Goal: Task Accomplishment & Management: Manage account settings

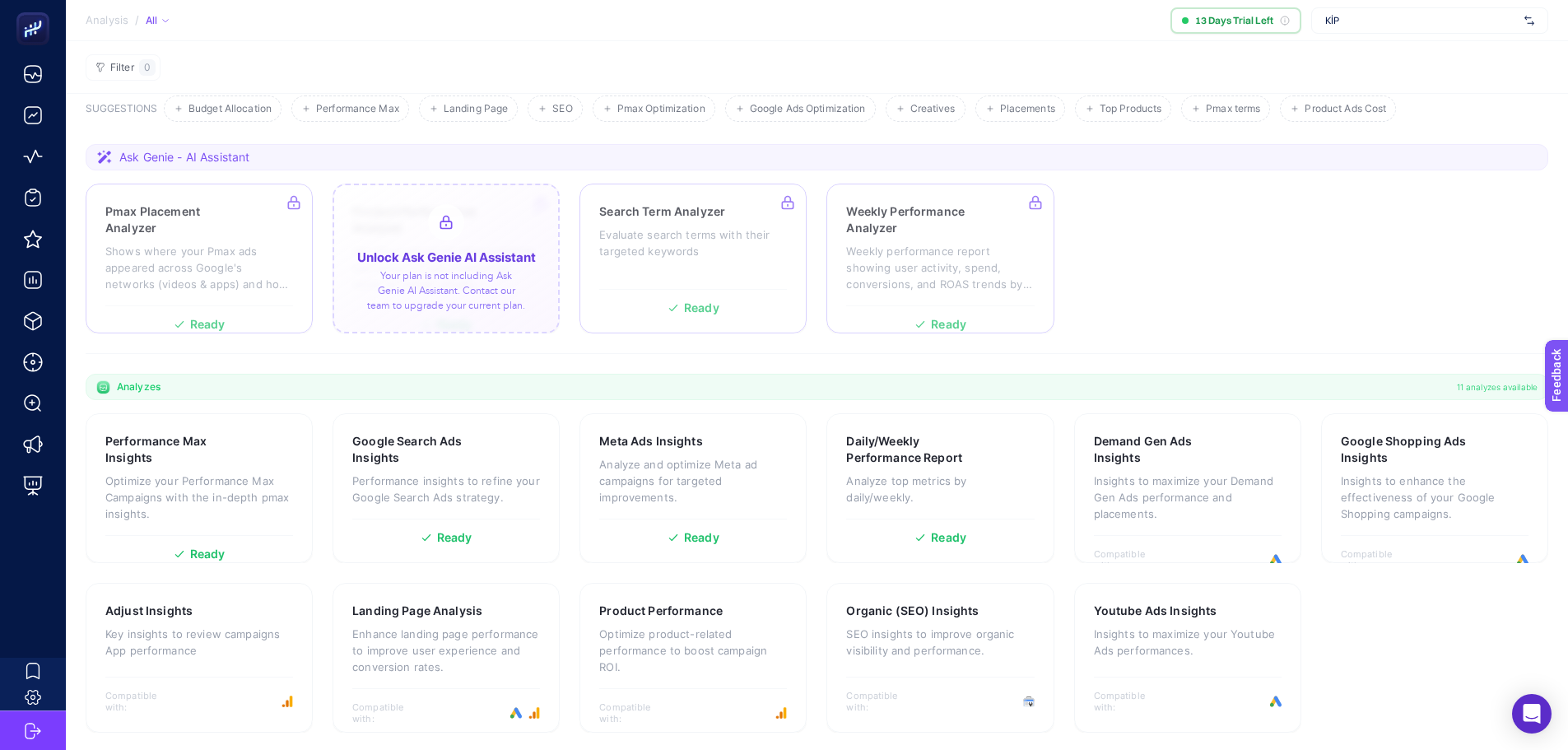
scroll to position [91, 0]
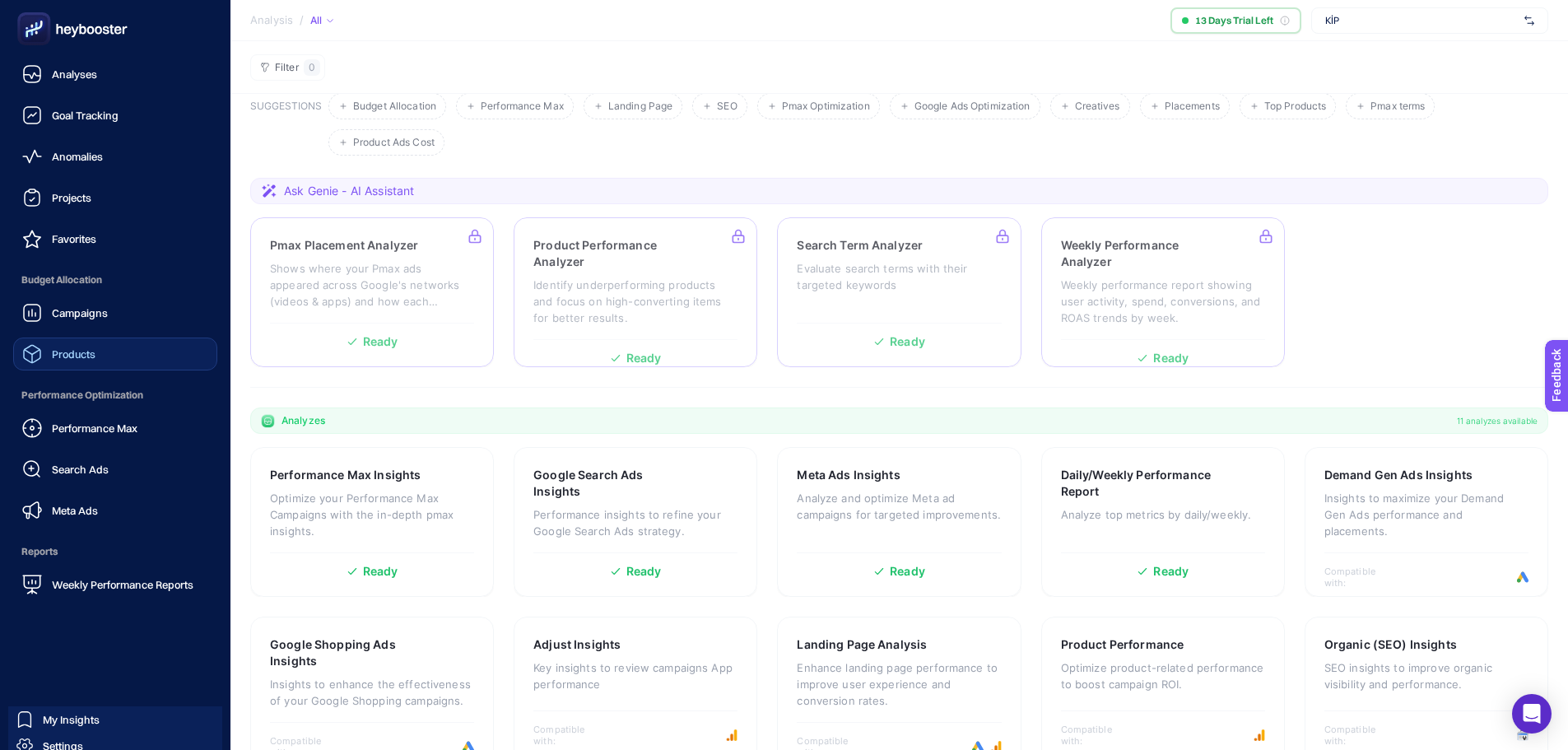
click at [57, 361] on div "Products" at bounding box center [59, 354] width 73 height 20
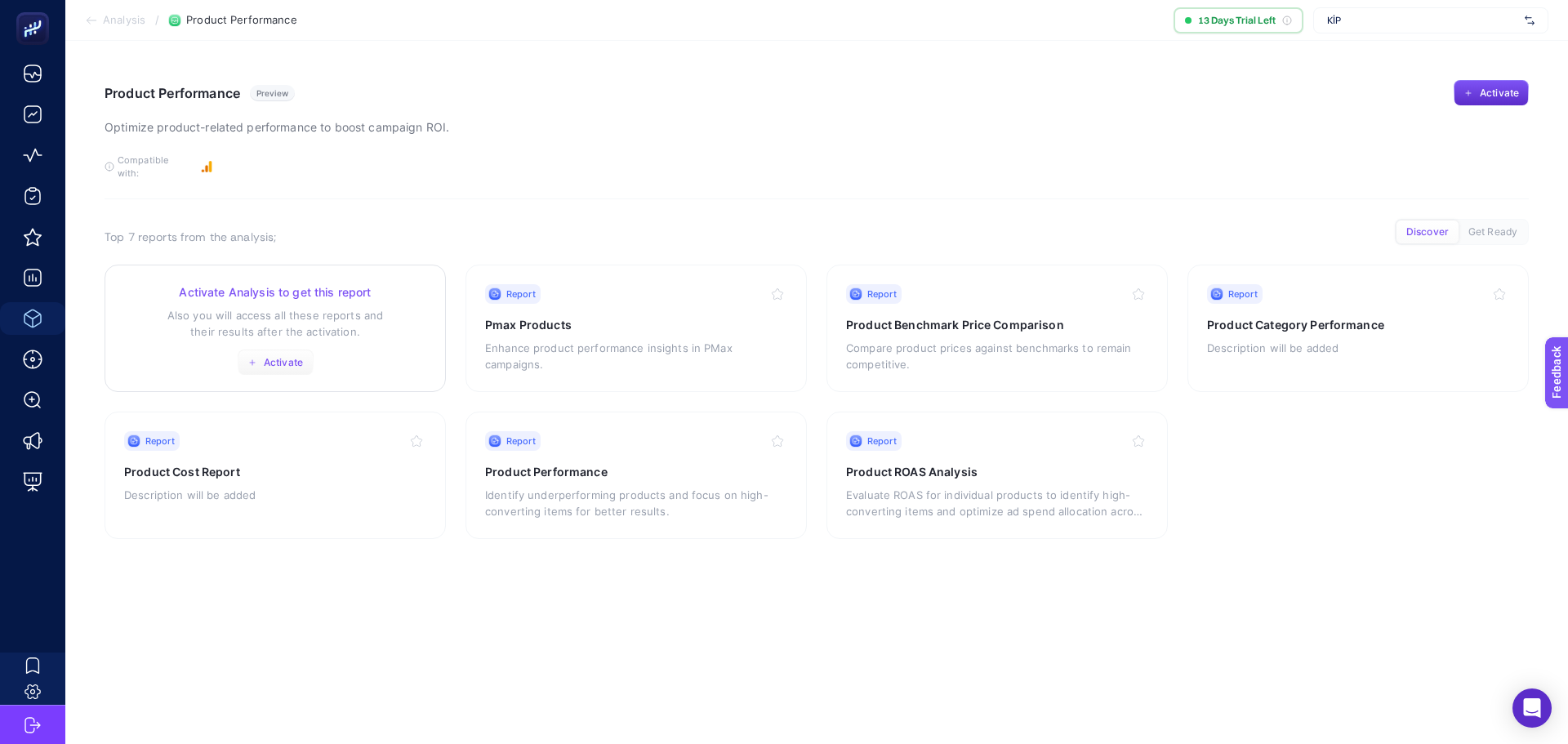
click at [290, 356] on span "Activate" at bounding box center [283, 362] width 39 height 13
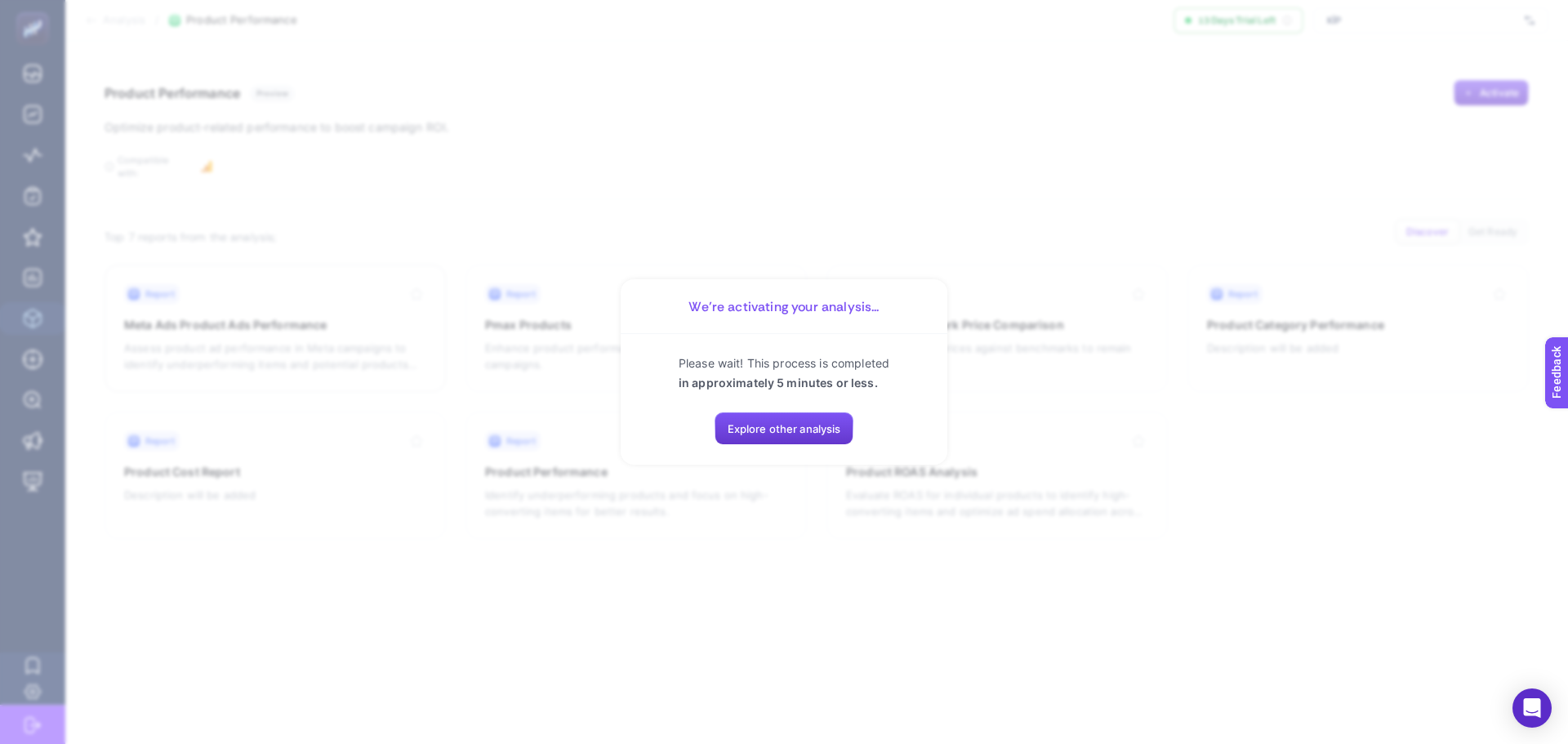
click at [744, 430] on span "Explore other analysis" at bounding box center [784, 428] width 114 height 13
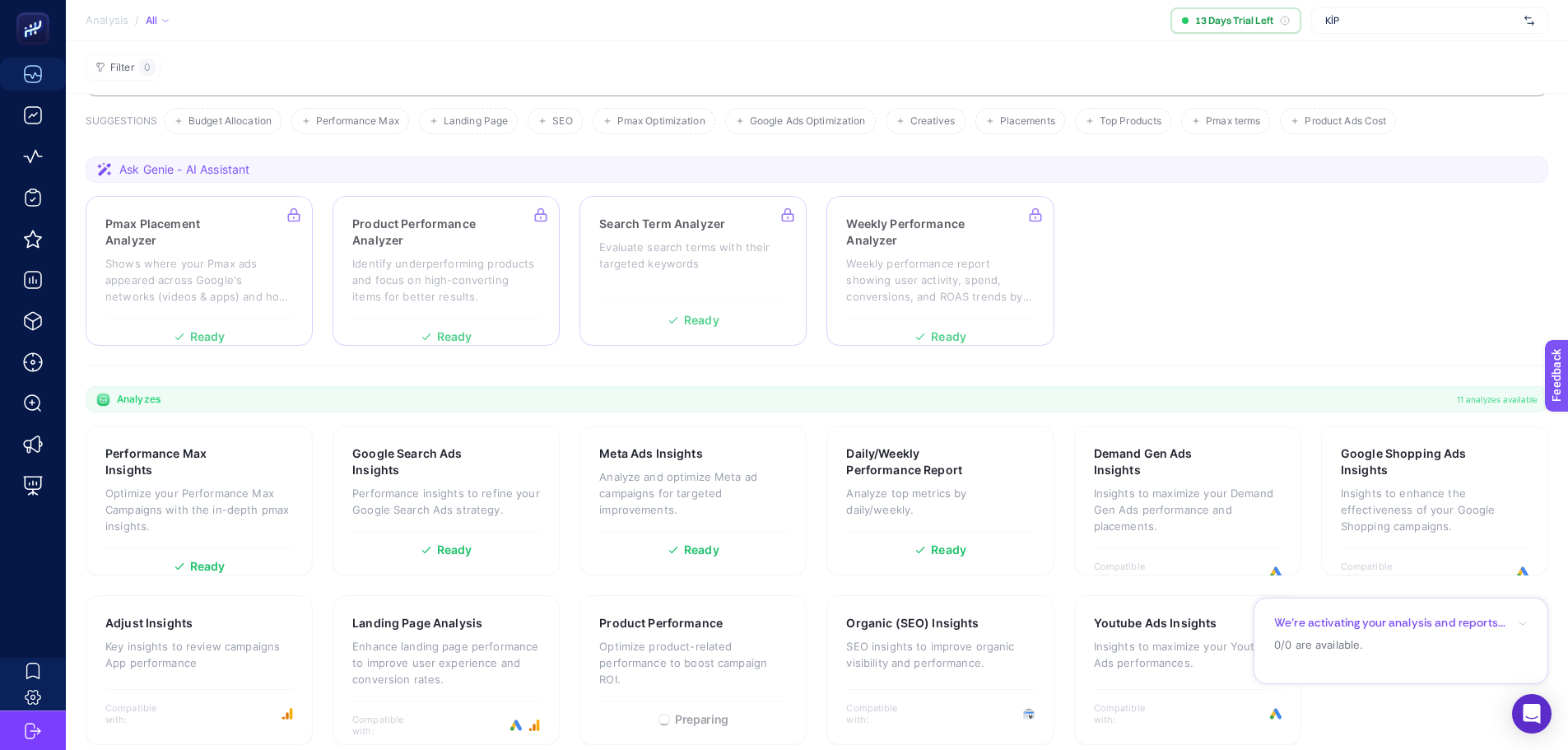
scroll to position [91, 0]
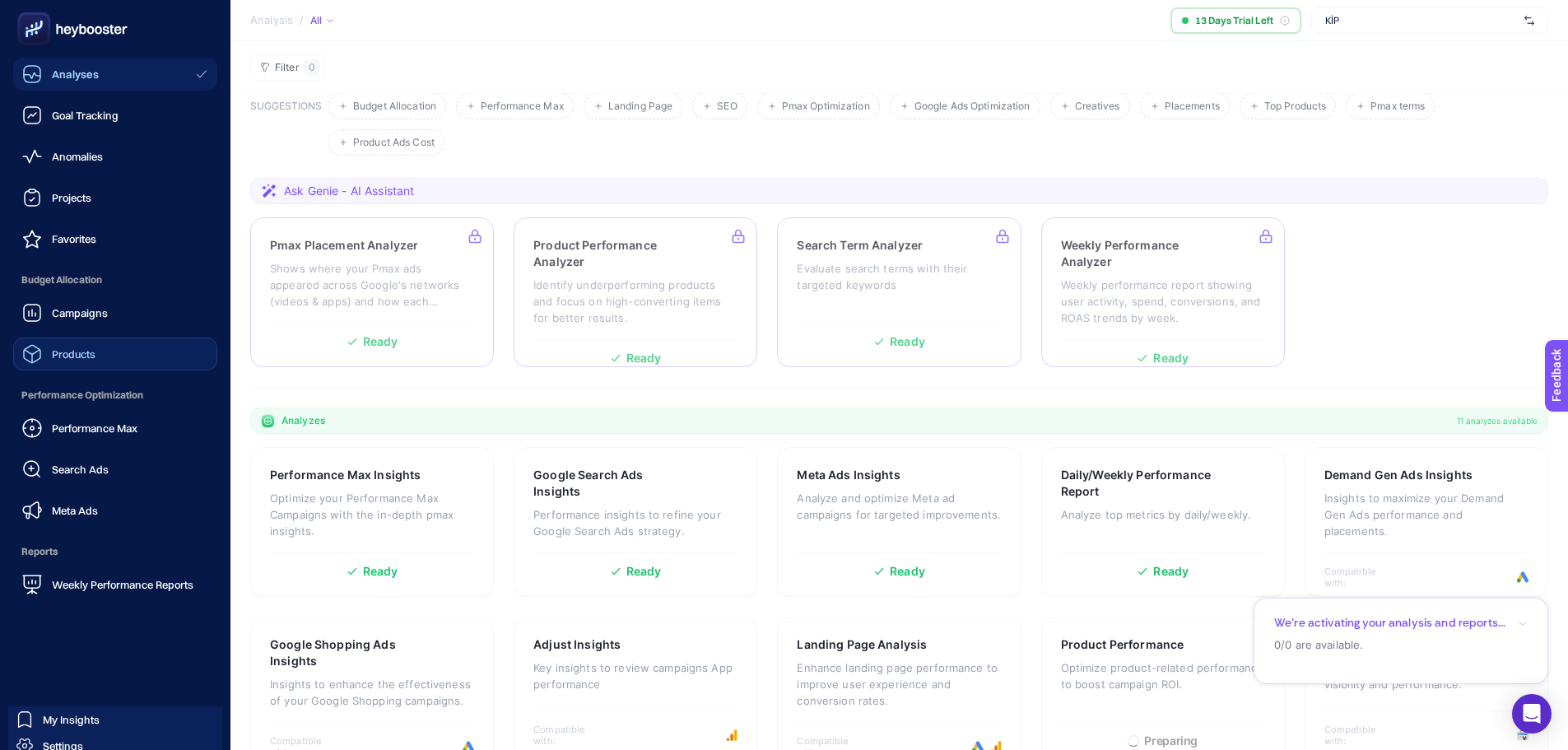
click at [107, 354] on link "Products" at bounding box center [116, 354] width 204 height 33
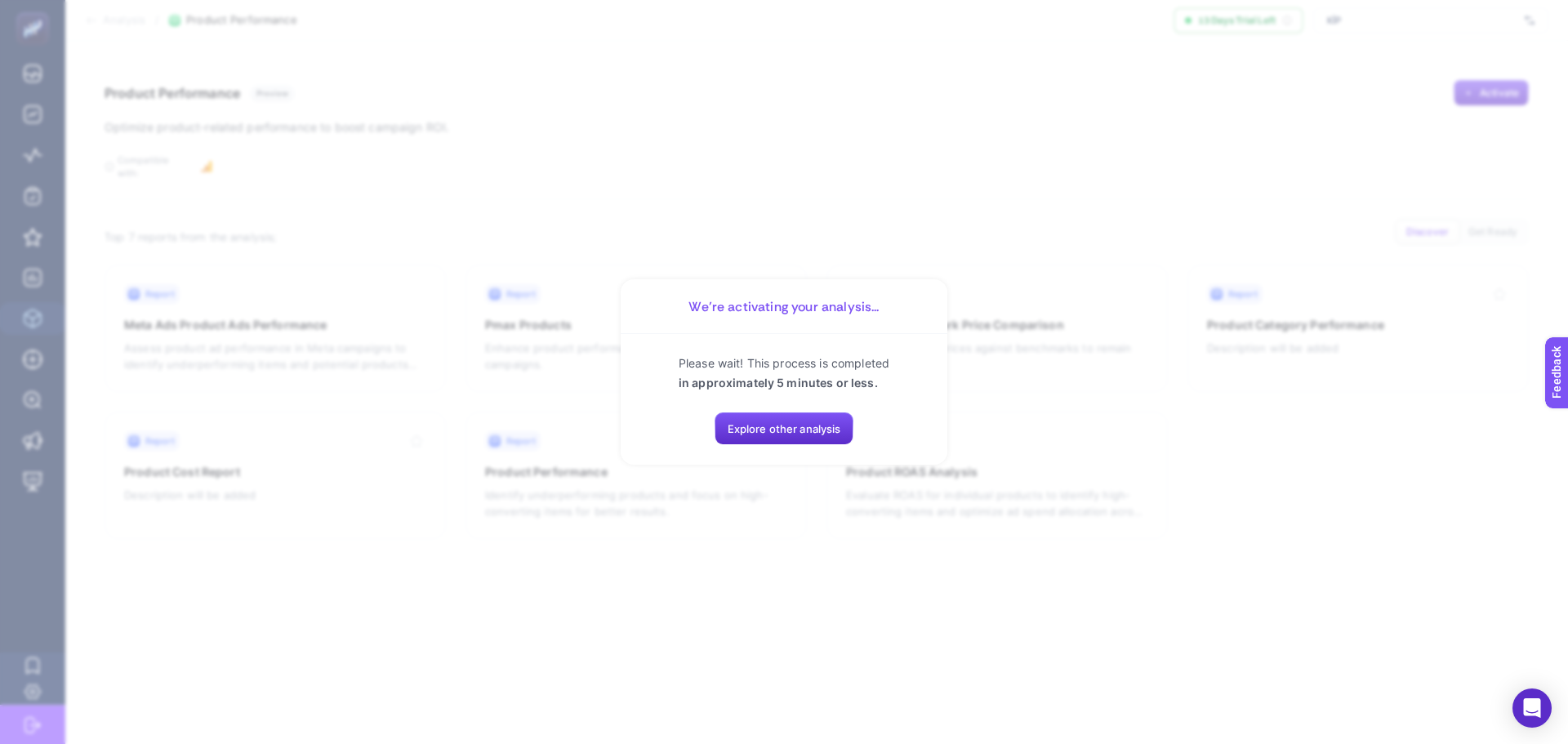
click at [694, 517] on section "We’re activating your analysis... Please wait! This process is completed in app…" at bounding box center [784, 372] width 1568 height 744
click at [797, 437] on button "Explore other analysis" at bounding box center [784, 428] width 140 height 32
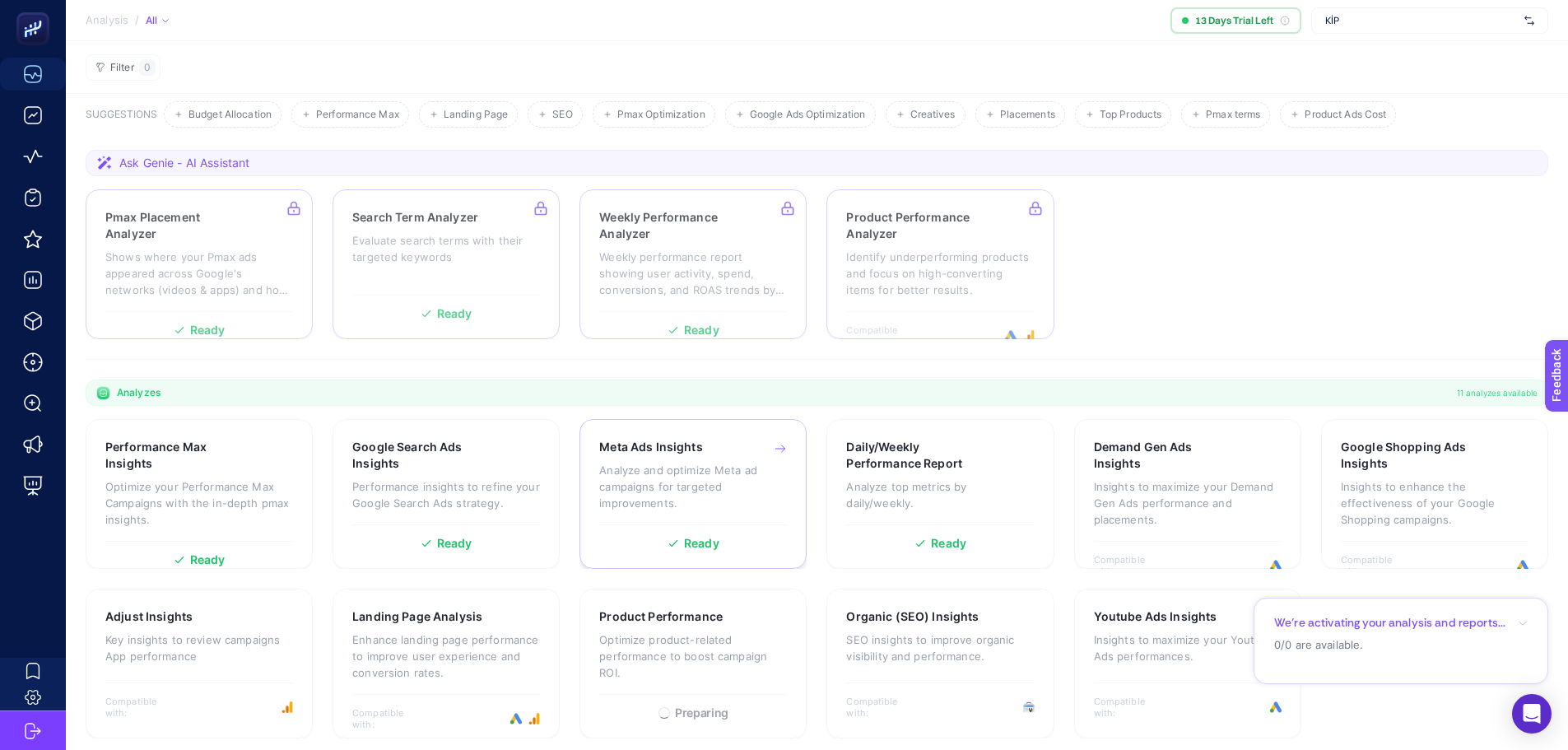
scroll to position [91, 0]
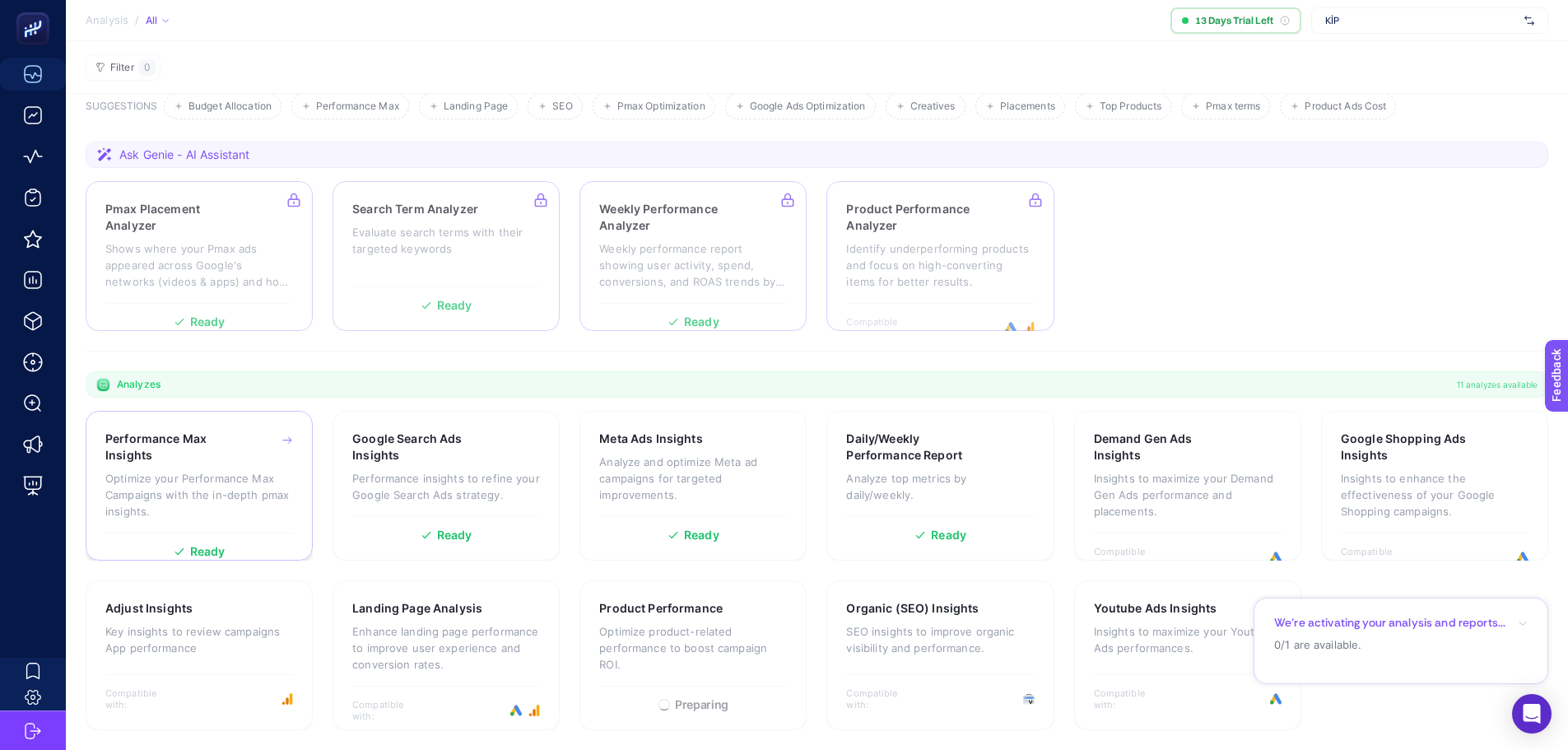
click at [224, 477] on p "Optimize your Performance Max Campaigns with the in-depth pmax insights." at bounding box center [200, 494] width 188 height 50
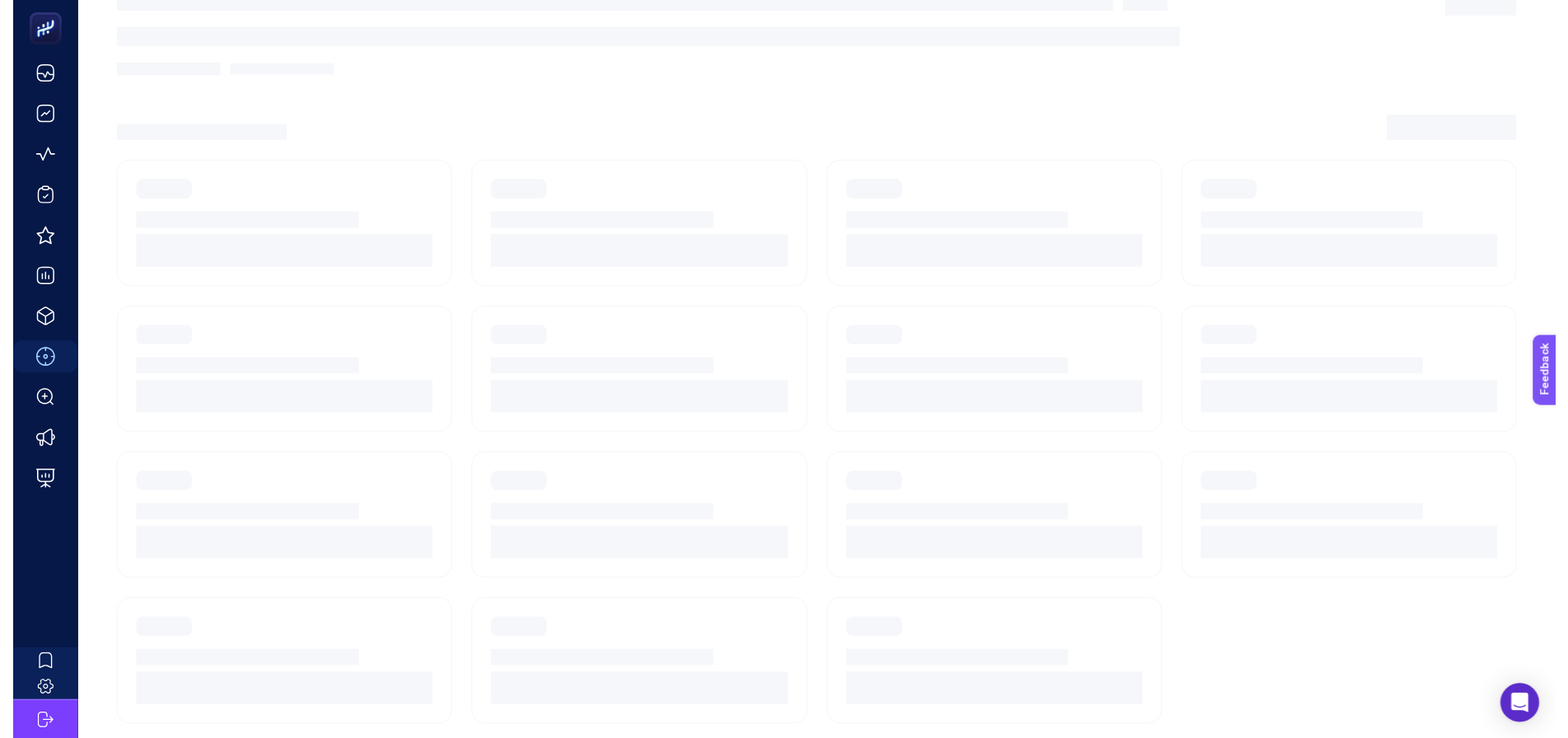
scroll to position [70, 0]
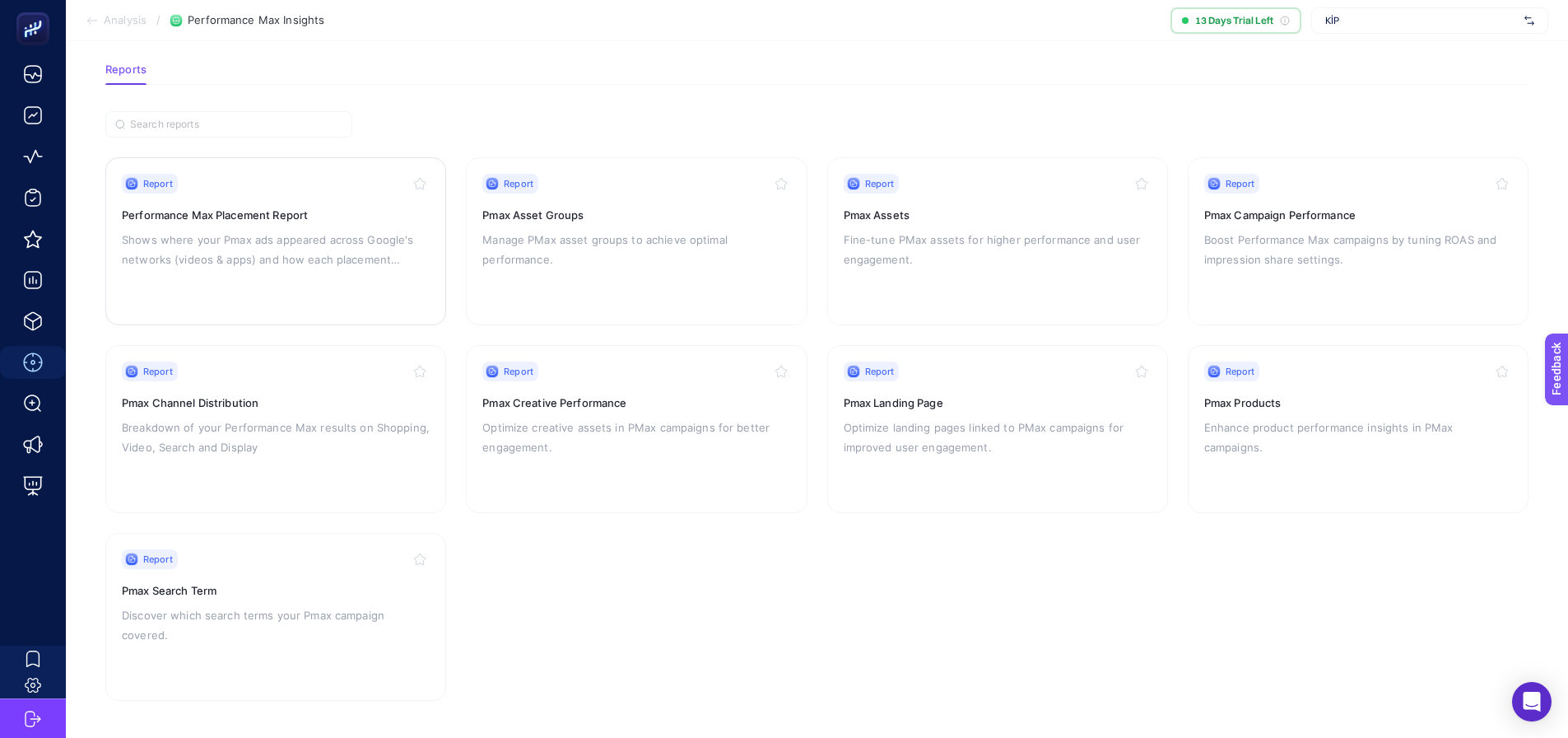
click at [312, 280] on div "Report Performance Max Placement Report Shows where your Pmax ads appeared acro…" at bounding box center [275, 240] width 308 height 135
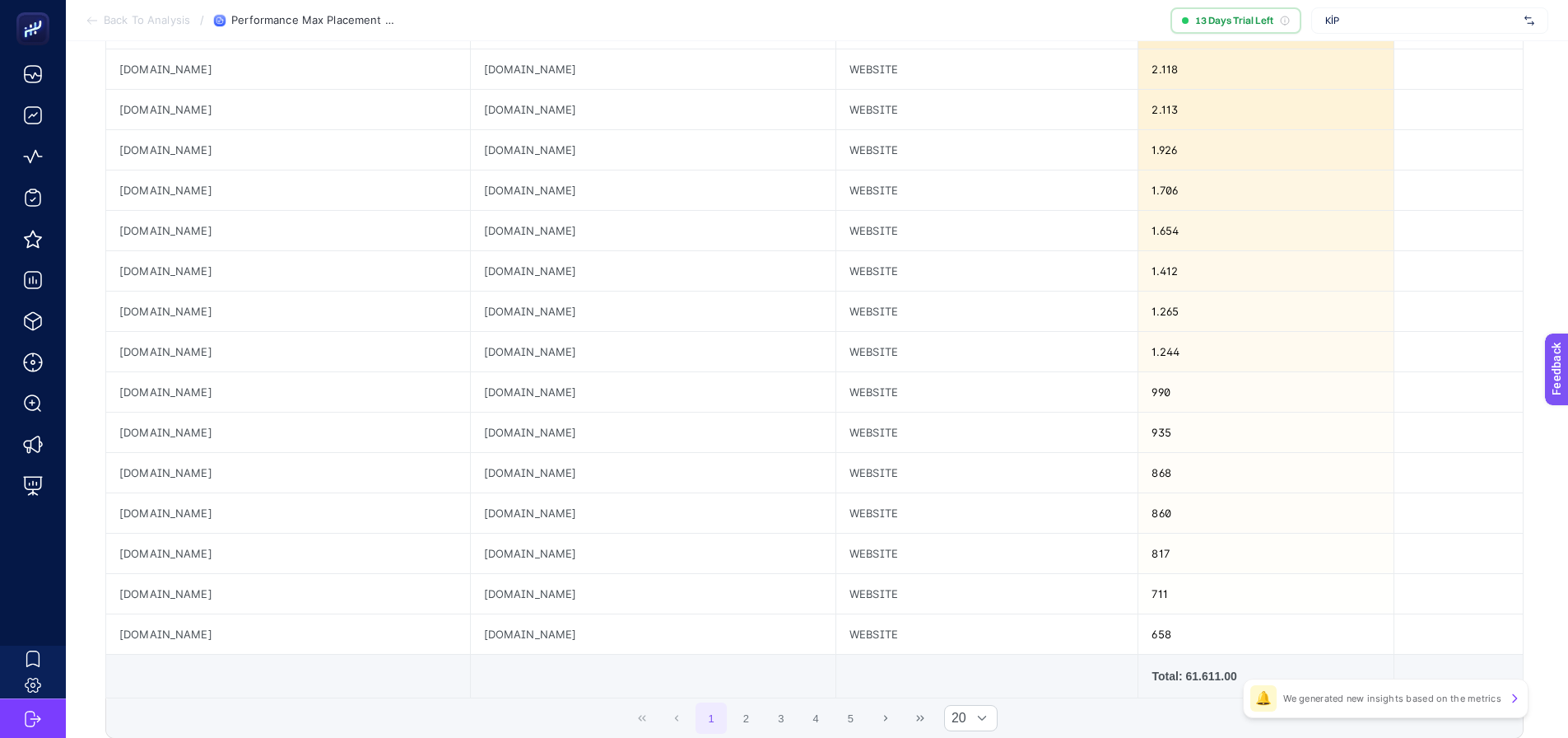
scroll to position [576, 0]
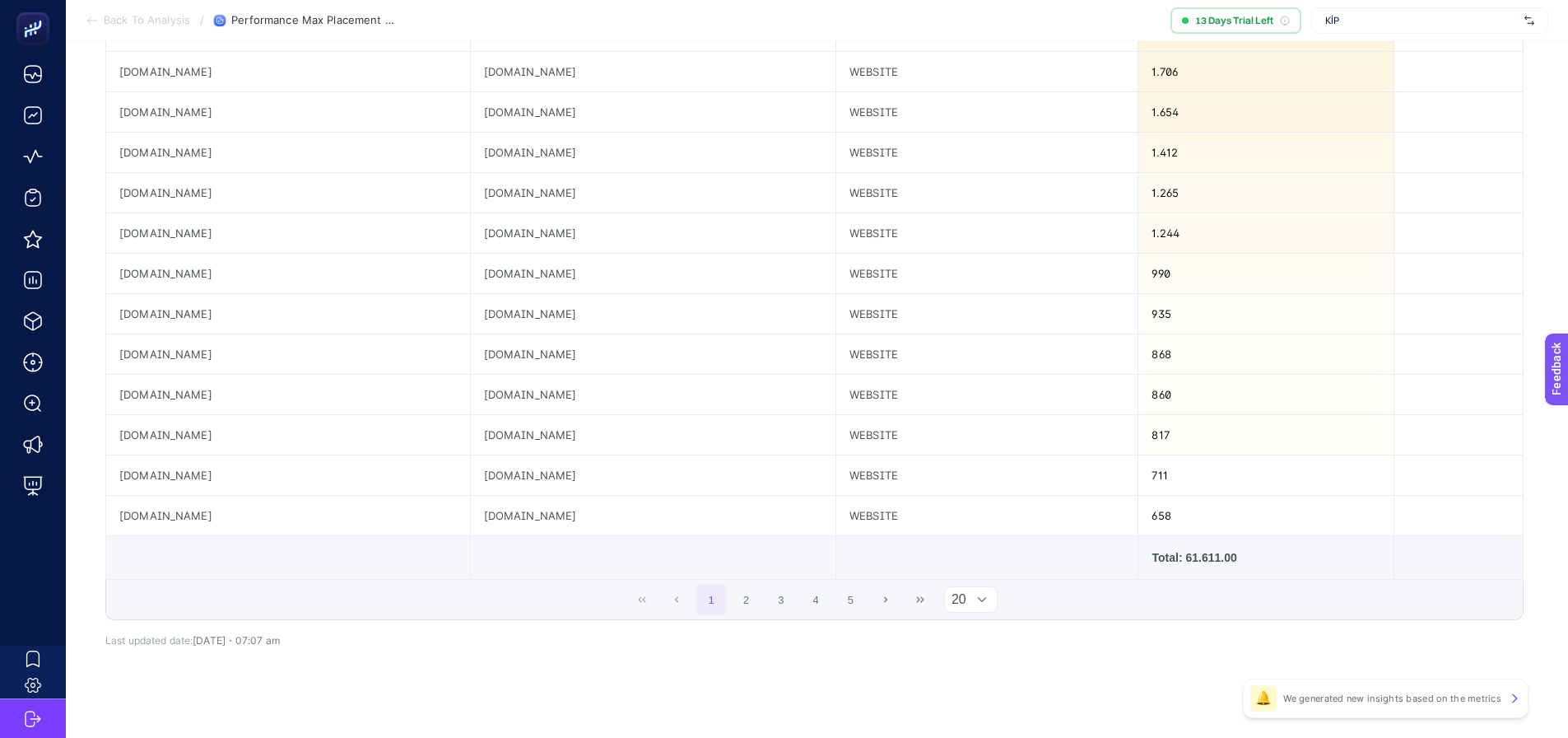
click at [994, 599] on div at bounding box center [982, 599] width 32 height 24
click at [976, 668] on li "50" at bounding box center [977, 668] width 53 height 33
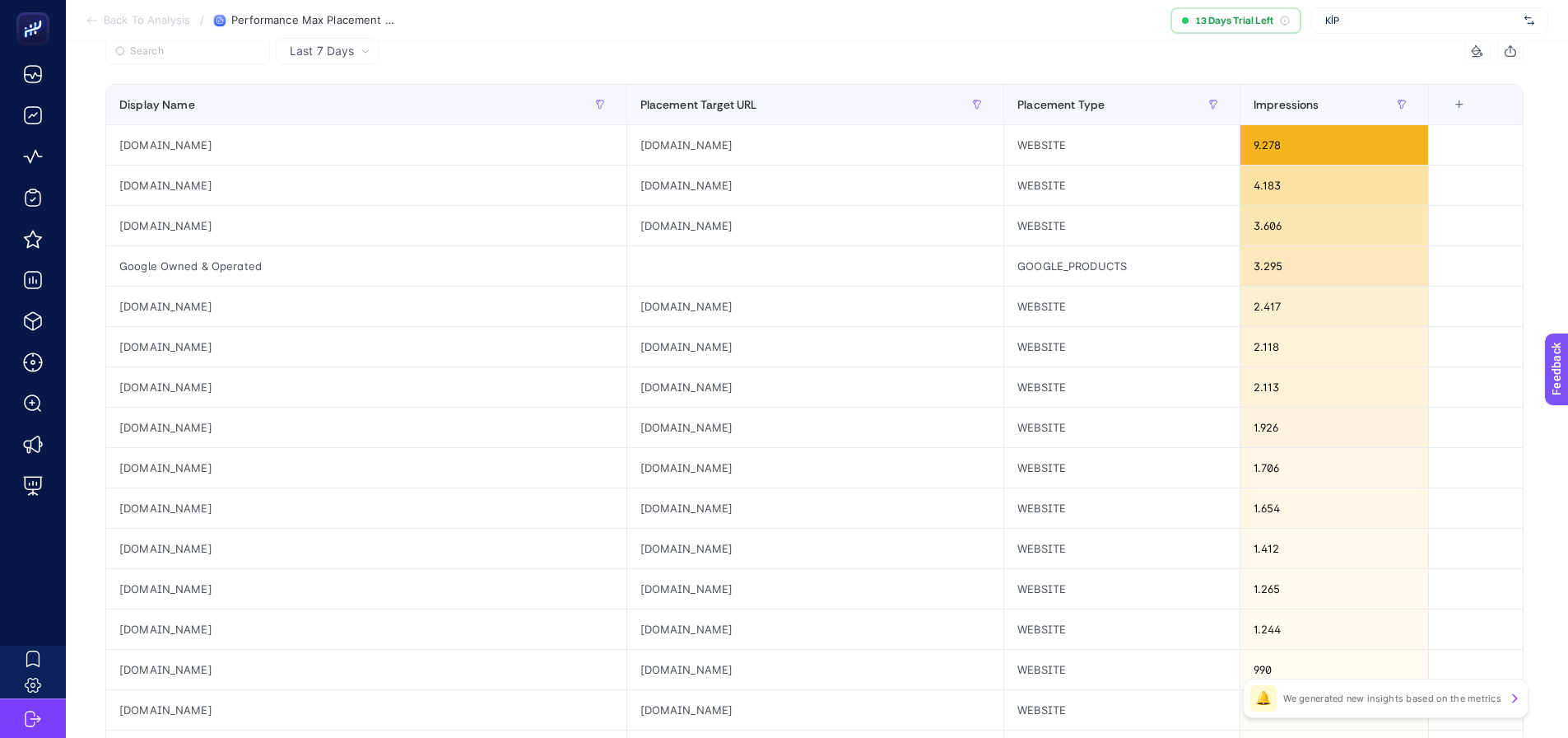
scroll to position [0, 7]
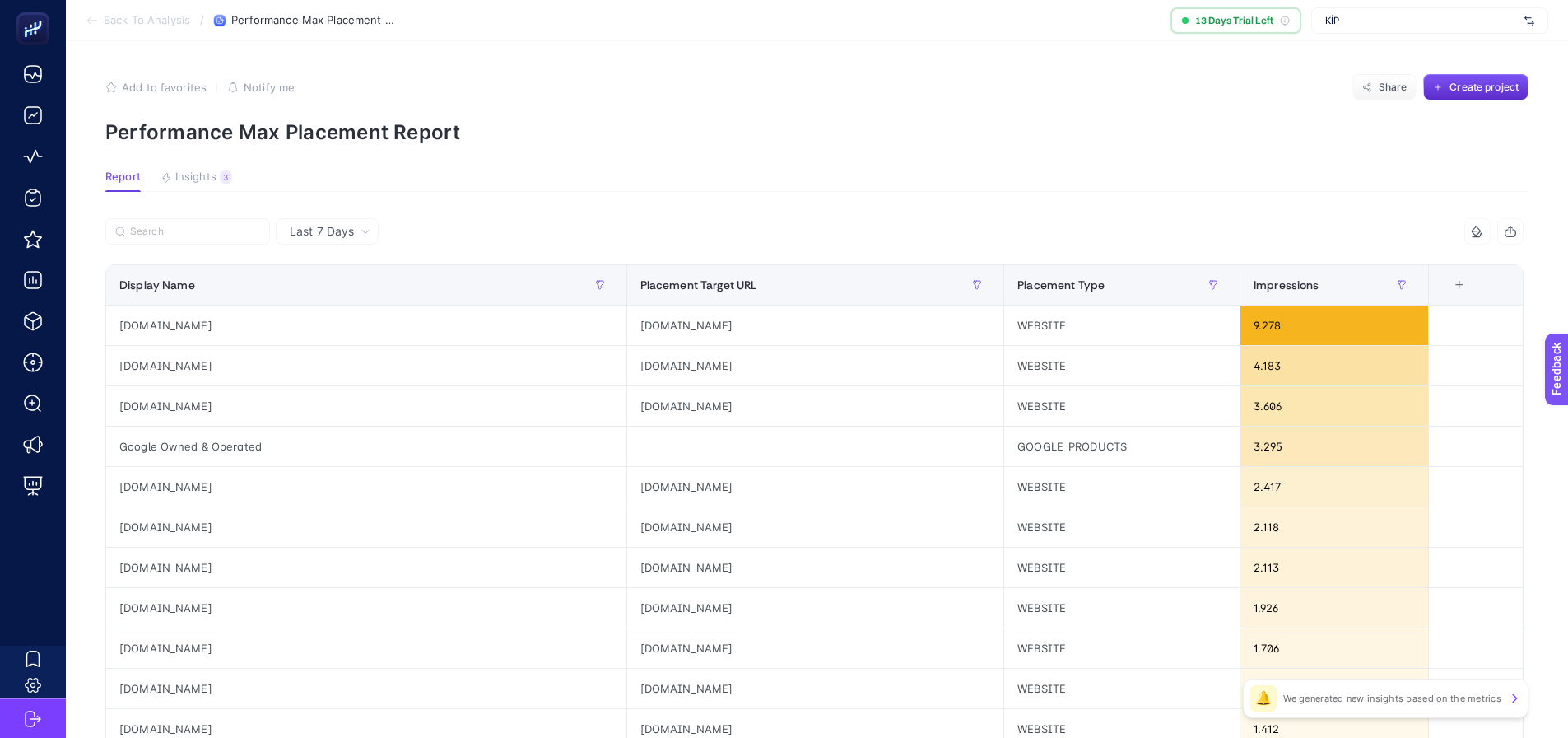
click at [199, 175] on span "Insights" at bounding box center [196, 177] width 42 height 14
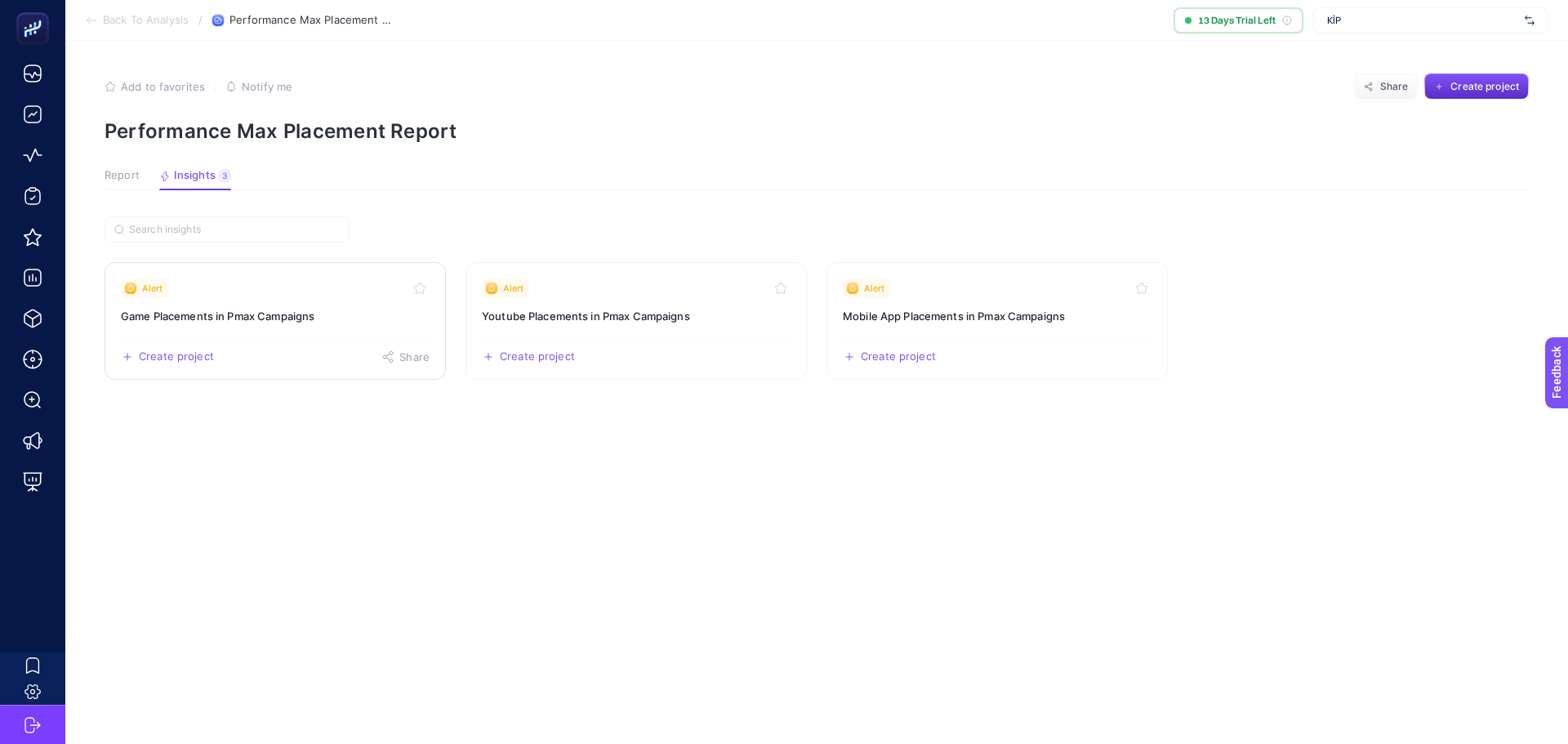
click at [284, 355] on div "Create project Share" at bounding box center [275, 350] width 308 height 26
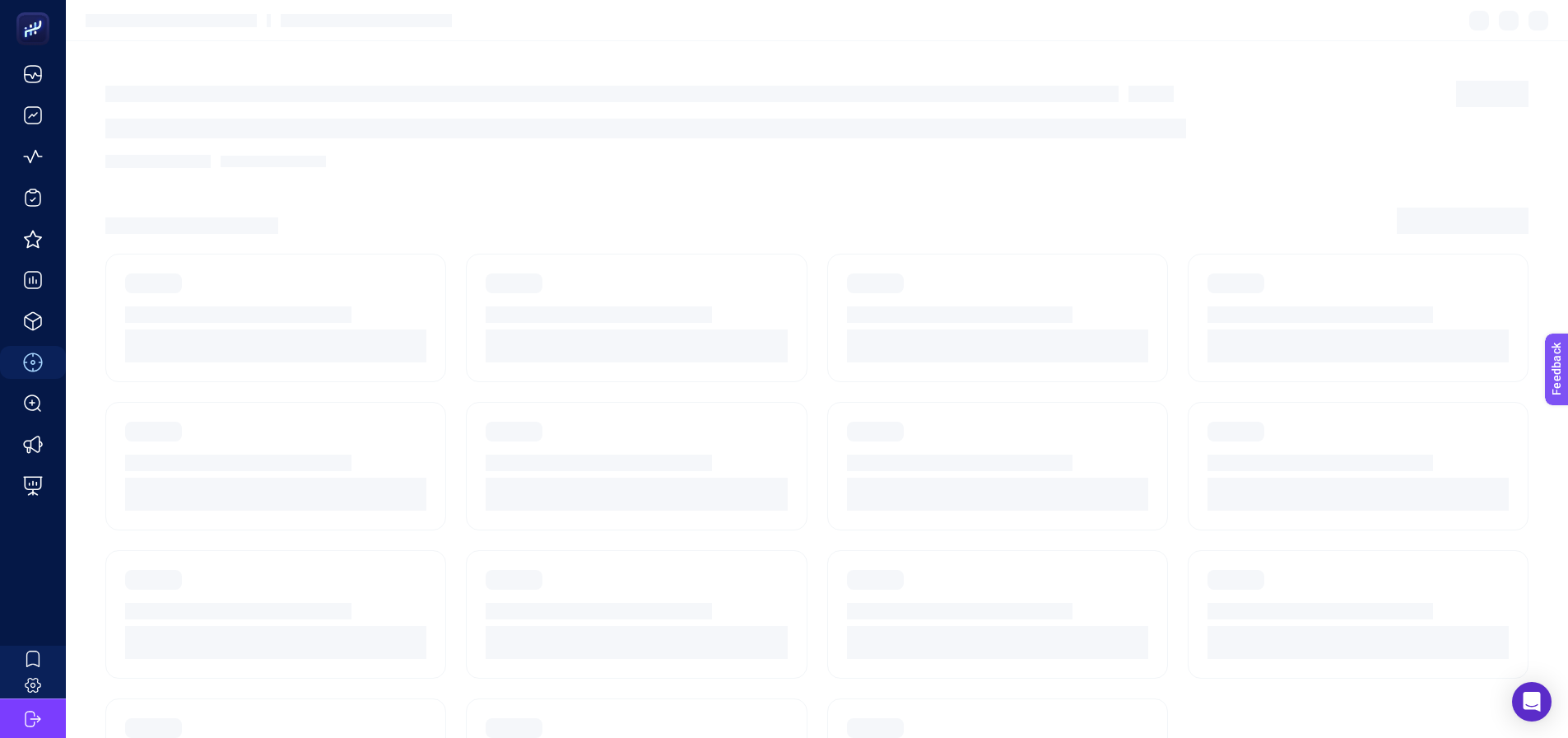
scroll to position [70, 0]
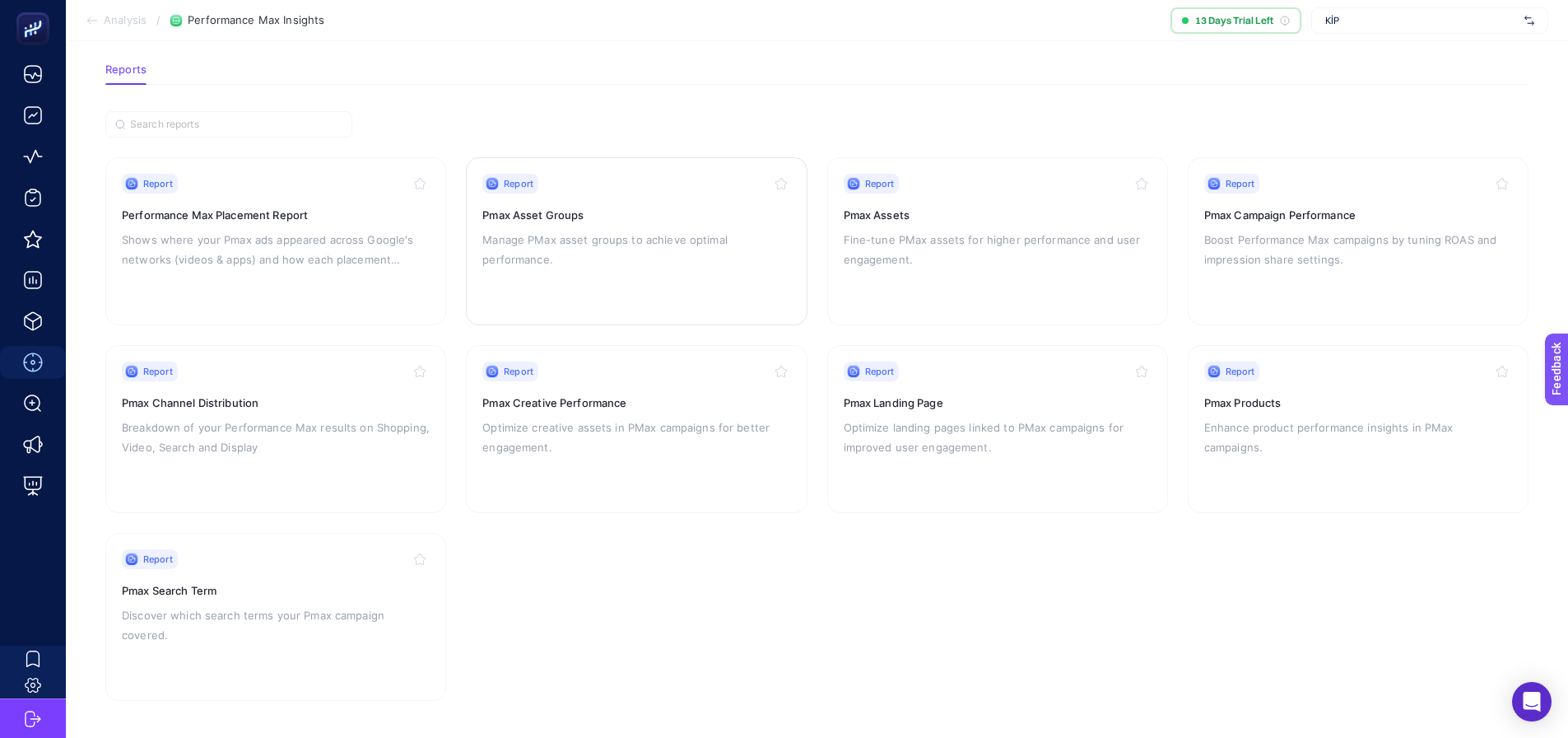
click at [564, 243] on p "Manage PMax asset groups to achieve optimal performance." at bounding box center [636, 249] width 308 height 40
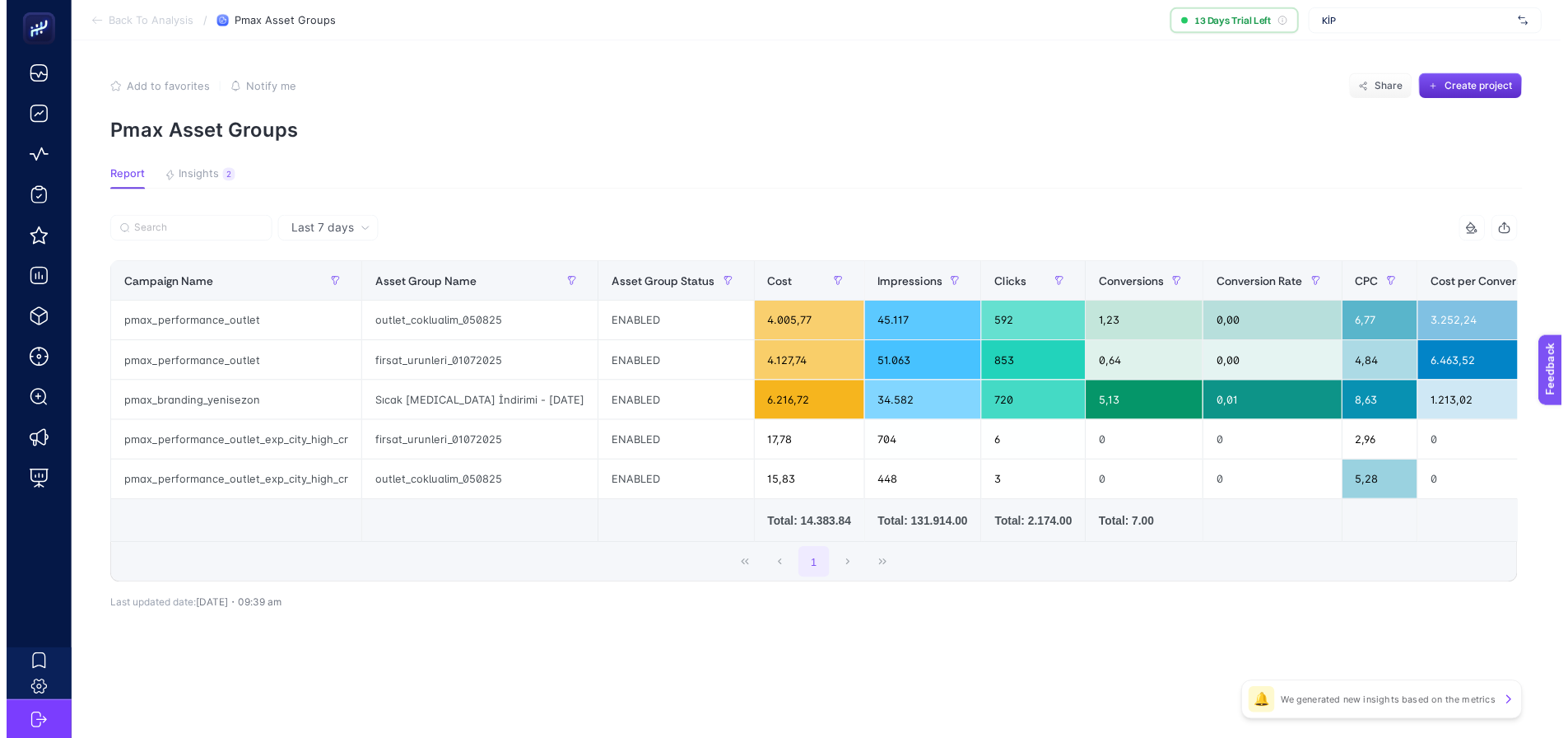
scroll to position [70, 0]
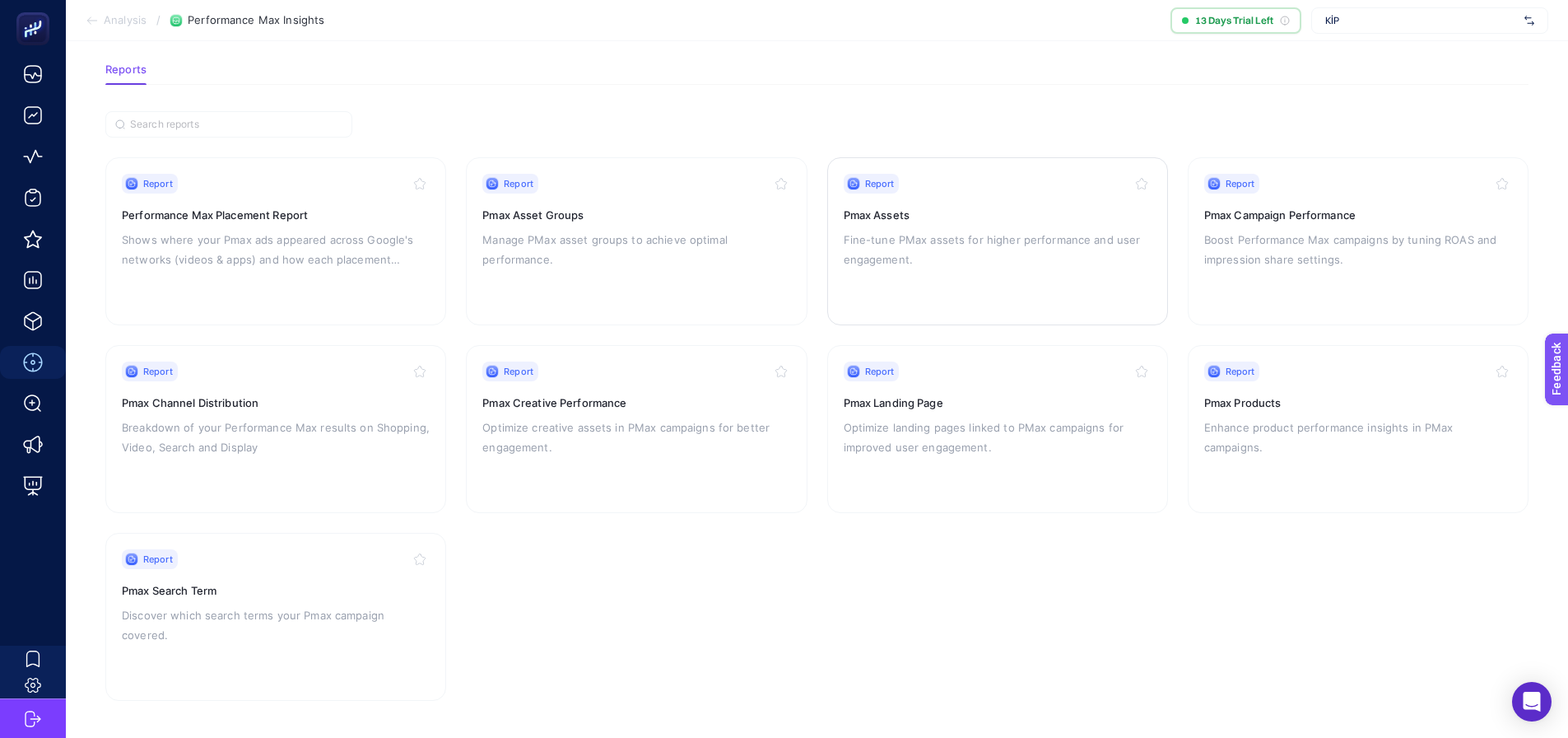
click at [902, 229] on p "Fine-tune PMax assets for higher performance and user engagement." at bounding box center [997, 249] width 308 height 40
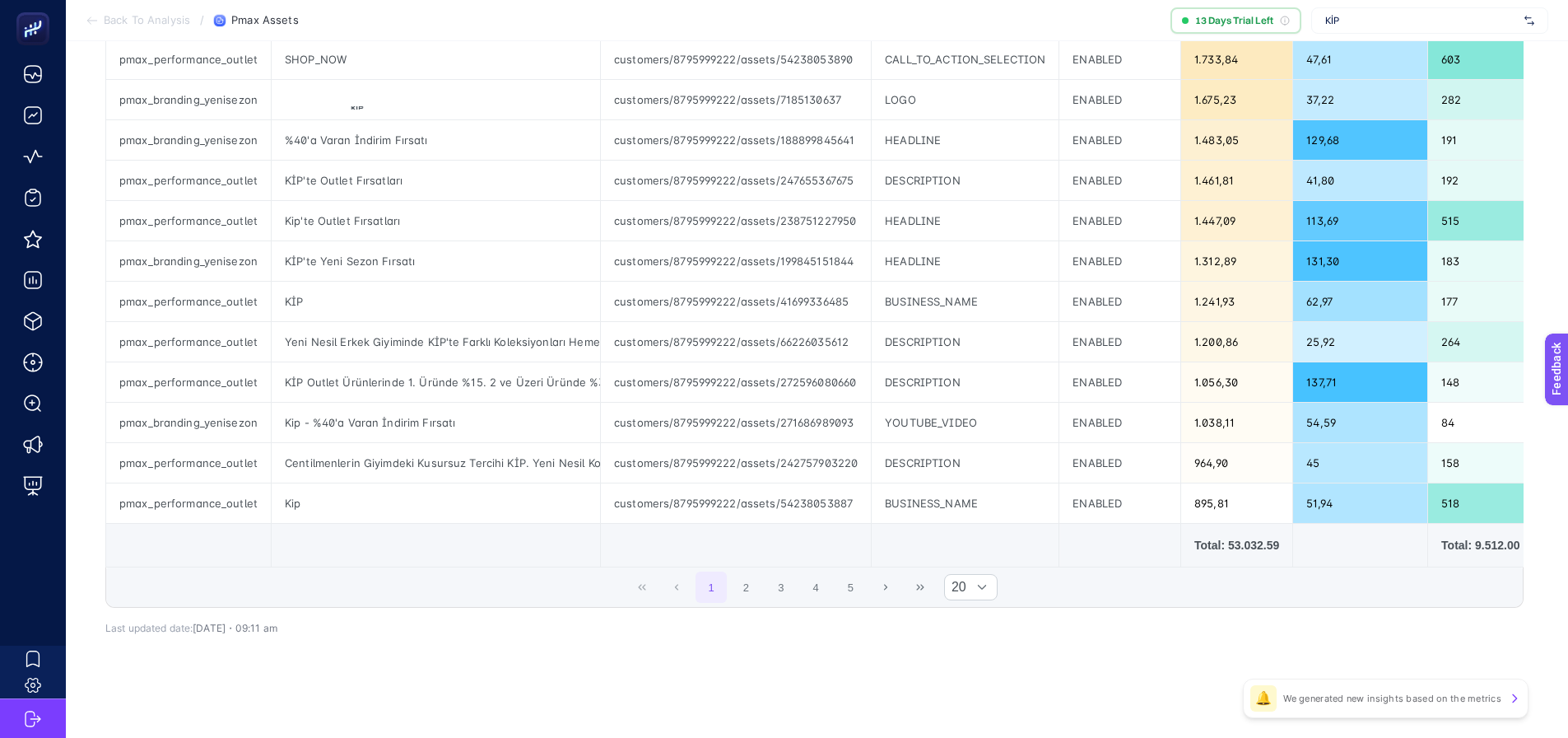
scroll to position [597, 0]
drag, startPoint x: 602, startPoint y: 567, endPoint x: 666, endPoint y: 569, distance: 64.0
click at [666, 569] on div "1 2 3 4 5 20" at bounding box center [815, 585] width 1416 height 40
click at [686, 566] on div "1 2 3 4 5 20" at bounding box center [815, 585] width 1416 height 40
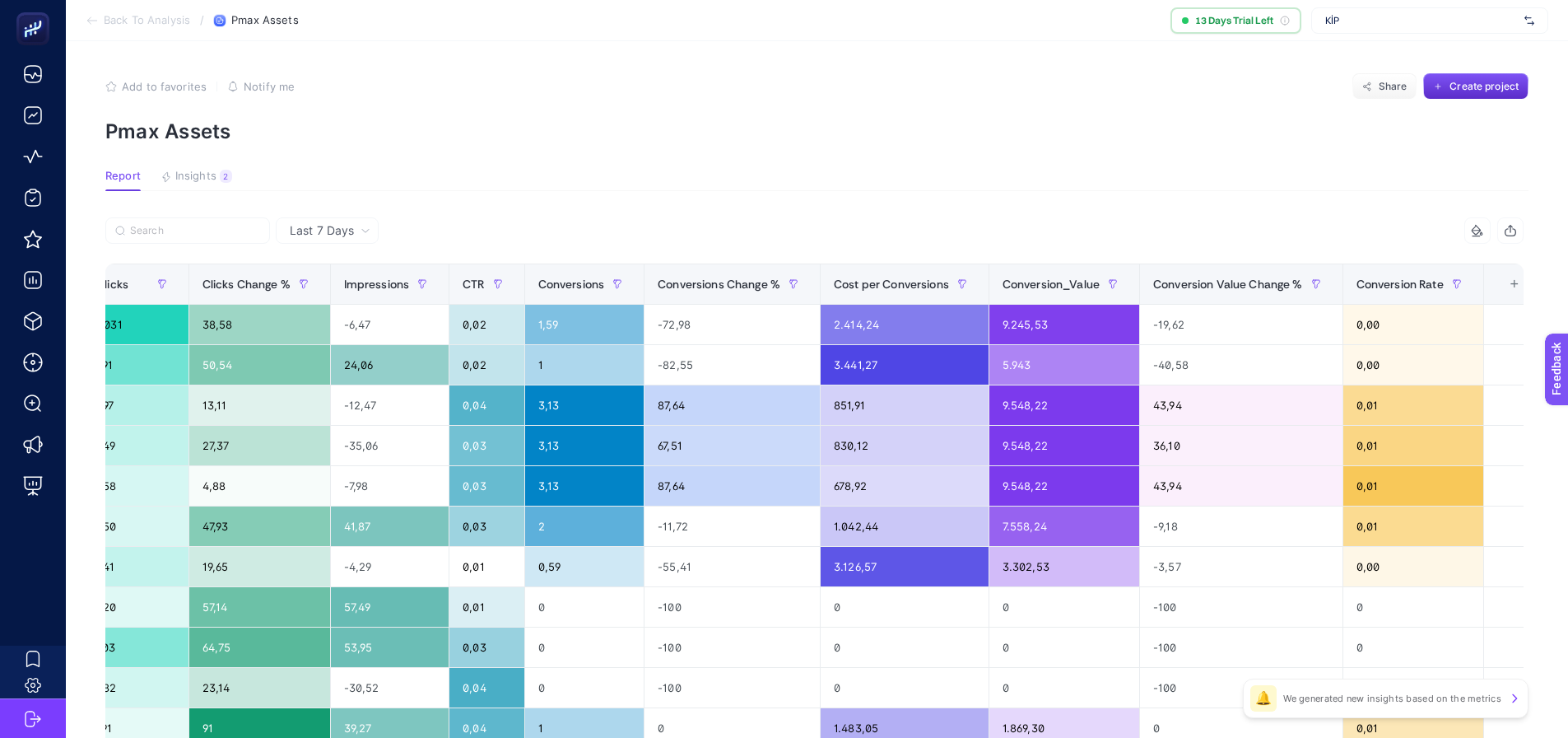
scroll to position [0, 0]
click at [348, 229] on span "Last 7 Days" at bounding box center [322, 231] width 64 height 16
click at [348, 287] on li "Last 30 Days" at bounding box center [327, 295] width 93 height 30
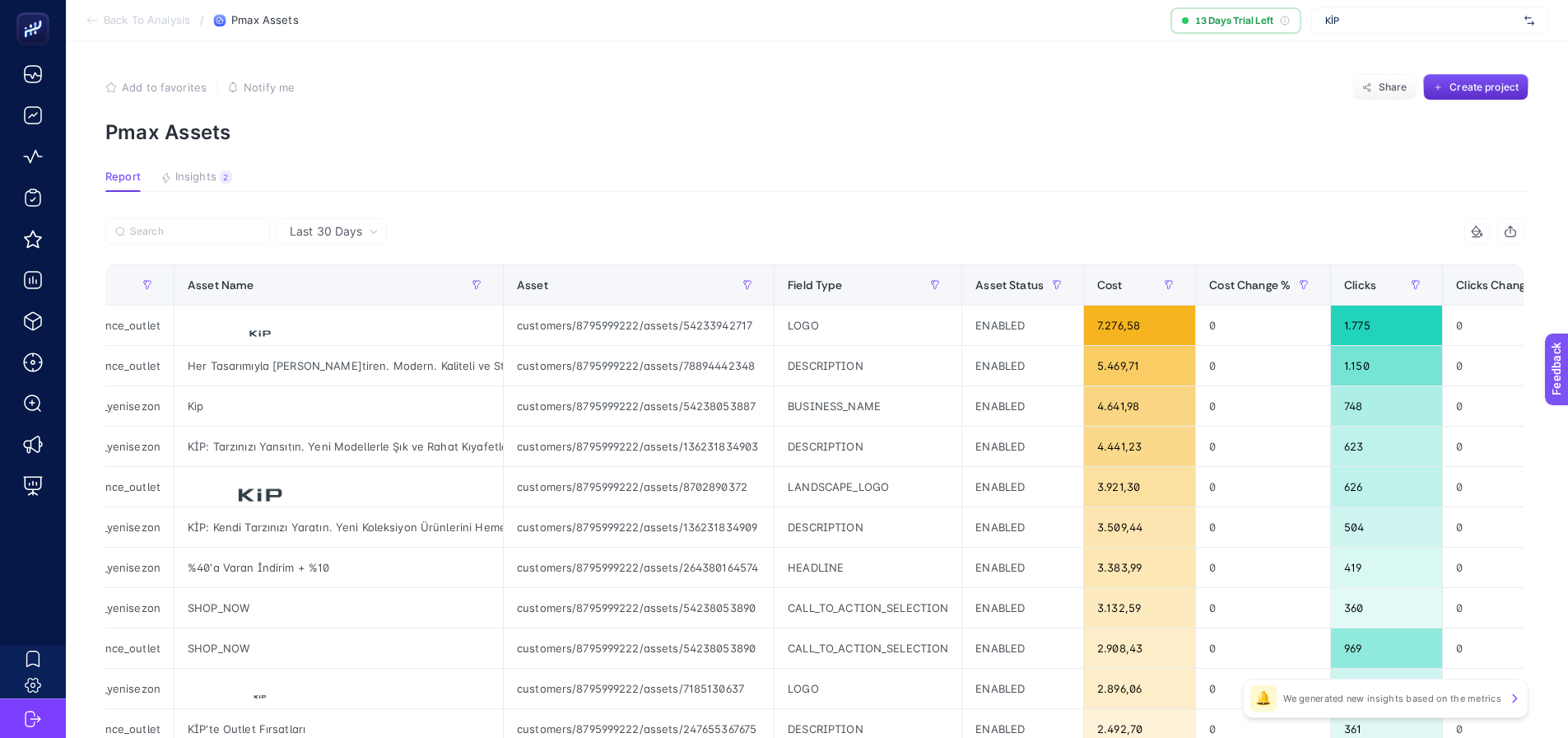
scroll to position [70, 0]
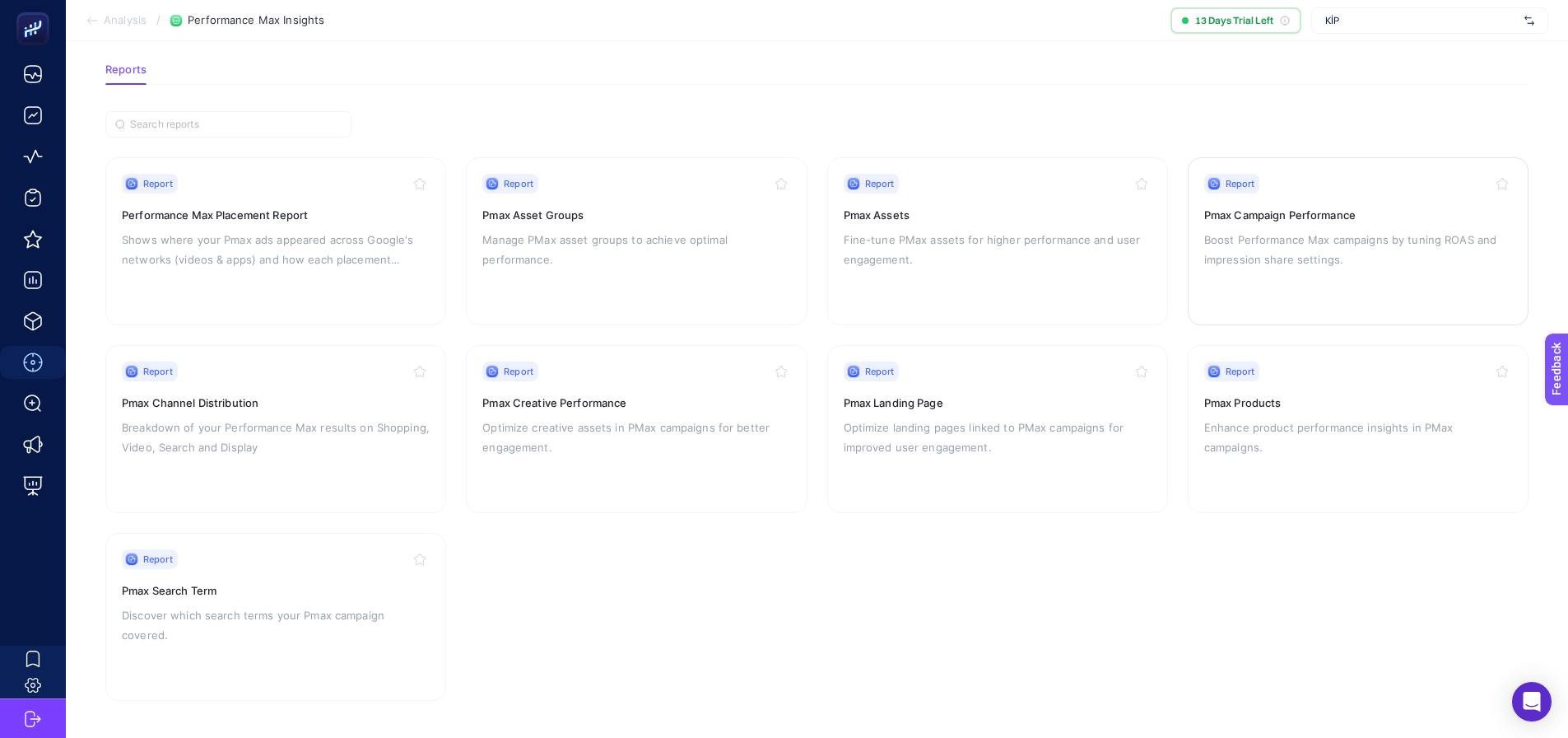
click at [1274, 258] on p "Boost Performance Max campaigns by tuning ROAS and impression share settings." at bounding box center [1358, 249] width 308 height 40
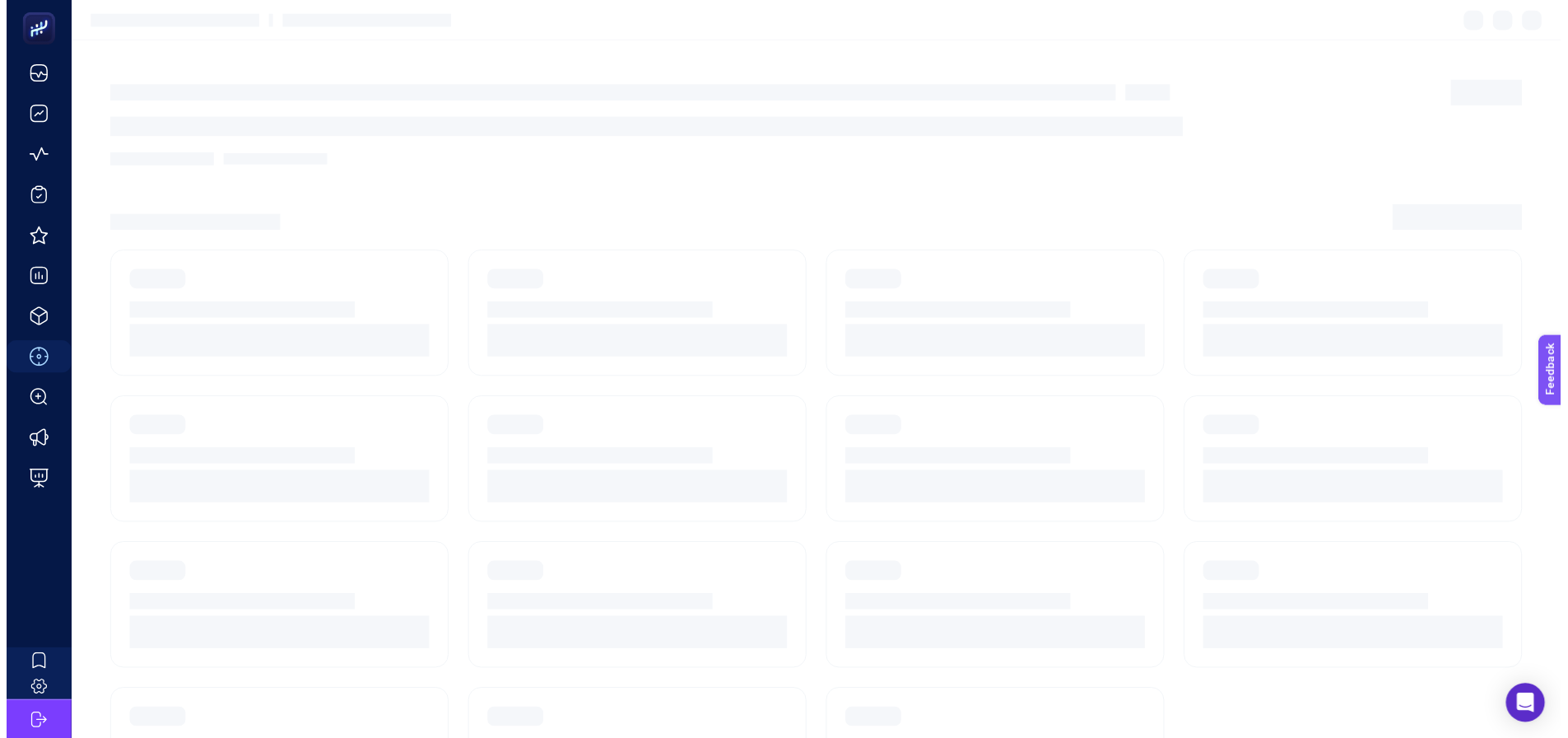
scroll to position [70, 0]
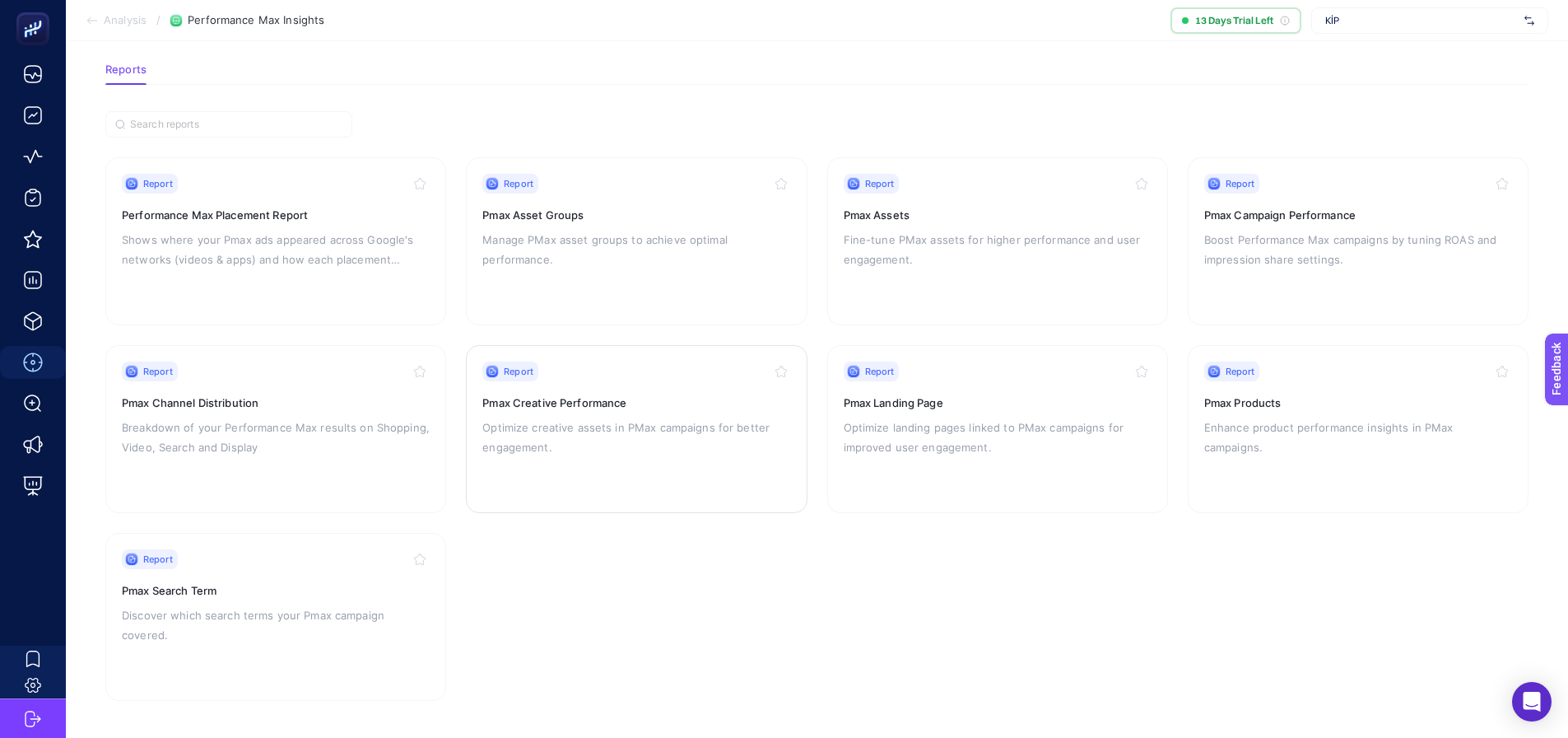
click at [571, 422] on p "Optimize creative assets in PMax campaigns for better engagement." at bounding box center [636, 437] width 308 height 40
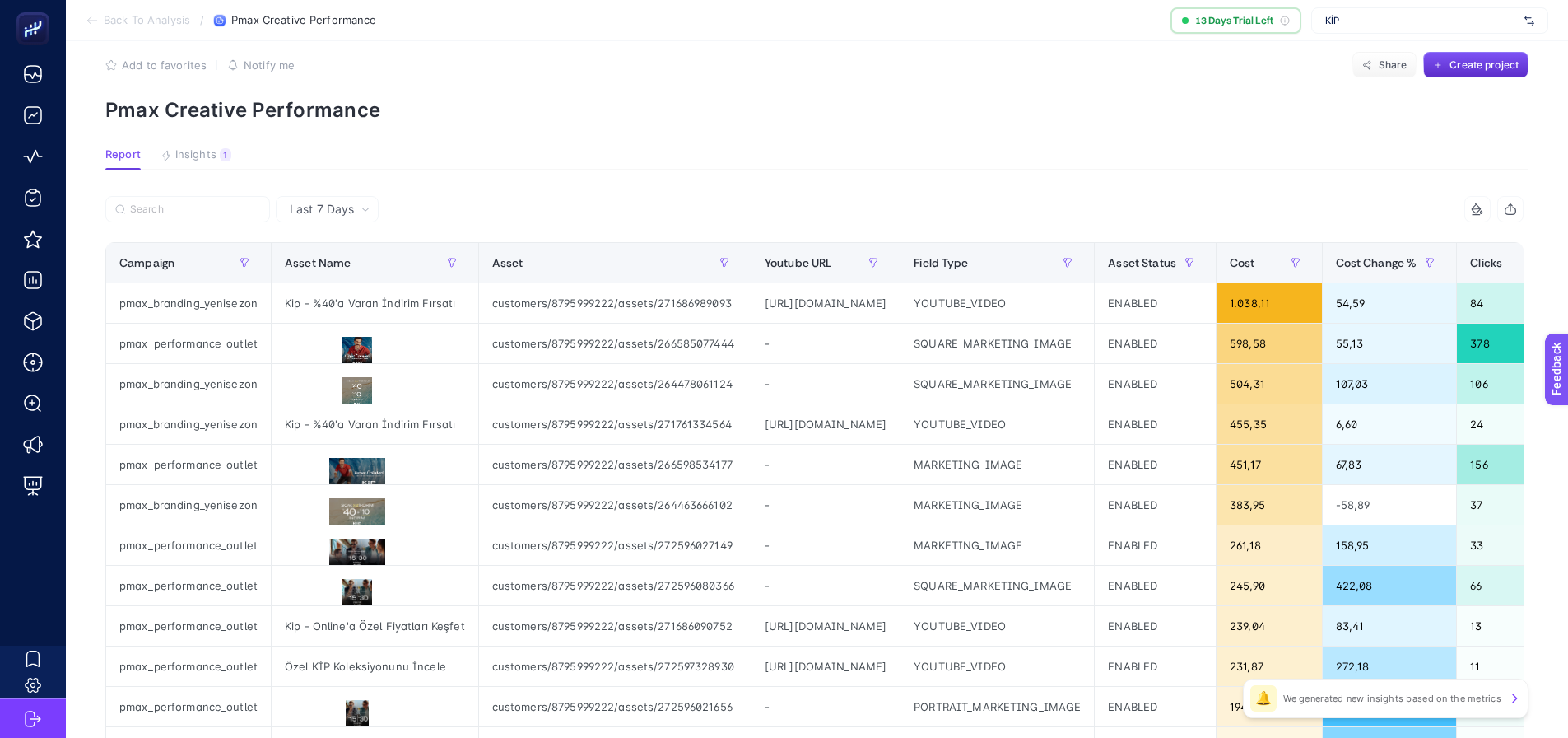
scroll to position [21, 0]
drag, startPoint x: 611, startPoint y: 260, endPoint x: 699, endPoint y: 176, distance: 121.7
click at [699, 176] on article "Add to favorites false Notify me Share Create project Pmax Creative Performance…" at bounding box center [817, 664] width 1502 height 1286
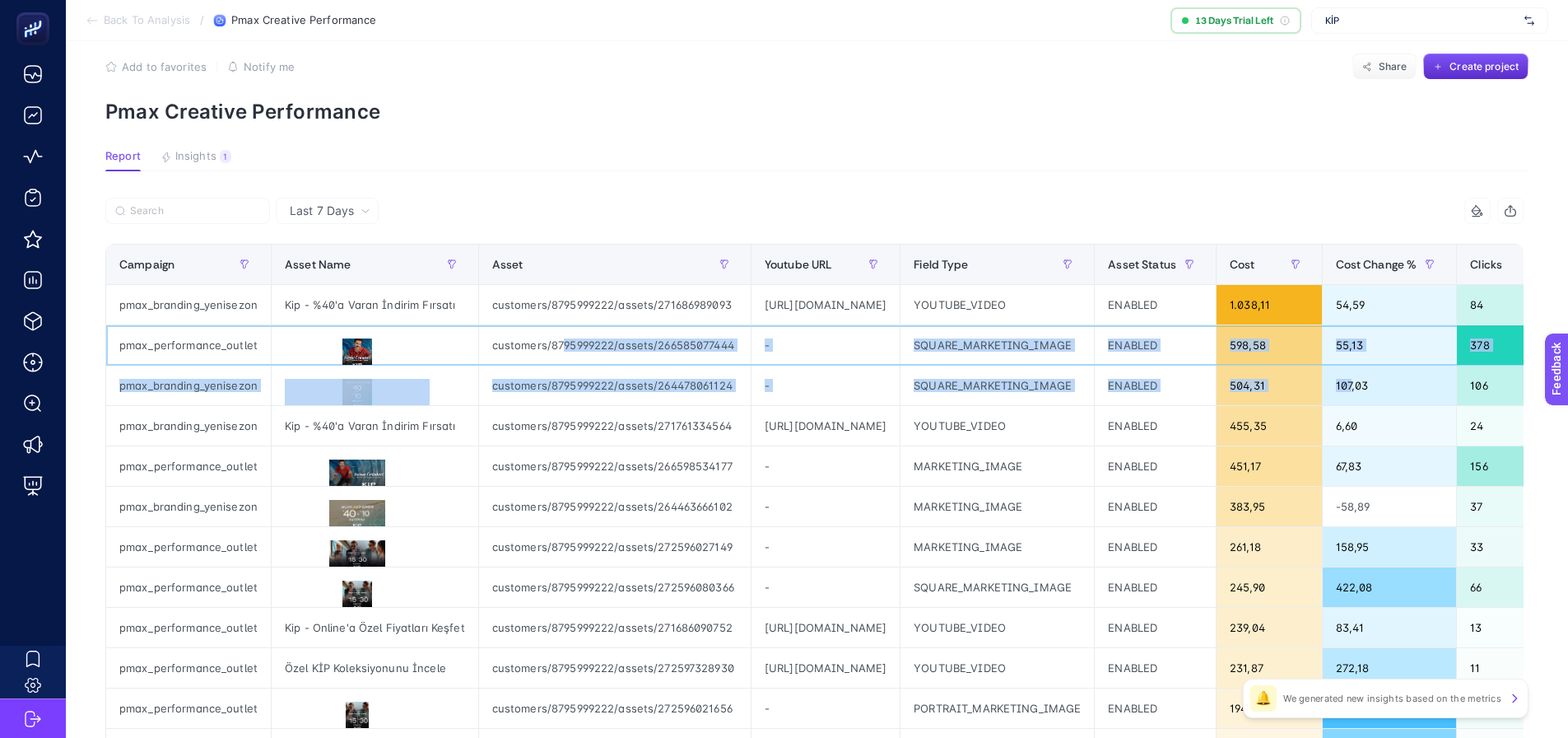
drag, startPoint x: 564, startPoint y: 367, endPoint x: 1480, endPoint y: 368, distance: 916.0
click at [1480, 368] on tbody "pmax_branding_yenisezon Kip - %40'a Varan İndirim Fırsatı customers/8795999222/…" at bounding box center [1452, 687] width 2693 height 807
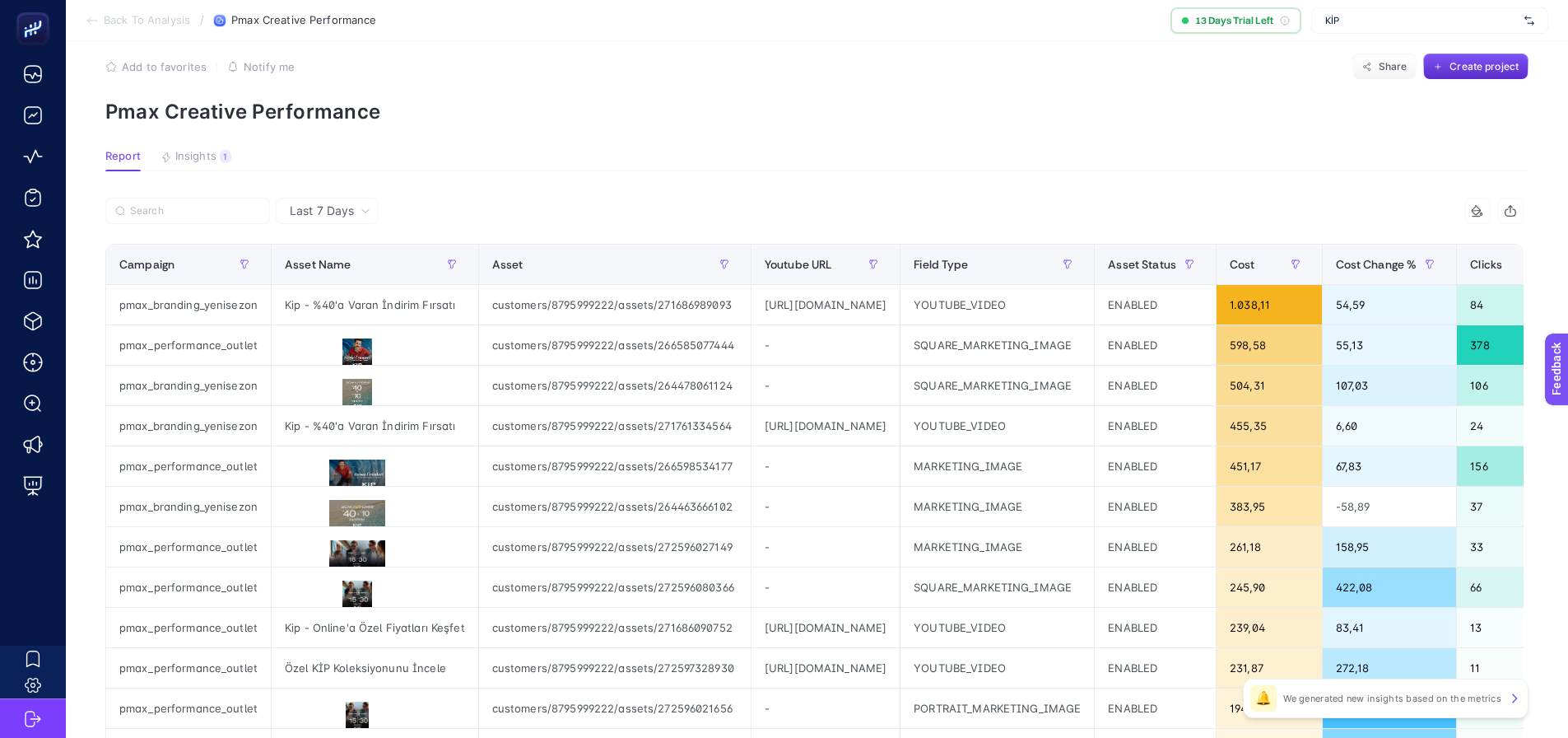
click at [751, 191] on article "Add to favorites false Notify me Share Create project Pmax Creative Performance…" at bounding box center [817, 664] width 1502 height 1286
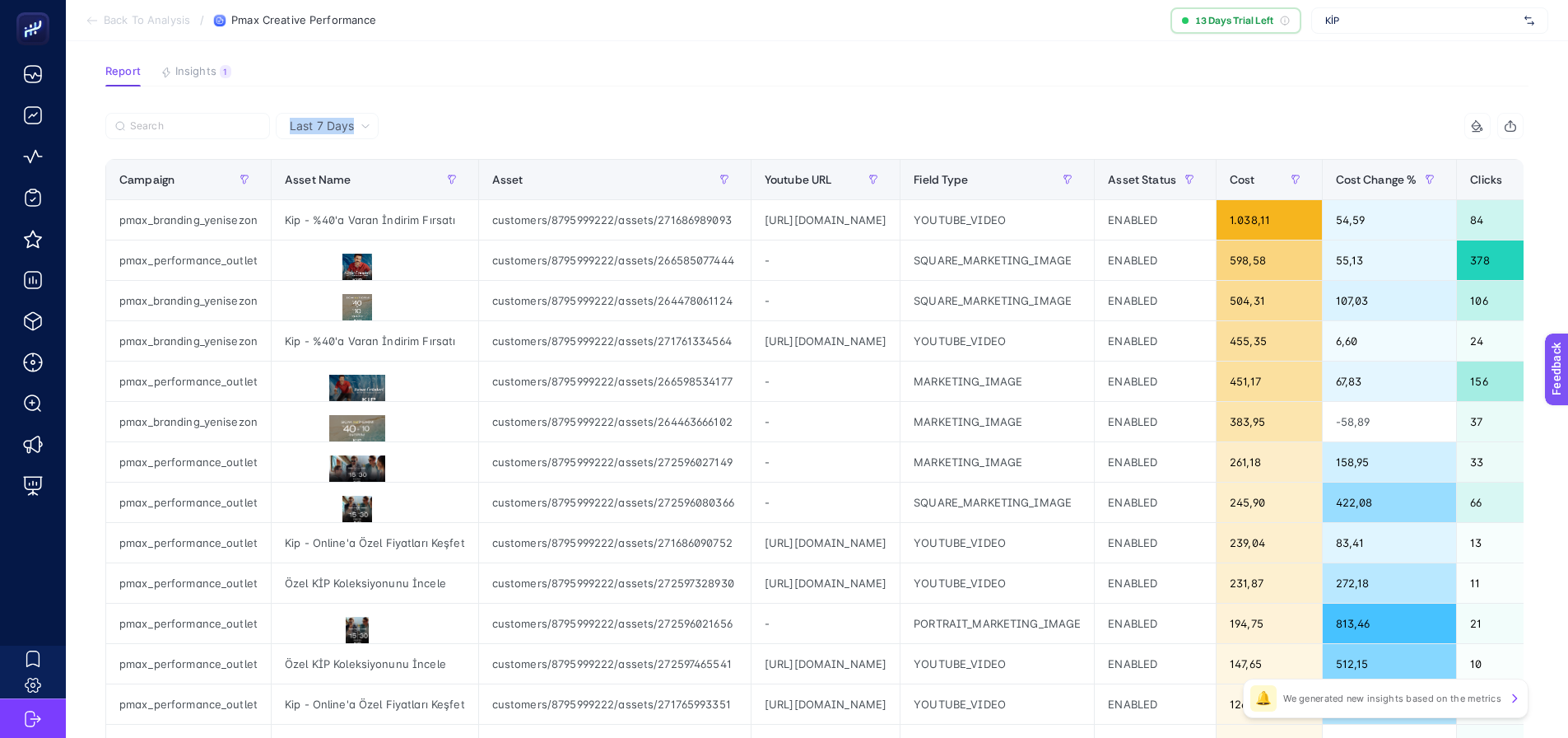
scroll to position [185, 0]
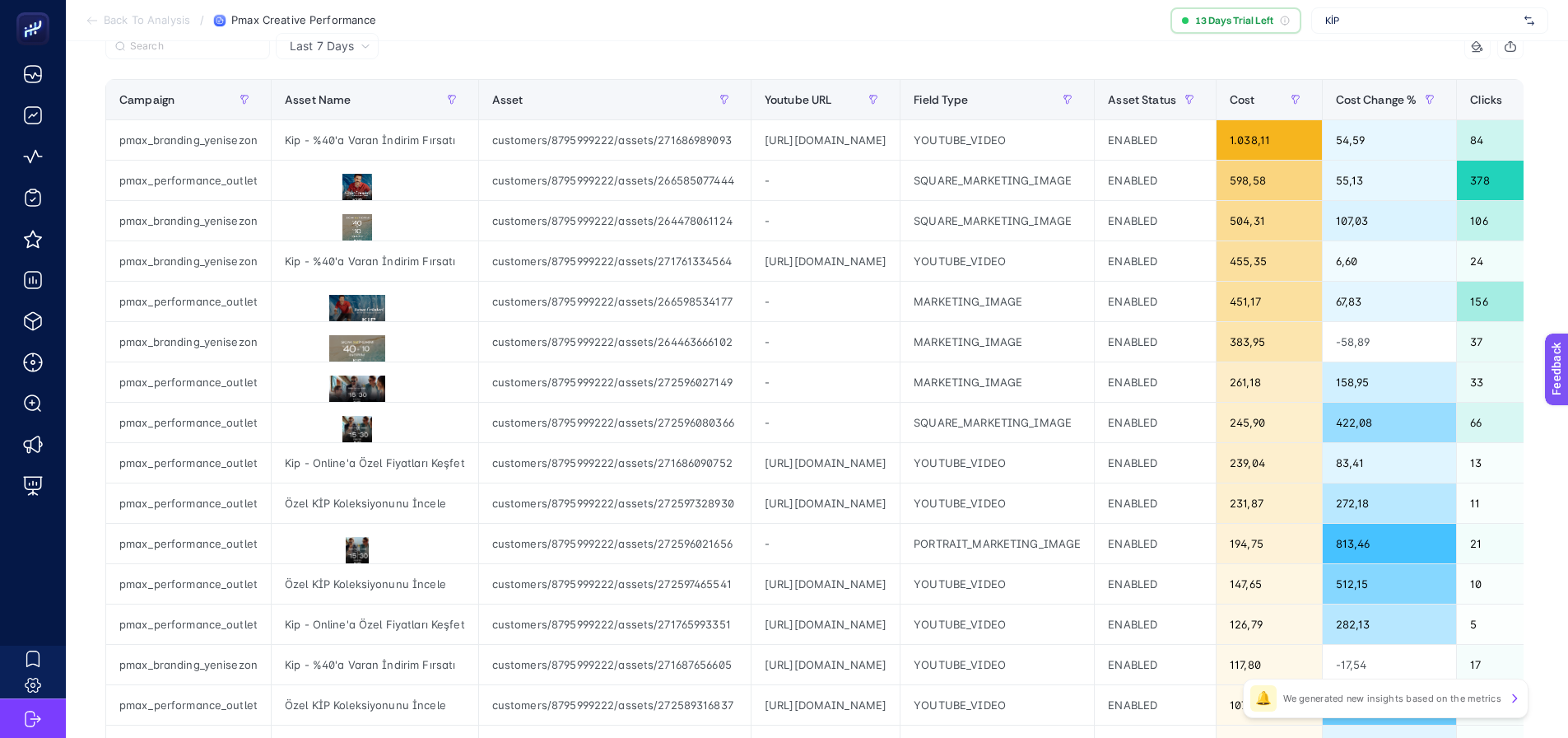
click at [442, 50] on div at bounding box center [461, 51] width 710 height 36
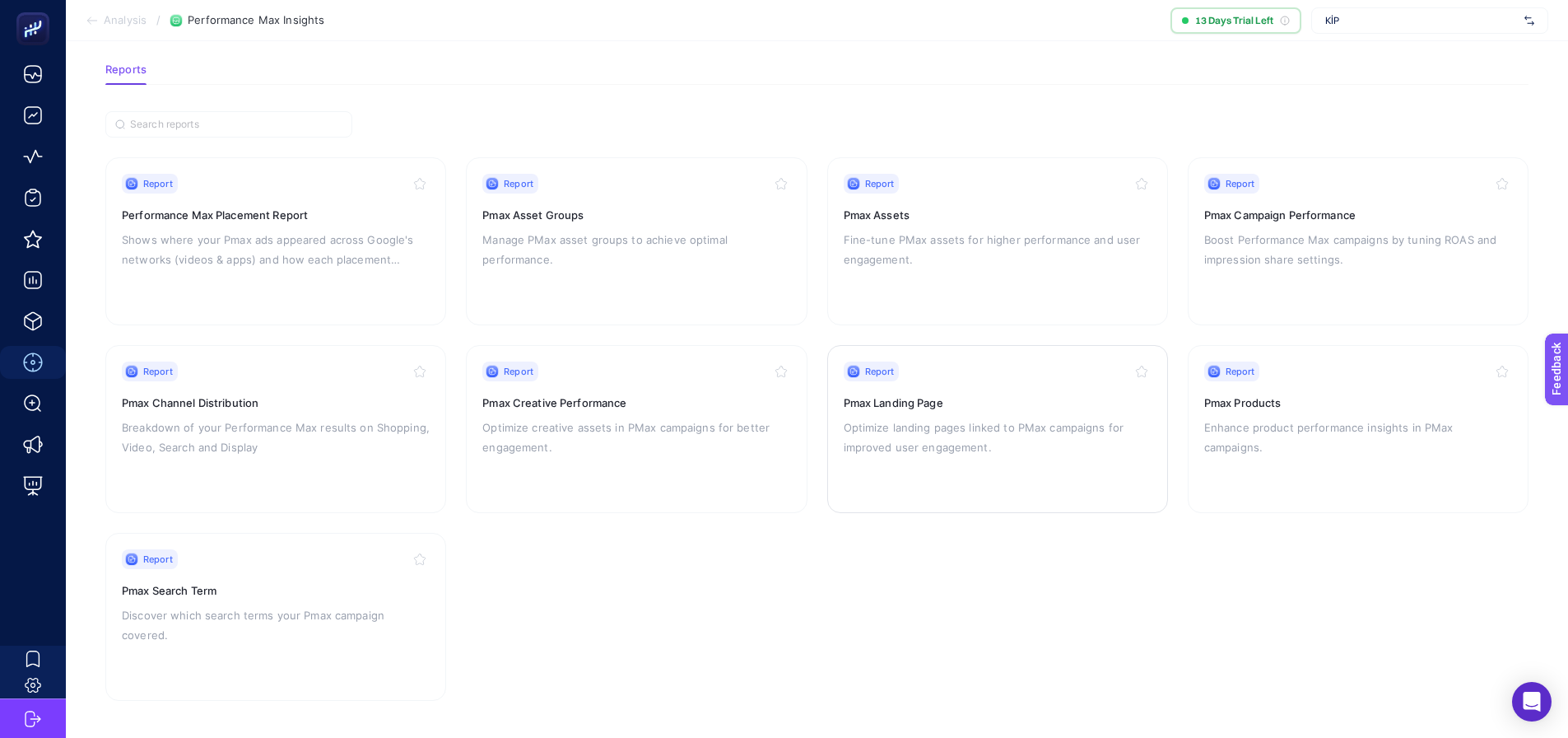
click at [920, 418] on p "Optimize landing pages linked to PMax campaigns for improved user engagement." at bounding box center [997, 437] width 308 height 40
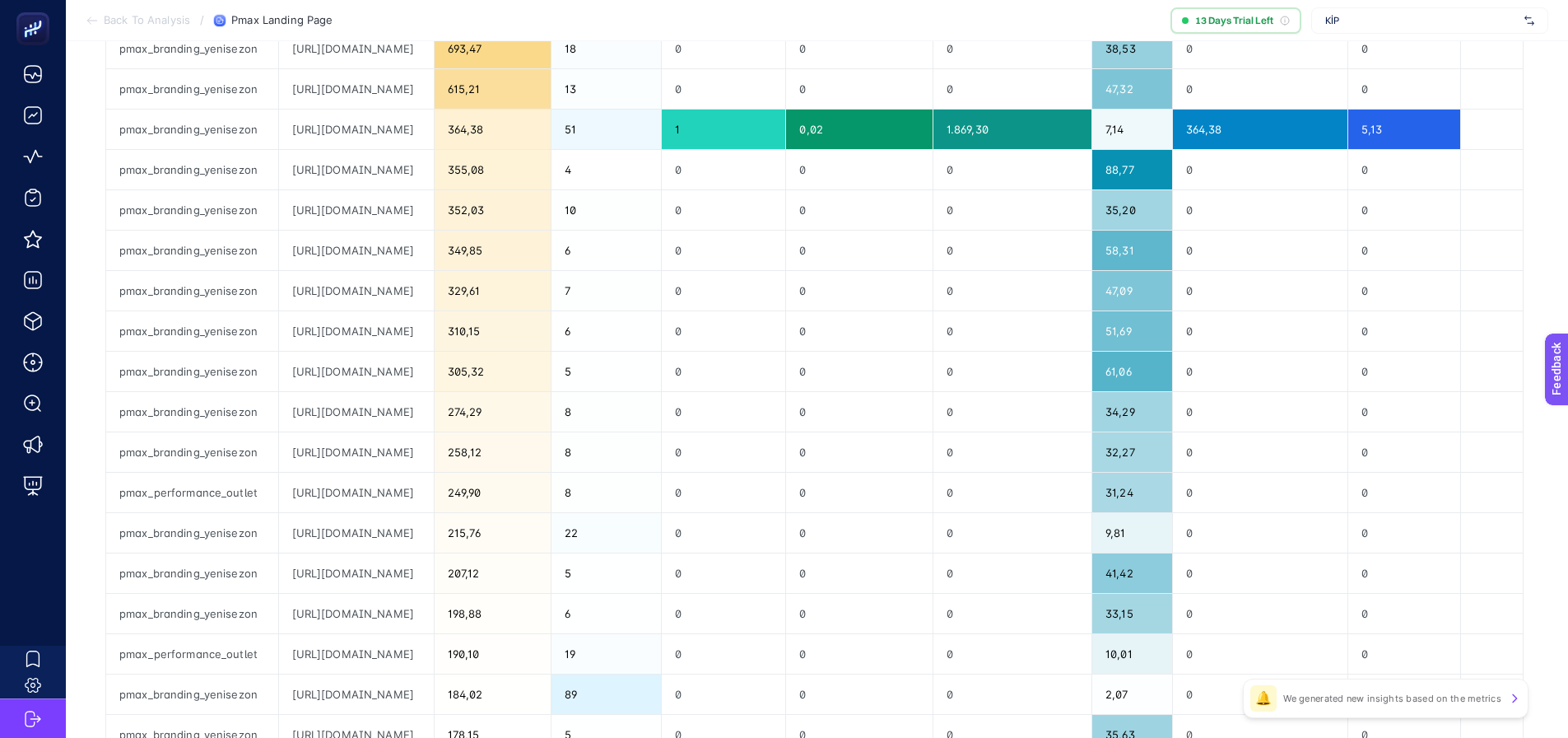
scroll to position [576, 0]
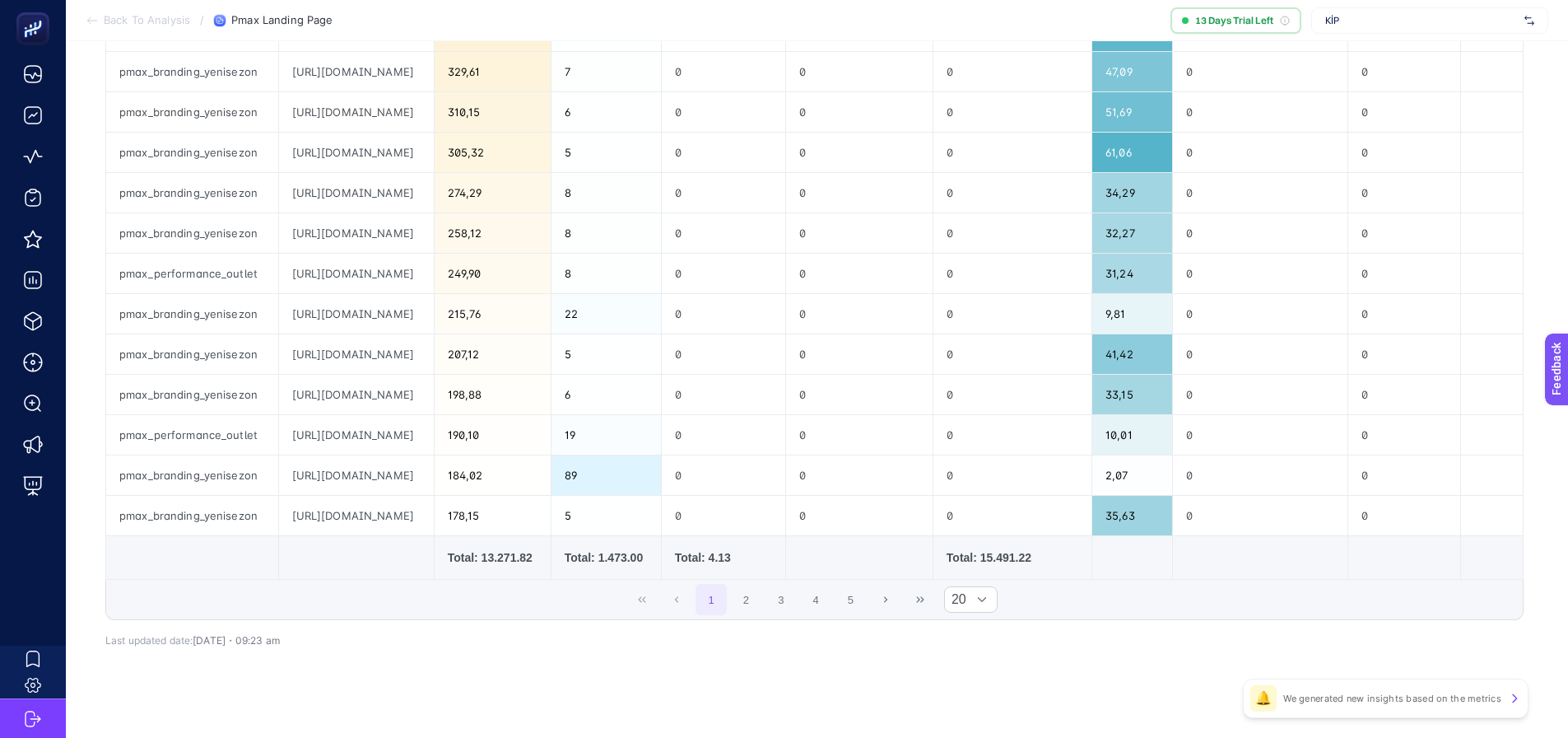
drag, startPoint x: 482, startPoint y: 586, endPoint x: 564, endPoint y: 584, distance: 82.0
click at [564, 580] on div "Campaign Landing Page Cost Clicks Conversions Conversion Rate Conversions Value…" at bounding box center [815, 134] width 1418 height 892
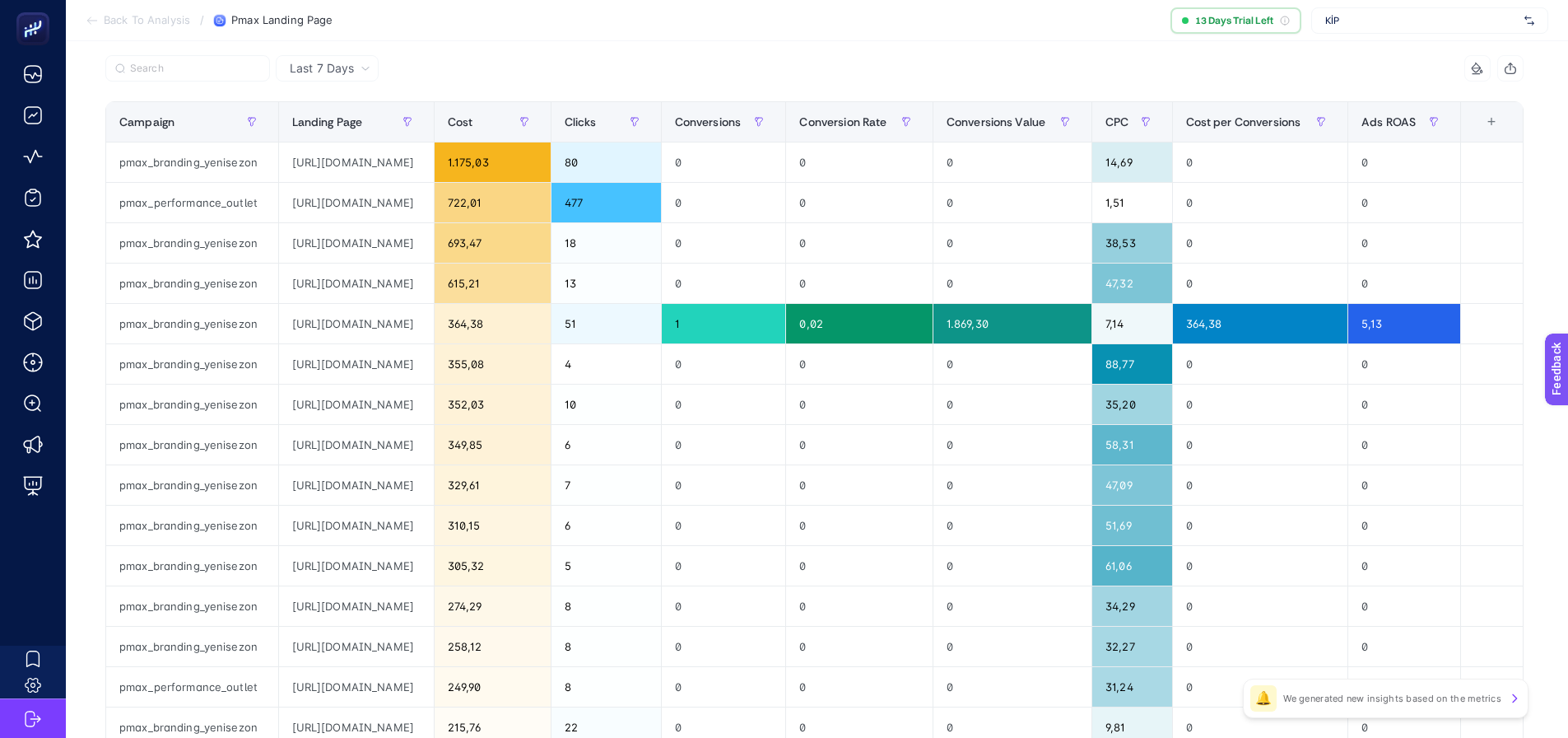
scroll to position [0, 0]
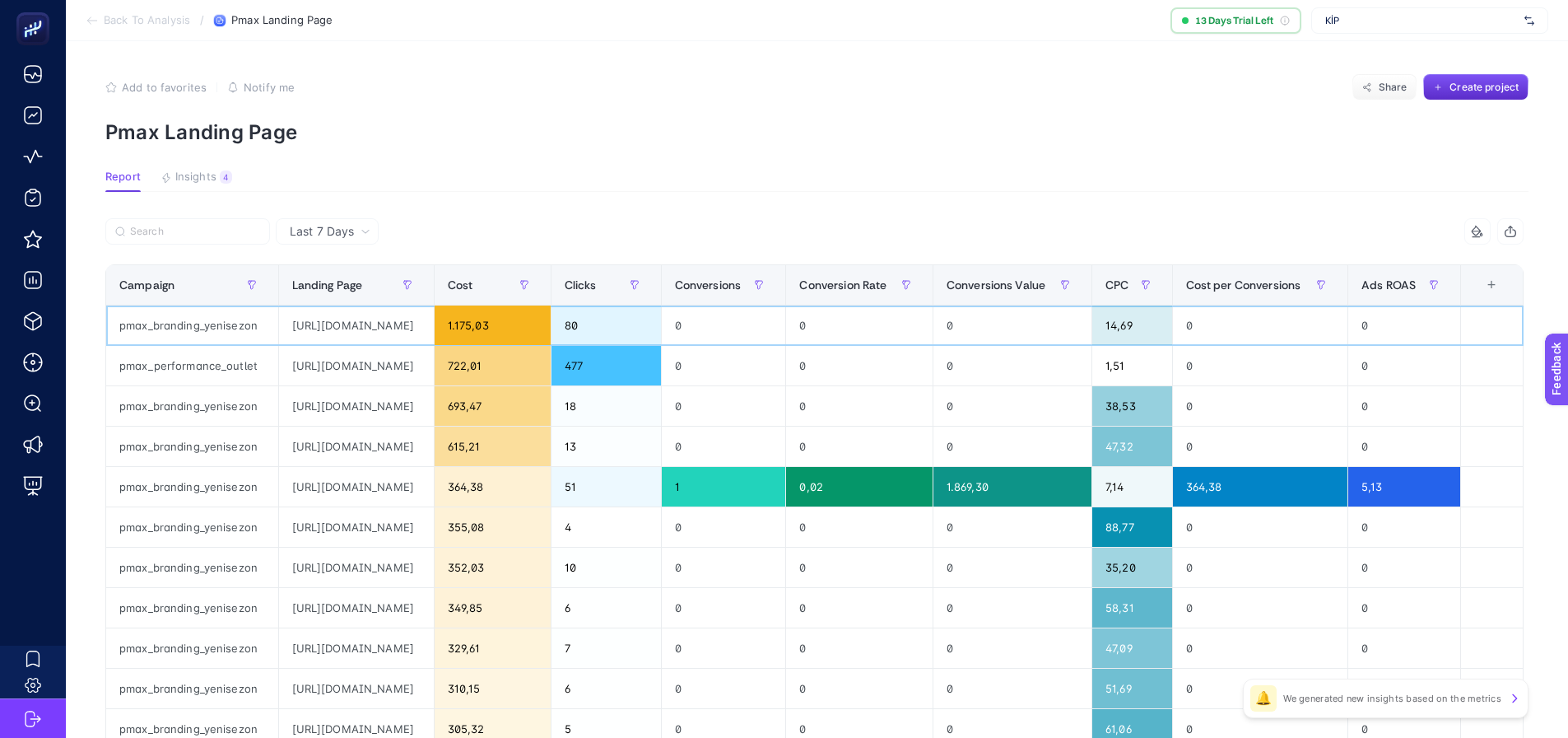
click at [329, 324] on div "[URL][DOMAIN_NAME]" at bounding box center [356, 325] width 154 height 40
click at [329, 323] on div "[URL][DOMAIN_NAME]" at bounding box center [356, 325] width 154 height 40
click at [742, 284] on span "Conversions" at bounding box center [708, 285] width 67 height 14
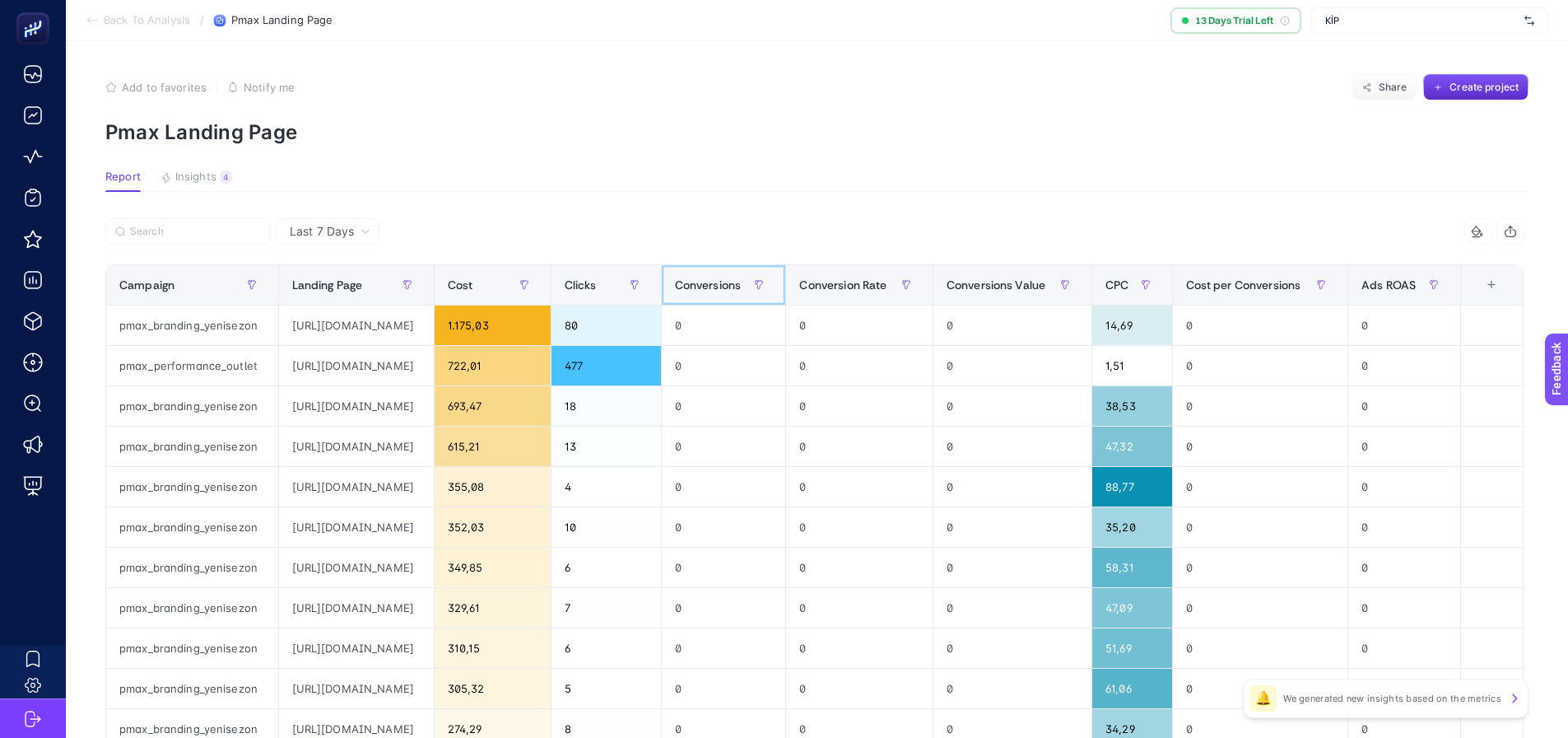
click at [742, 284] on span "Conversions" at bounding box center [708, 285] width 67 height 14
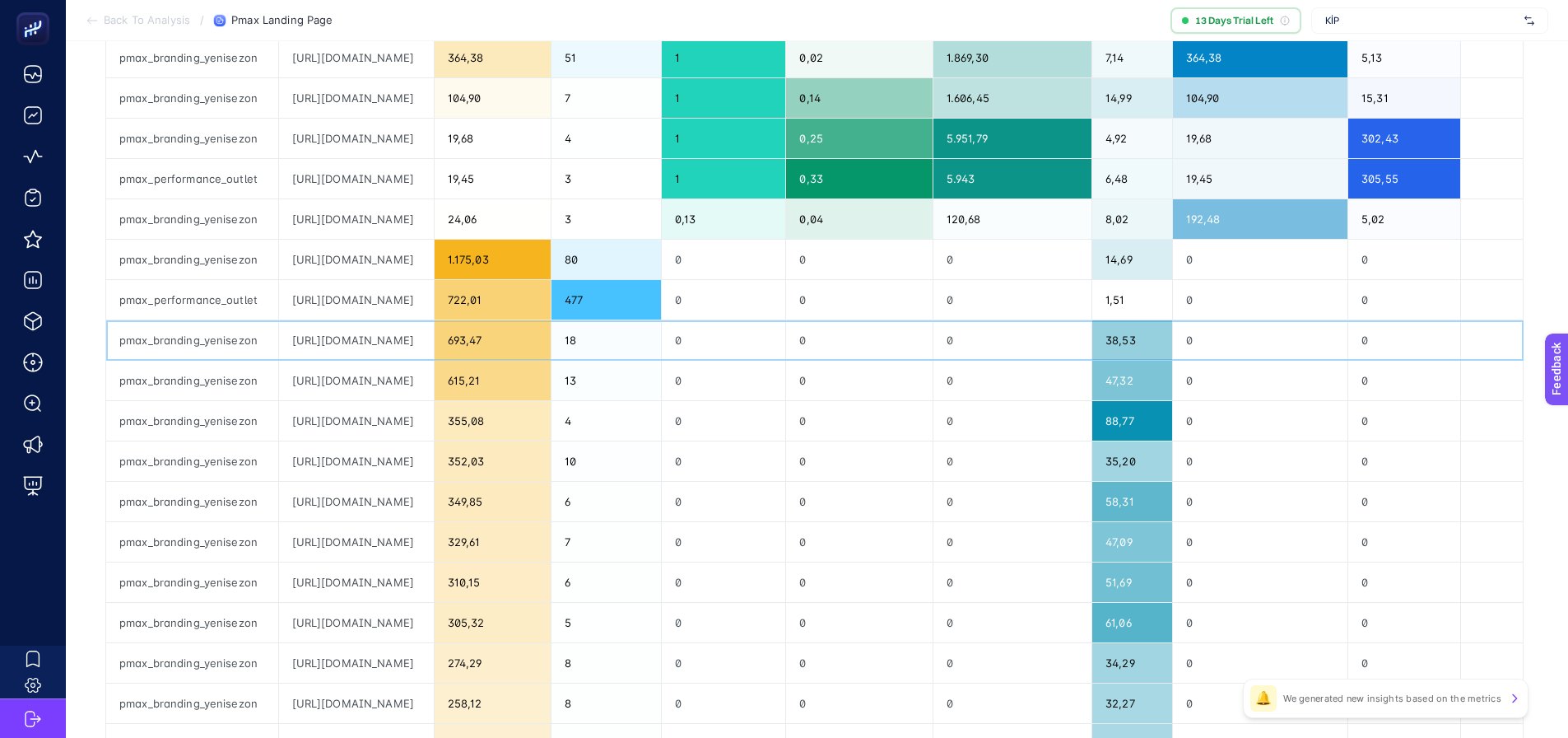
scroll to position [0, 68]
drag, startPoint x: 385, startPoint y: 331, endPoint x: 1167, endPoint y: 332, distance: 782.0
click at [1167, 332] on tr "pmax_branding_yenisezon [URL][DOMAIN_NAME] 693,47 18 0 0 0 38,53 0 0" at bounding box center [815, 341] width 1417 height 41
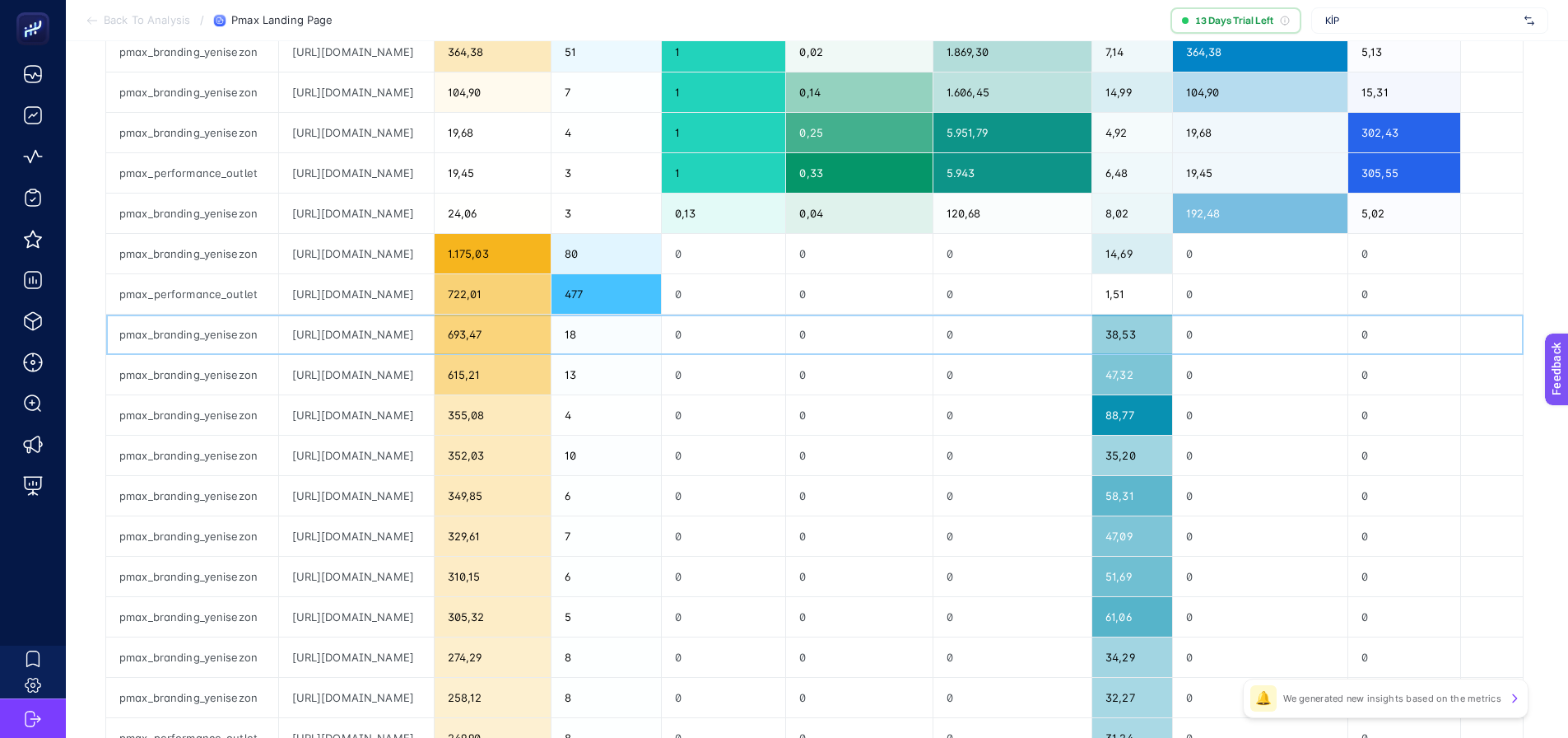
scroll to position [103, 0]
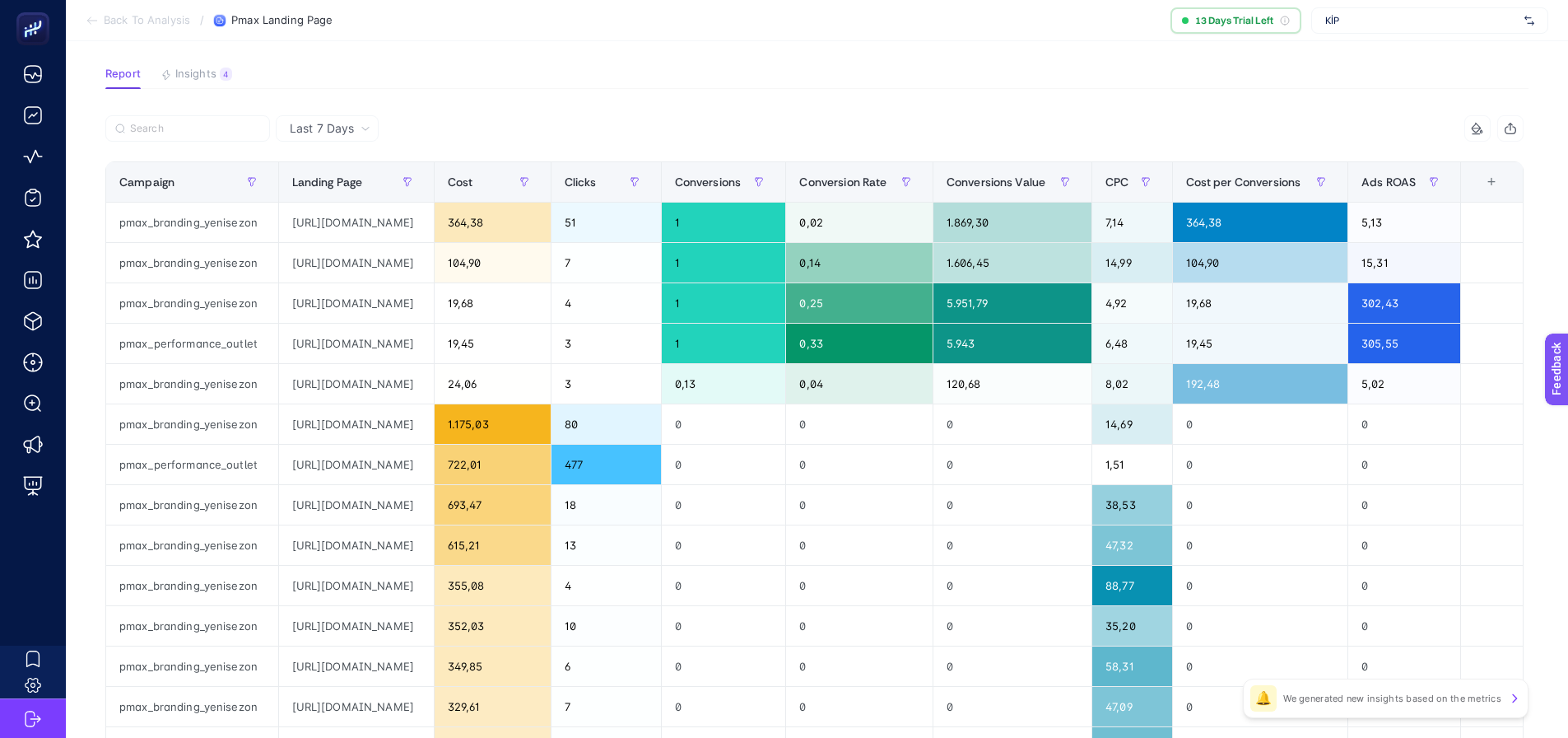
click at [726, 79] on section "Report Insights 4 We generated new insights based on the metrics" at bounding box center [817, 79] width 1423 height 22
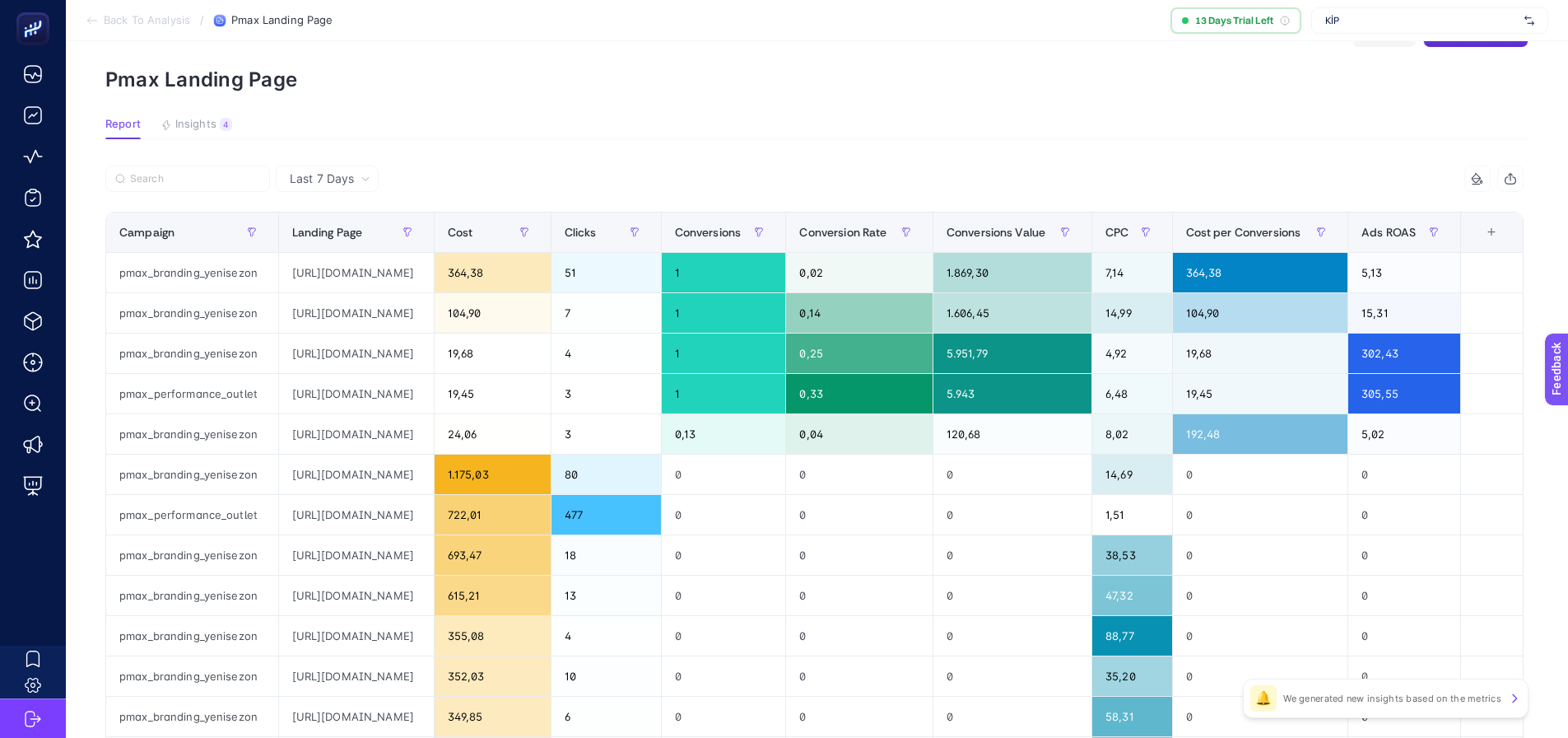
scroll to position [0, 0]
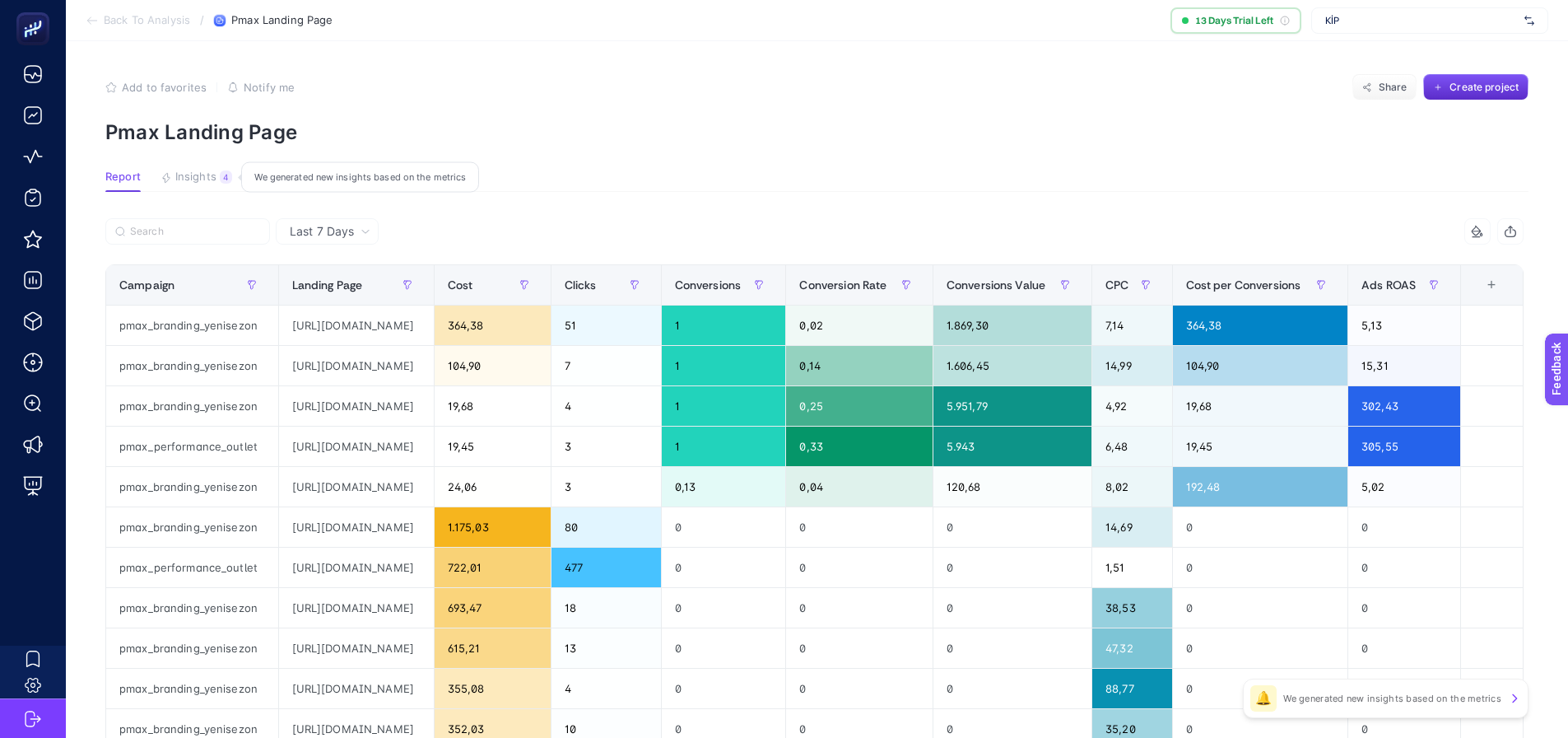
click at [190, 175] on span "Insights" at bounding box center [196, 177] width 42 height 14
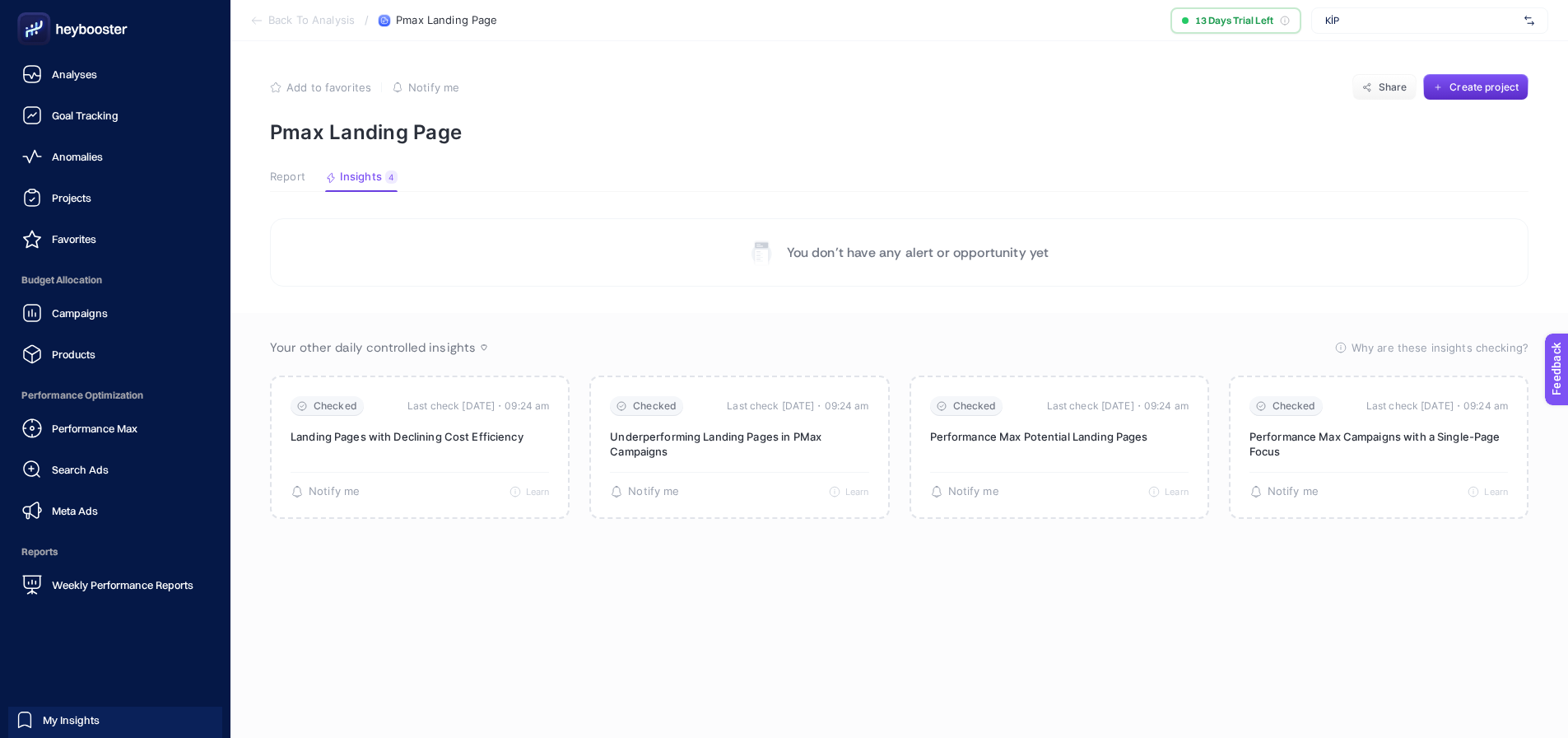
click at [61, 18] on icon at bounding box center [72, 29] width 118 height 33
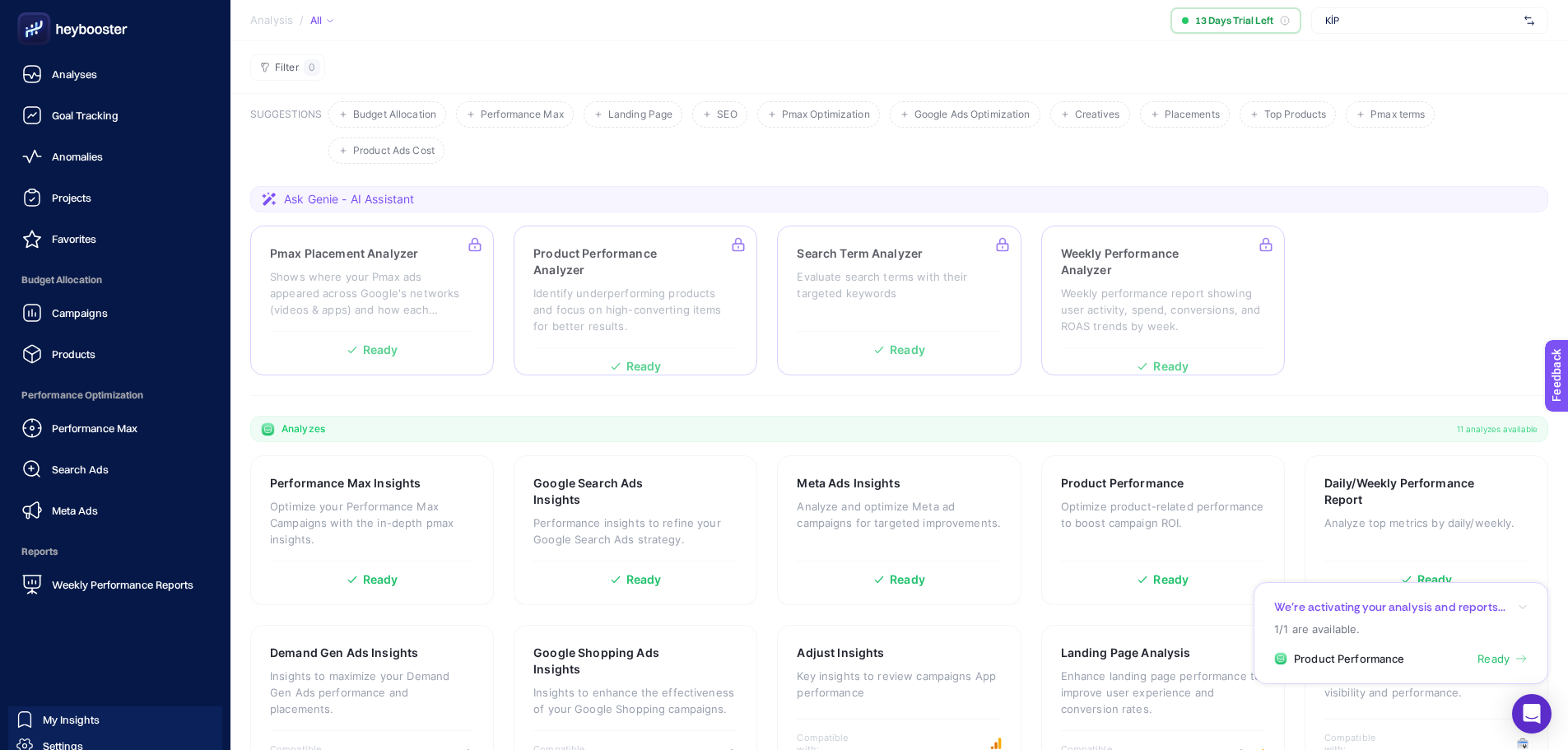
scroll to position [91, 0]
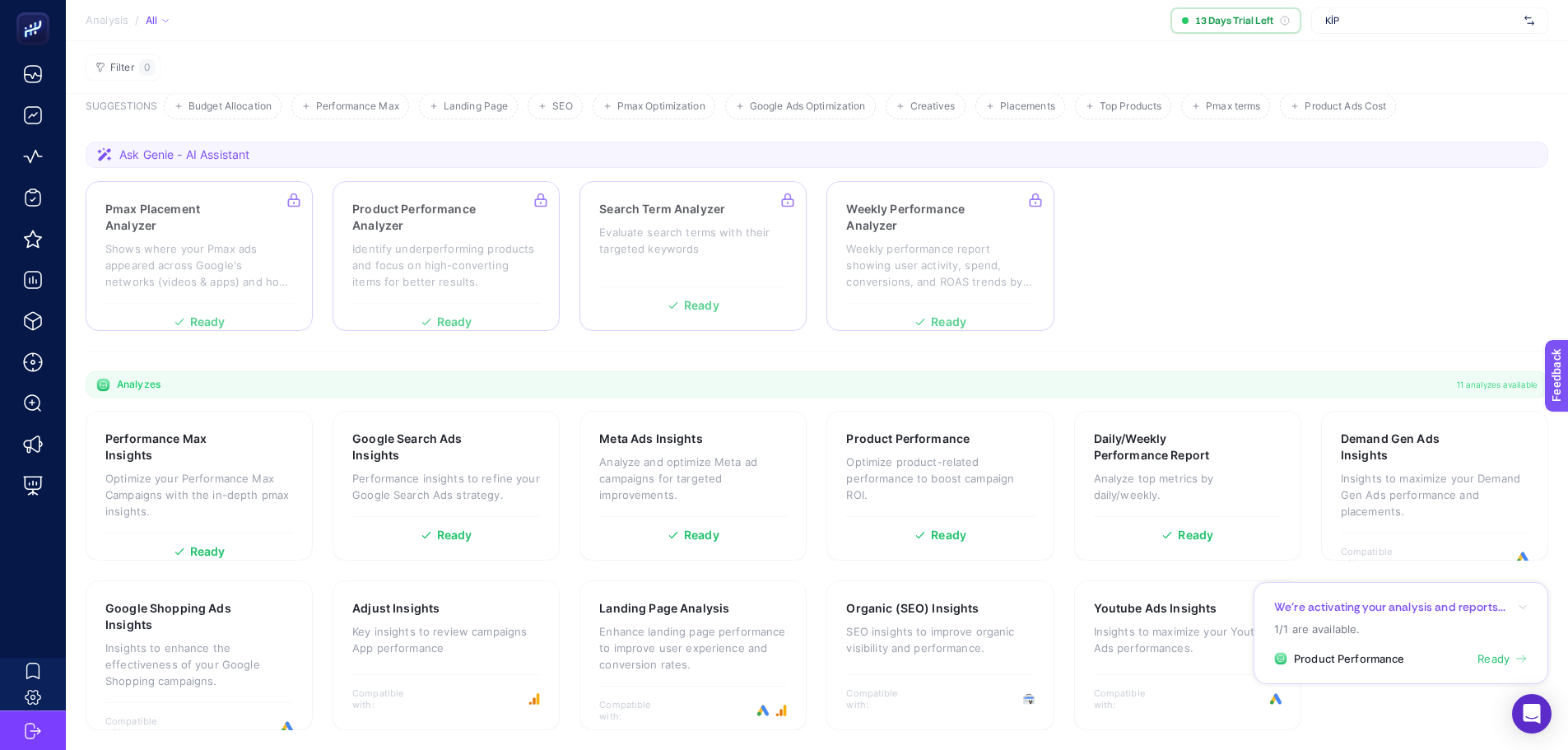
click at [1498, 665] on span "Ready" at bounding box center [1494, 660] width 33 height 16
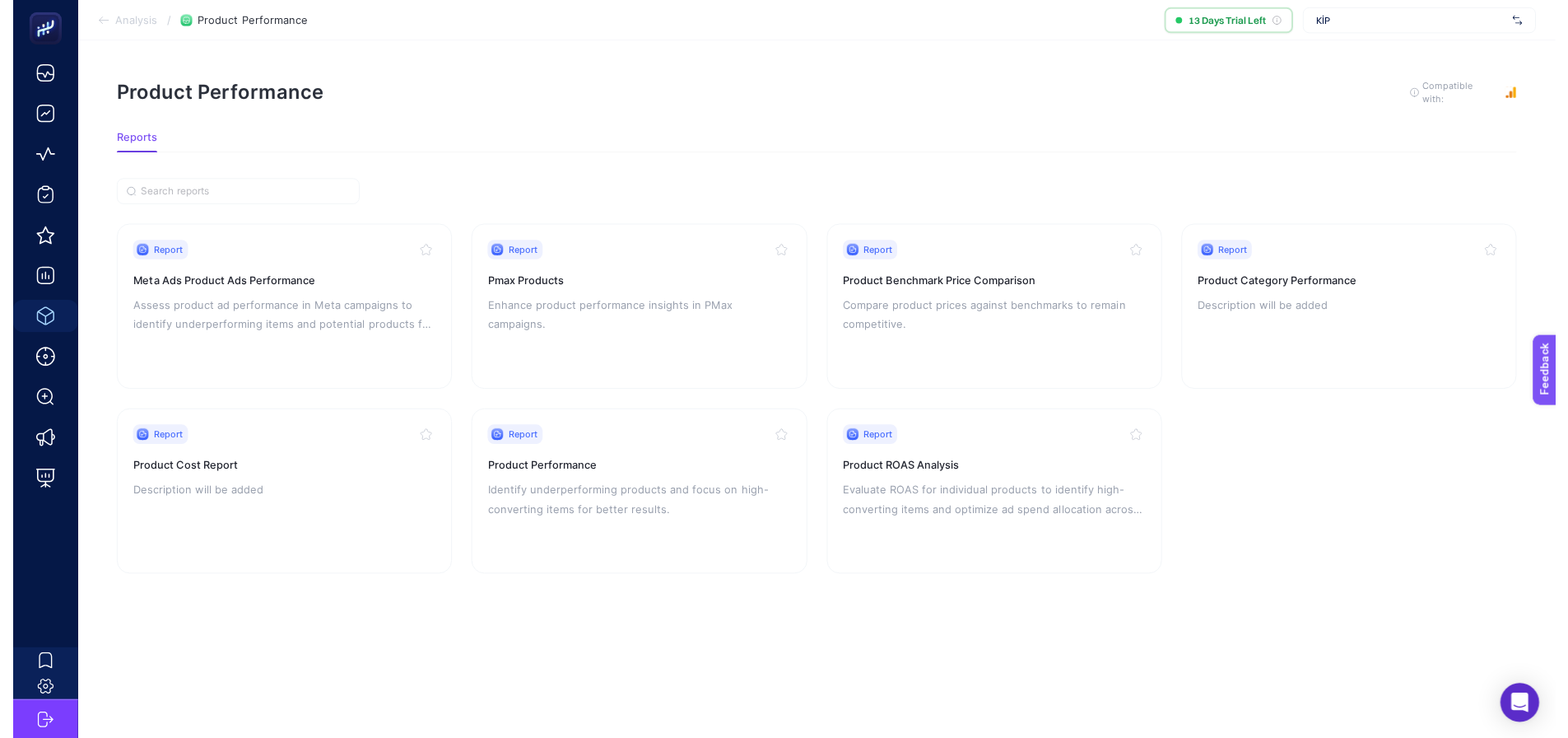
scroll to position [13, 0]
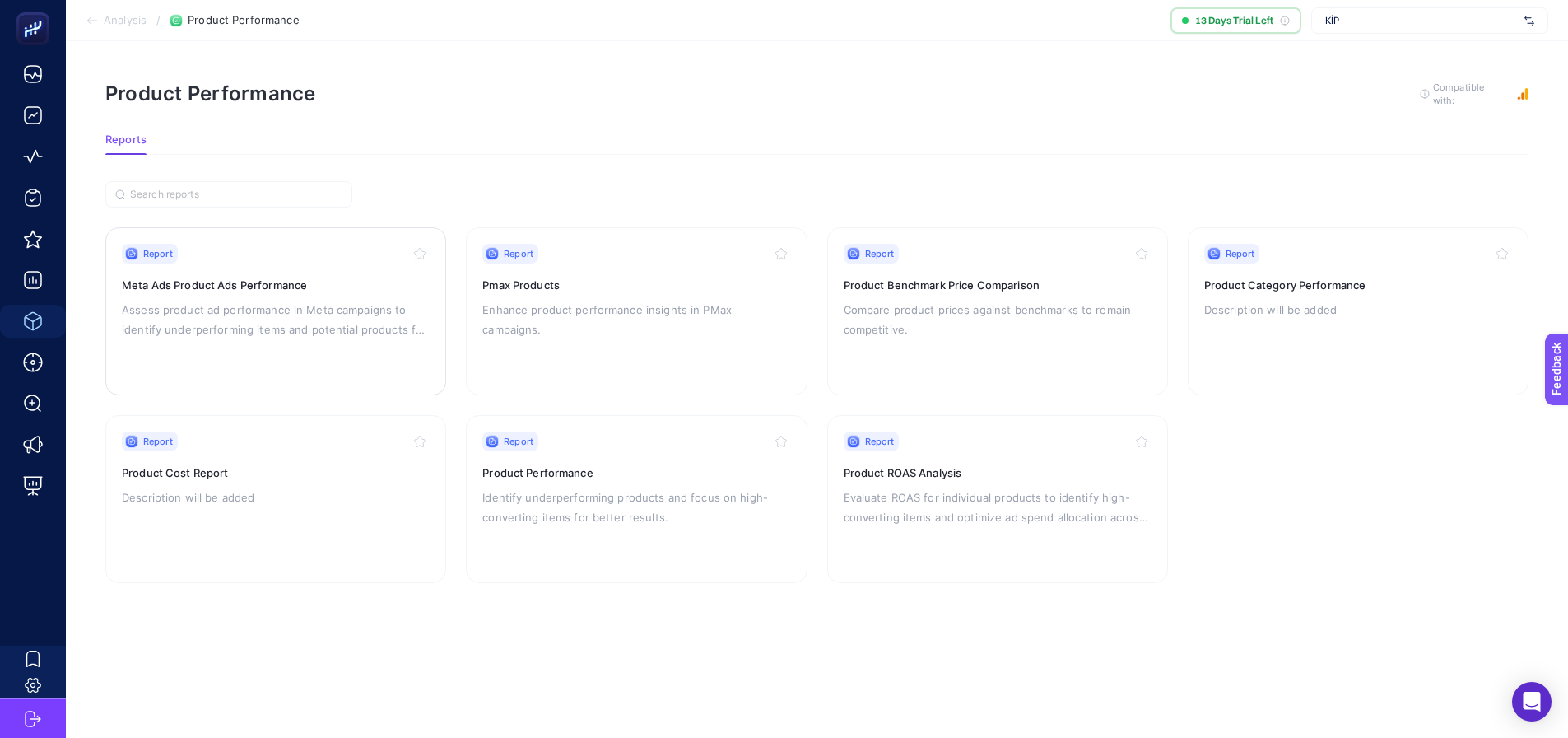
click at [294, 339] on div "Report Meta Ads Product Ads Performance Assess product ad performance in Meta c…" at bounding box center [275, 311] width 308 height 135
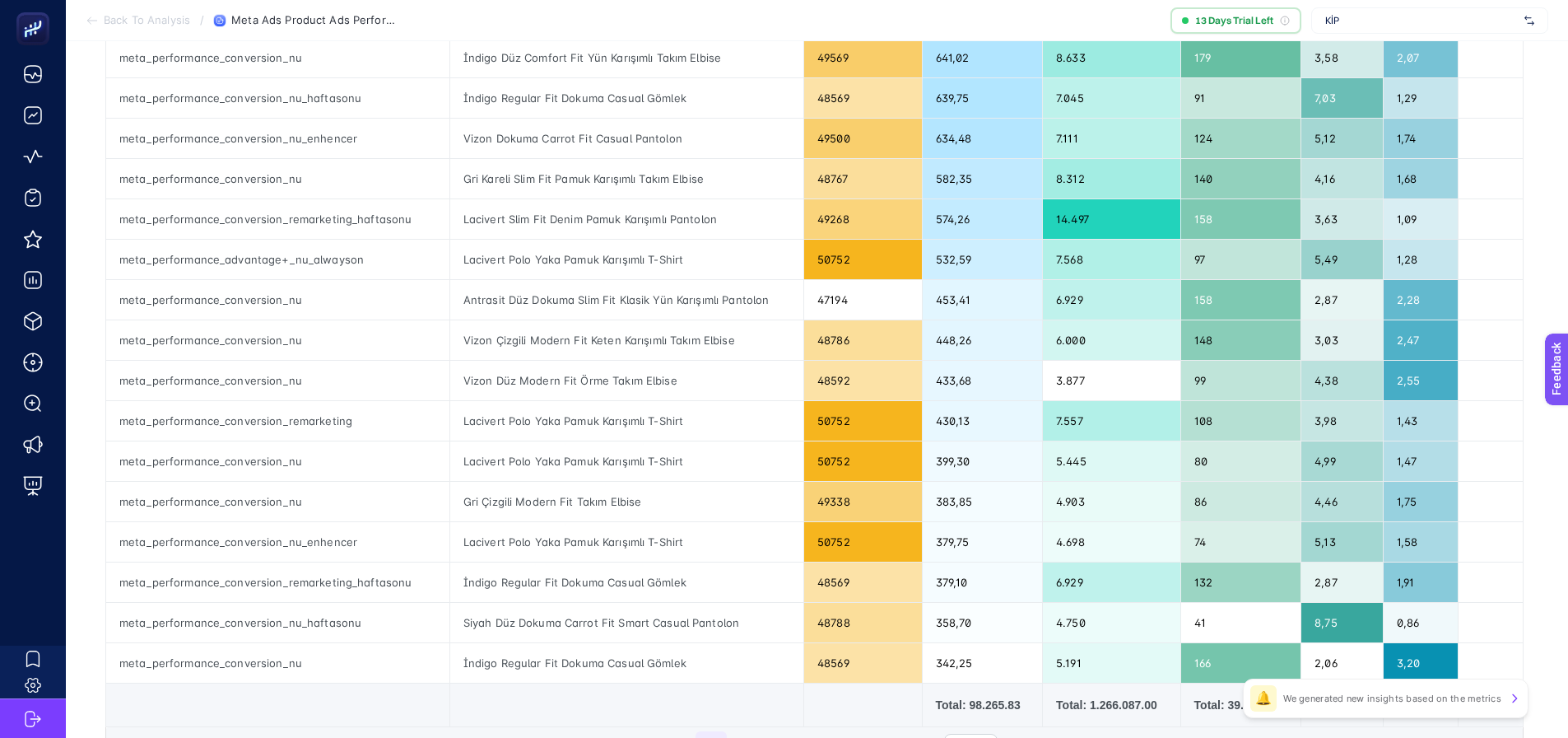
scroll to position [494, 0]
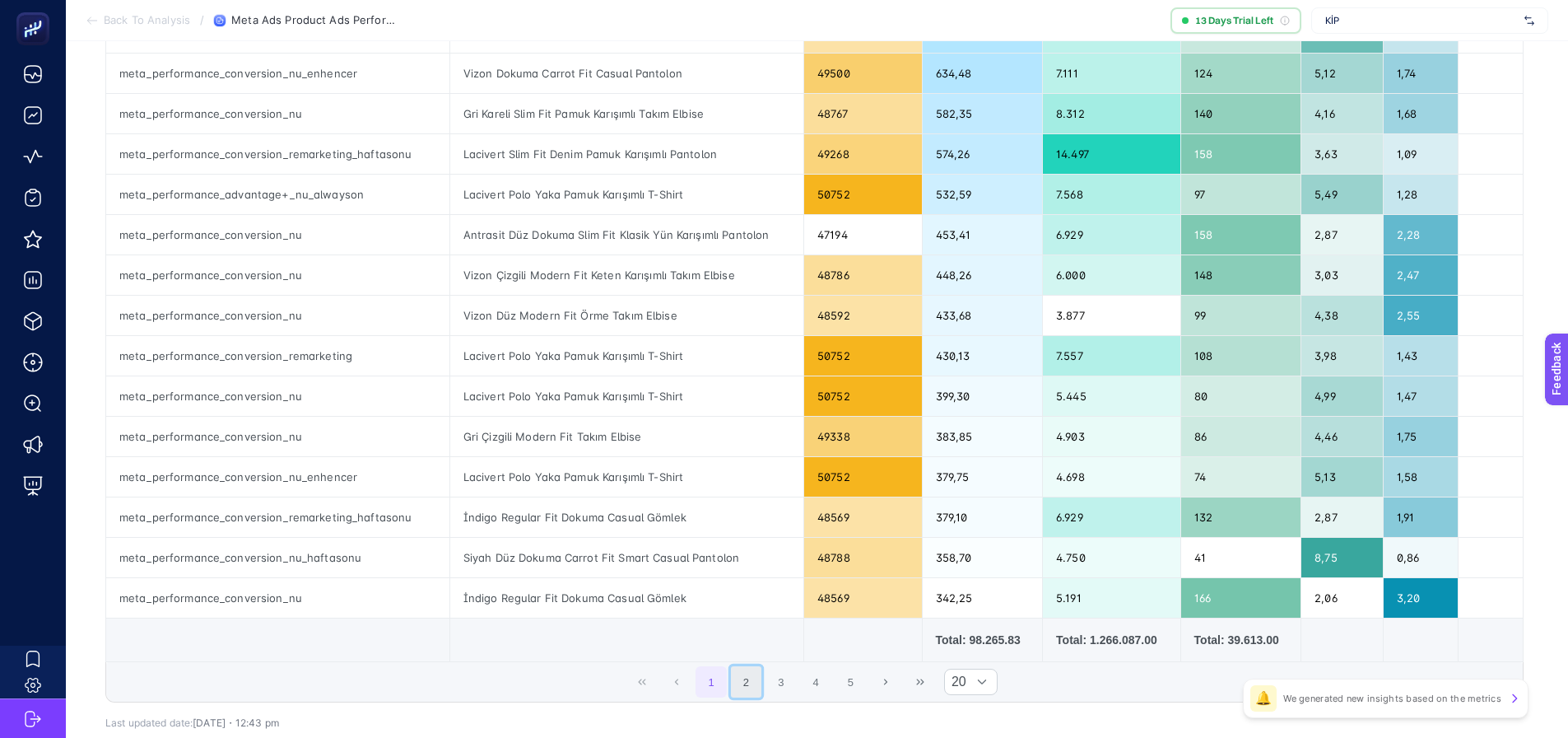
click at [753, 674] on button "2" at bounding box center [746, 681] width 32 height 32
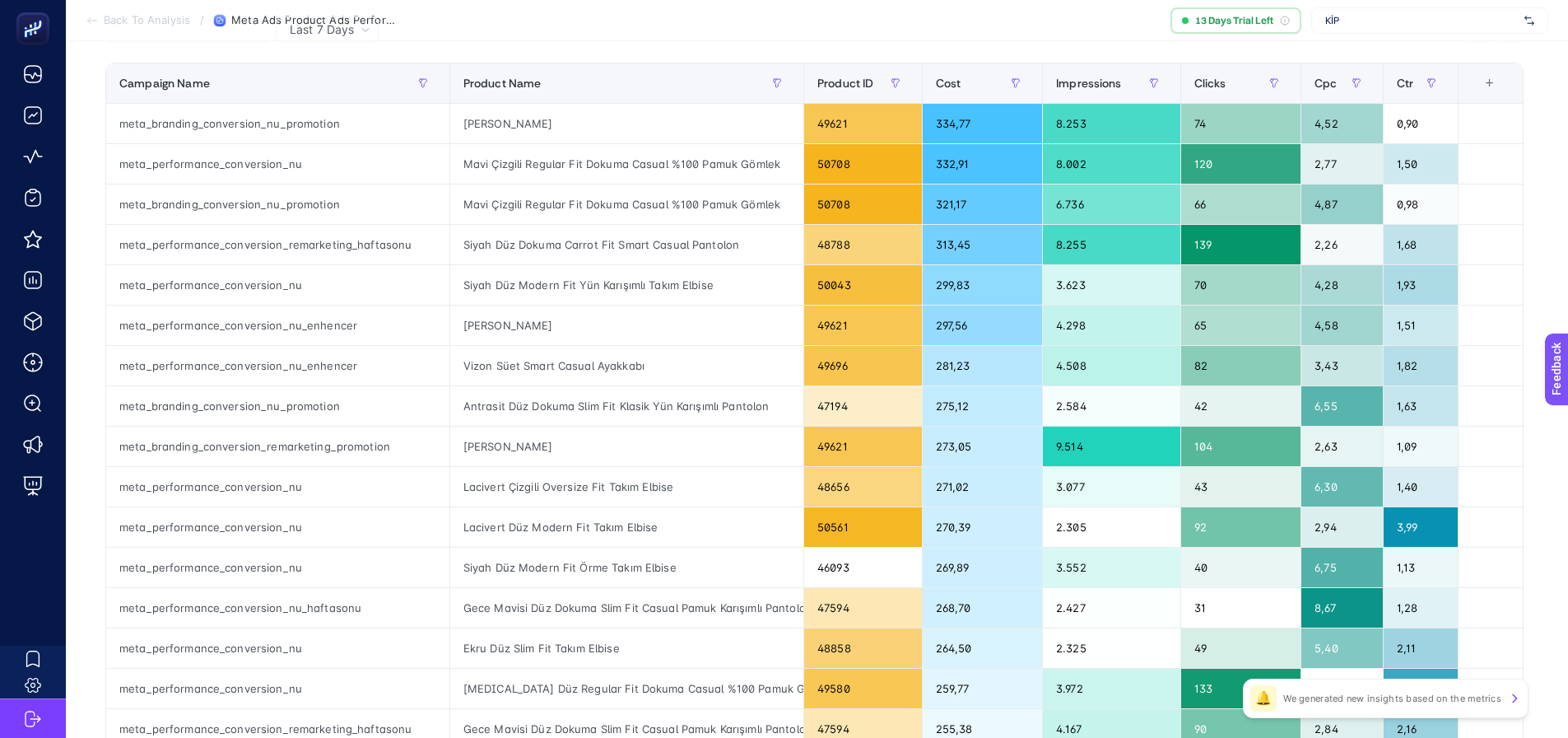
scroll to position [247, 0]
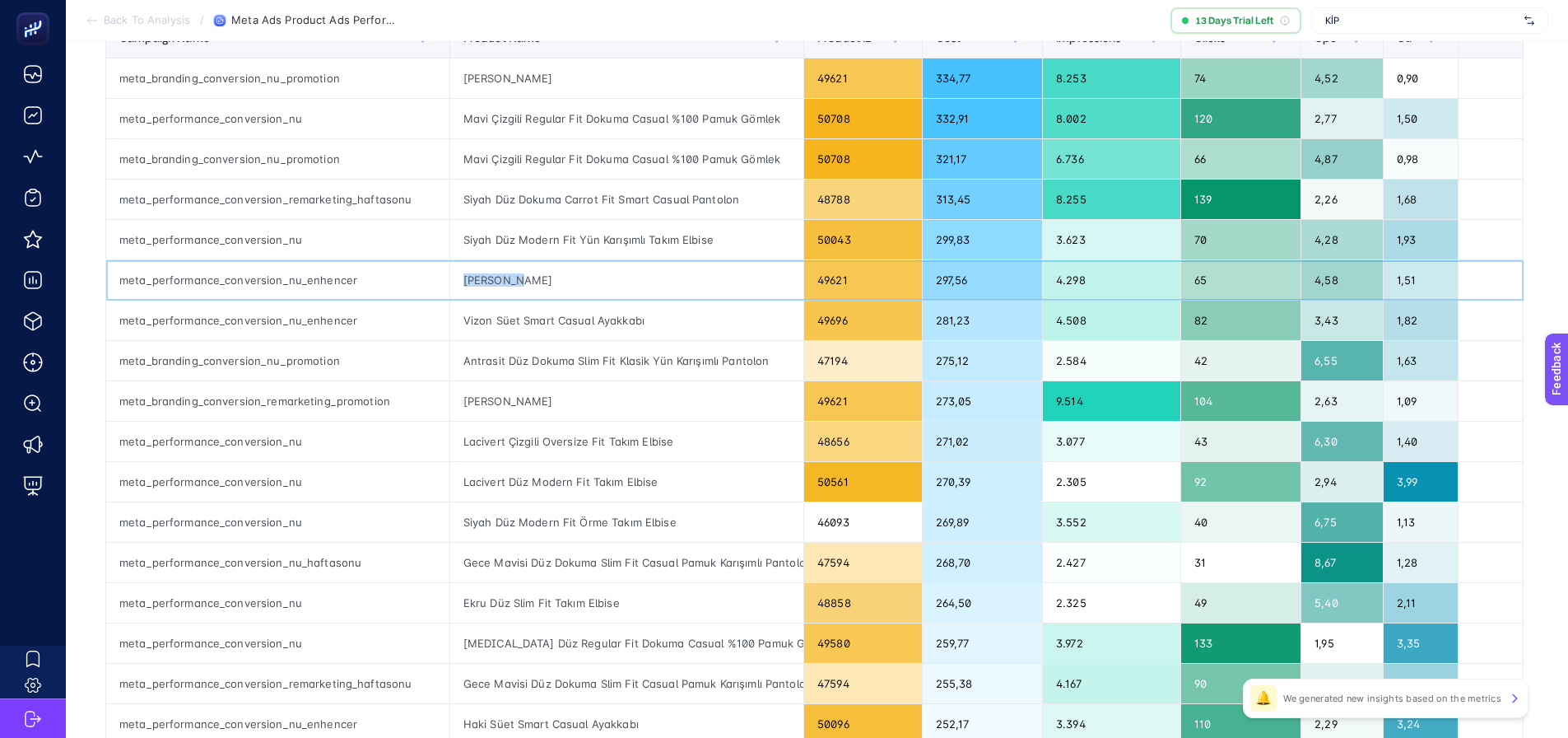
drag, startPoint x: 462, startPoint y: 275, endPoint x: 536, endPoint y: 278, distance: 74.1
click at [534, 278] on div "[PERSON_NAME]" at bounding box center [627, 280] width 353 height 40
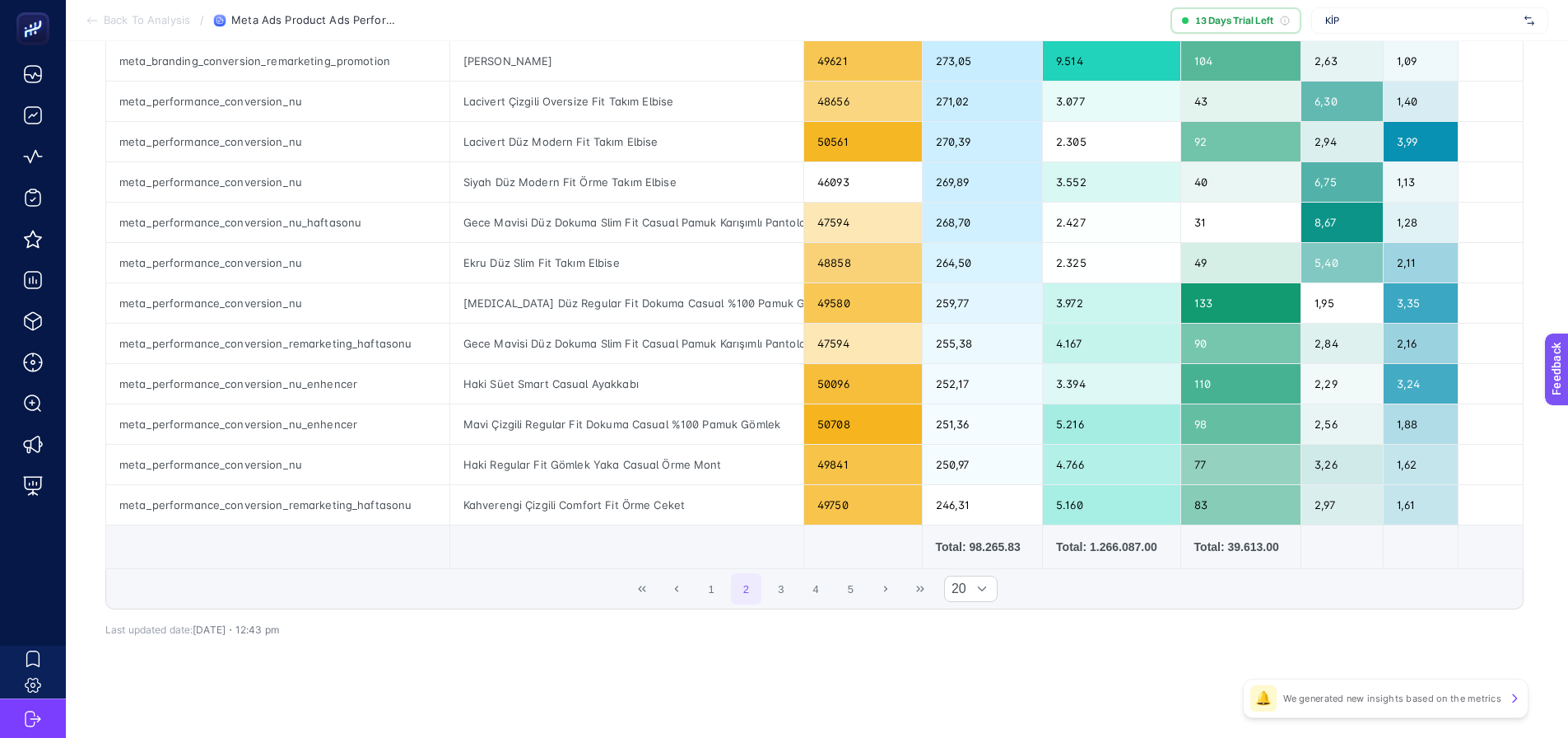
scroll to position [590, 0]
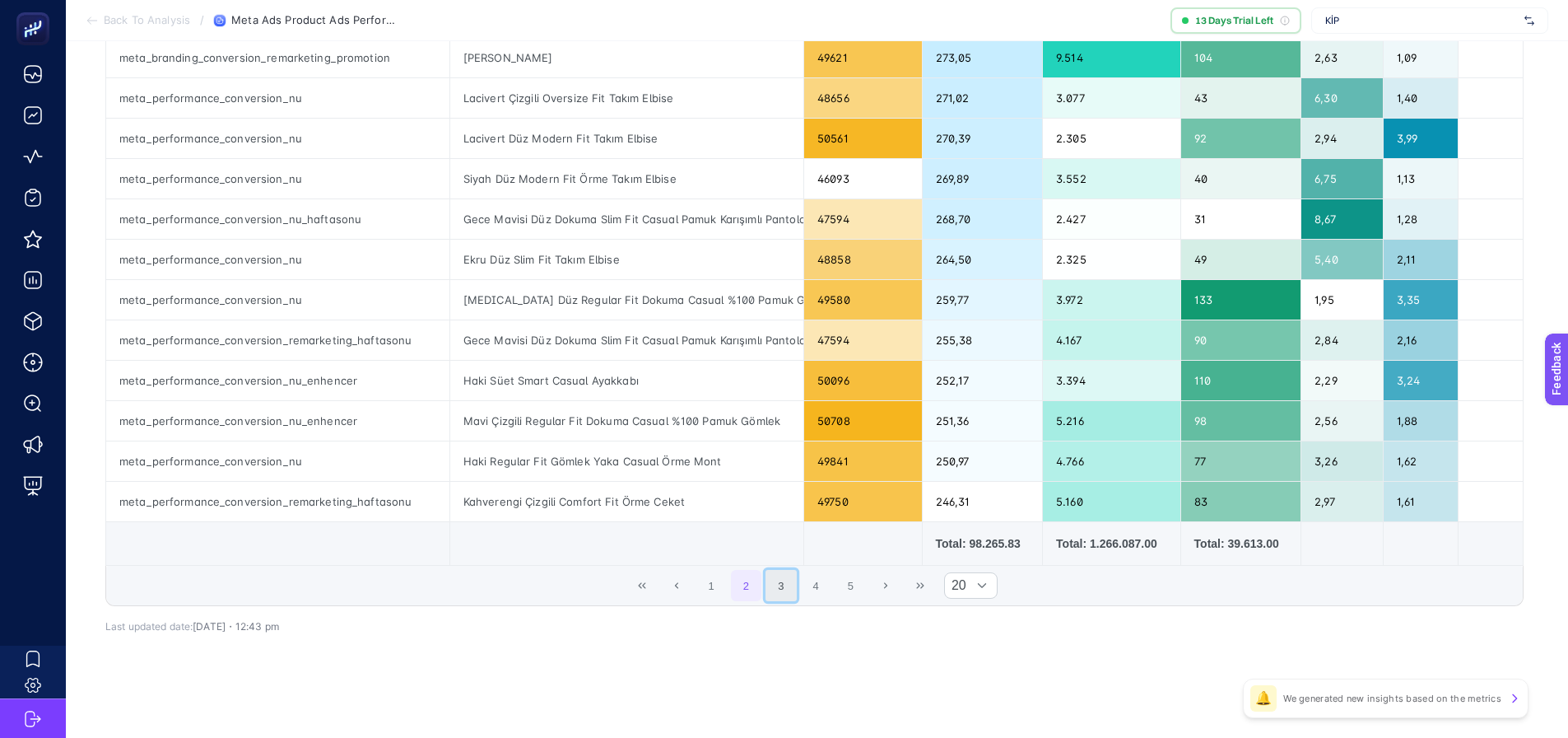
click at [776, 589] on button "3" at bounding box center [781, 585] width 32 height 32
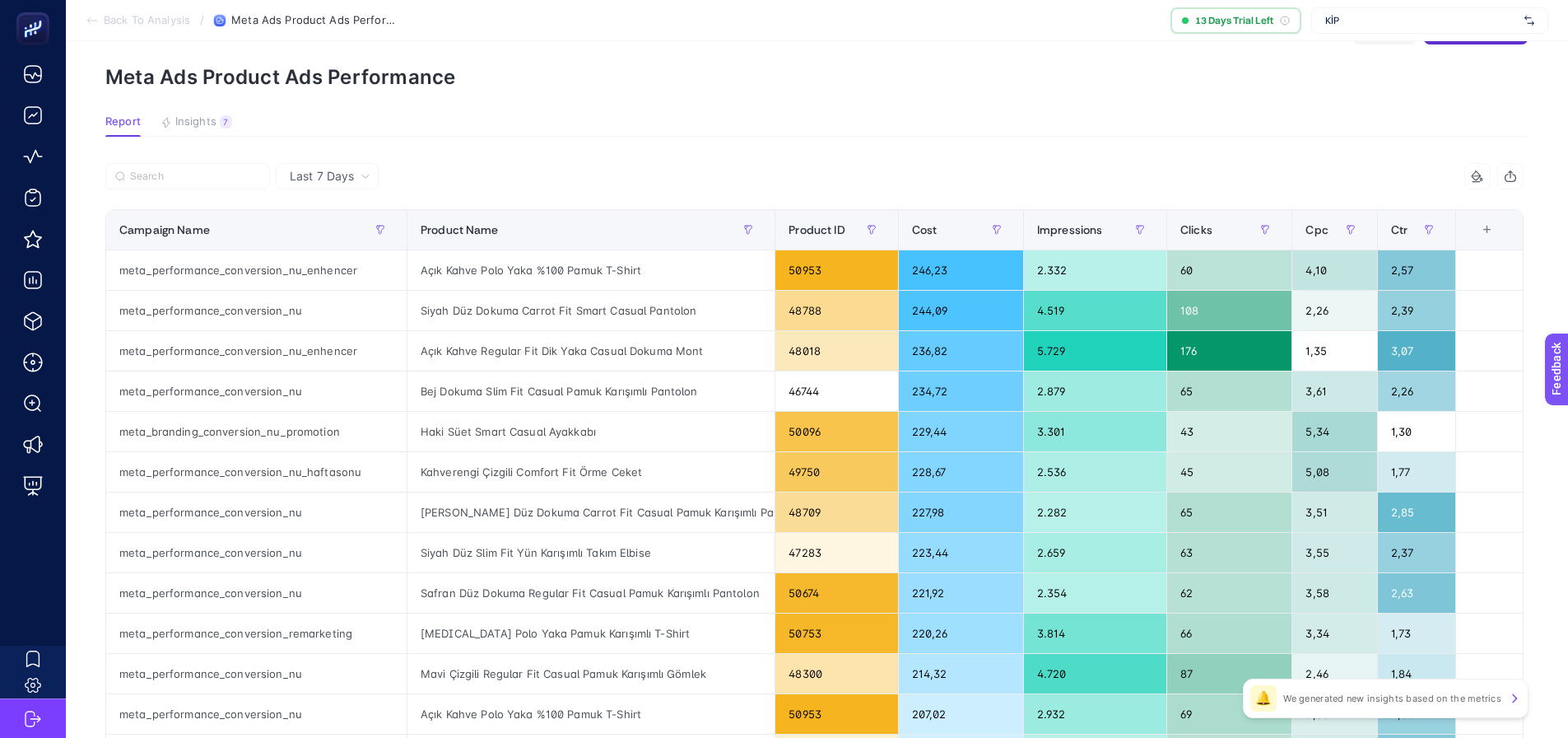
scroll to position [0, 0]
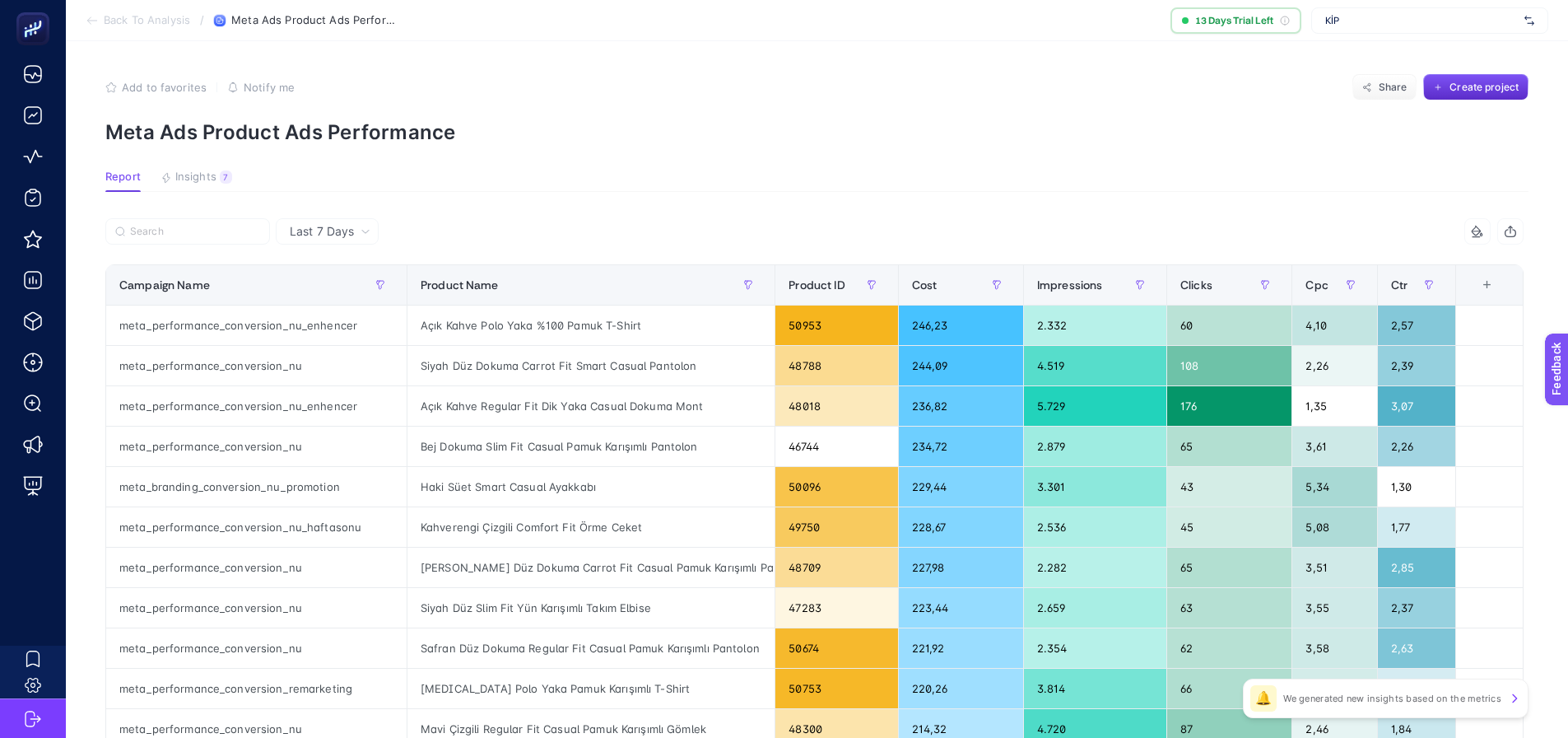
click at [322, 216] on article "Add to favorites false Notify me Share Create project Meta Ads Product Ads Perf…" at bounding box center [817, 685] width 1502 height 1286
click at [332, 236] on span "Last 7 Days" at bounding box center [322, 231] width 64 height 16
drag, startPoint x: 655, startPoint y: 210, endPoint x: 671, endPoint y: 282, distance: 73.8
click at [655, 210] on article "Add to favorites false Notify me Share Create project Meta Ads Product Ads Perf…" at bounding box center [817, 685] width 1502 height 1286
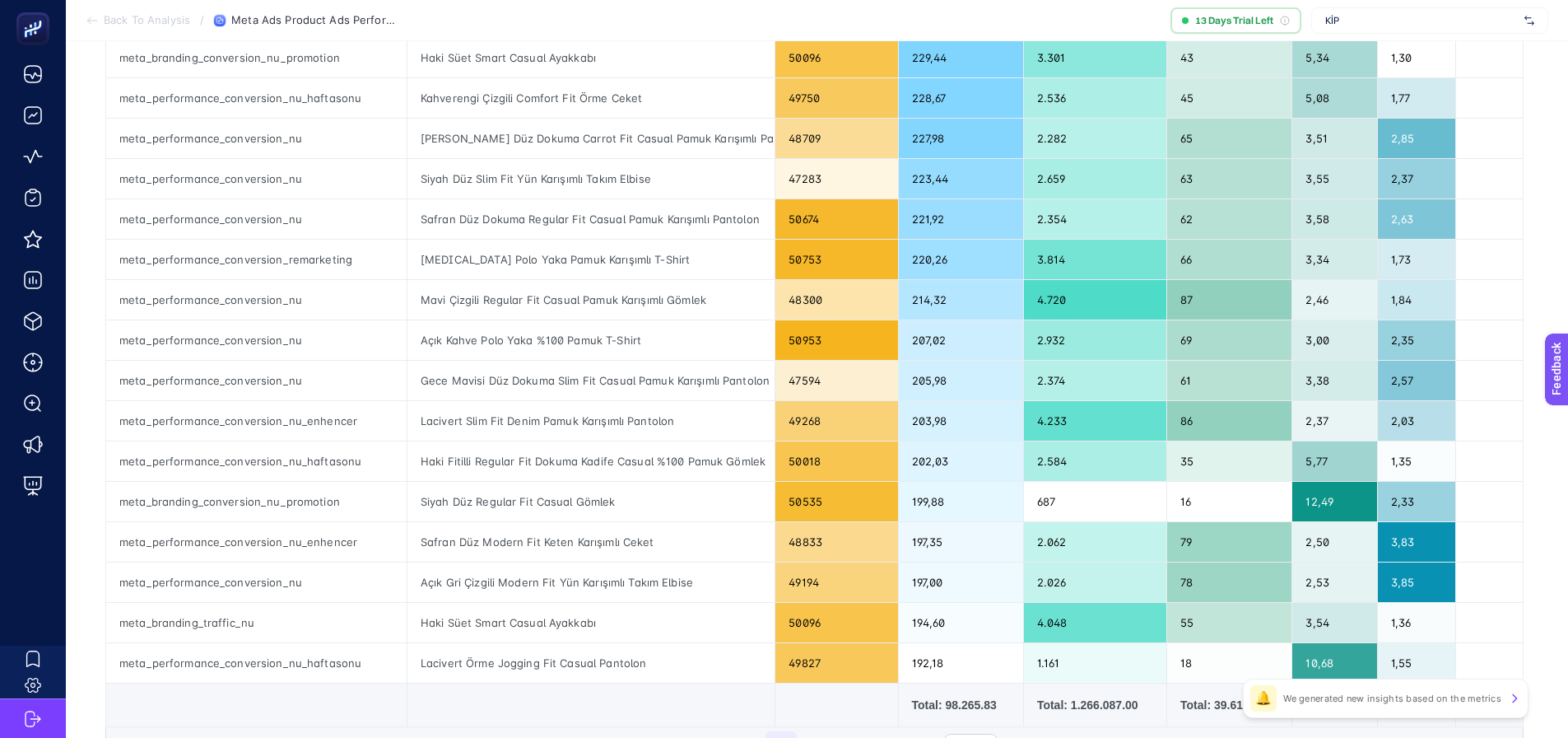
scroll to position [590, 0]
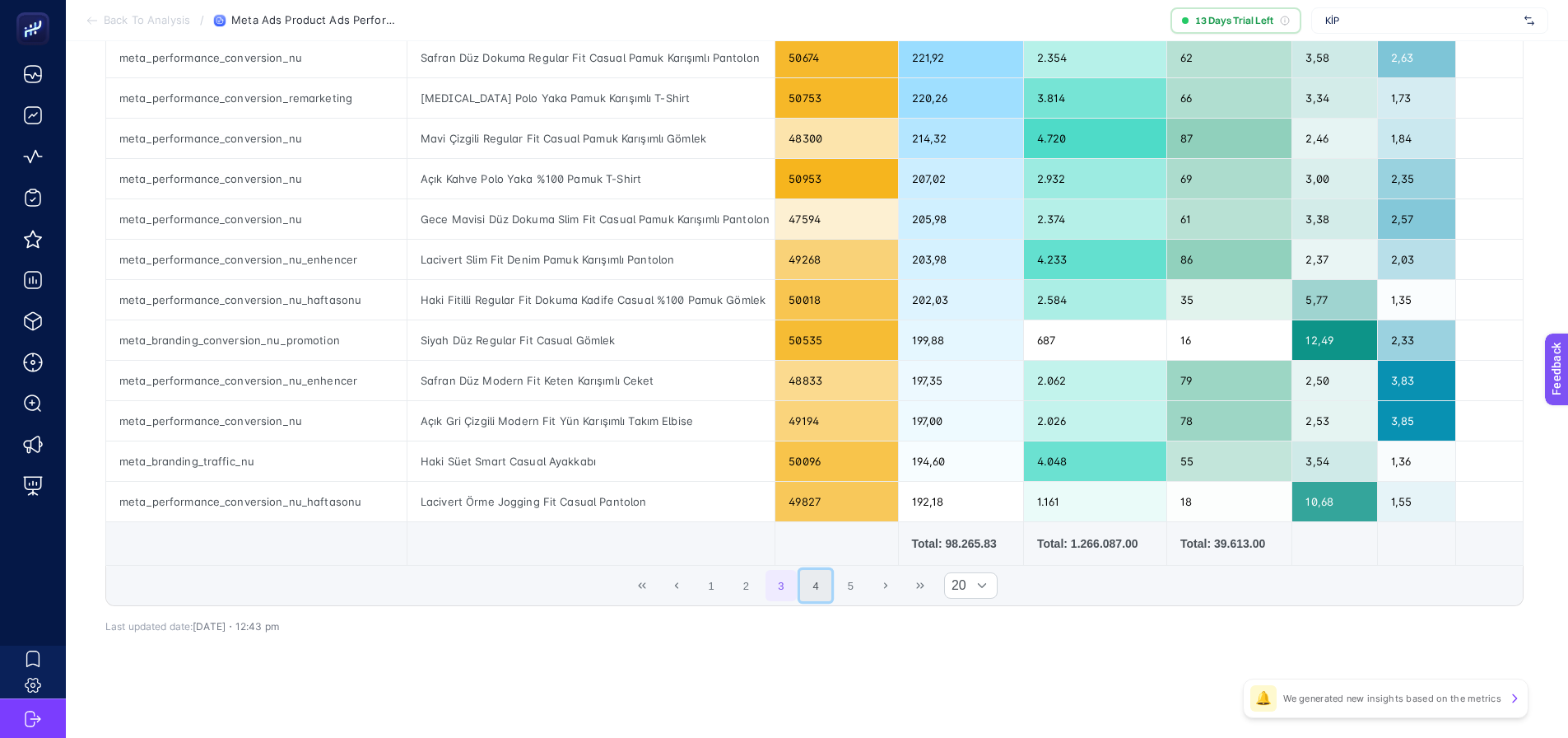
click at [826, 587] on button "4" at bounding box center [816, 585] width 32 height 32
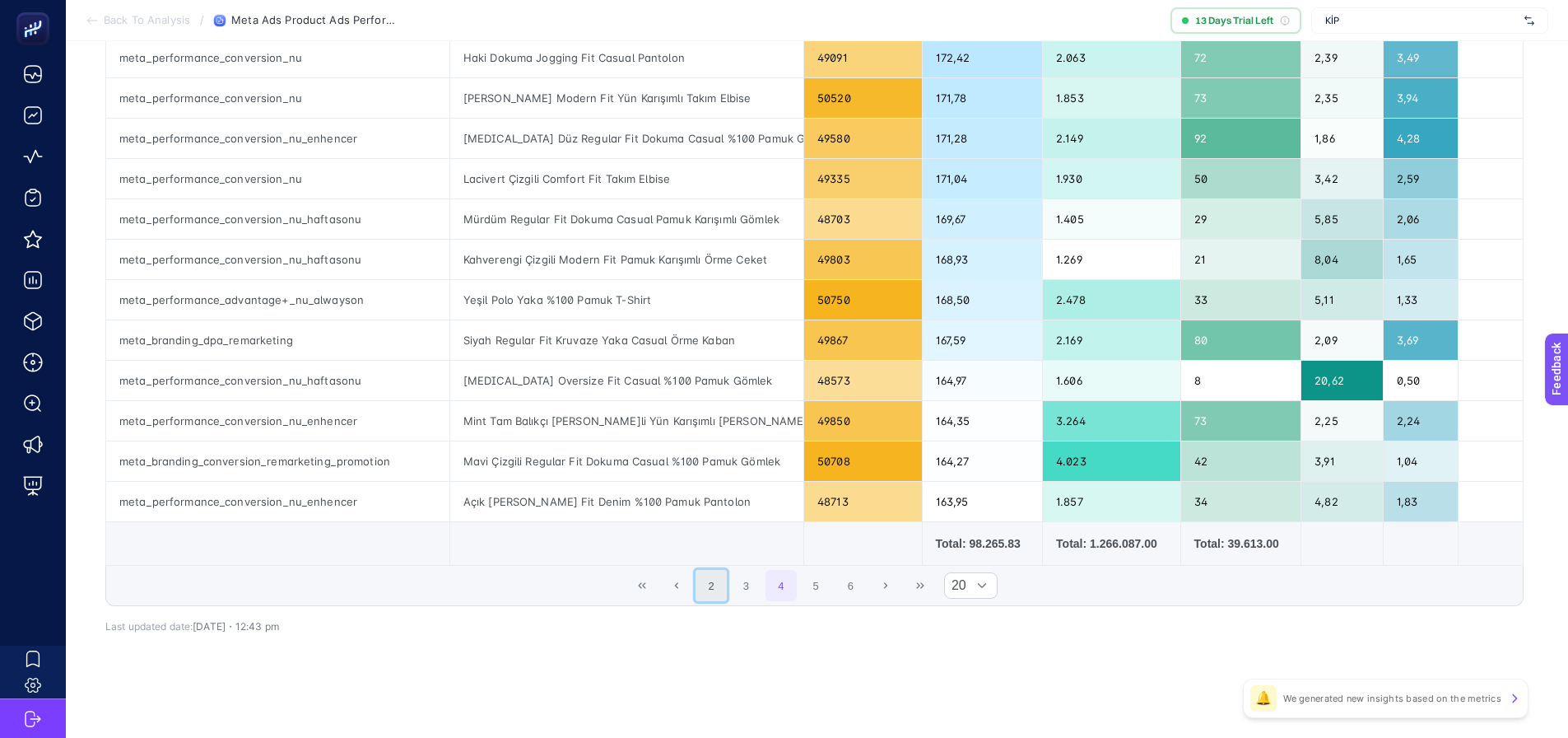
click at [711, 589] on button "2" at bounding box center [711, 585] width 32 height 32
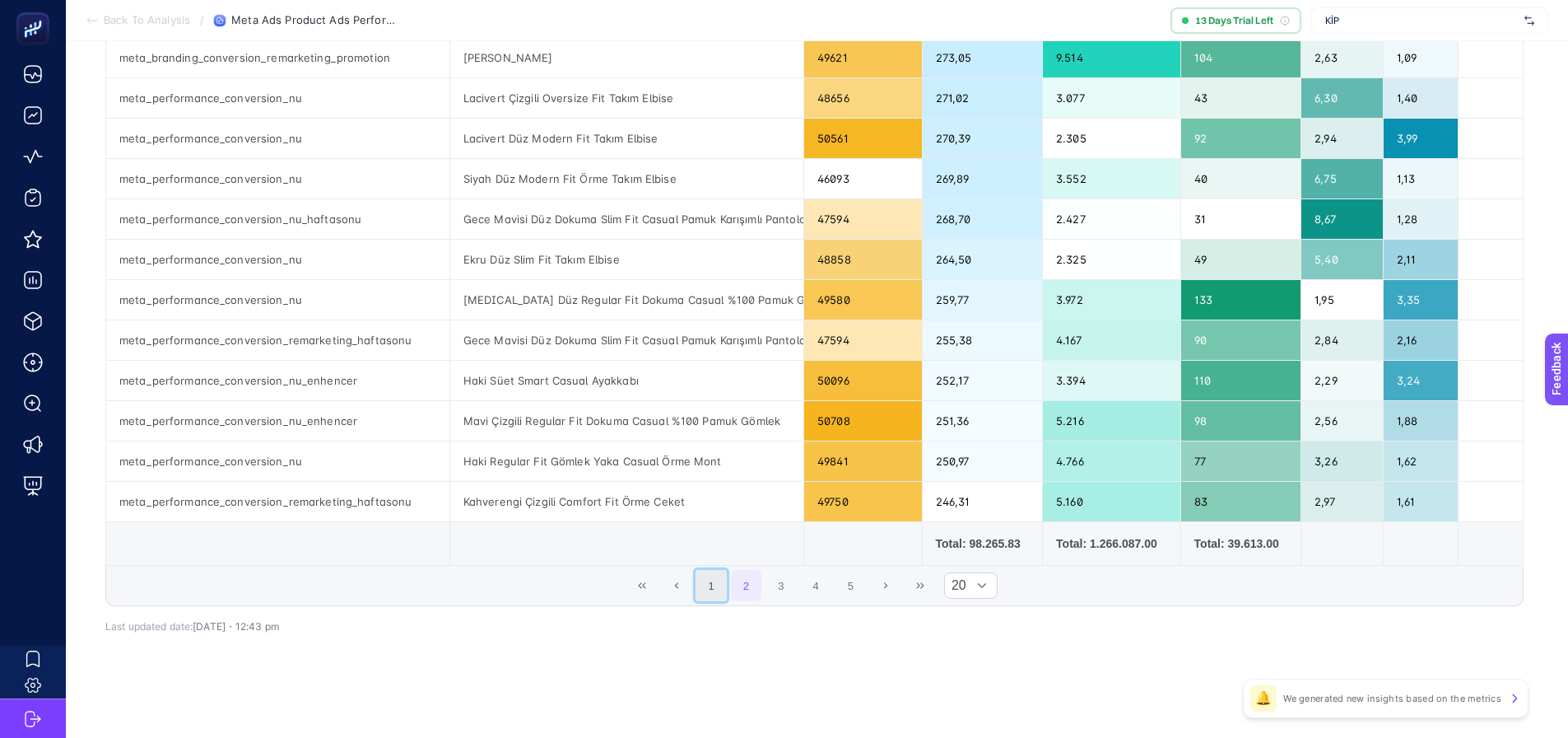
click at [720, 582] on button "1" at bounding box center [711, 585] width 32 height 32
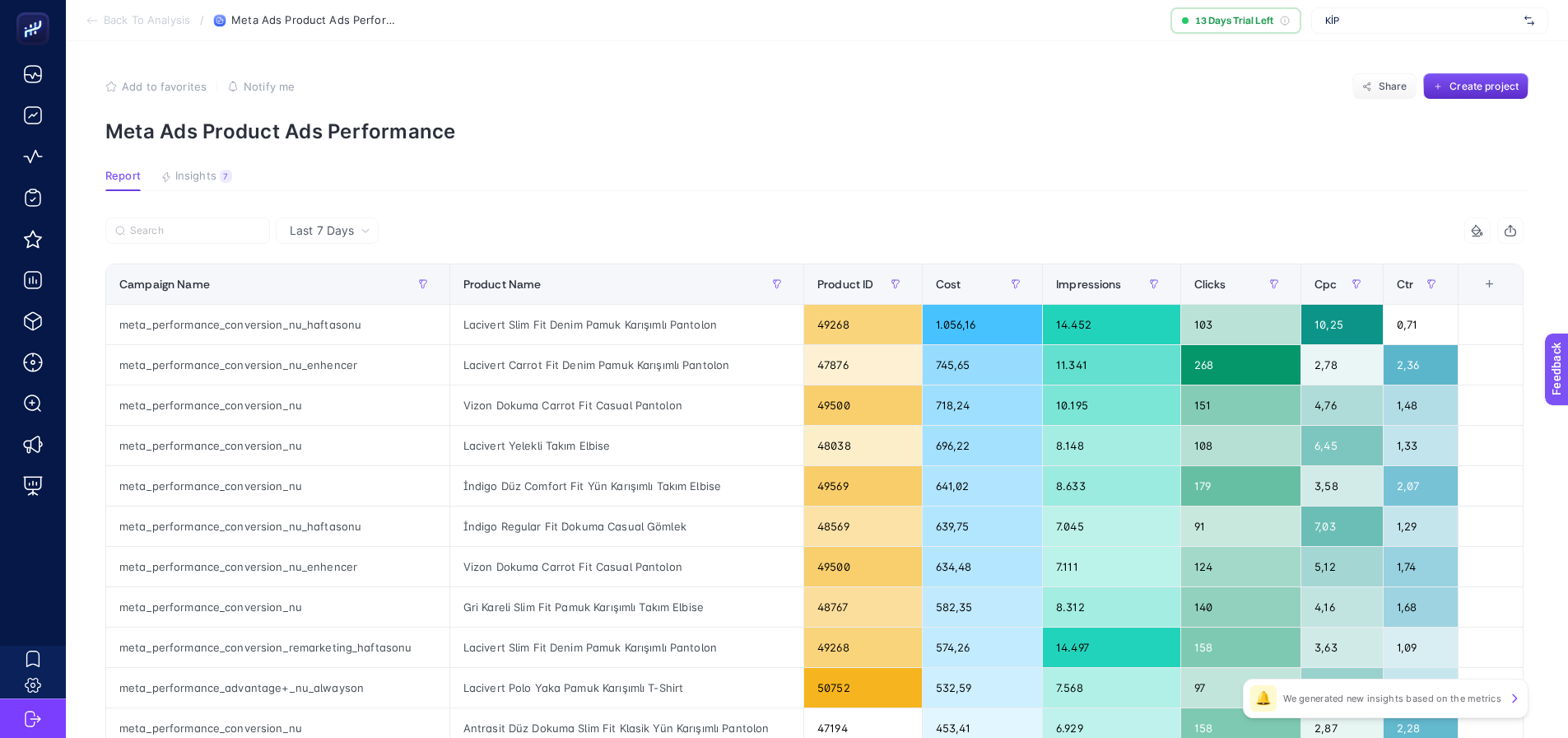
scroll to position [0, 0]
click at [1517, 231] on icon "button" at bounding box center [1510, 231] width 14 height 14
click at [1532, 18] on img at bounding box center [1529, 21] width 10 height 16
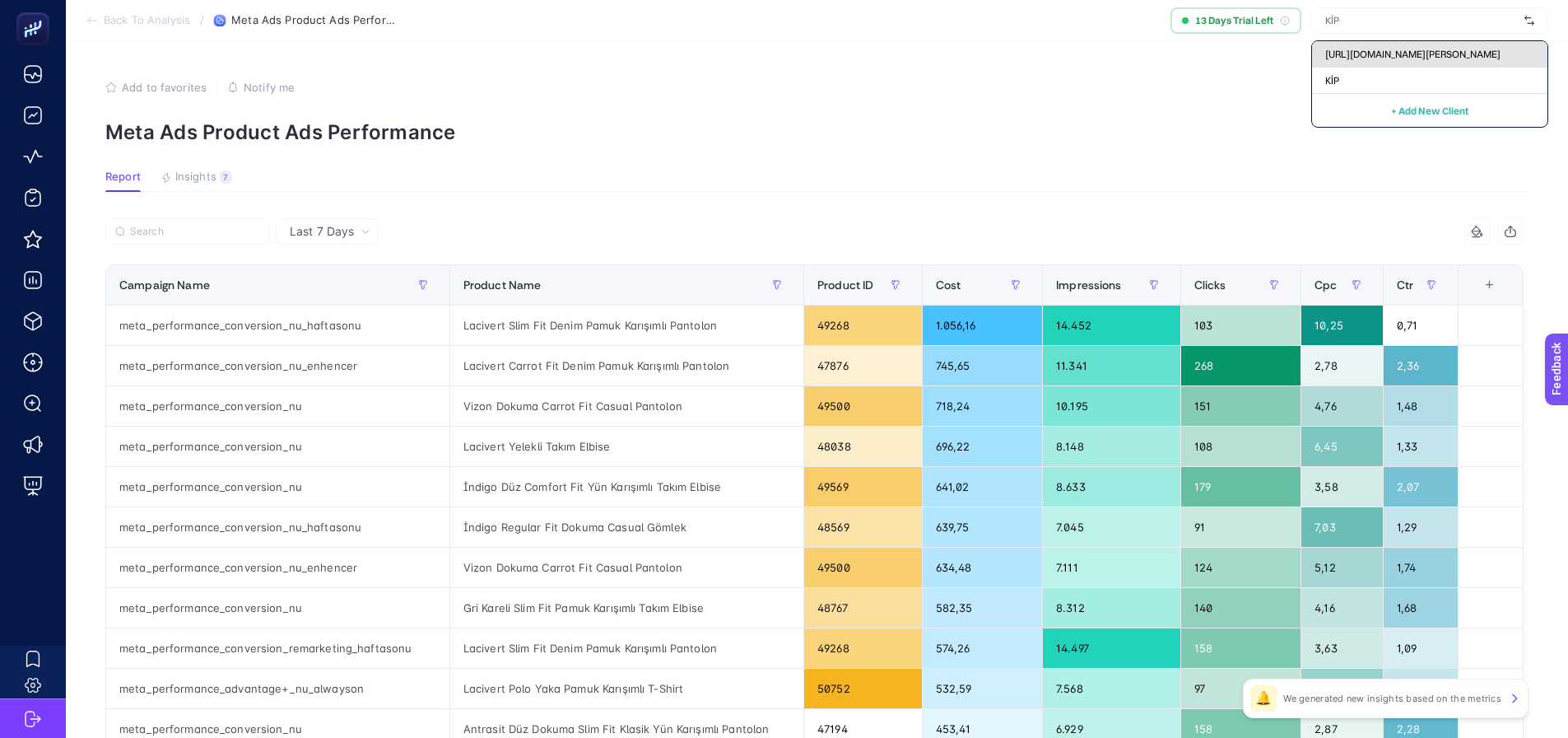
click at [1441, 56] on span "[URL][DOMAIN_NAME][PERSON_NAME]" at bounding box center [1413, 54] width 175 height 14
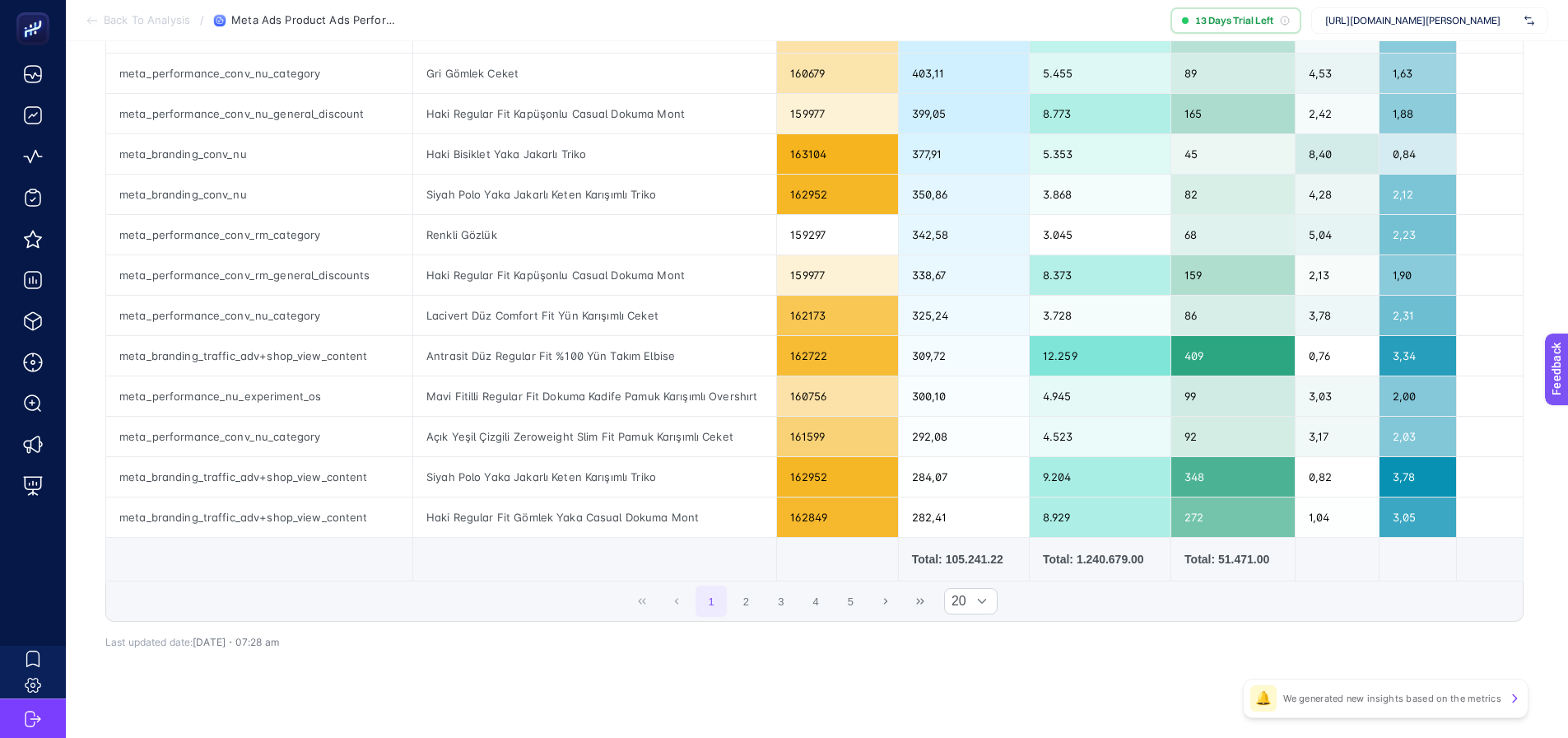
scroll to position [576, 0]
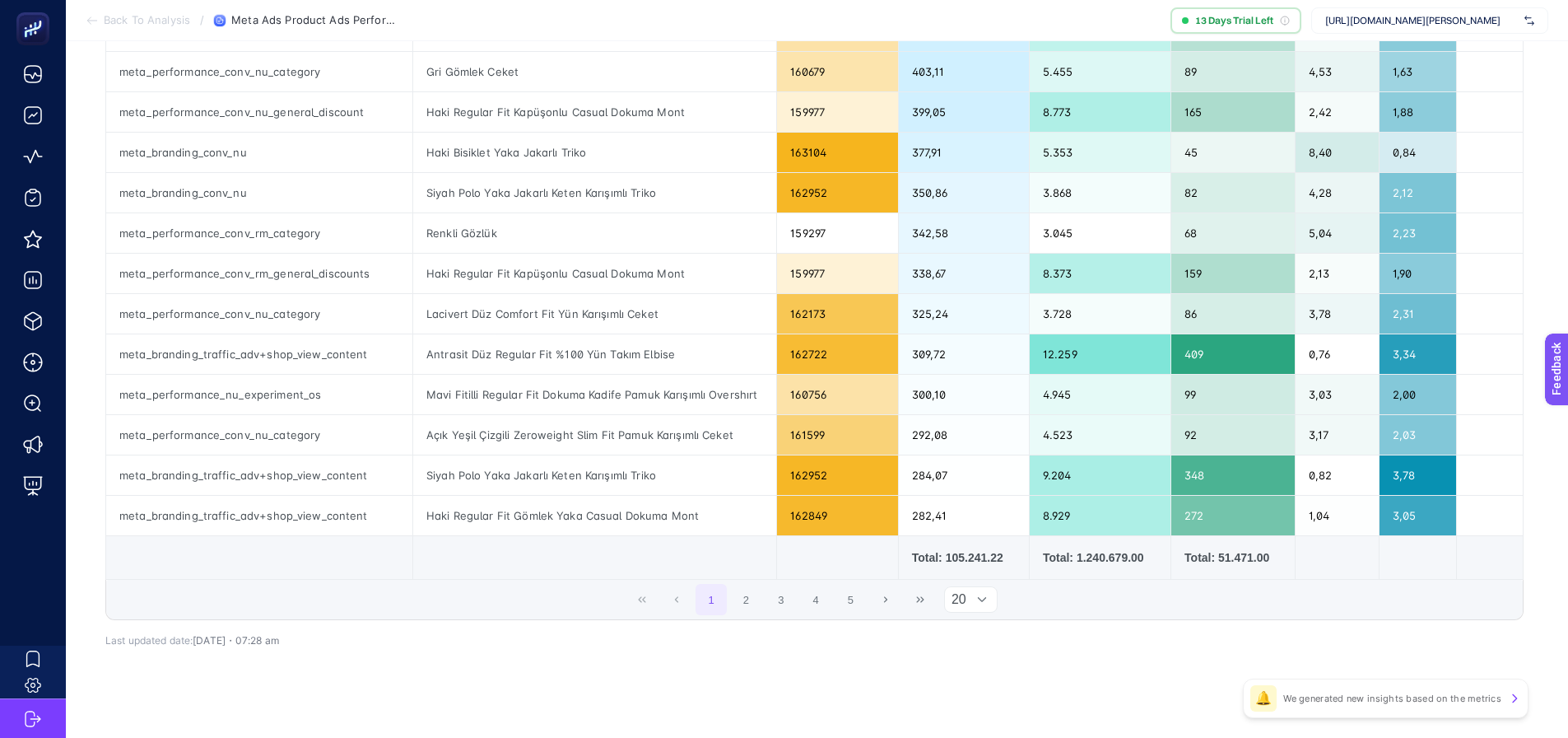
click at [979, 586] on div "20" at bounding box center [971, 599] width 54 height 26
click at [959, 670] on li "50" at bounding box center [977, 668] width 53 height 33
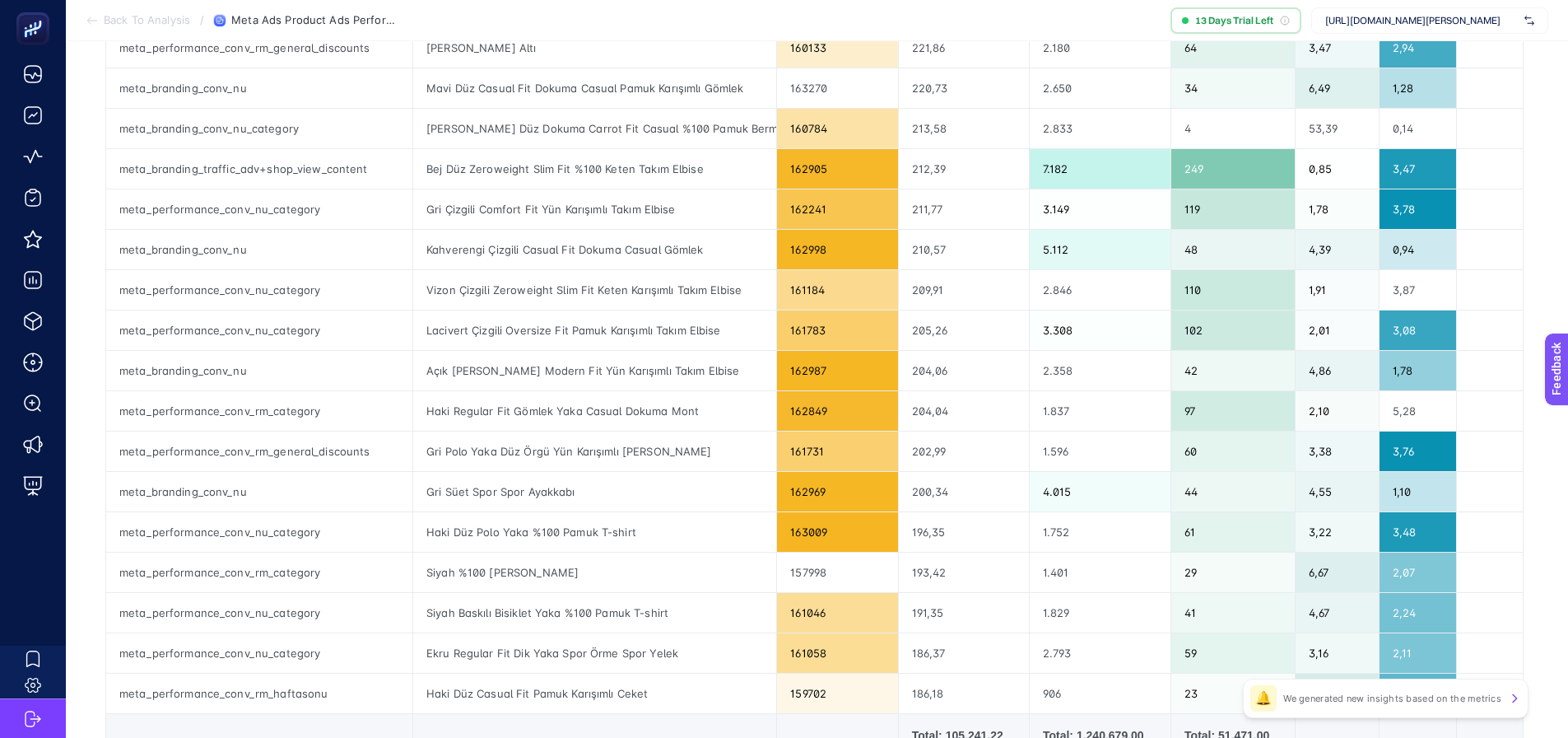
scroll to position [1636, 7]
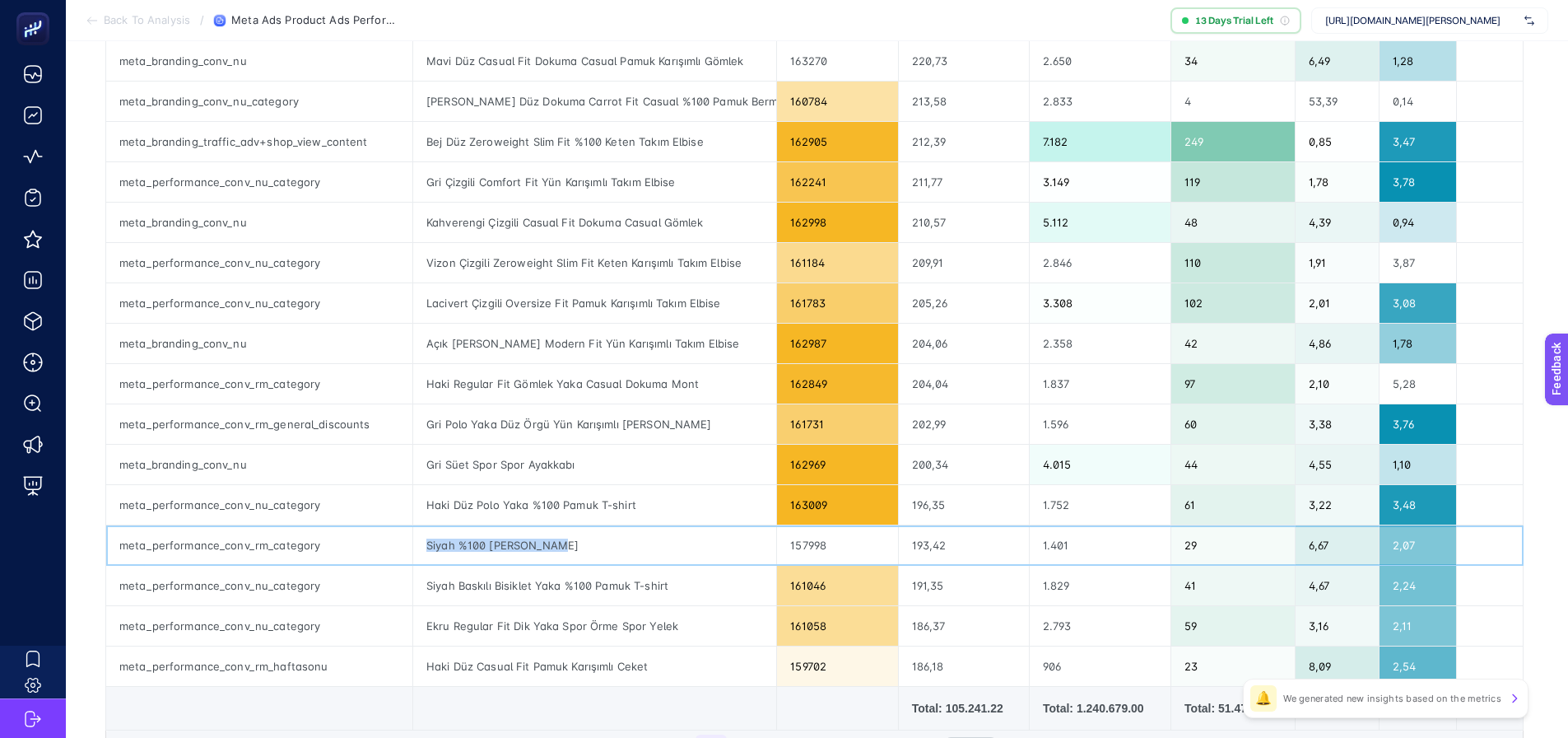
drag, startPoint x: 580, startPoint y: 553, endPoint x: 421, endPoint y: 555, distance: 159.0
click at [421, 555] on div "Siyah %100 [PERSON_NAME]" at bounding box center [594, 545] width 363 height 40
click at [568, 539] on div "Siyah %100 [PERSON_NAME]" at bounding box center [594, 545] width 363 height 40
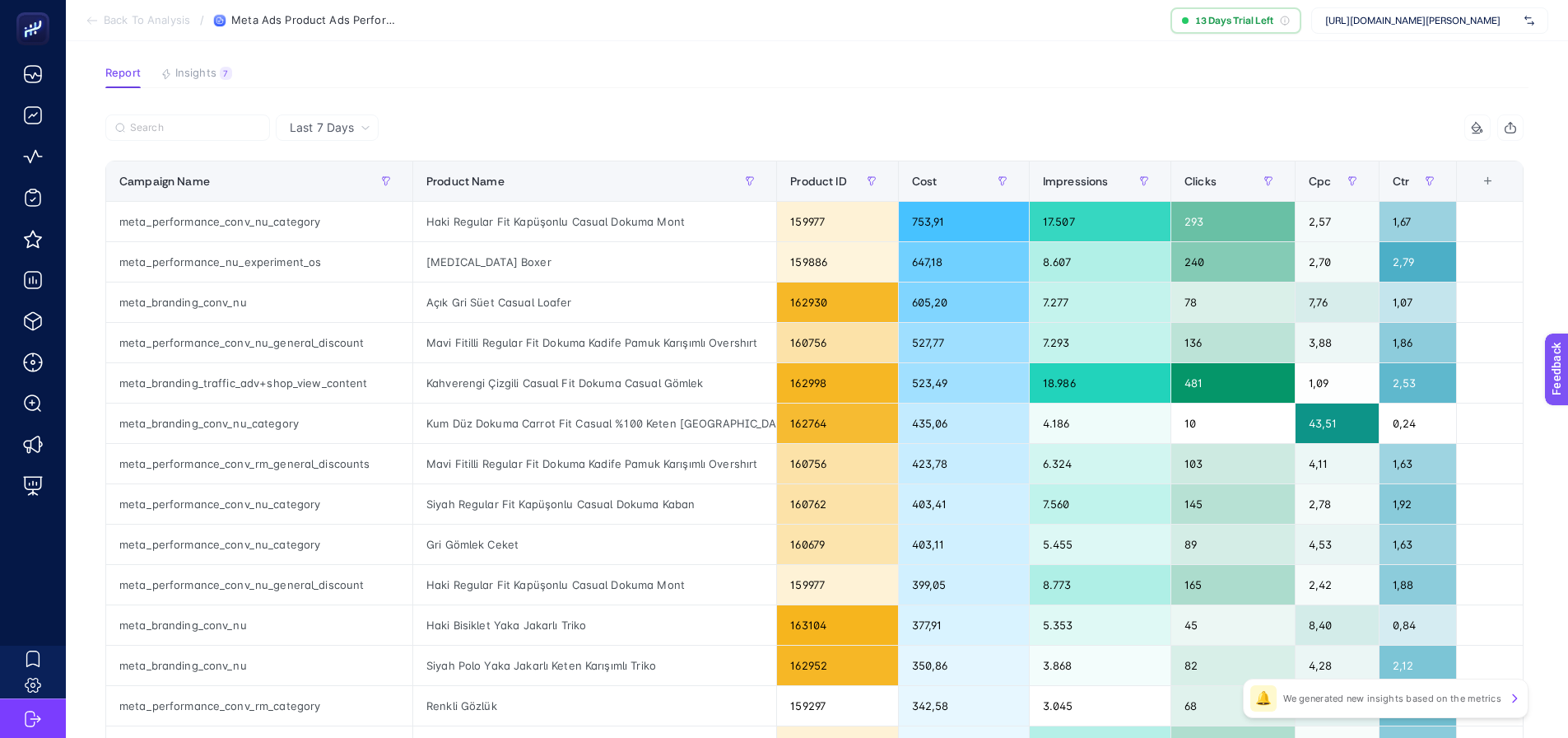
scroll to position [0, 7]
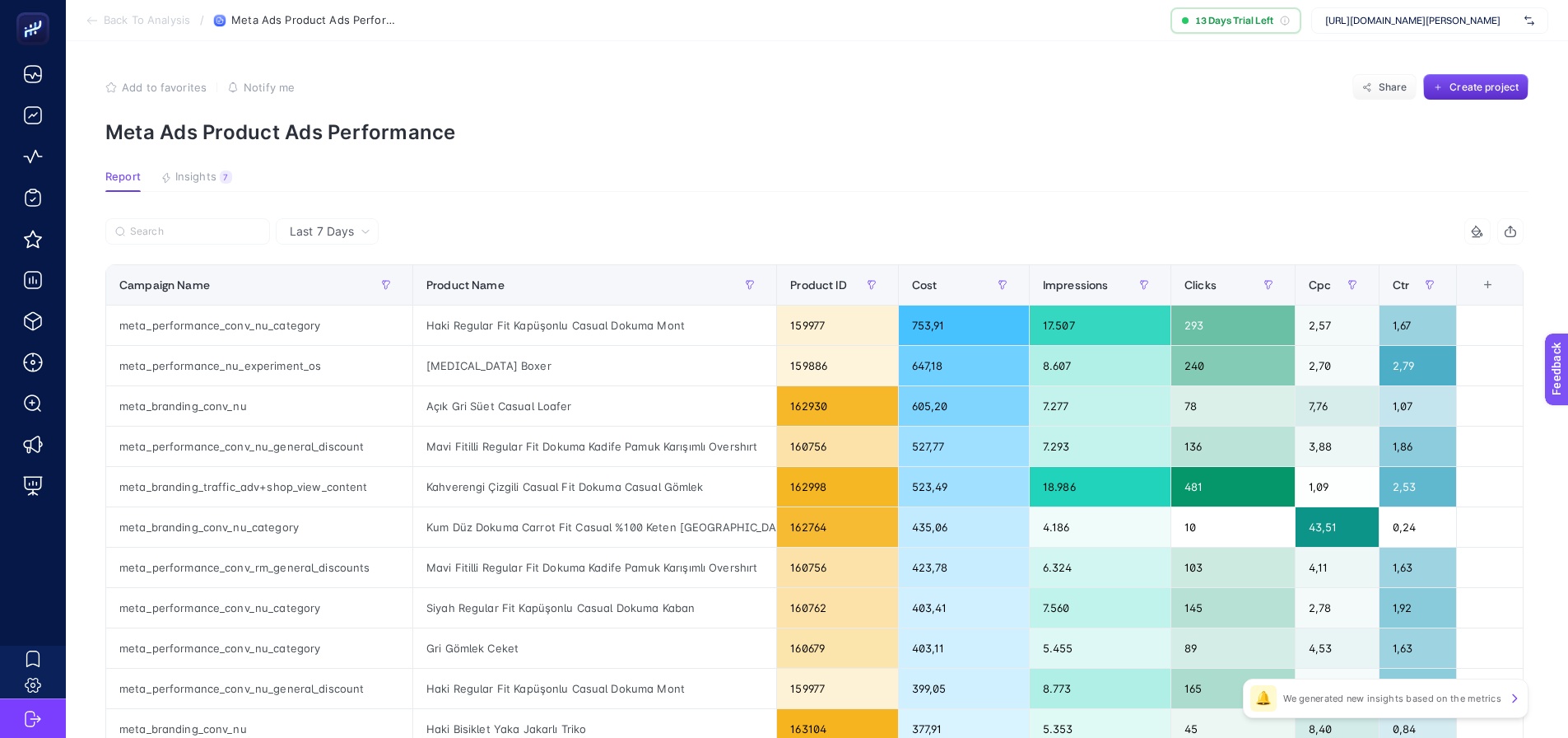
click at [1421, 16] on span "[URL][DOMAIN_NAME][PERSON_NAME]" at bounding box center [1421, 20] width 192 height 14
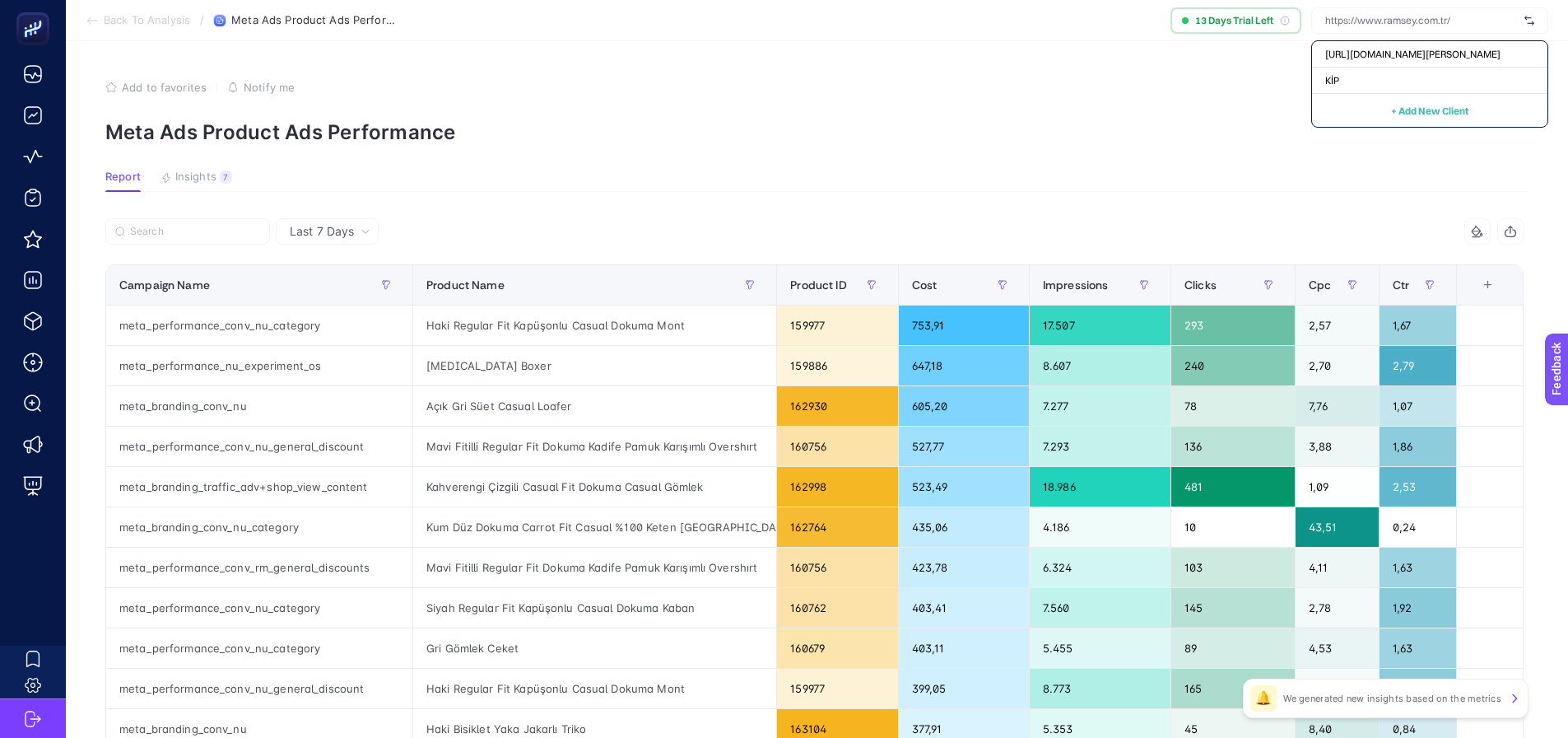
click at [1173, 125] on p "Meta Ads Product Ads Performance" at bounding box center [817, 132] width 1423 height 23
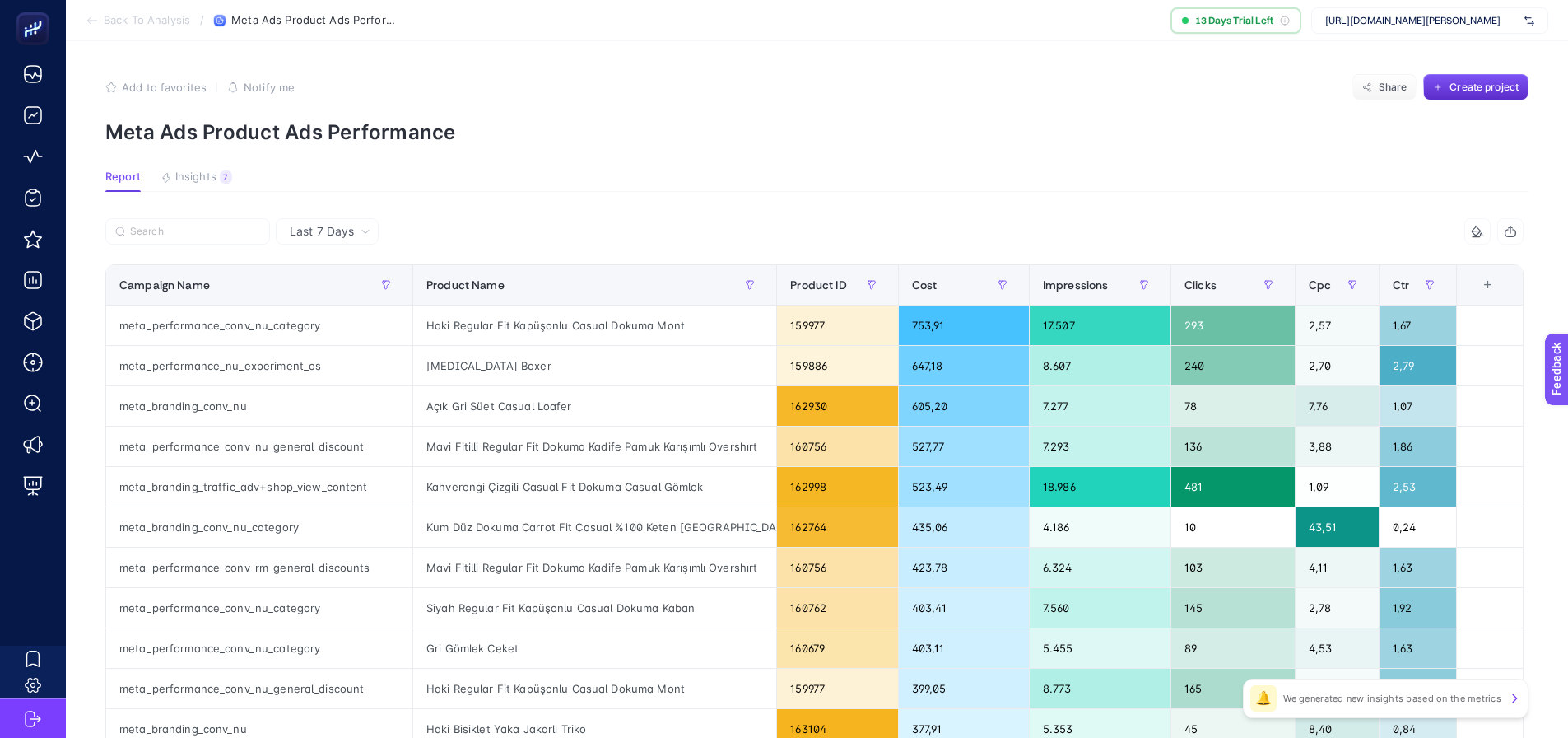
drag, startPoint x: 1415, startPoint y: 40, endPoint x: 1419, endPoint y: 23, distance: 17.5
click at [1415, 35] on section "Back To Analysis / Meta Ads Product Ads Performance 13 Days Trial Left [URL][DO…" at bounding box center [817, 21] width 1502 height 42
click at [1419, 16] on span "[URL][DOMAIN_NAME][PERSON_NAME]" at bounding box center [1421, 20] width 192 height 14
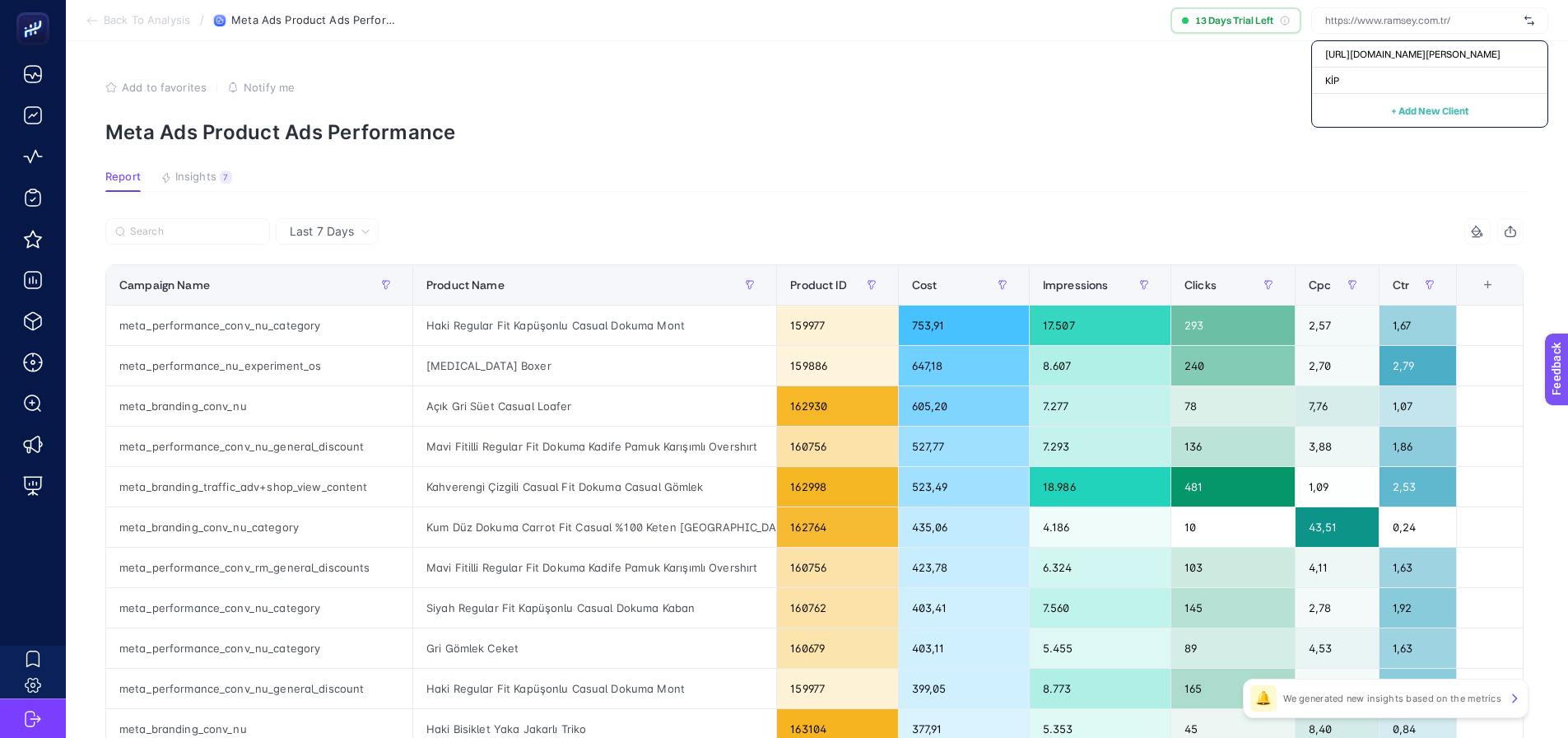
click at [1195, 128] on p "Meta Ads Product Ads Performance" at bounding box center [817, 132] width 1423 height 23
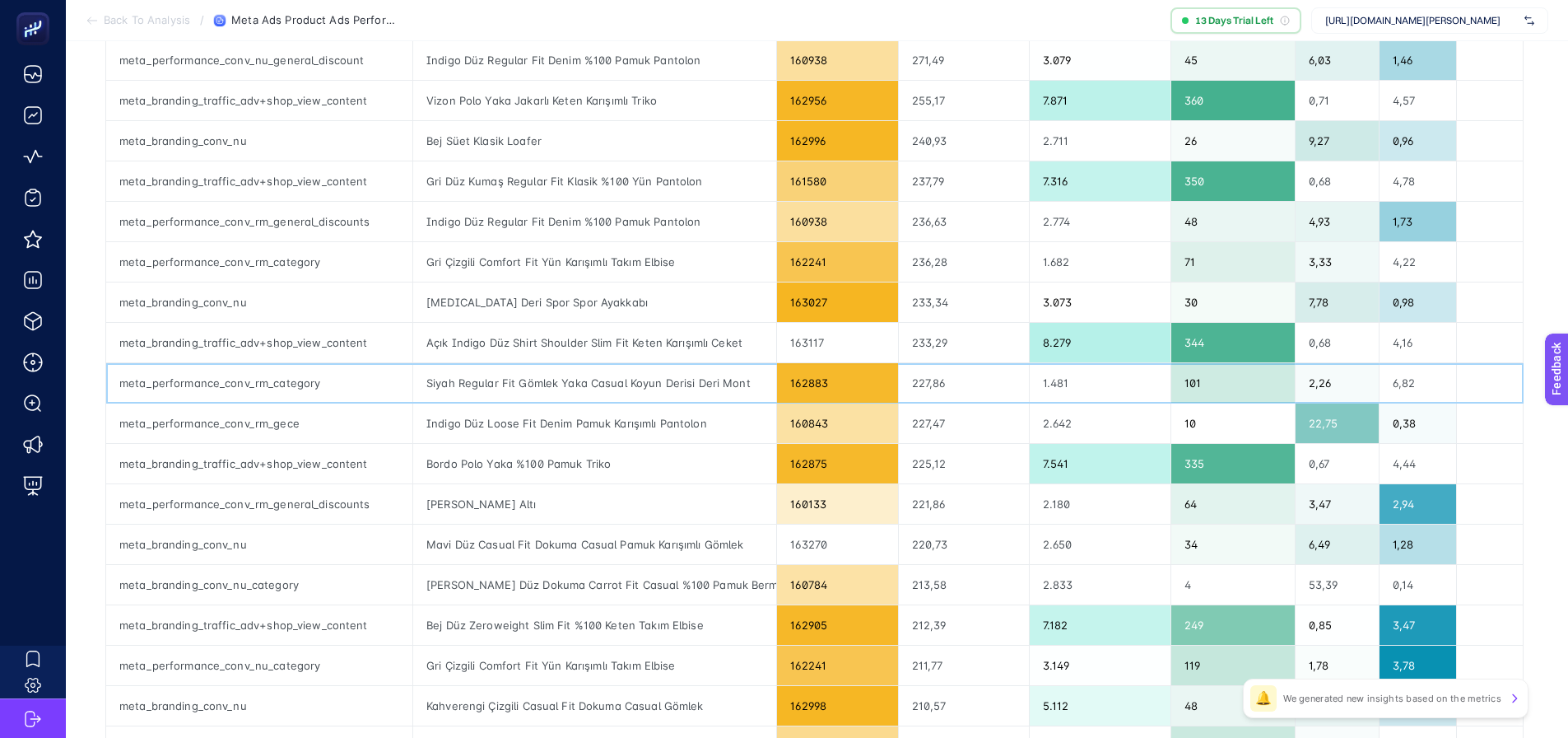
click at [327, 388] on div "meta_performance_conv_rm_category" at bounding box center [259, 383] width 306 height 40
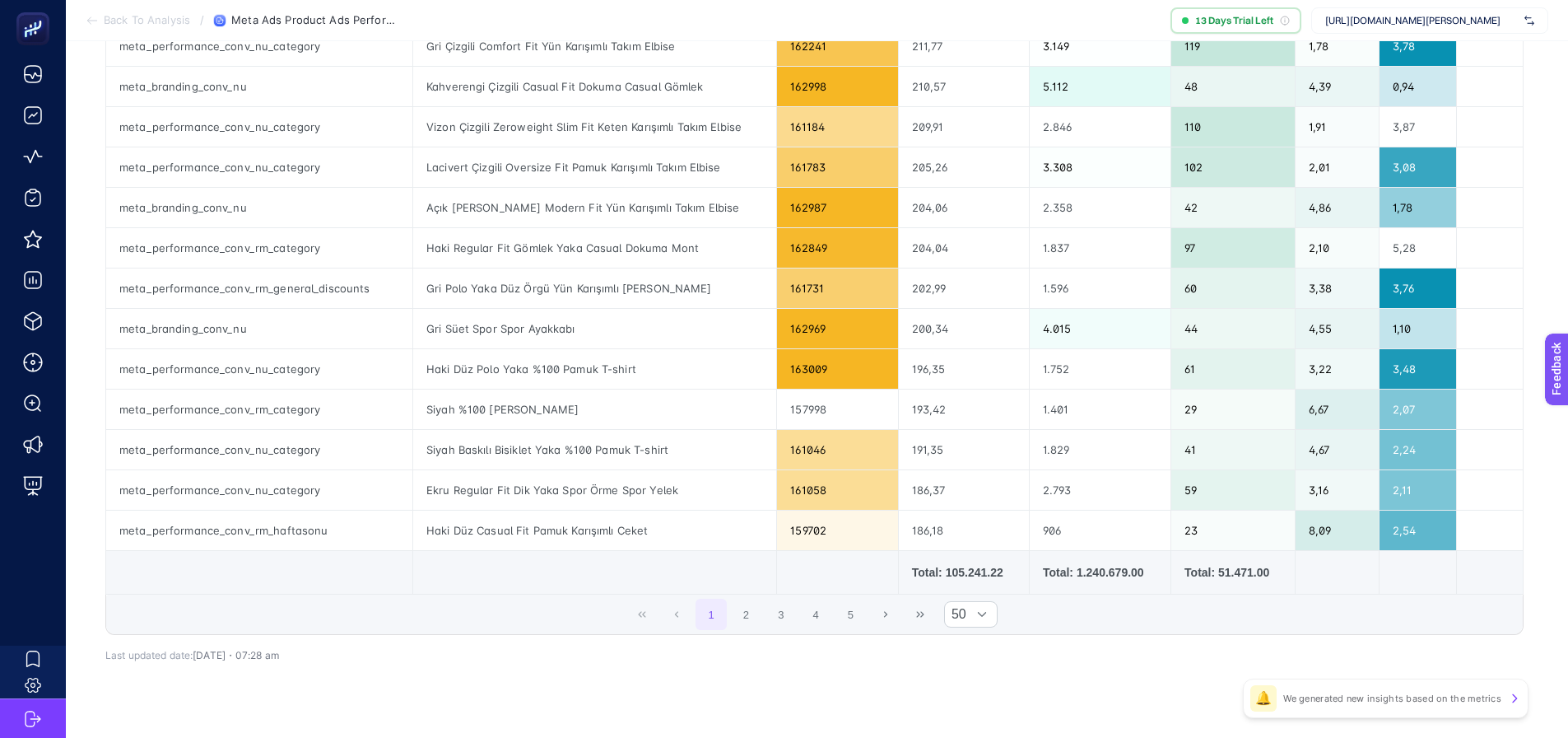
scroll to position [1800, 7]
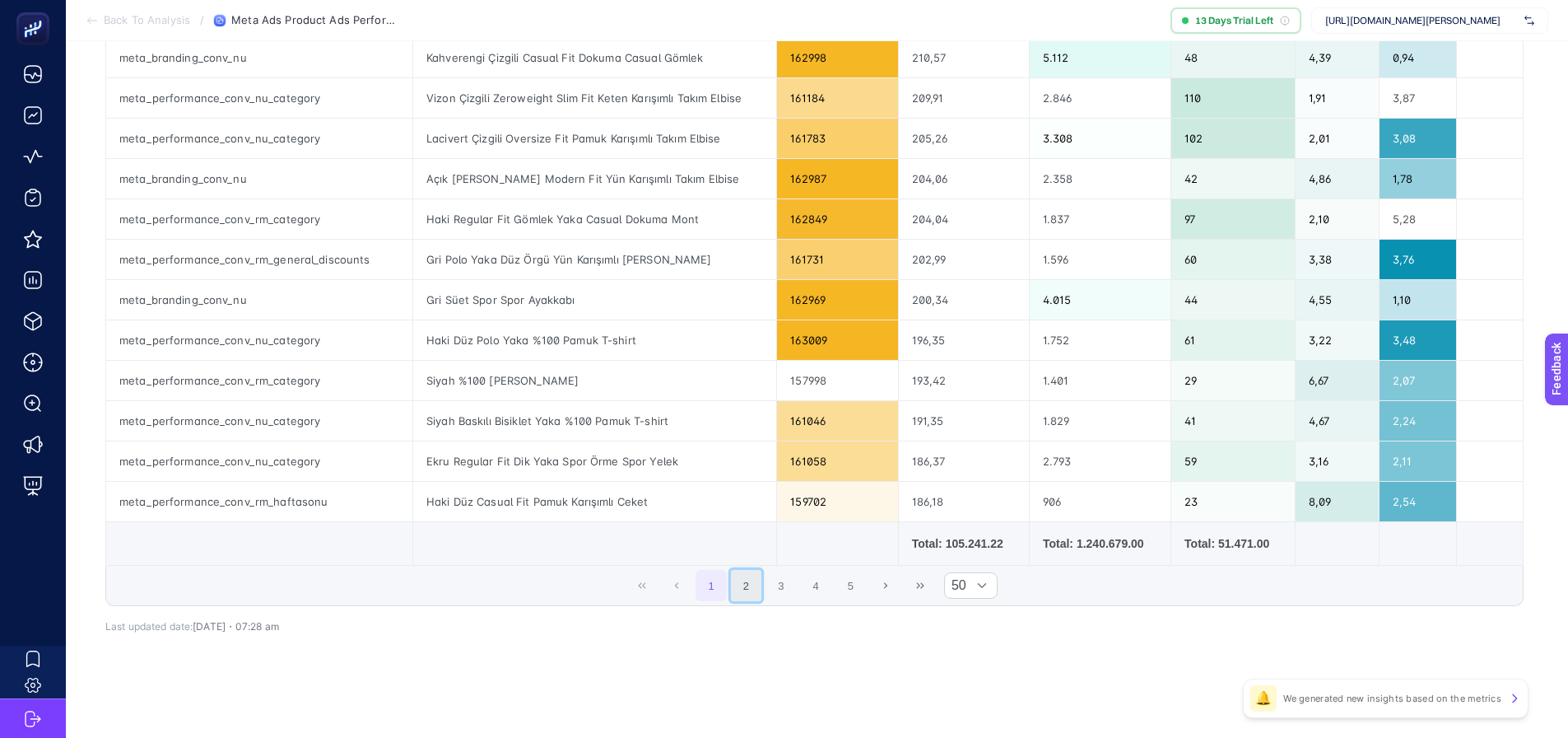
click at [751, 587] on button "2" at bounding box center [746, 585] width 32 height 32
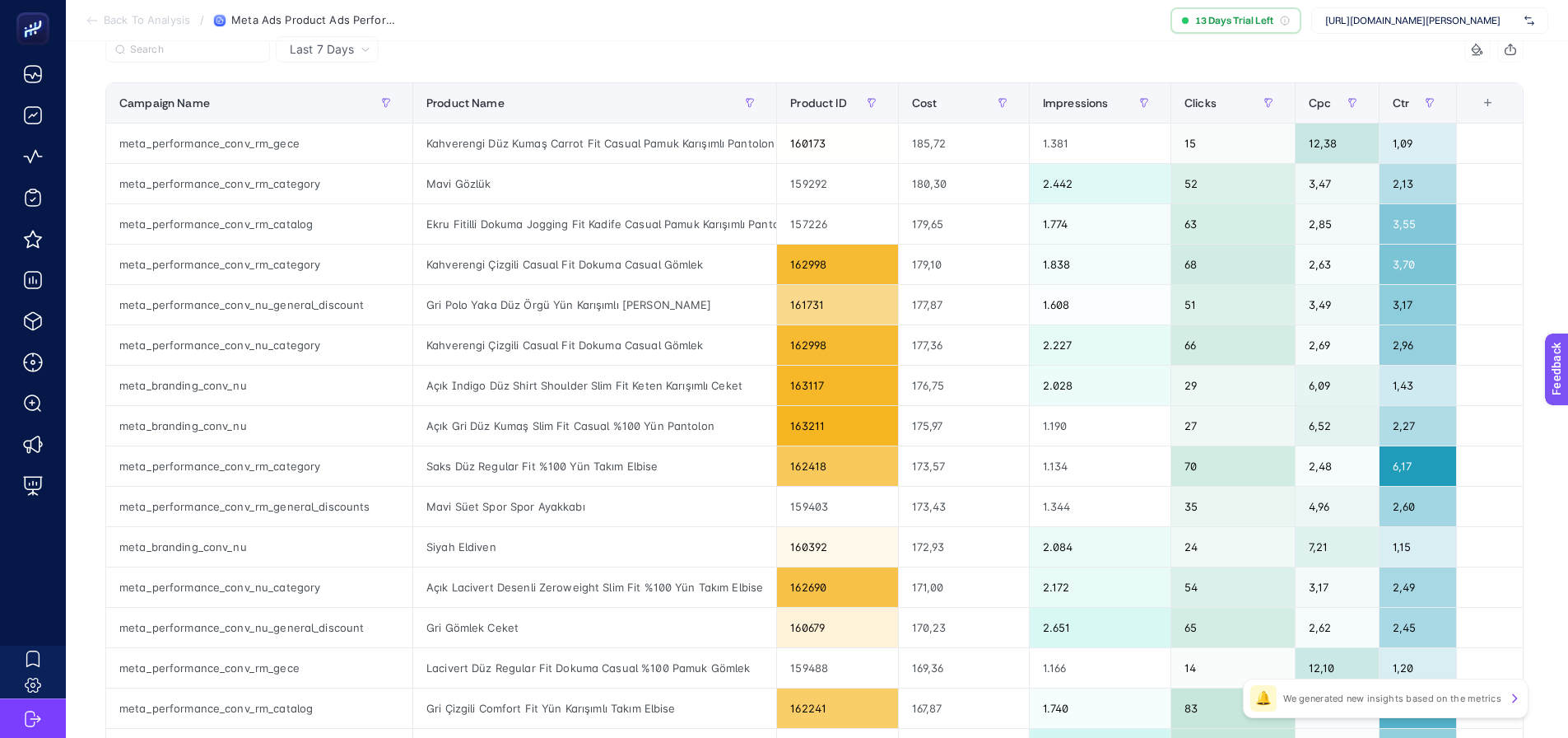
scroll to position [154, 7]
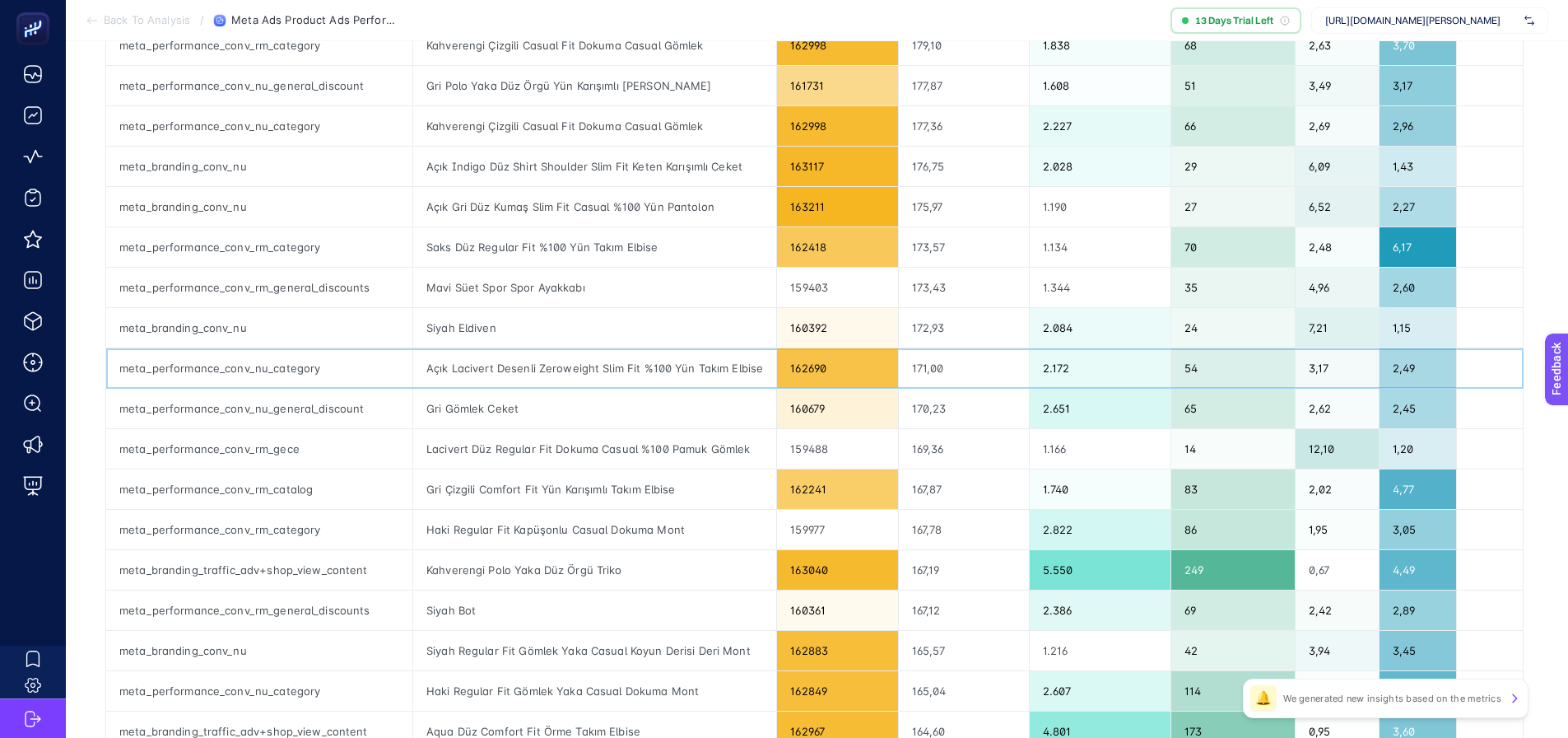
click at [632, 385] on div "Açık Lacivert Desenli Zeroweight Slim Fit %100 Yün Takım Elbise" at bounding box center [594, 368] width 363 height 40
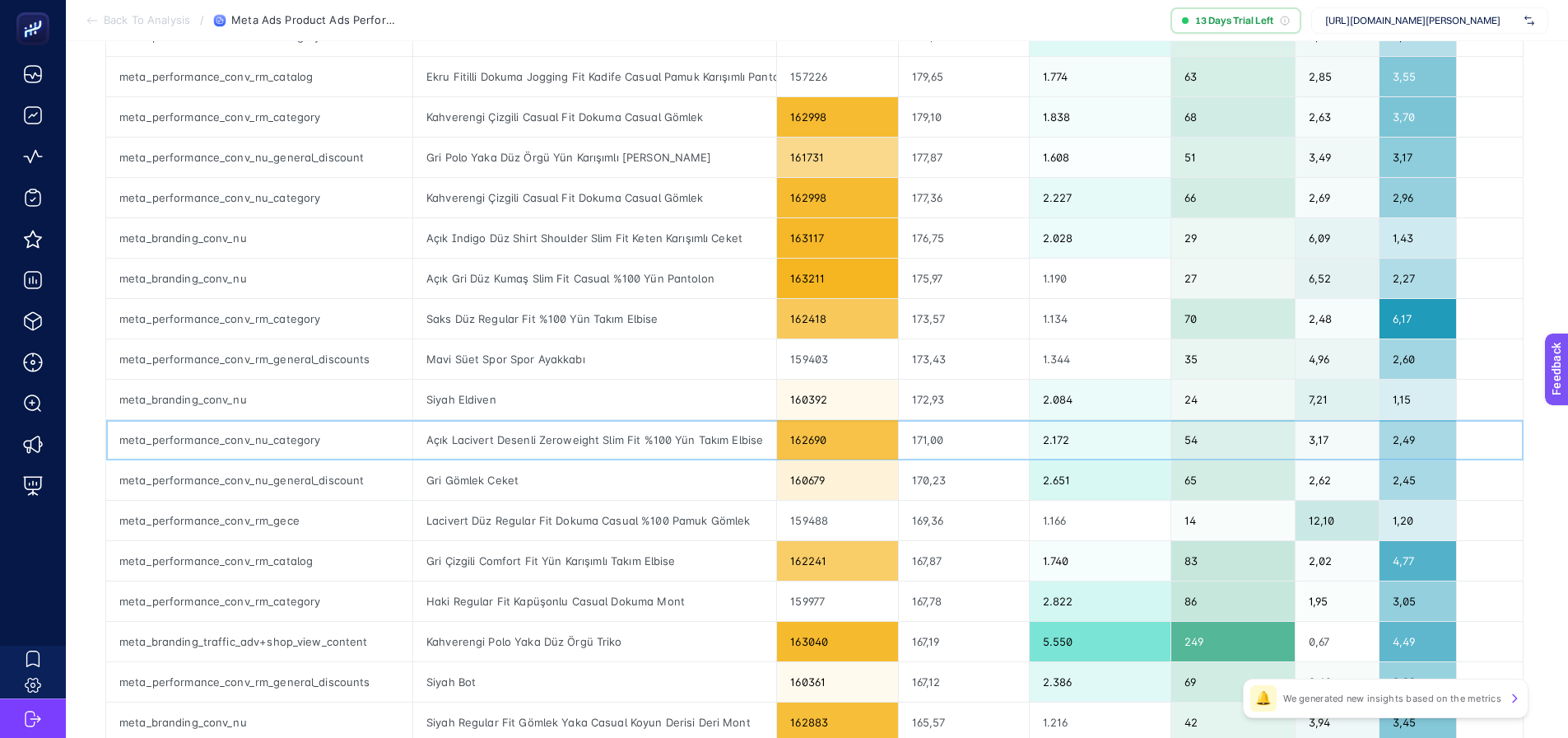
scroll to position [412, 7]
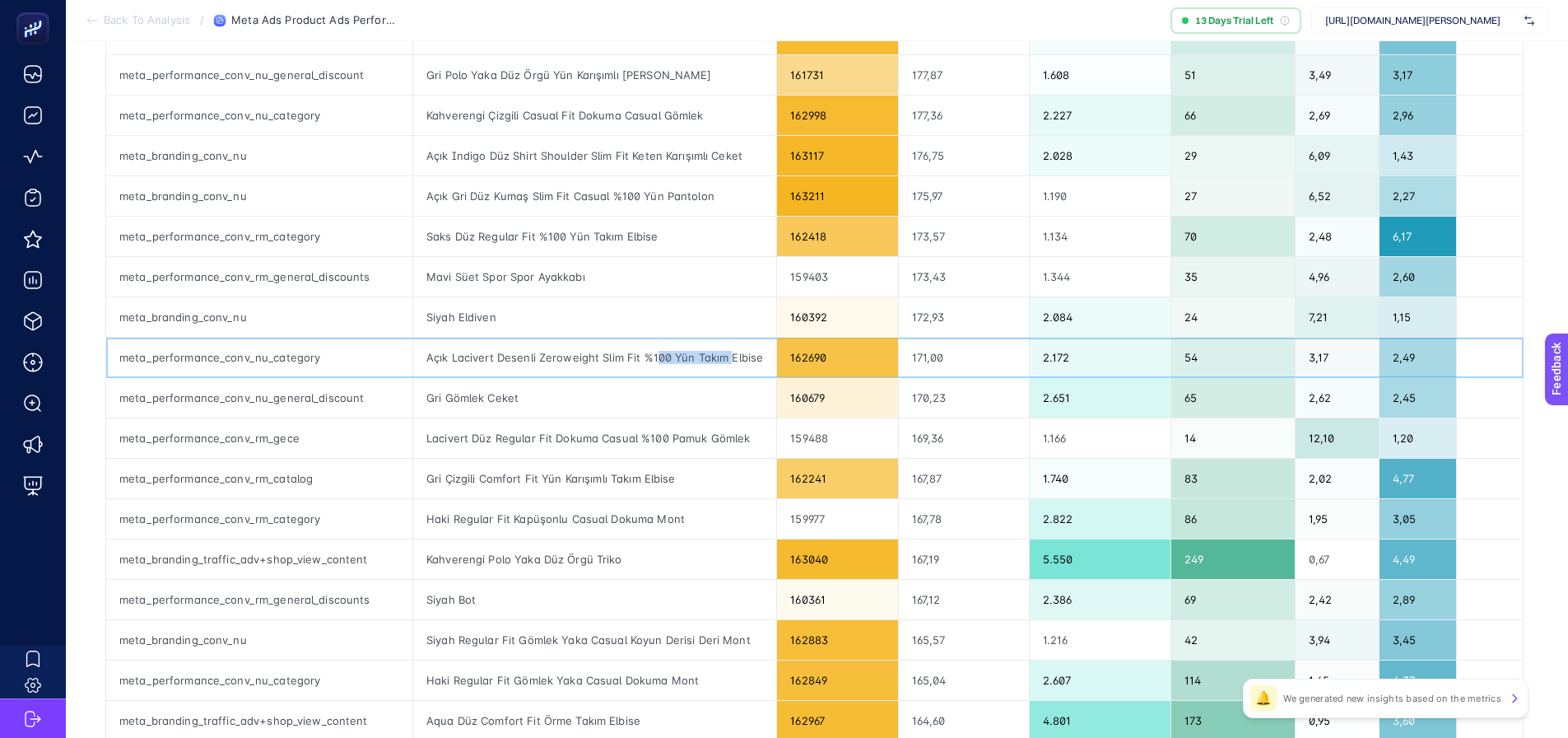
drag, startPoint x: 682, startPoint y: 350, endPoint x: 726, endPoint y: 349, distance: 44.0
click at [726, 349] on div "Açık Lacivert Desenli Zeroweight Slim Fit %100 Yün Takım Elbise" at bounding box center [594, 358] width 363 height 40
drag, startPoint x: 462, startPoint y: 318, endPoint x: 574, endPoint y: 308, distance: 112.4
click at [561, 308] on div "Siyah Eldiven" at bounding box center [594, 317] width 363 height 40
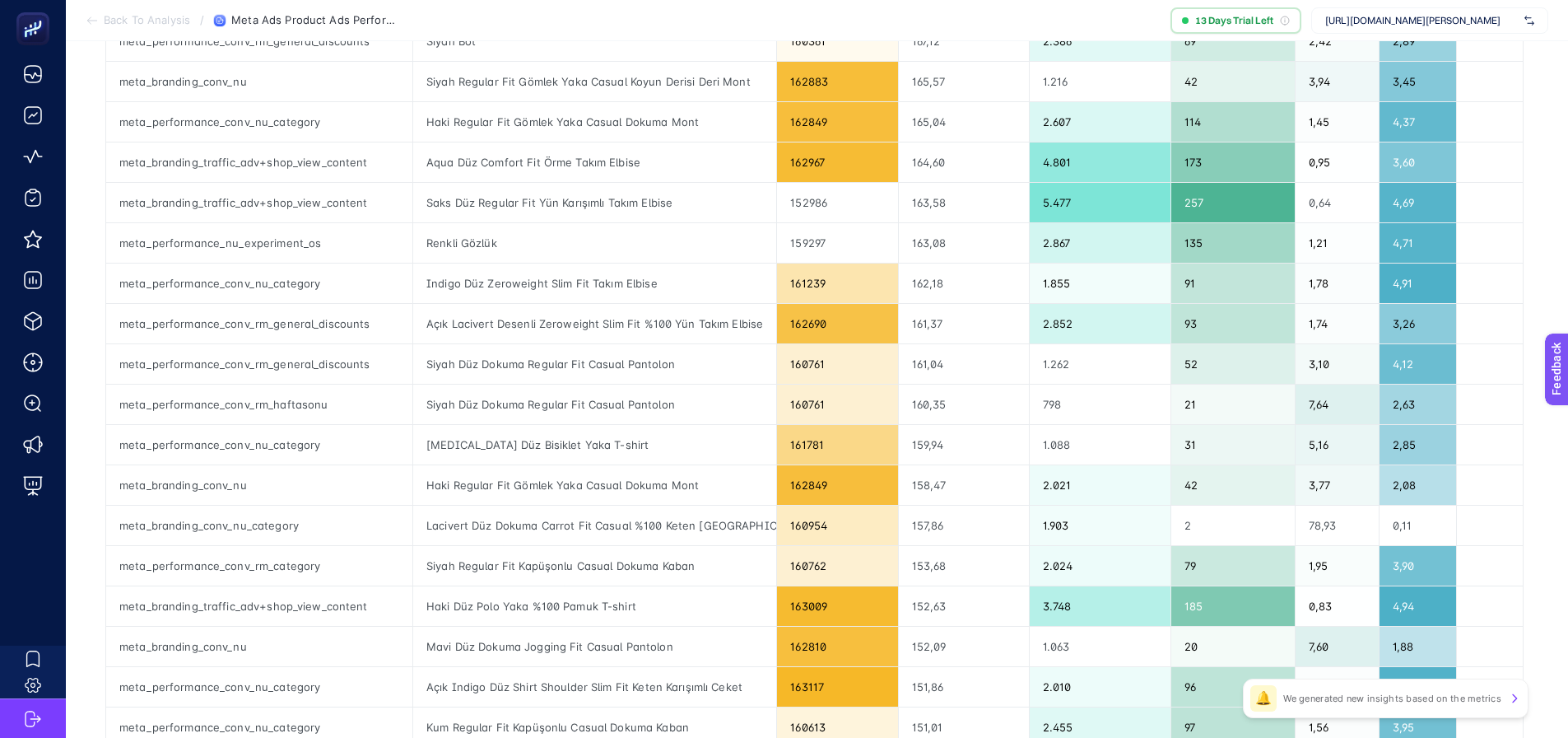
scroll to position [988, 7]
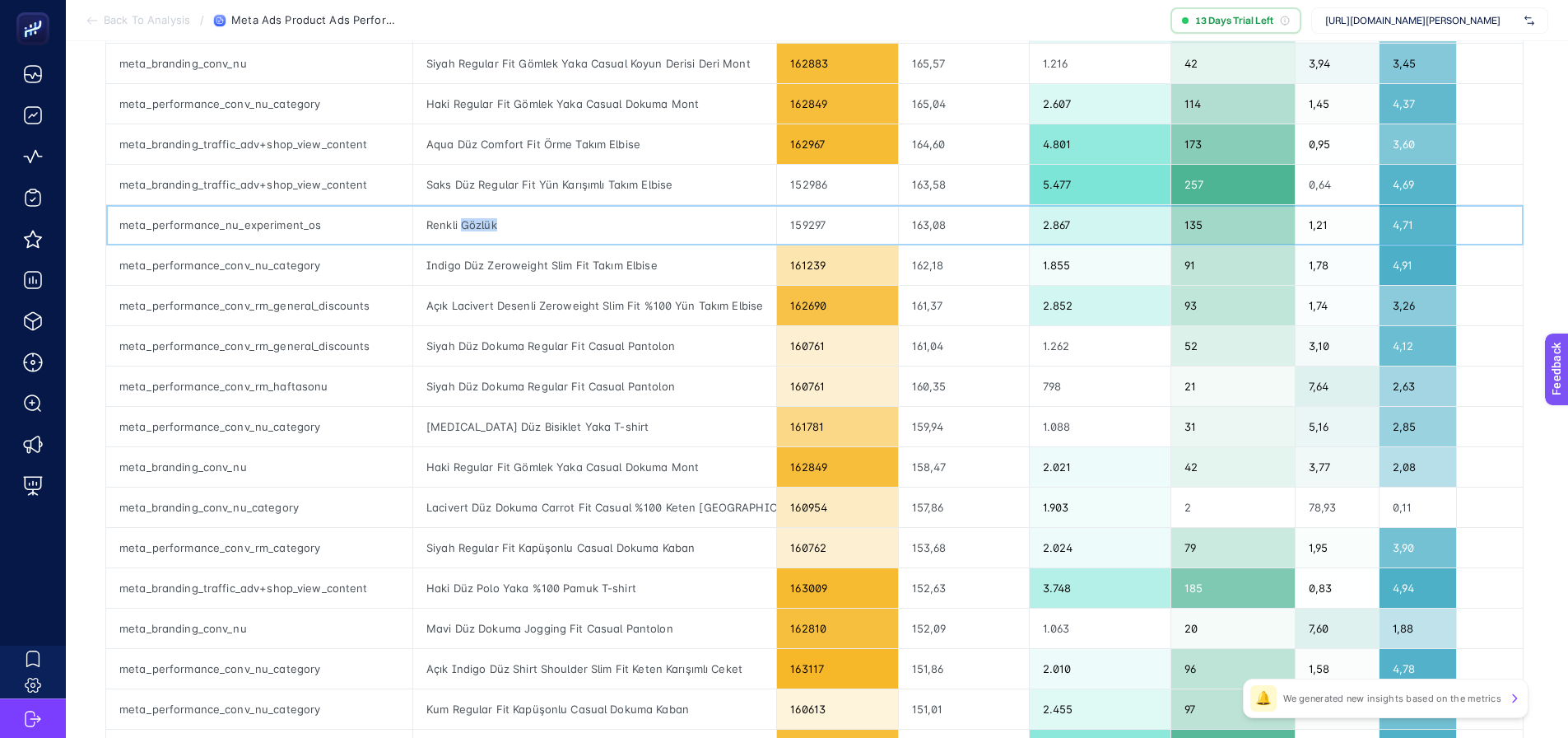
drag, startPoint x: 511, startPoint y: 233, endPoint x: 535, endPoint y: 233, distance: 24.0
click at [535, 233] on div "Renkli Gözlük" at bounding box center [594, 225] width 363 height 40
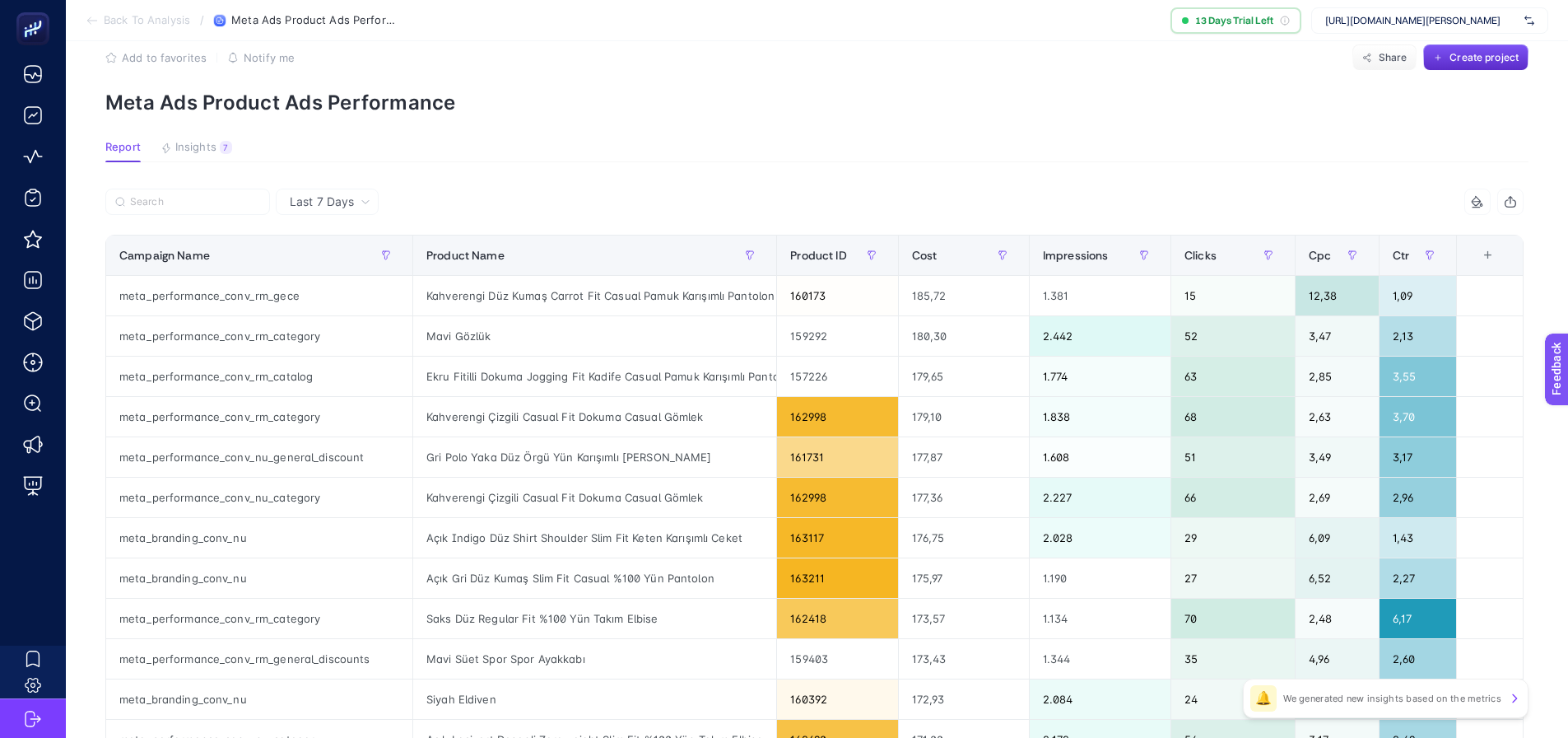
scroll to position [0, 7]
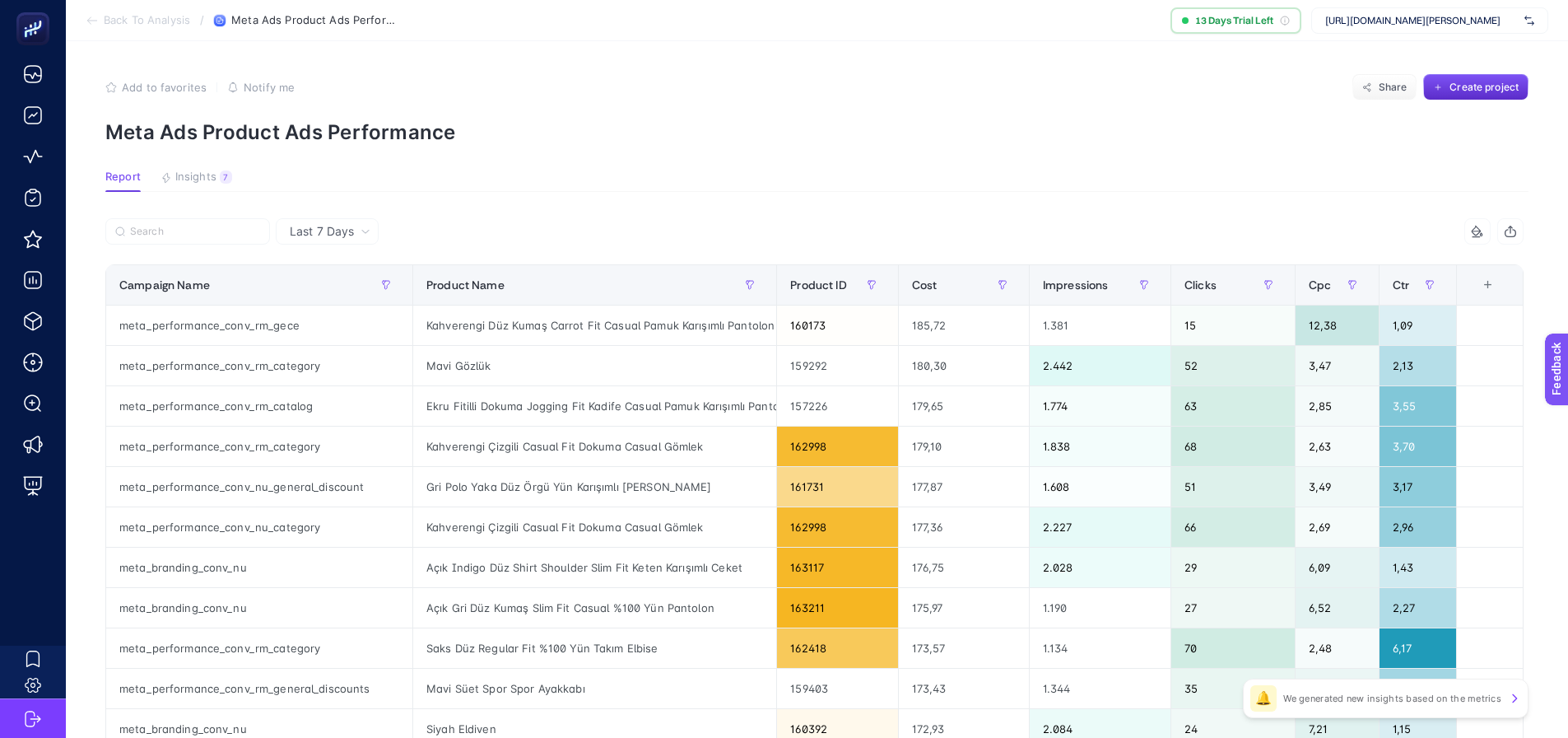
click at [1514, 226] on icon "button" at bounding box center [1510, 231] width 14 height 14
click at [607, 23] on section "Back To Analysis / Meta Ads Product Ads Performance 13 Days Trial Left [URL][DO…" at bounding box center [817, 21] width 1502 height 42
click at [86, 11] on section "Back To Analysis / Meta Ads Product Ads Performance 13 Days Trial Left [URL][DO…" at bounding box center [817, 21] width 1502 height 42
click at [92, 17] on li "Back To Analysis" at bounding box center [138, 20] width 105 height 14
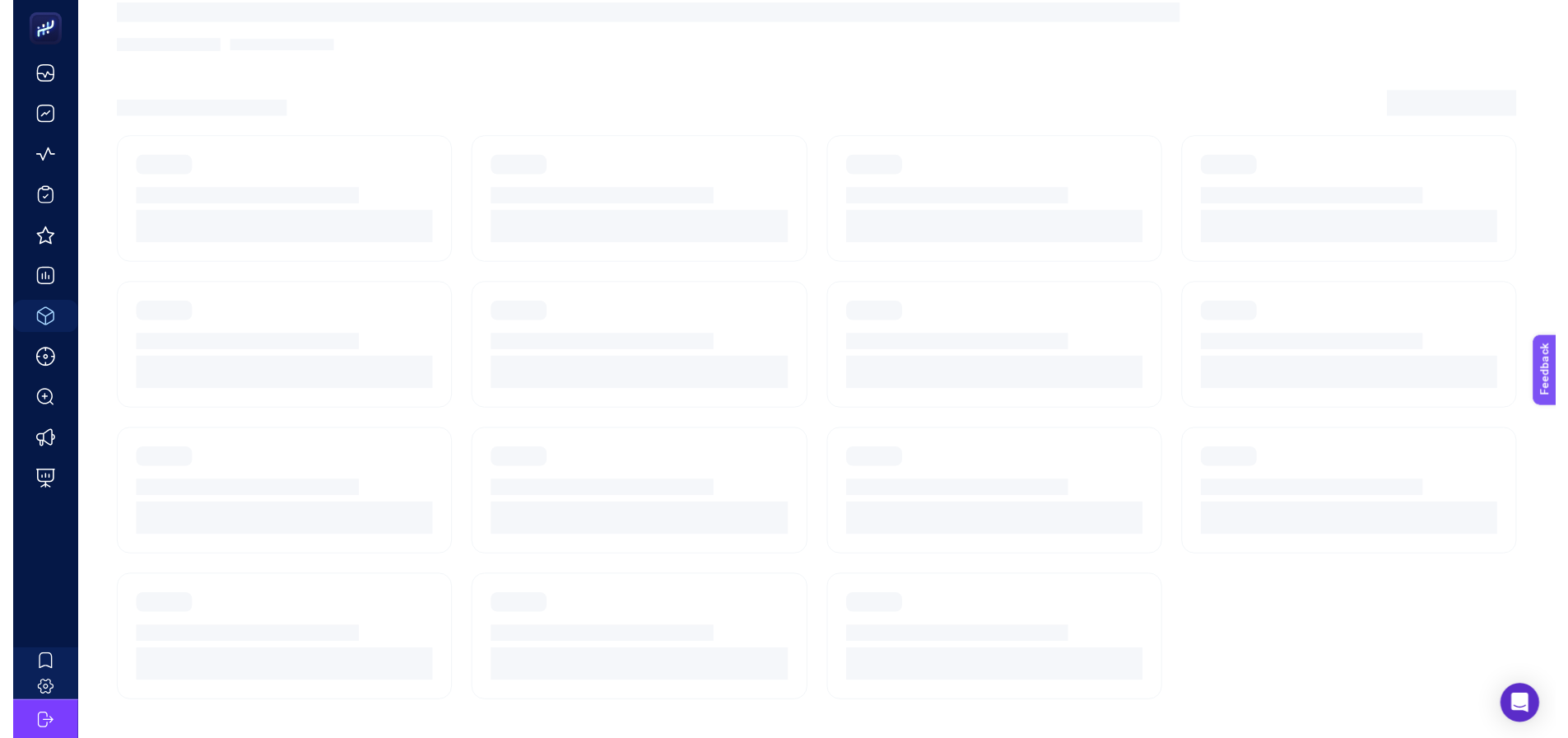
scroll to position [13, 0]
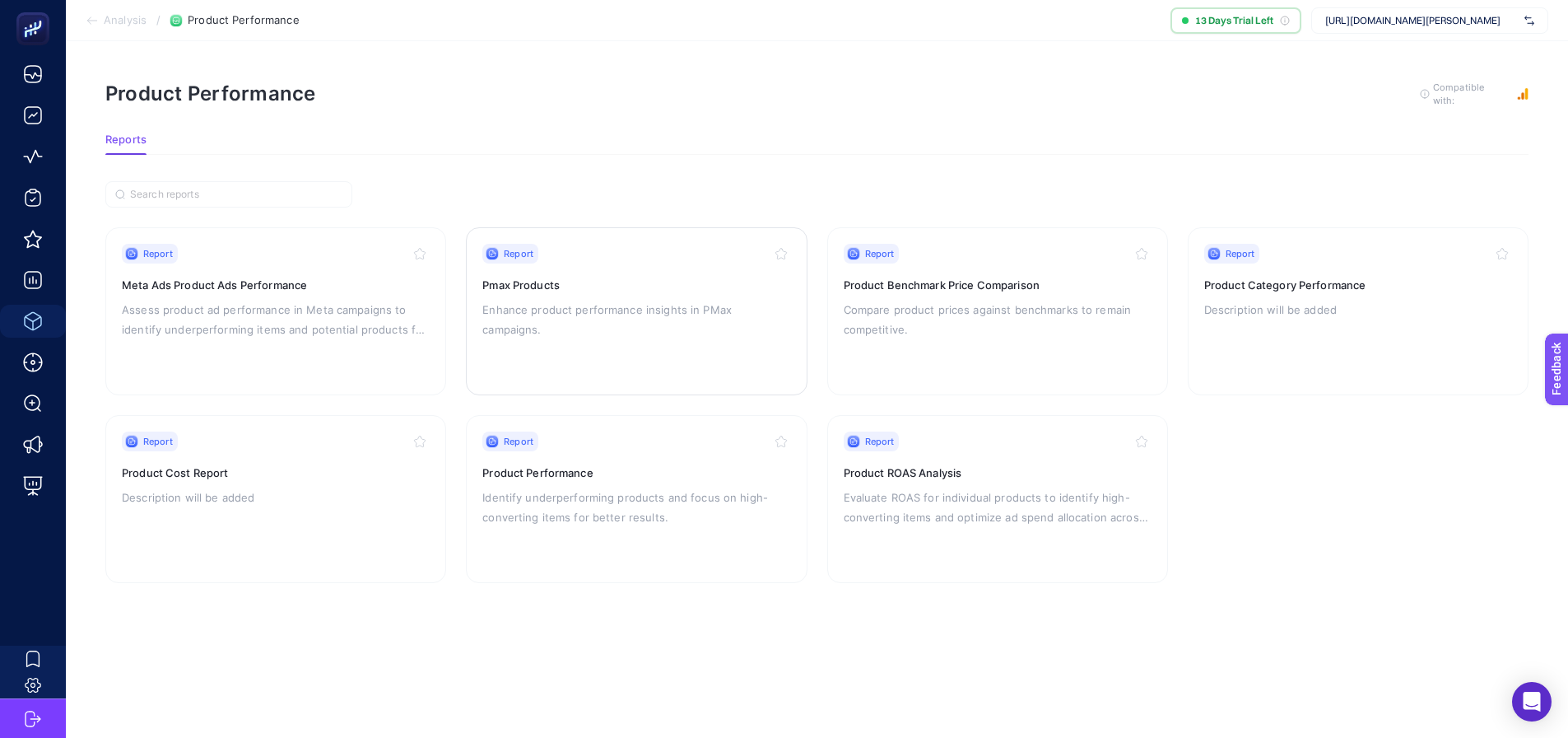
click at [652, 313] on div "Report Pmax Products Enhance product performance insights in PMax campaigns." at bounding box center [636, 311] width 308 height 135
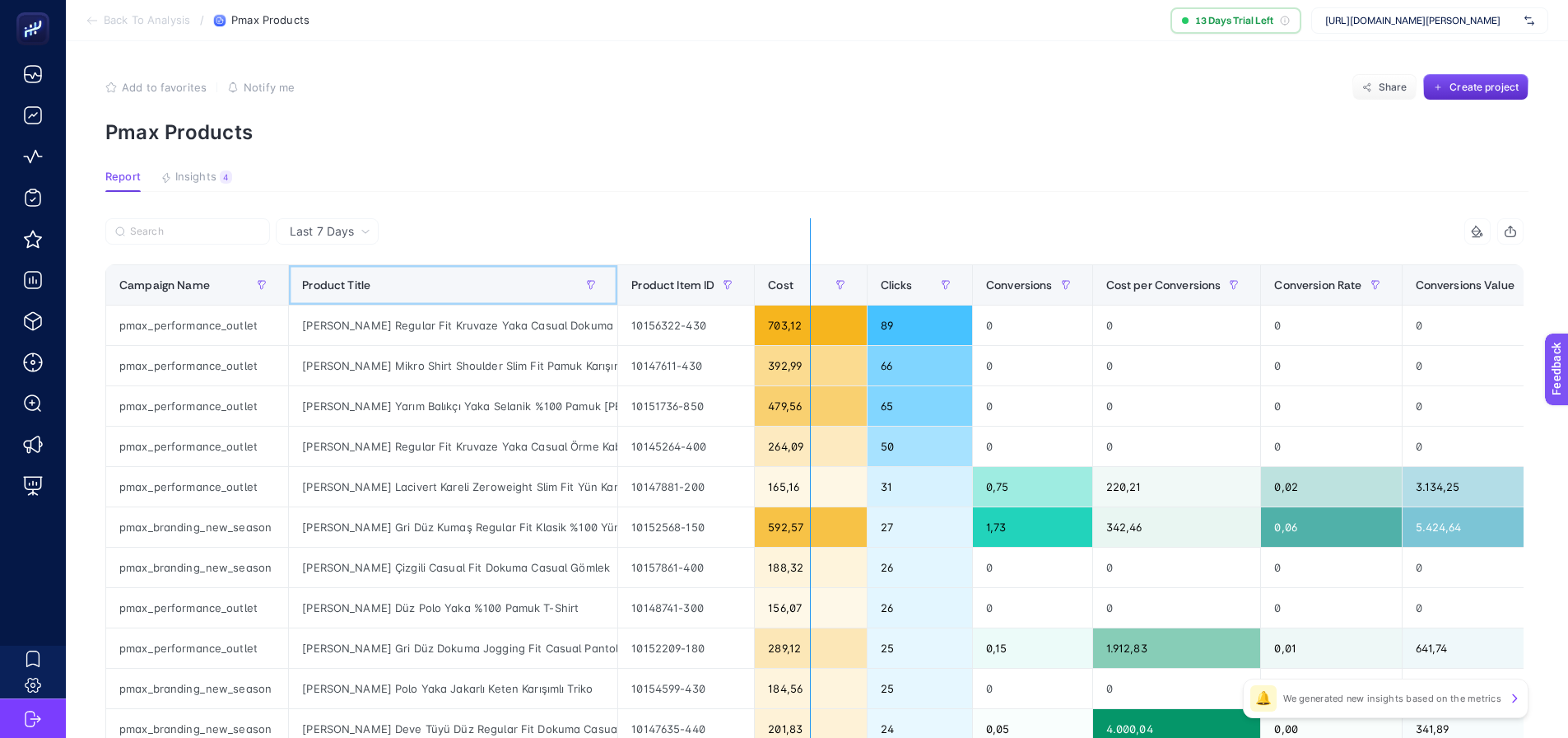
drag, startPoint x: 613, startPoint y: 287, endPoint x: 811, endPoint y: 286, distance: 198.0
click at [811, 286] on div "7 items selected Campaign Name Product Title Product Item ID Cost Clicks Conver…" at bounding box center [815, 707] width 1418 height 978
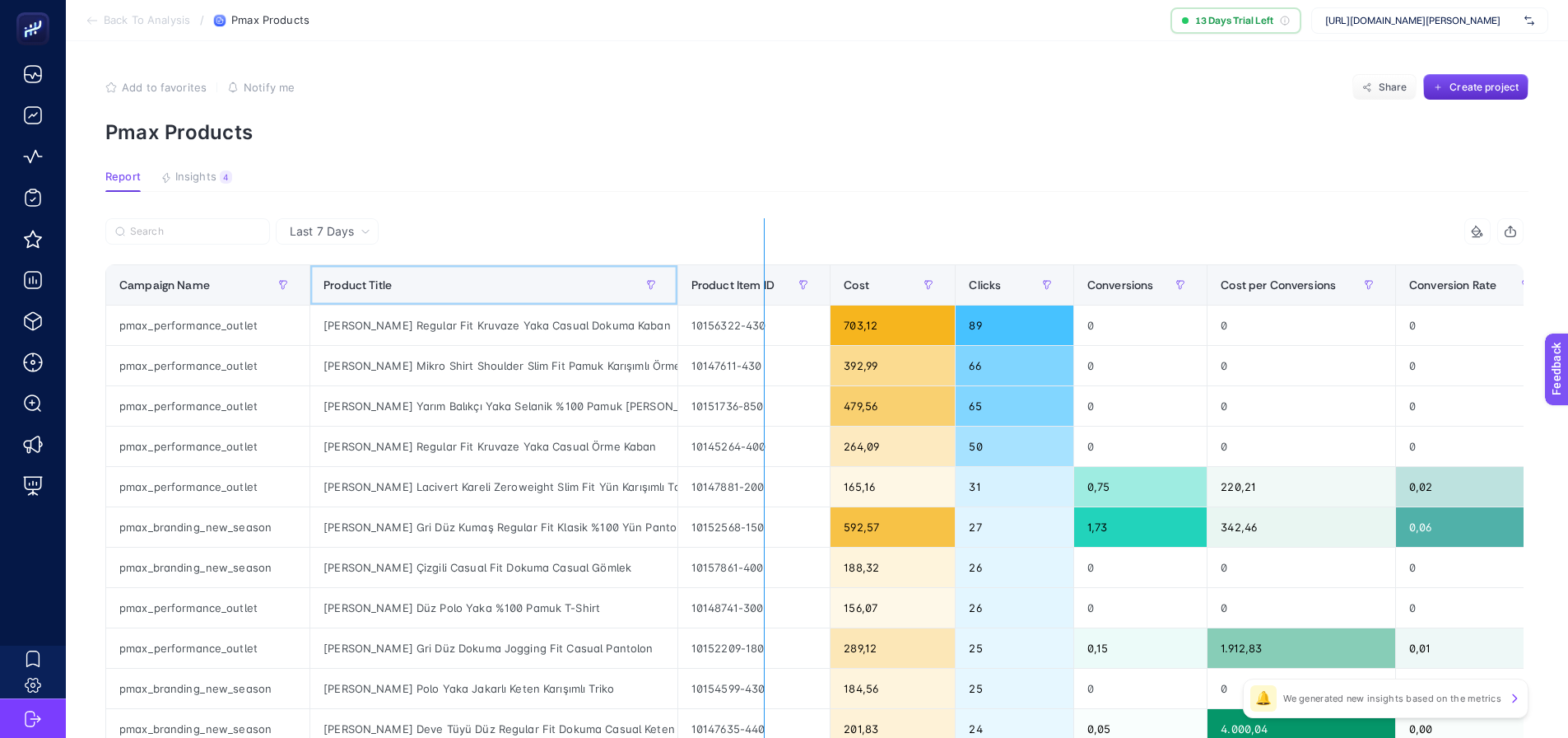
drag, startPoint x: 675, startPoint y: 301, endPoint x: 767, endPoint y: 297, distance: 92.1
click at [765, 295] on div "7 items selected Campaign Name Product Title Product Item ID Cost Clicks Conver…" at bounding box center [815, 707] width 1418 height 978
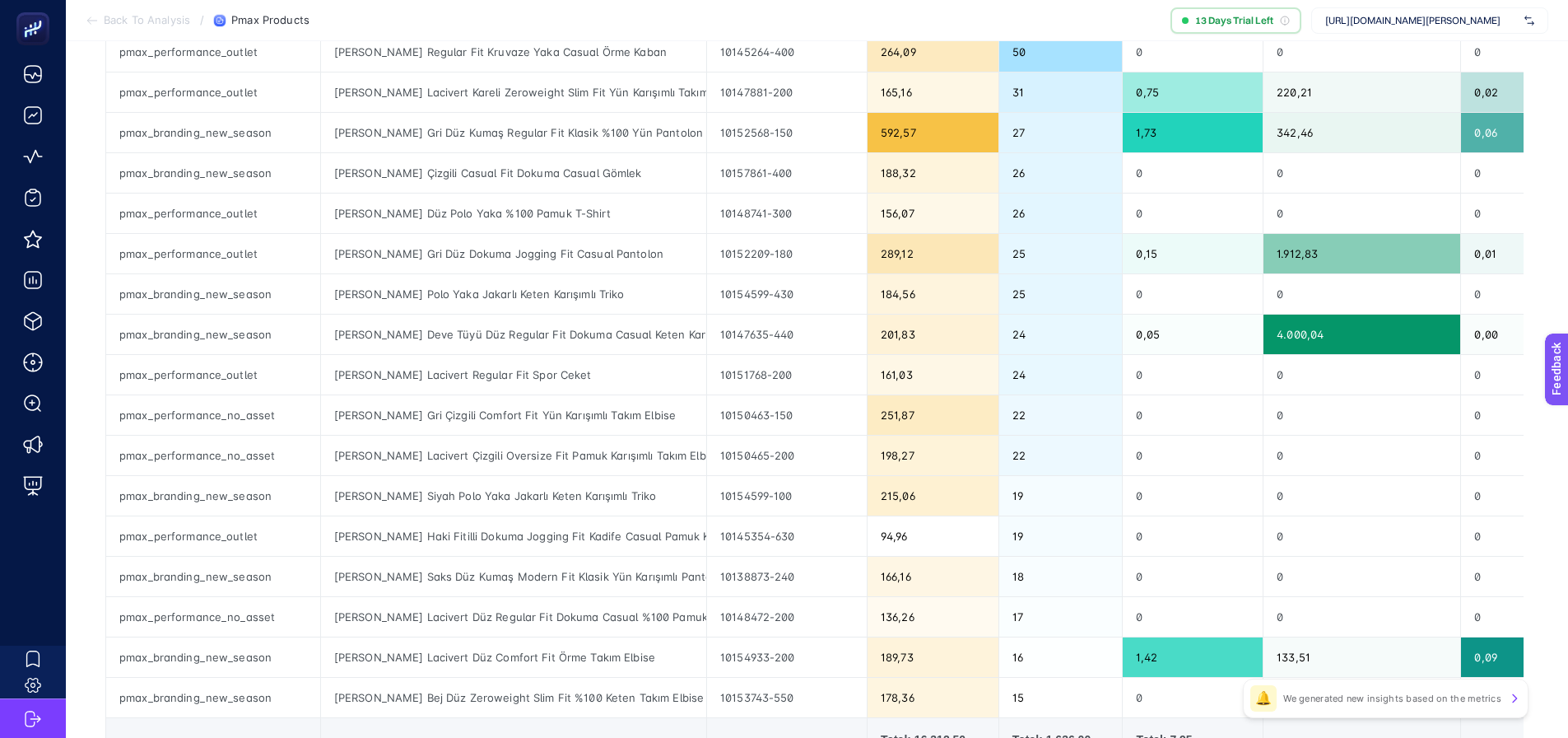
scroll to position [494, 0]
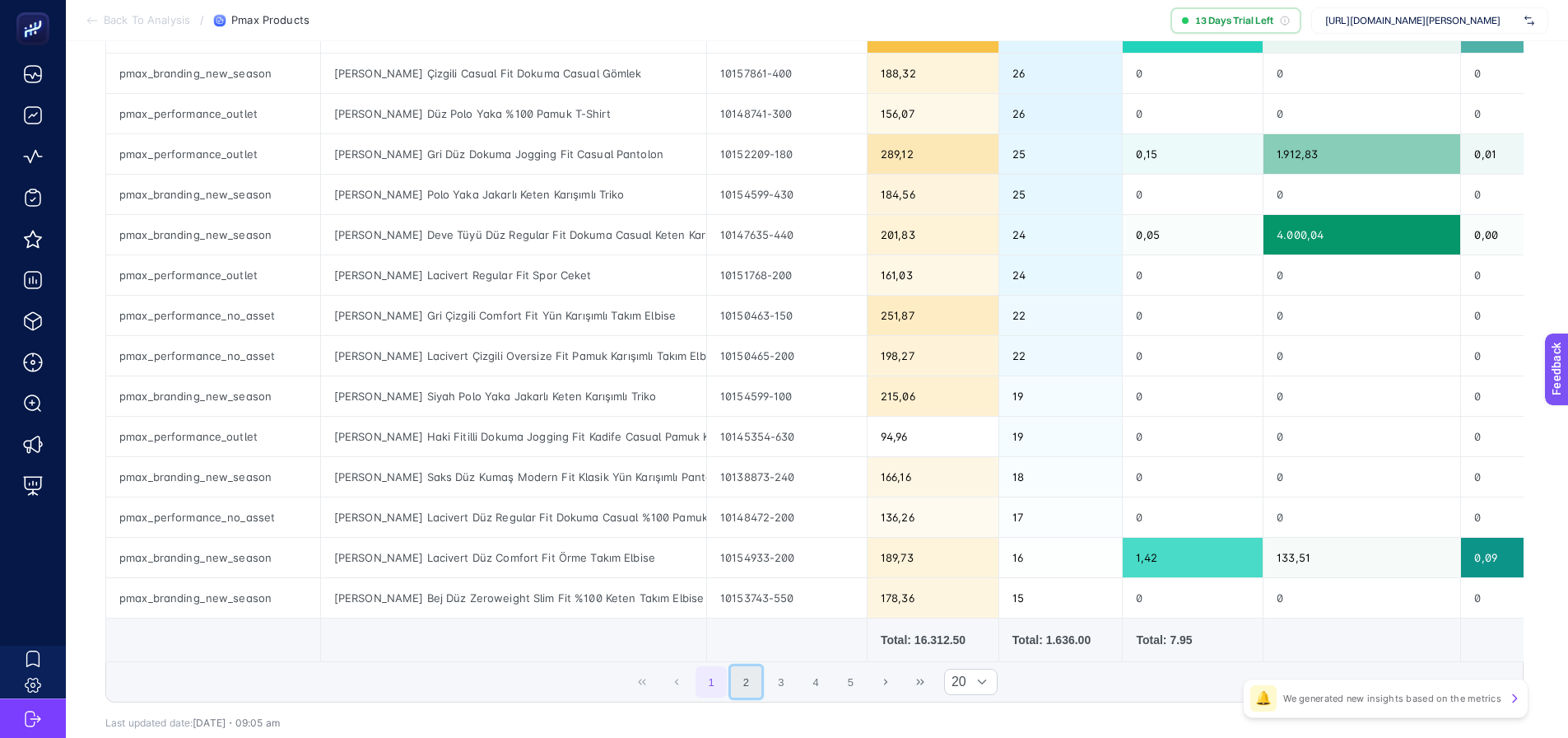
click at [754, 692] on button "2" at bounding box center [746, 681] width 32 height 32
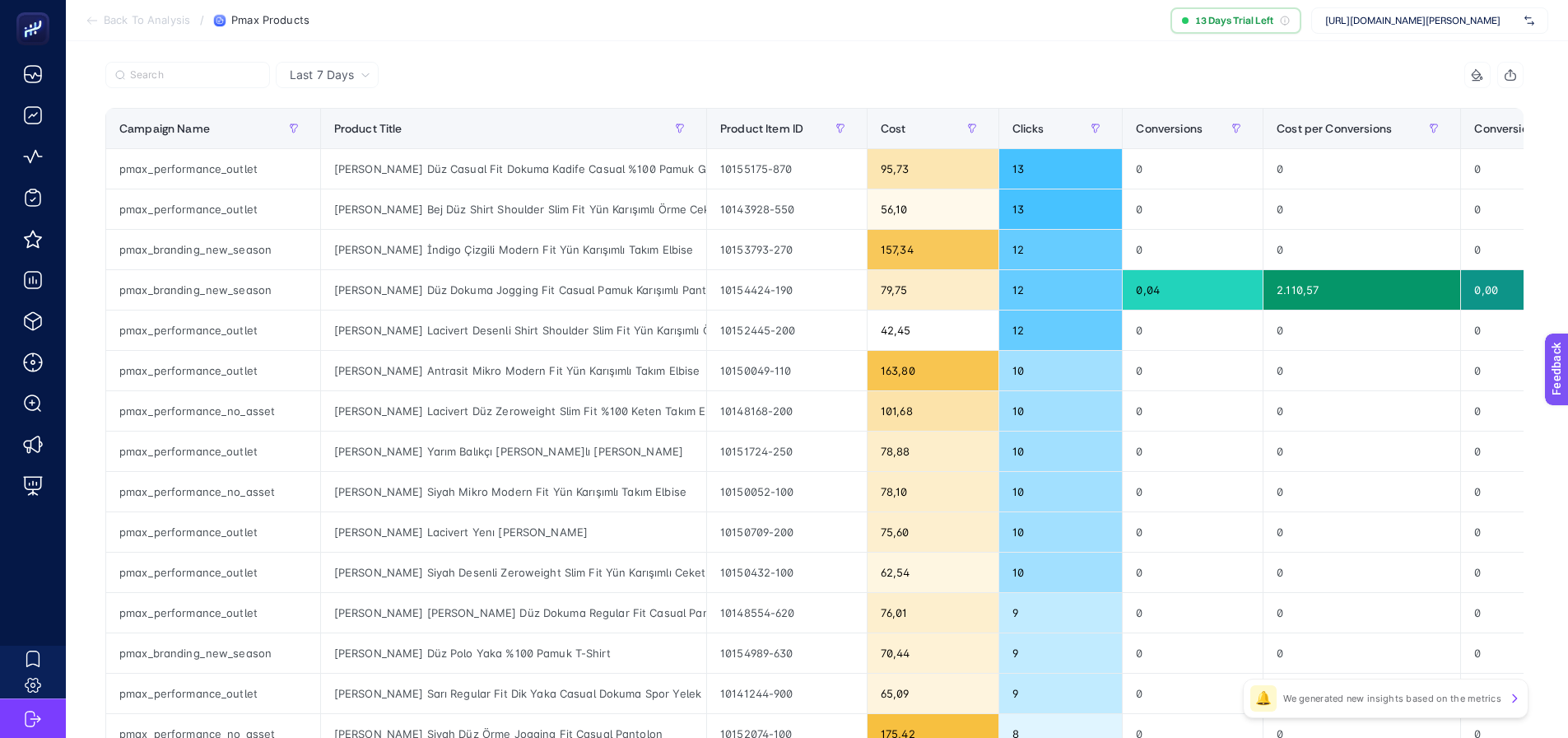
scroll to position [576, 0]
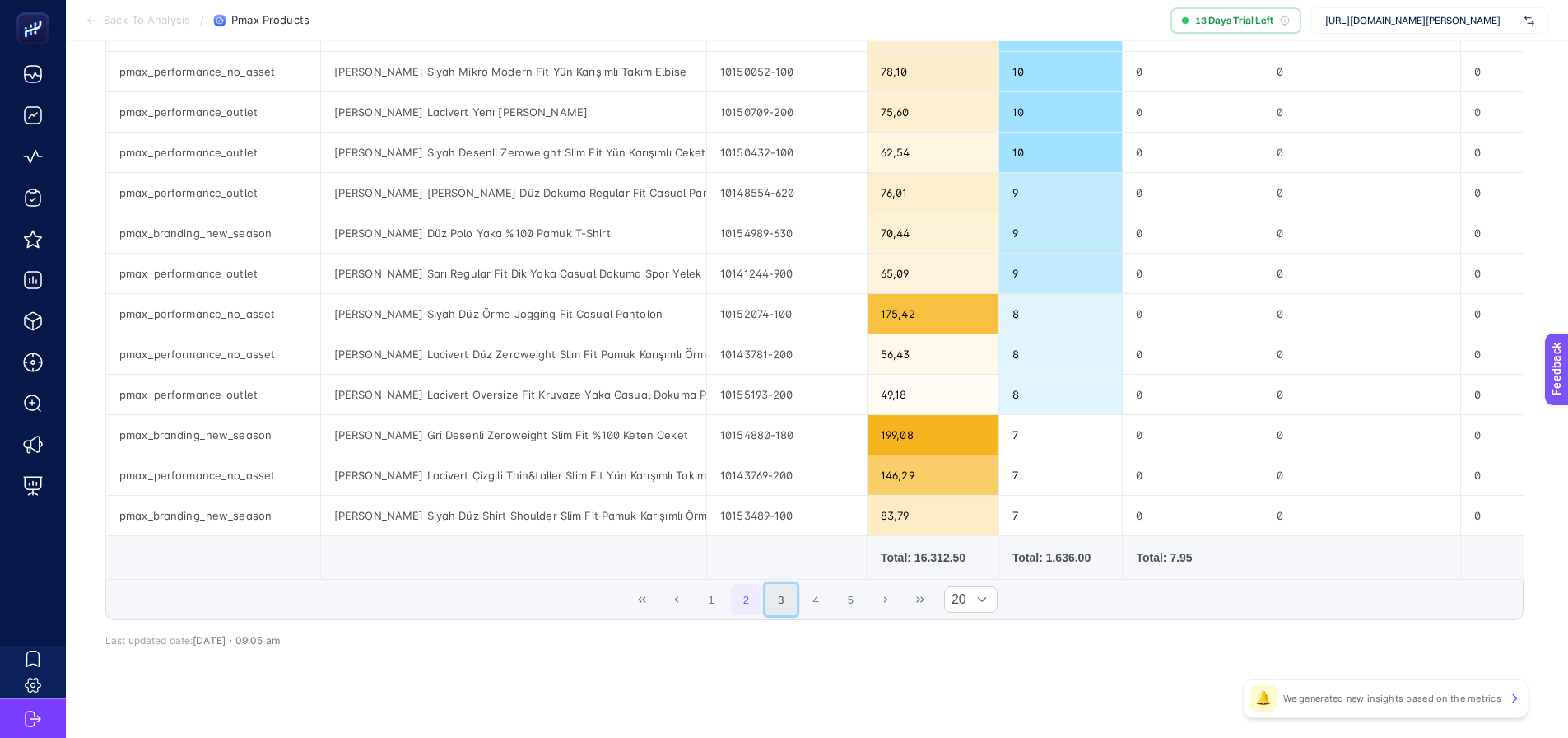
click at [790, 613] on button "3" at bounding box center [781, 599] width 32 height 32
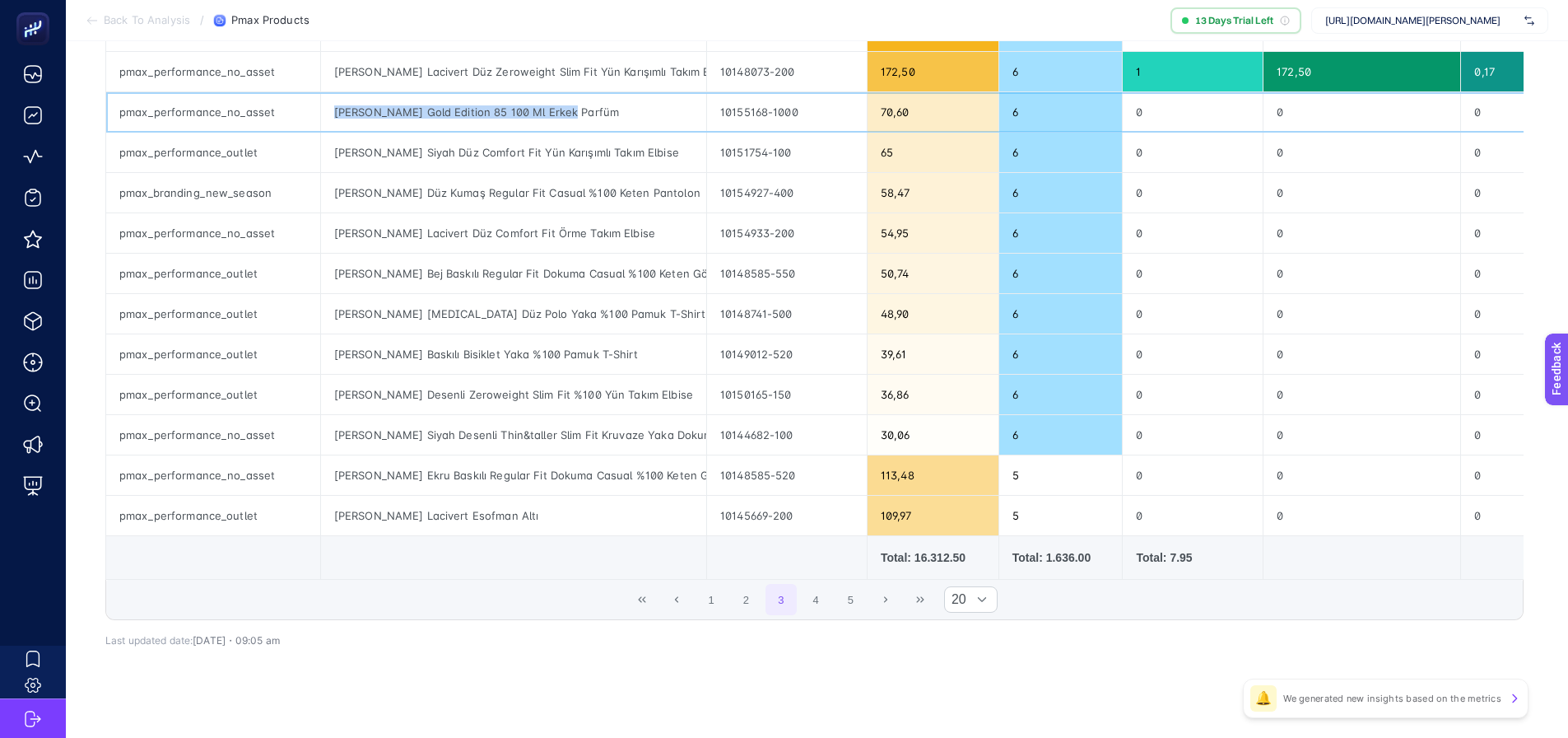
drag, startPoint x: 330, startPoint y: 114, endPoint x: 597, endPoint y: 114, distance: 267.0
click at [577, 96] on div "[PERSON_NAME] Gold Edition 85 100 Ml Erkek Parfüm" at bounding box center [513, 112] width 386 height 40
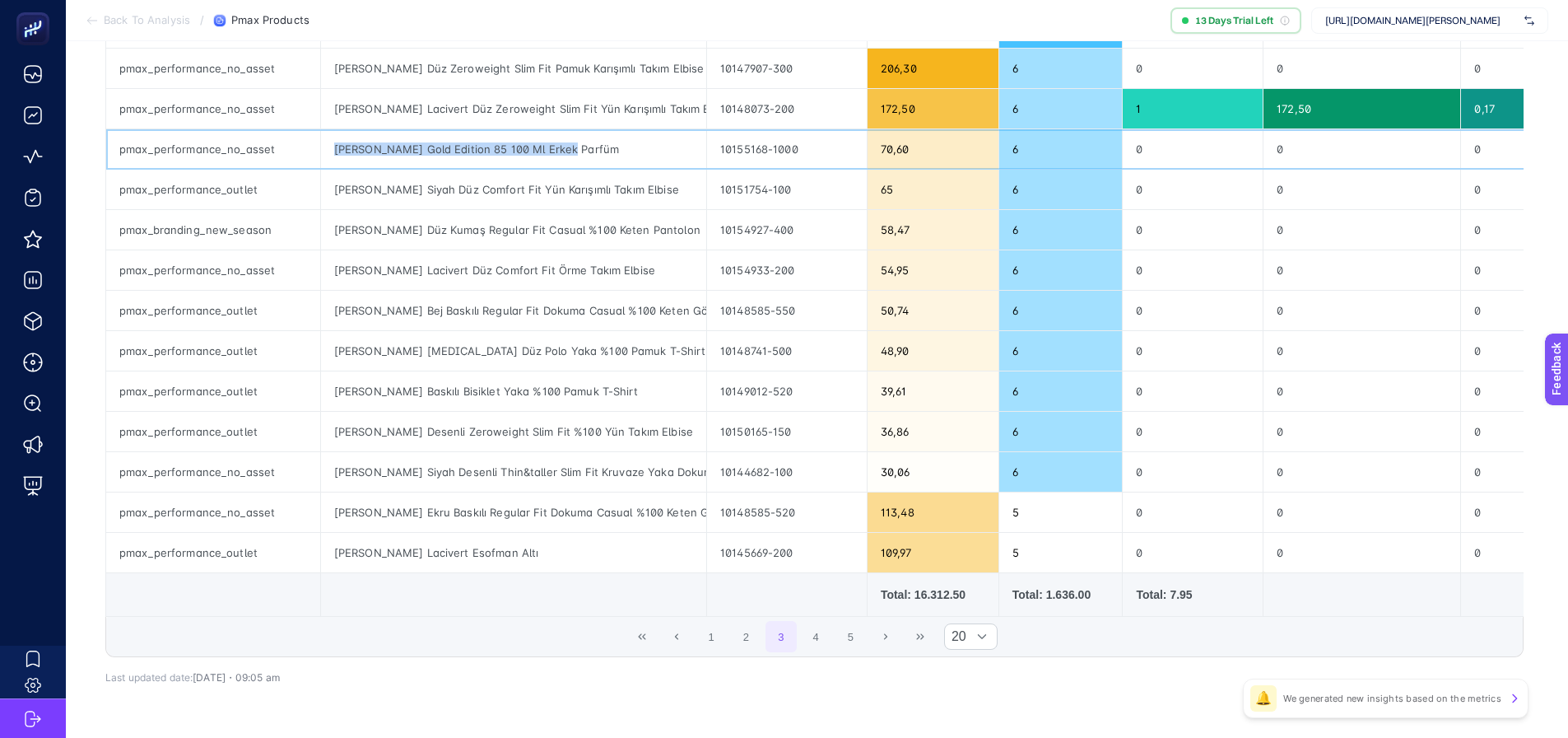
scroll to position [515, 0]
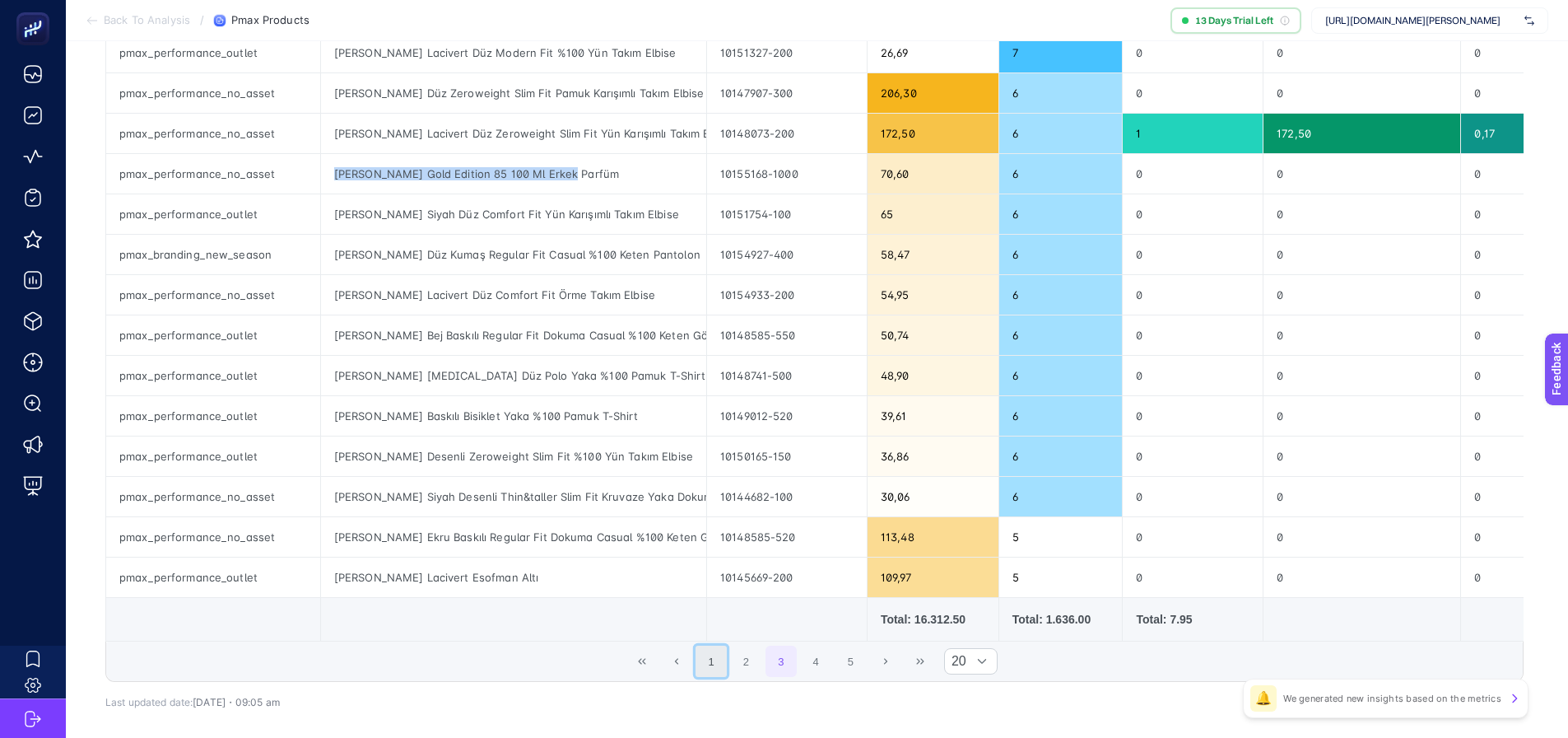
click at [724, 659] on button "1" at bounding box center [711, 660] width 32 height 32
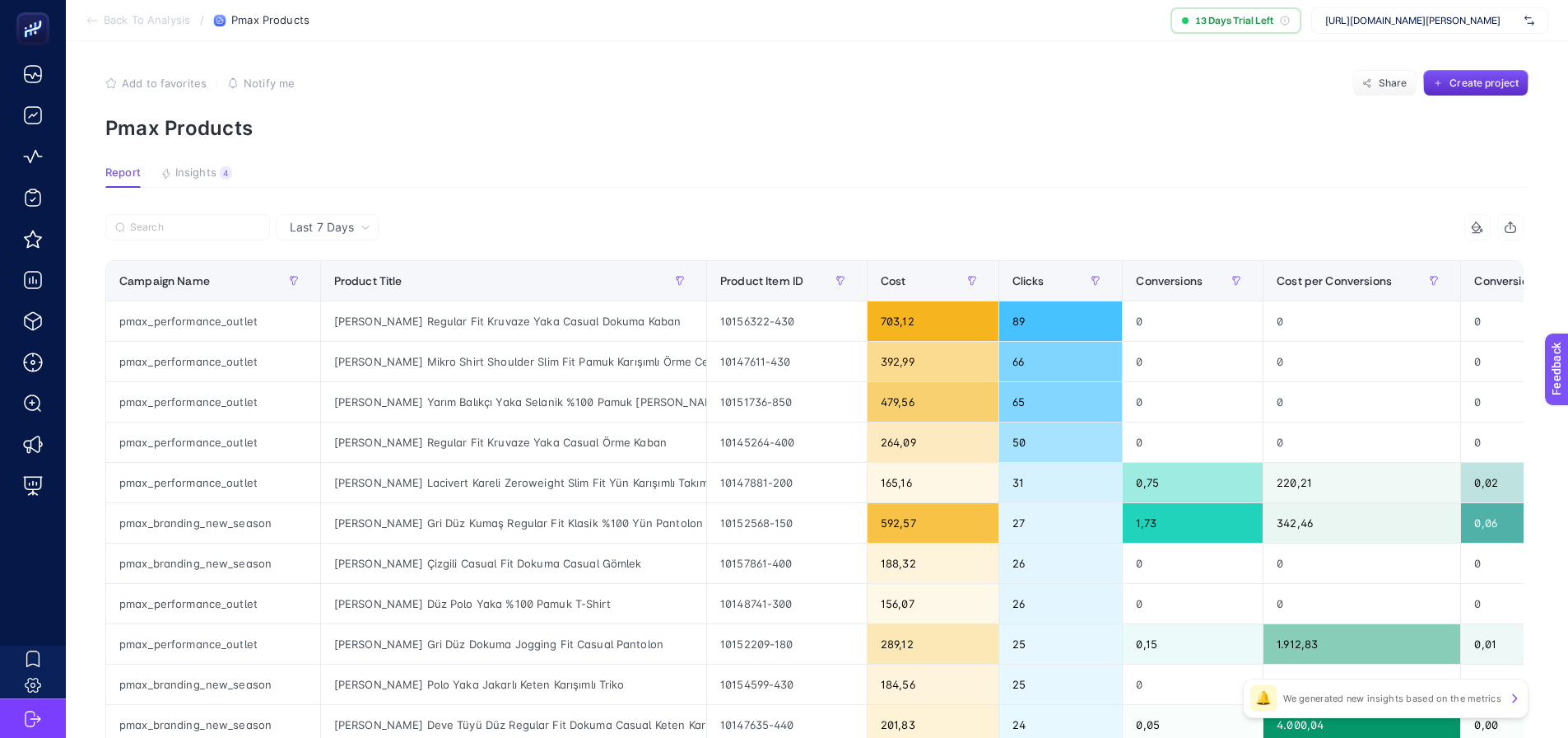
scroll to position [0, 0]
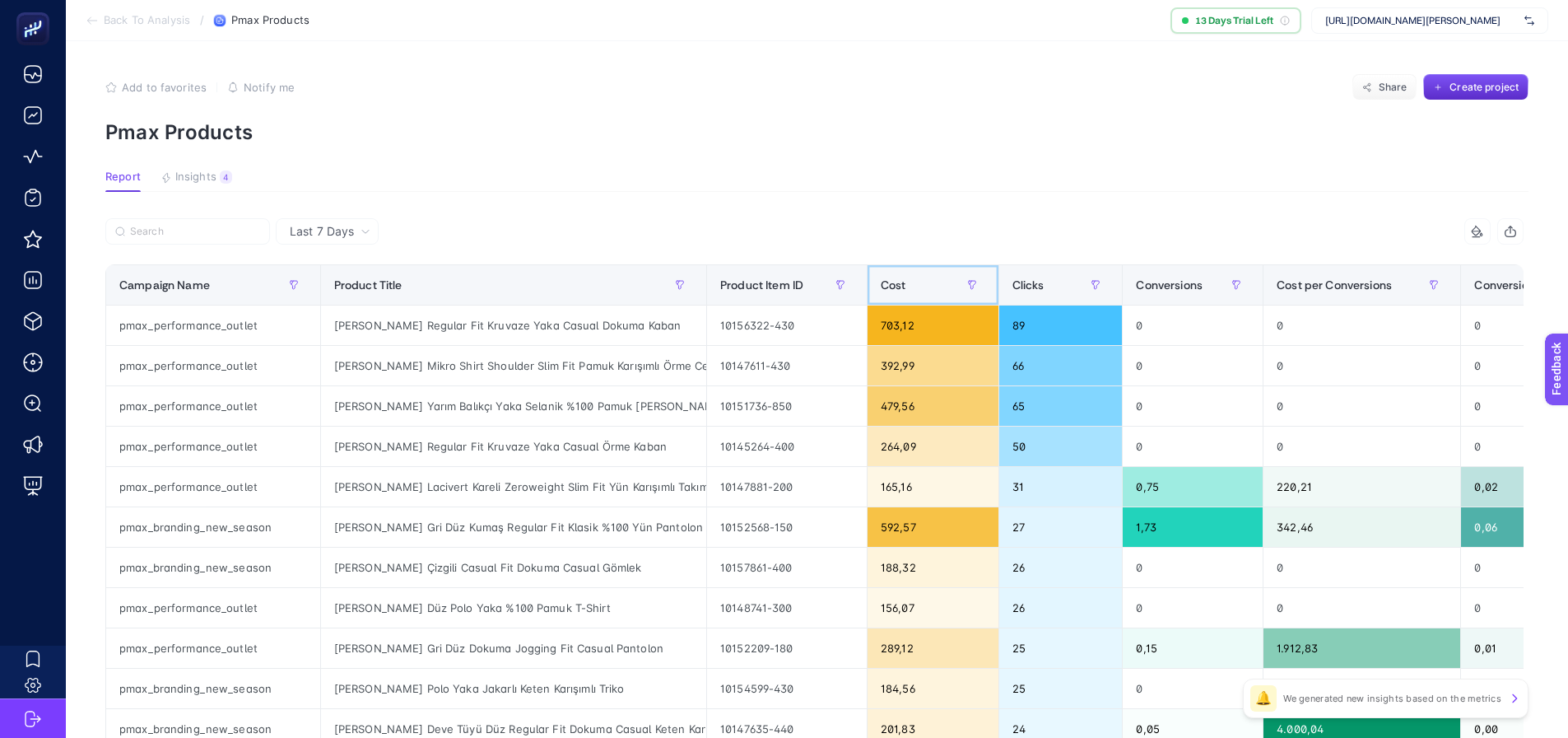
click at [933, 285] on div "Cost" at bounding box center [933, 285] width 105 height 26
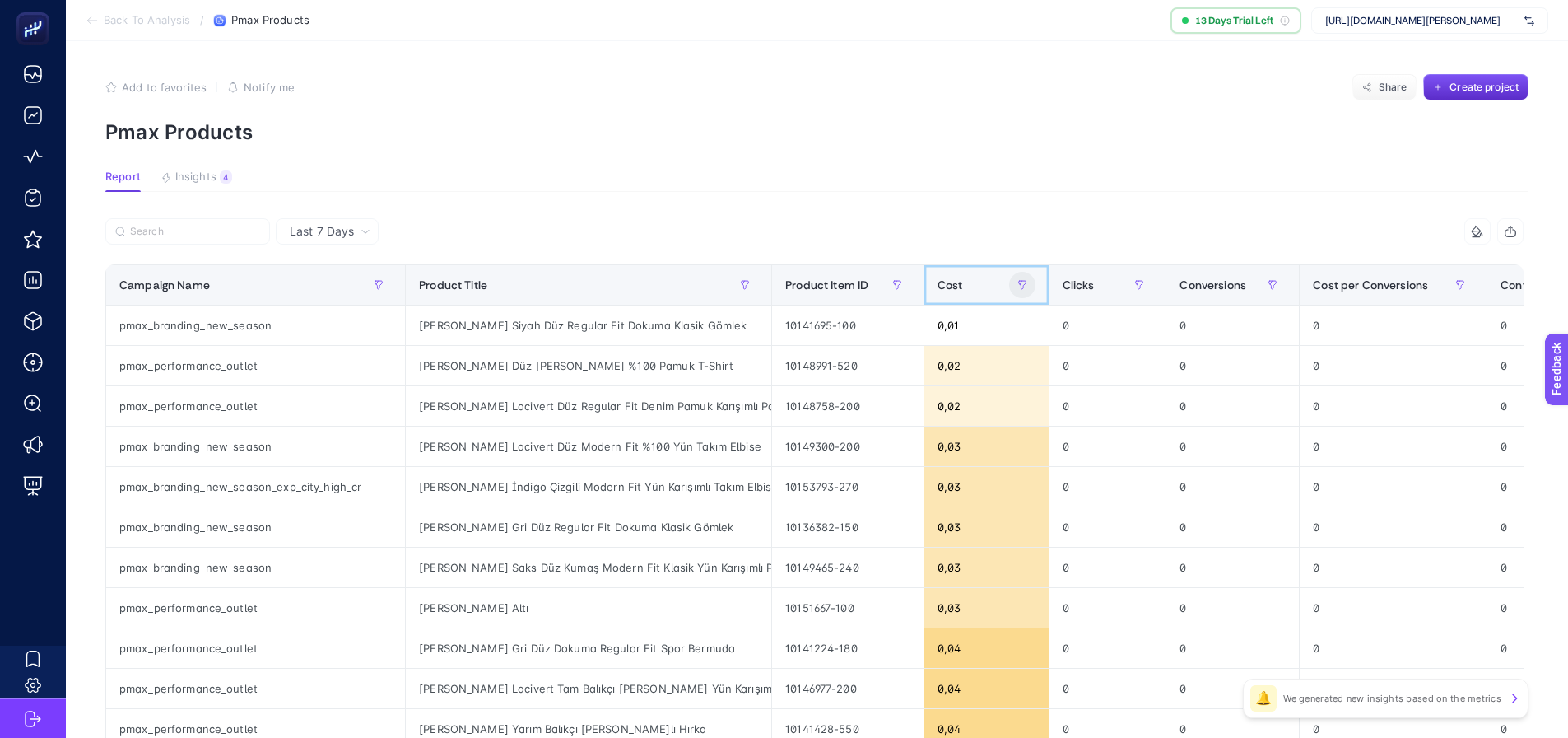
click at [963, 294] on div "Cost" at bounding box center [986, 285] width 98 height 26
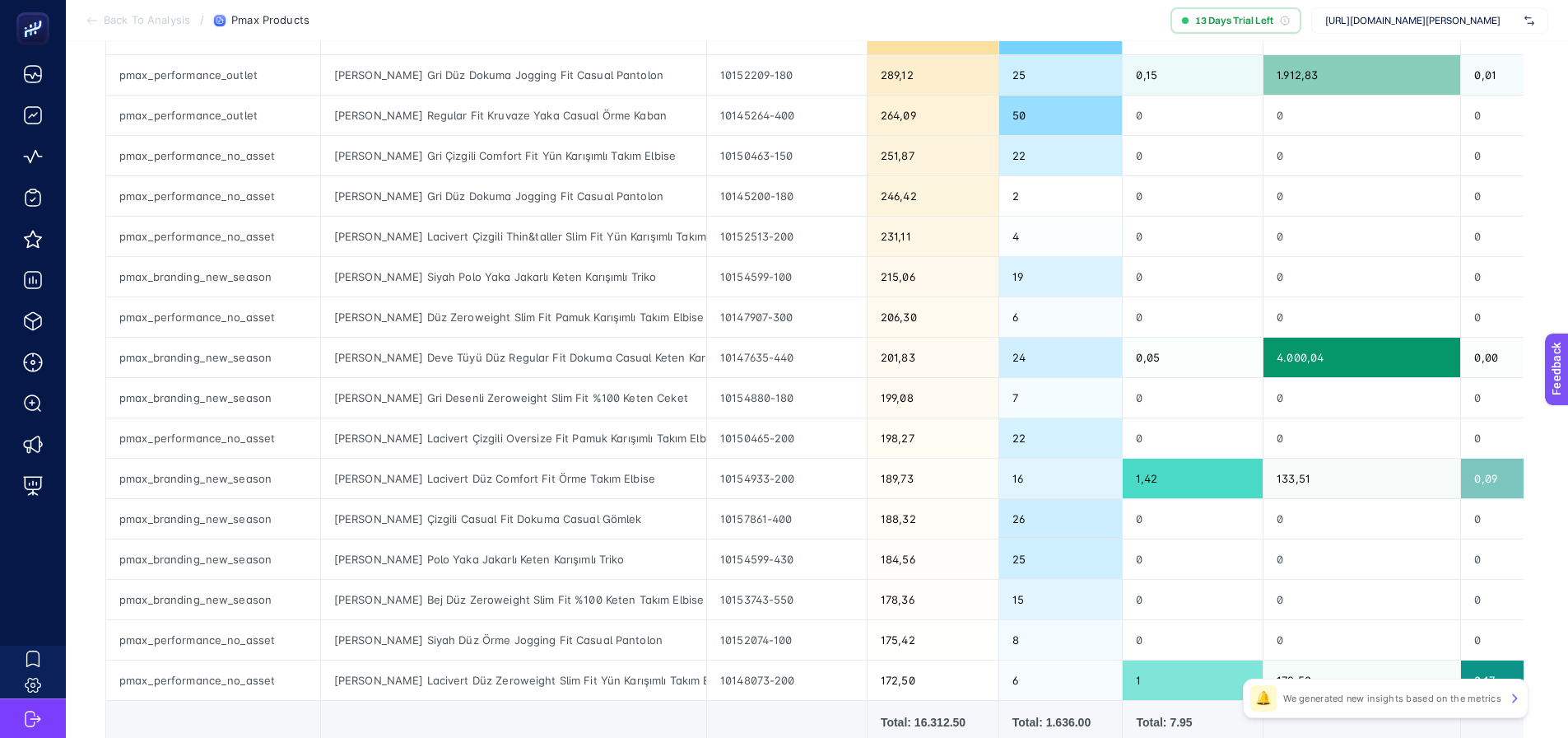
scroll to position [576, 0]
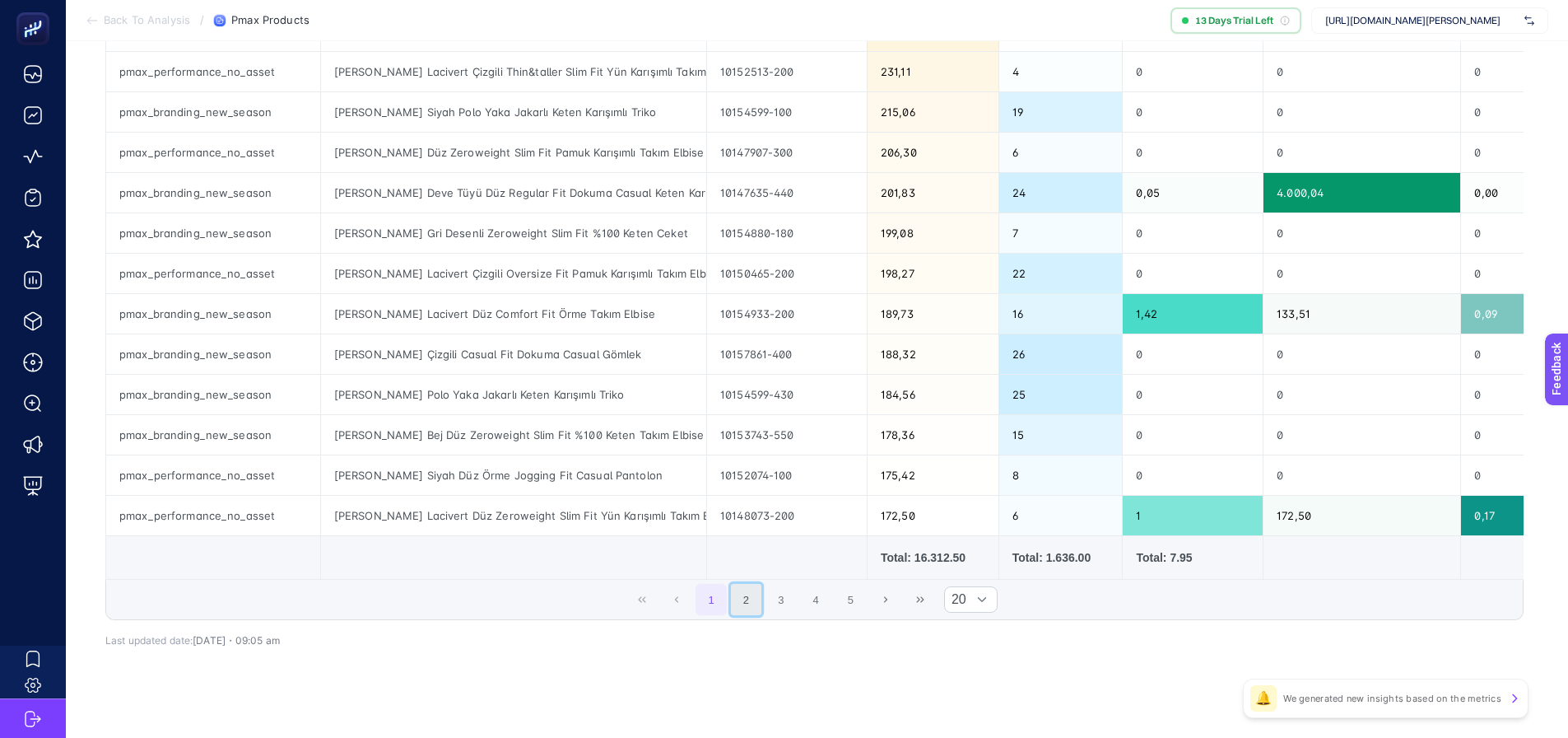
click at [749, 608] on button "2" at bounding box center [746, 599] width 32 height 32
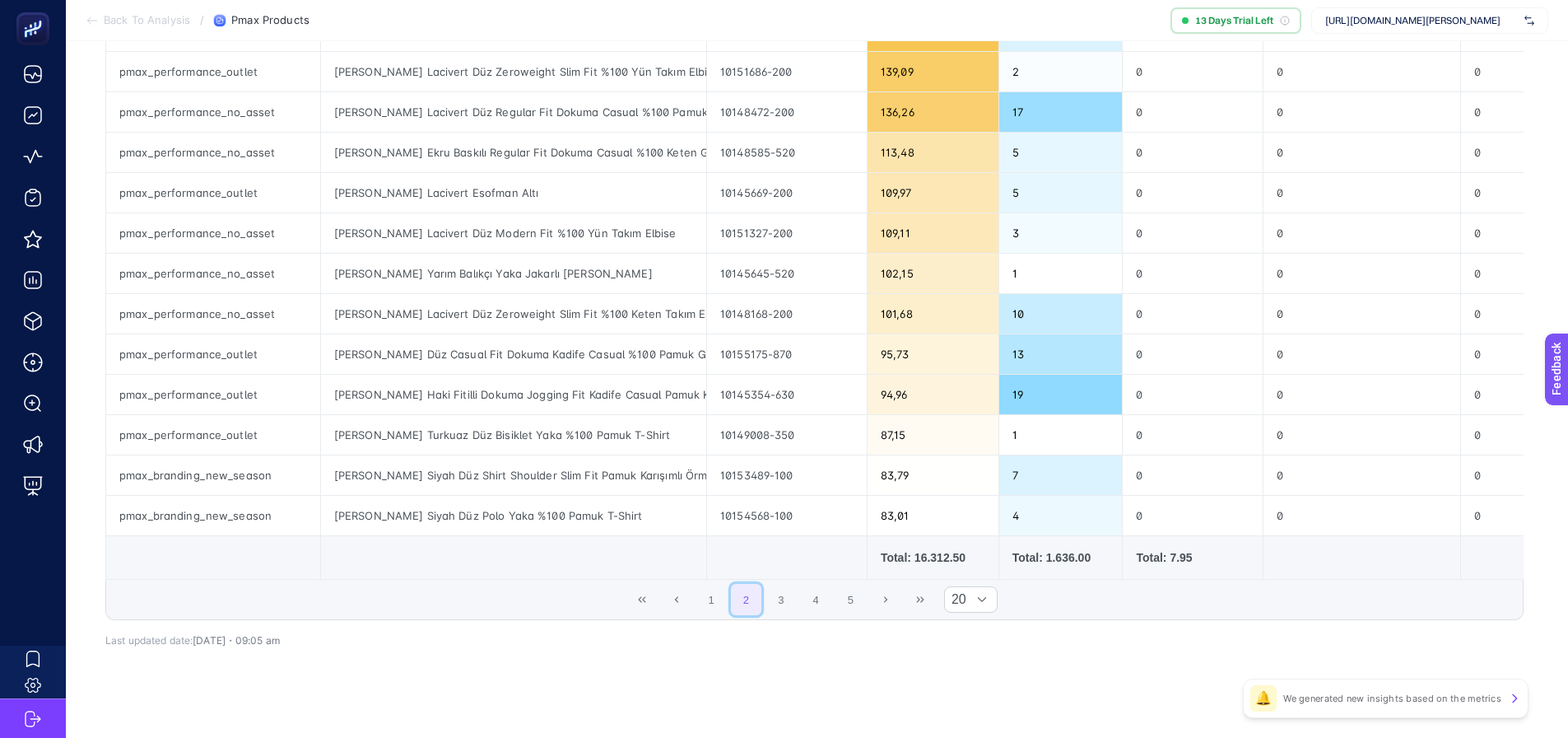
scroll to position [597, 0]
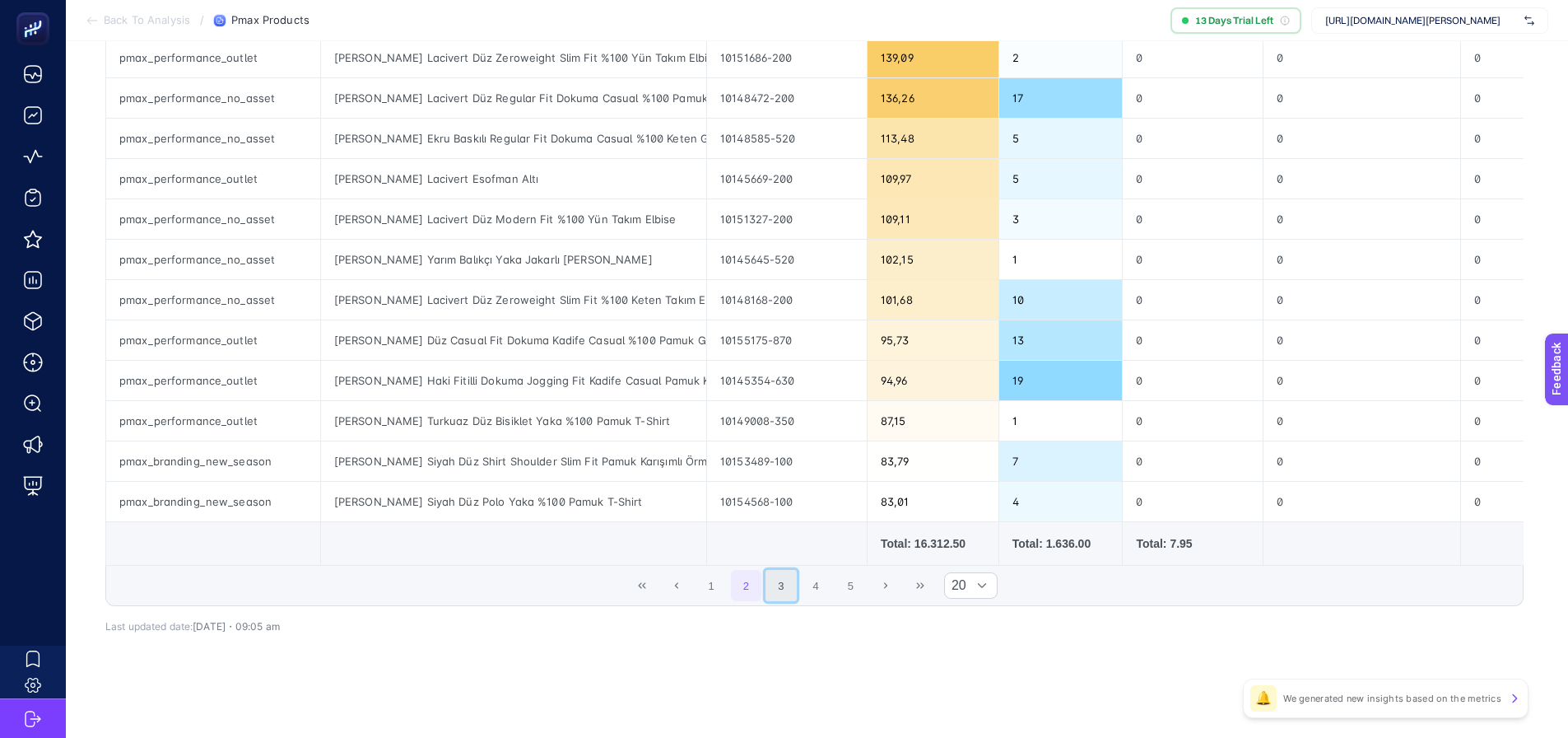
click at [779, 599] on button "3" at bounding box center [781, 585] width 32 height 32
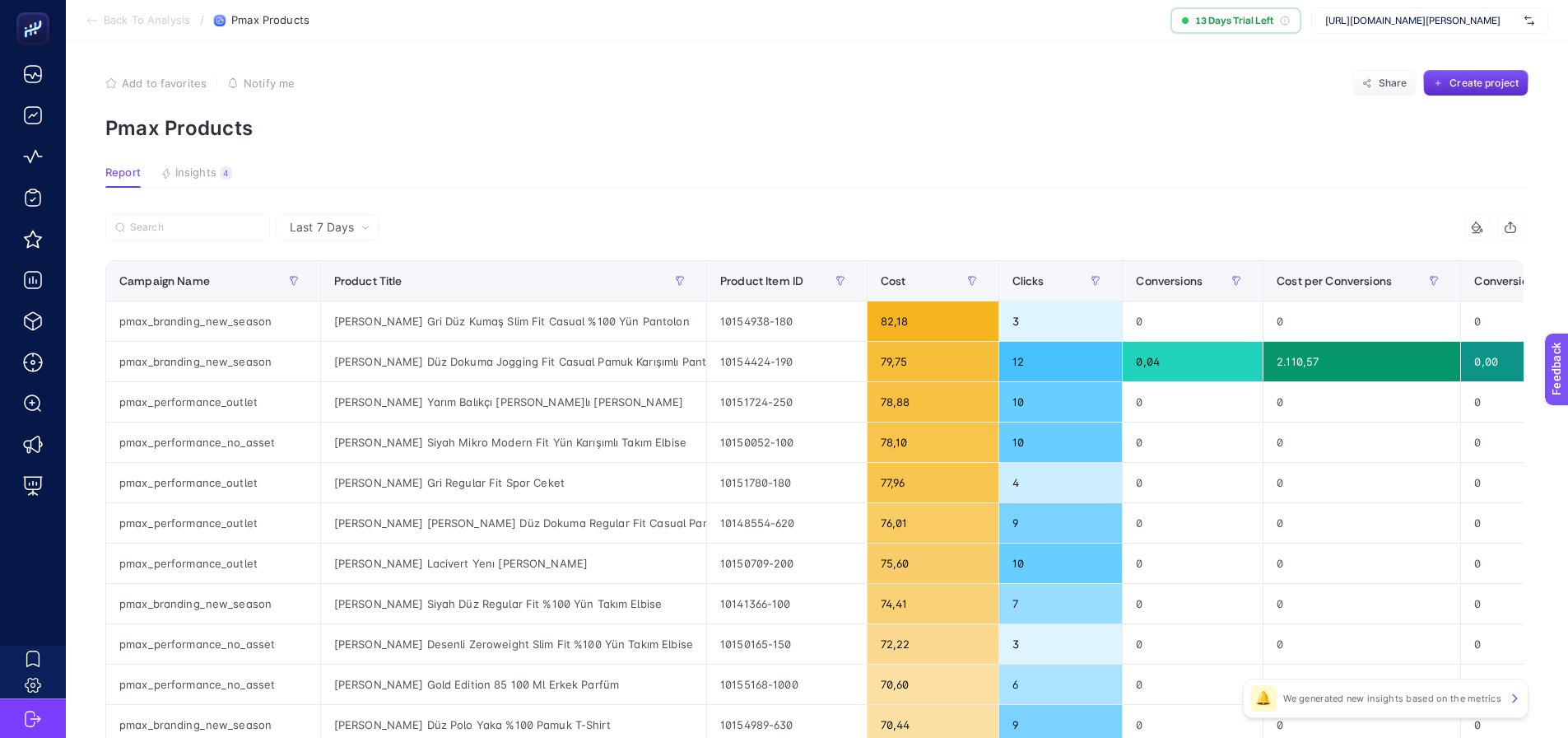
scroll to position [0, 0]
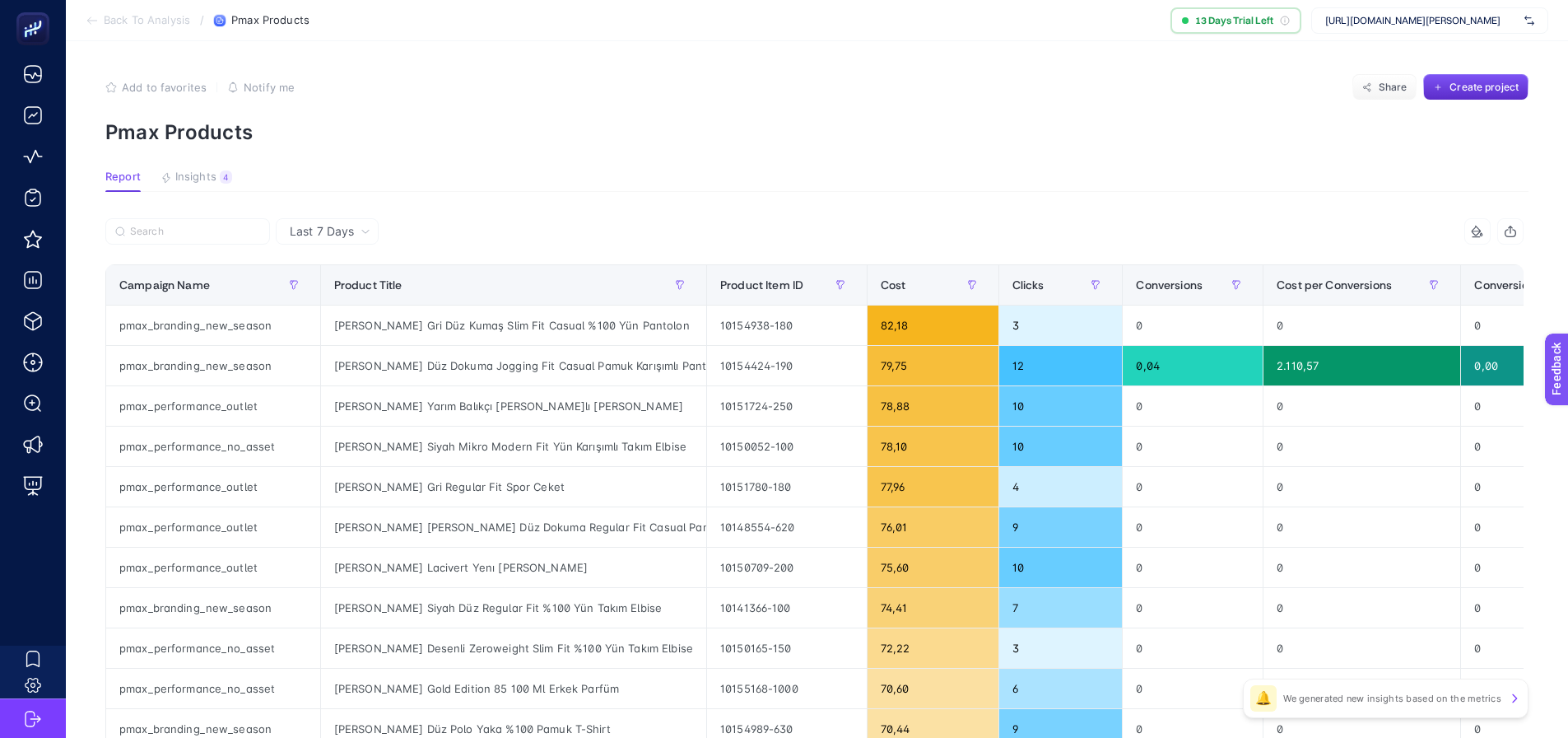
scroll to position [13, 0]
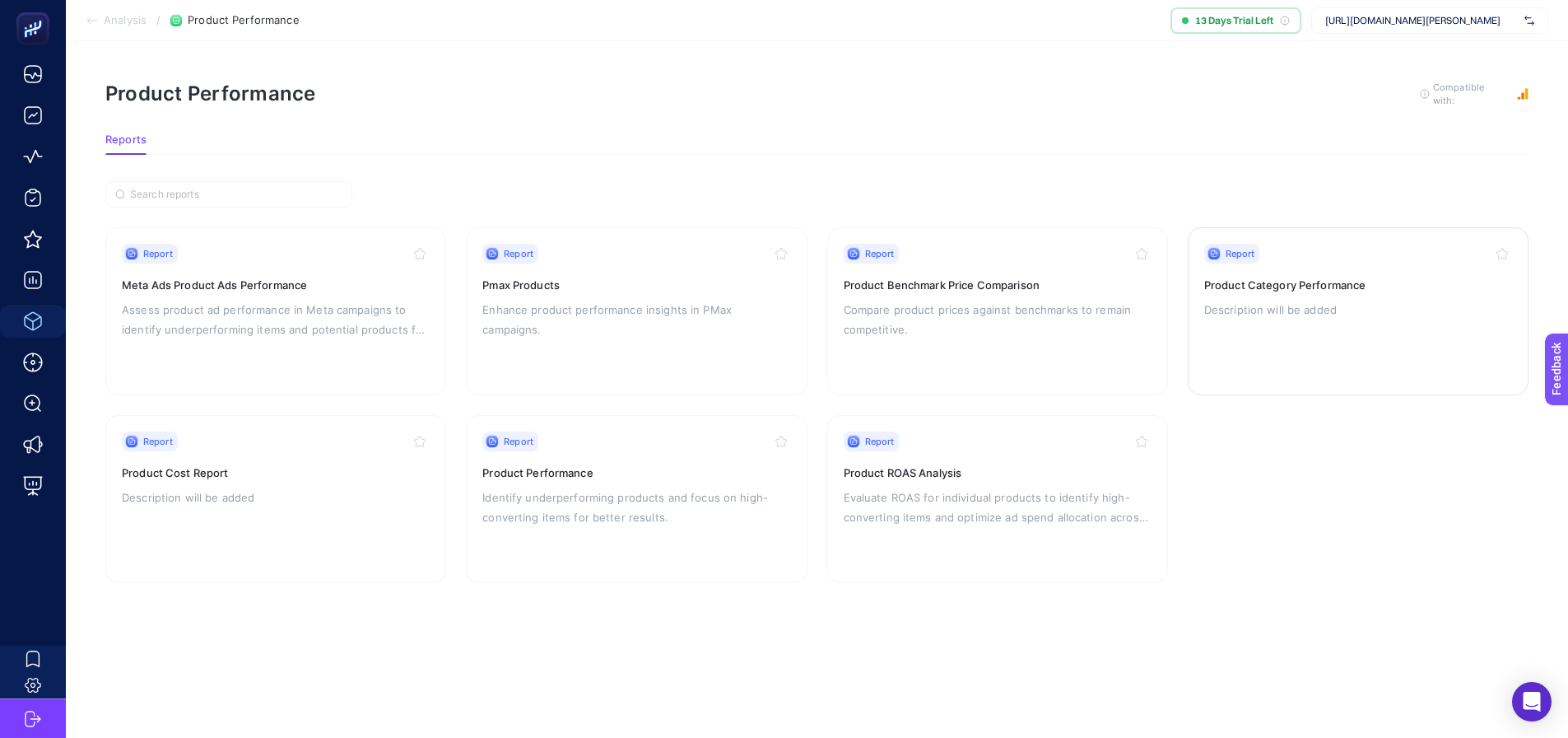
click at [1370, 300] on p "Description will be added" at bounding box center [1358, 310] width 308 height 20
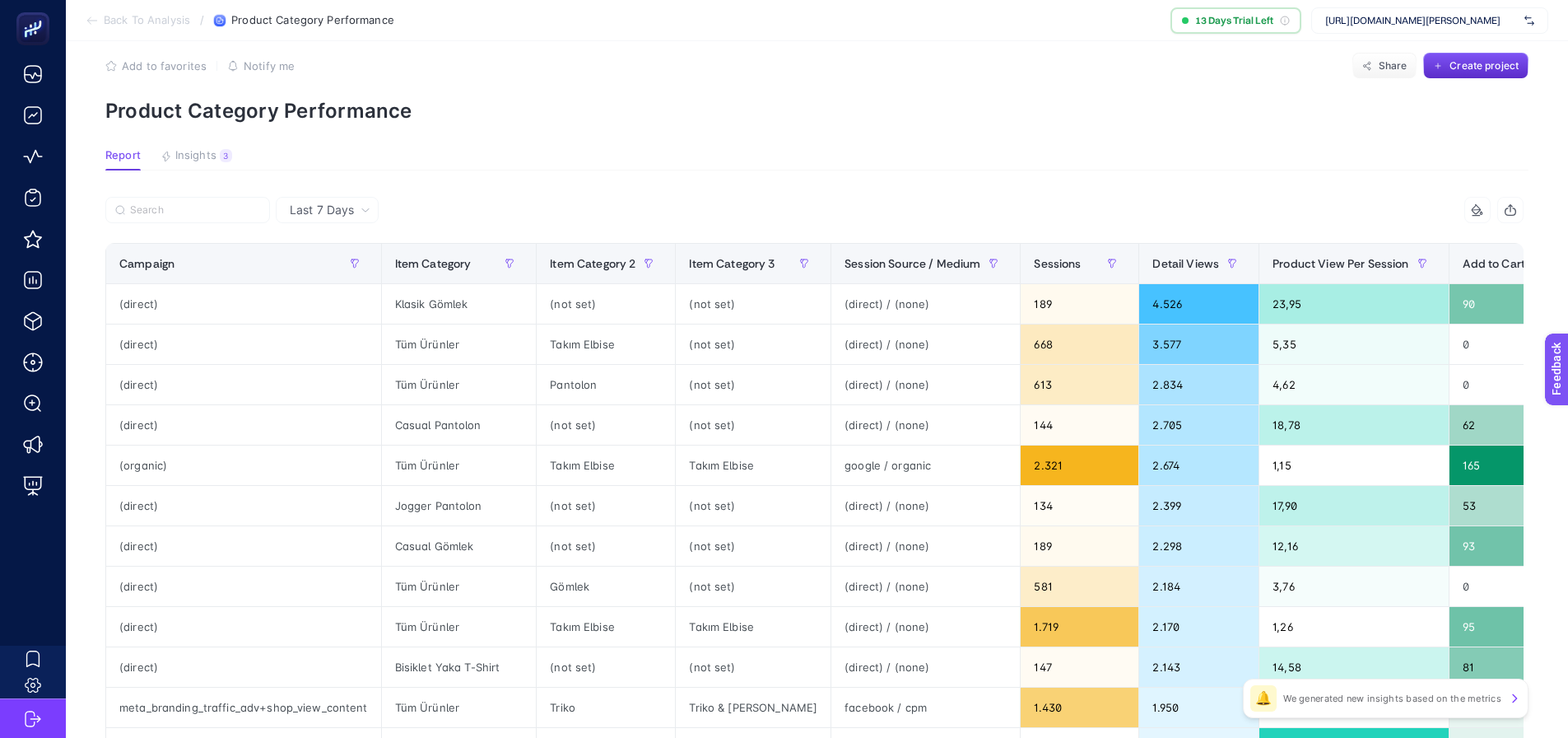
scroll to position [82, 7]
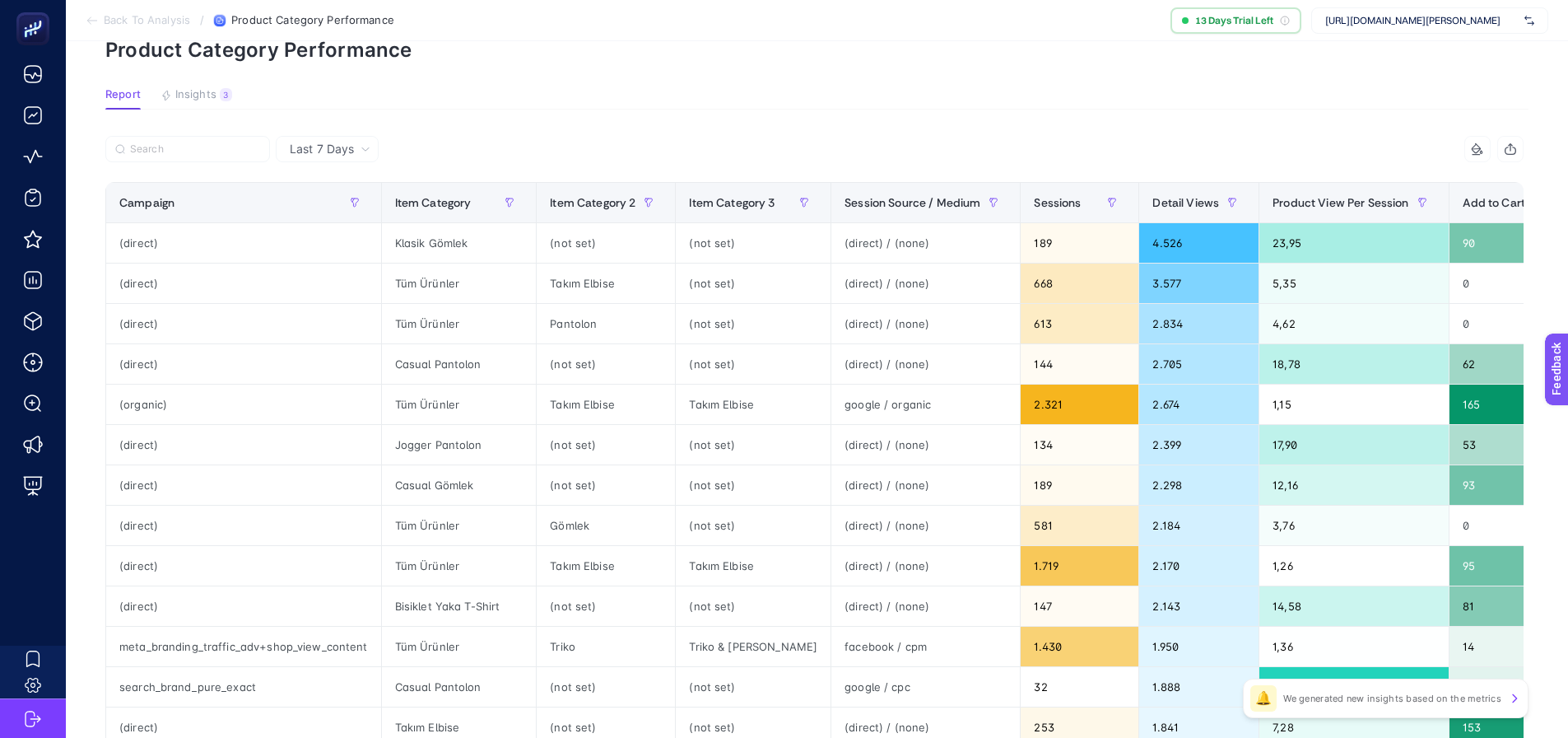
drag, startPoint x: 712, startPoint y: 202, endPoint x: 1049, endPoint y: 120, distance: 346.8
click at [1039, 123] on article "Add to favorites false Notify me Share Create project Product Category Performa…" at bounding box center [817, 602] width 1502 height 1286
click at [1484, 148] on icon at bounding box center [1478, 149] width 14 height 14
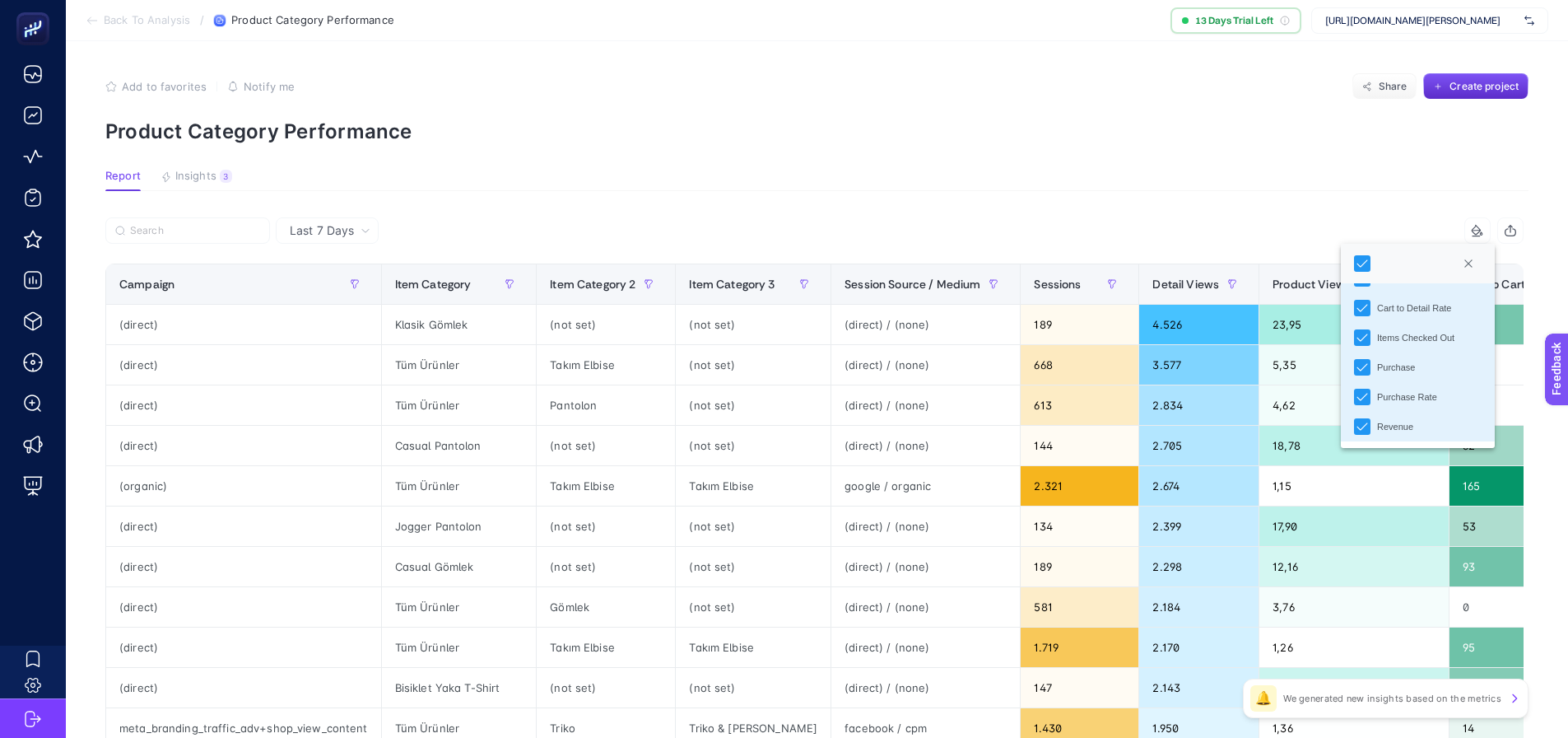
scroll to position [0, 7]
click at [1359, 404] on icon "Purchase Rate" at bounding box center [1362, 397] width 12 height 12
click at [1354, 342] on div "Detail Views" at bounding box center [1362, 335] width 16 height 16
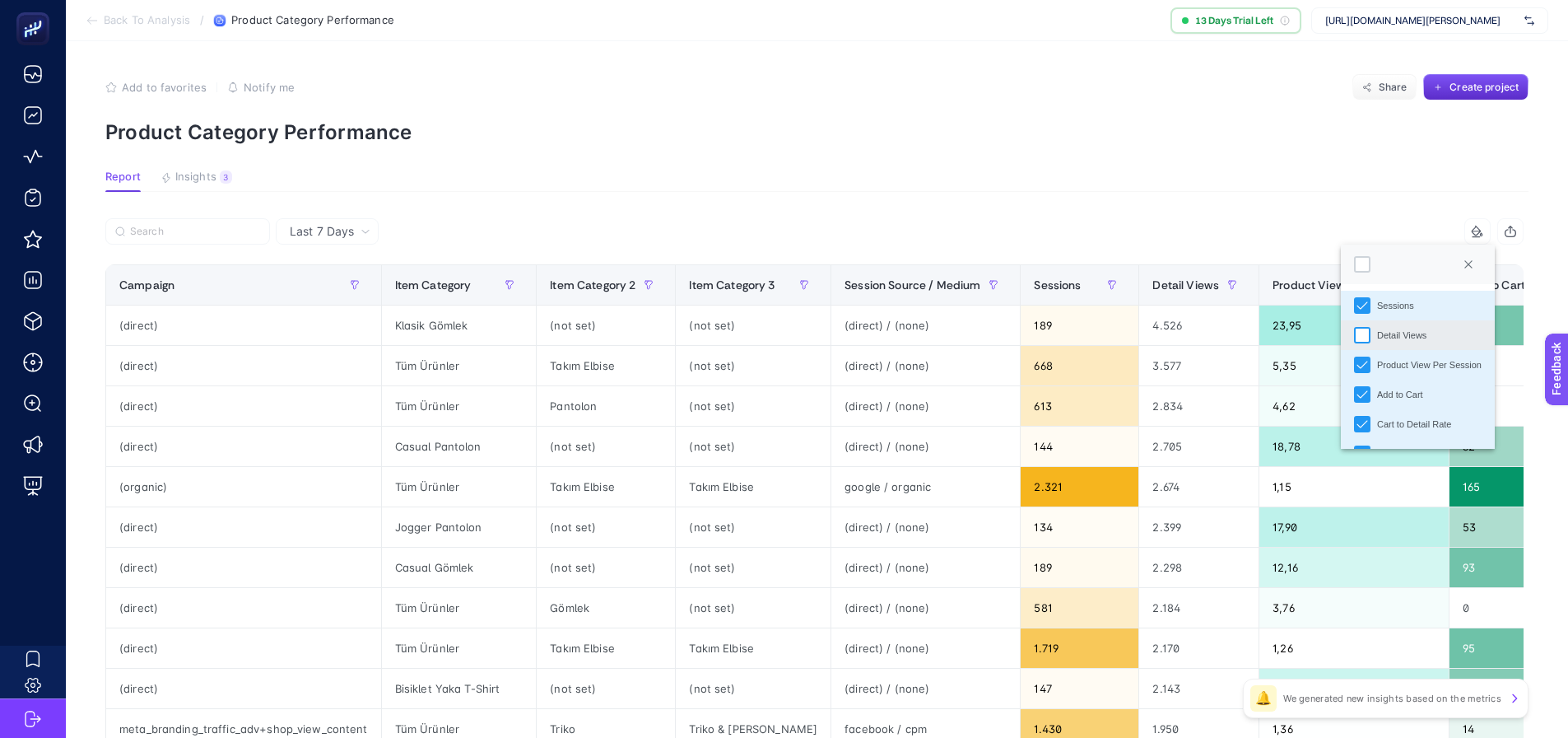
click at [1354, 342] on div "Detail Views" at bounding box center [1362, 335] width 16 height 16
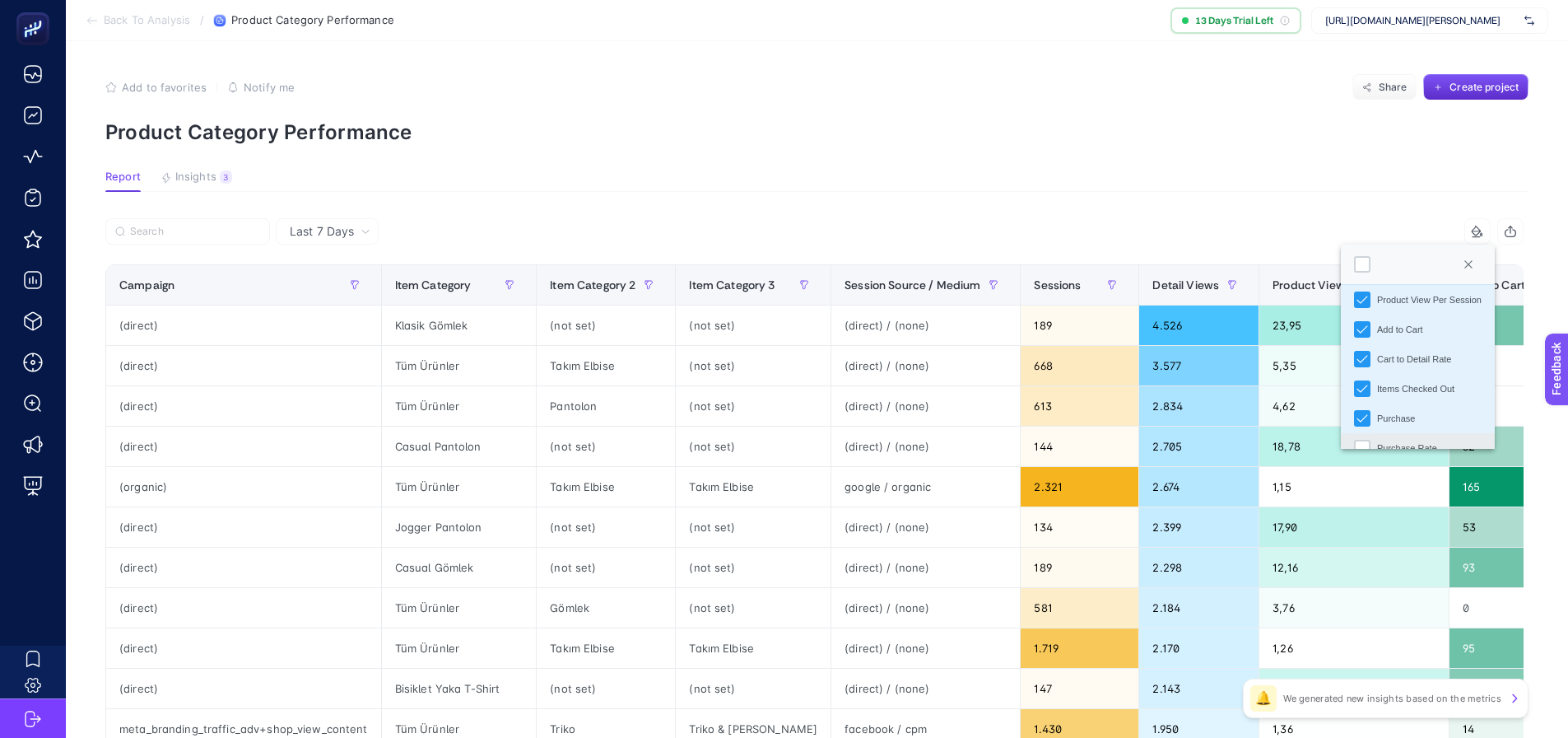
scroll to position [116, 0]
click at [1358, 393] on div "Purchase Rate" at bounding box center [1362, 397] width 16 height 16
drag, startPoint x: 1200, startPoint y: 173, endPoint x: 1205, endPoint y: 181, distance: 9.4
click at [1200, 172] on section "Report Insights 3 We generated new insights based on the metrics" at bounding box center [817, 182] width 1423 height 22
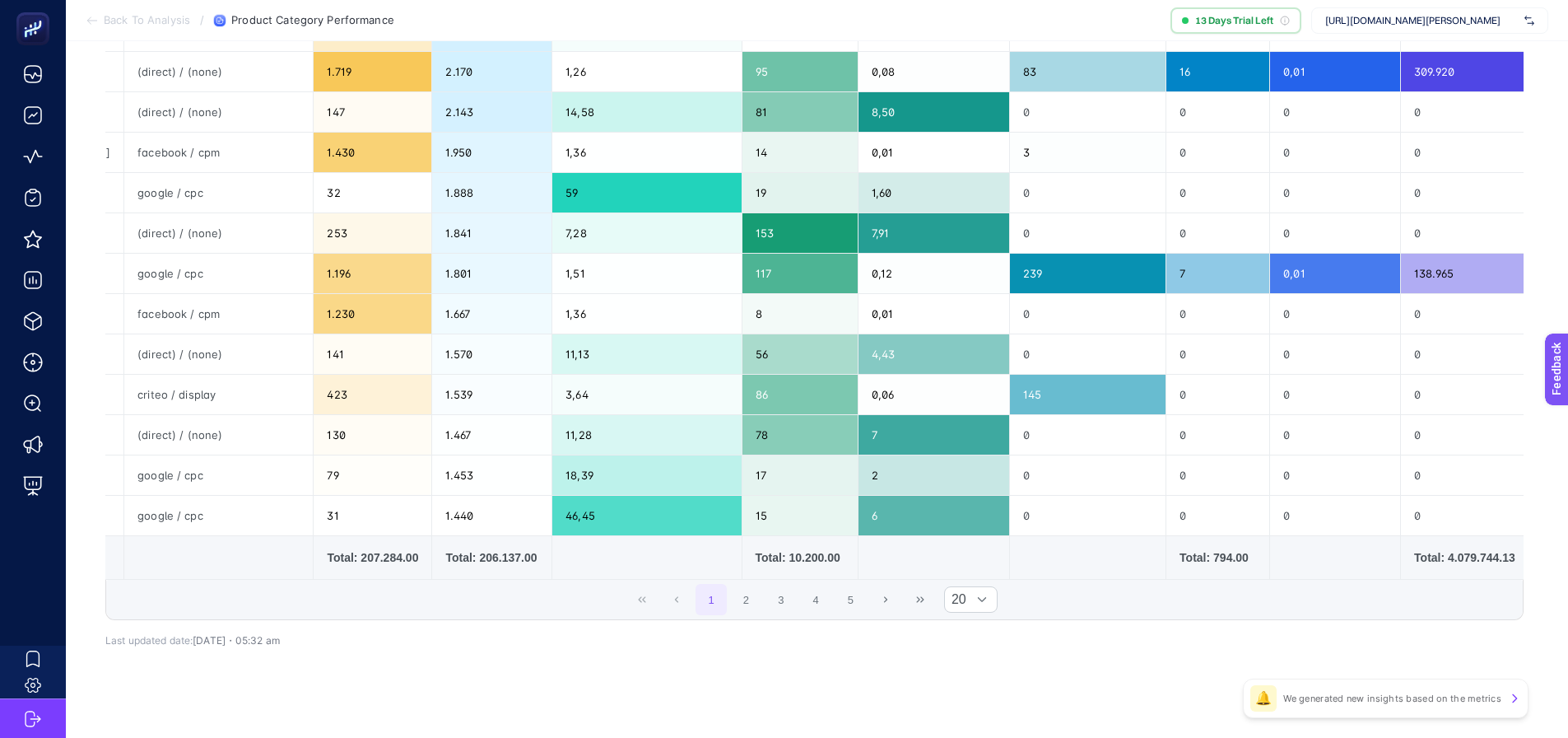
scroll to position [82, 7]
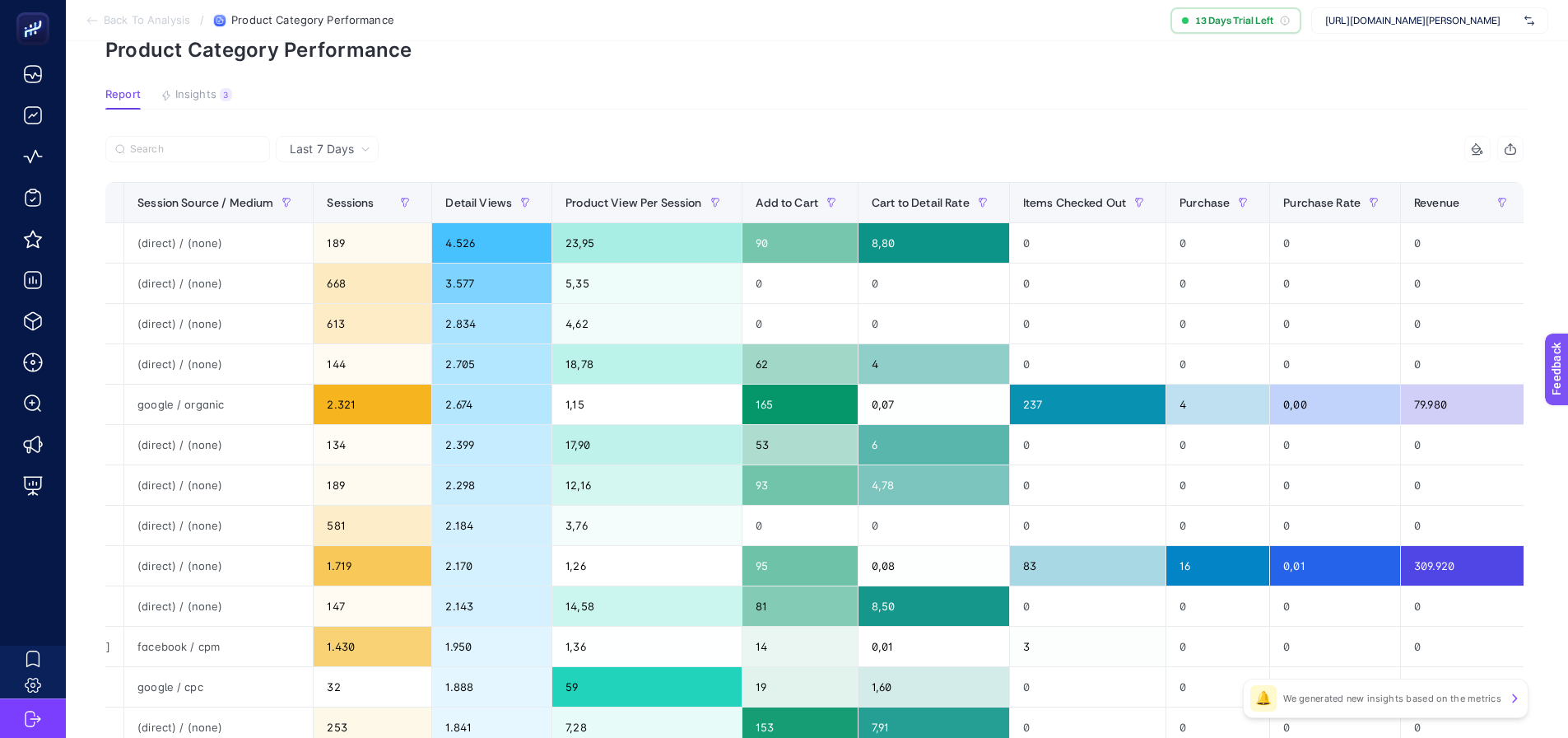
click at [494, 73] on article "Add to favorites false Notify me Share Create project Product Category Performa…" at bounding box center [817, 602] width 1502 height 1286
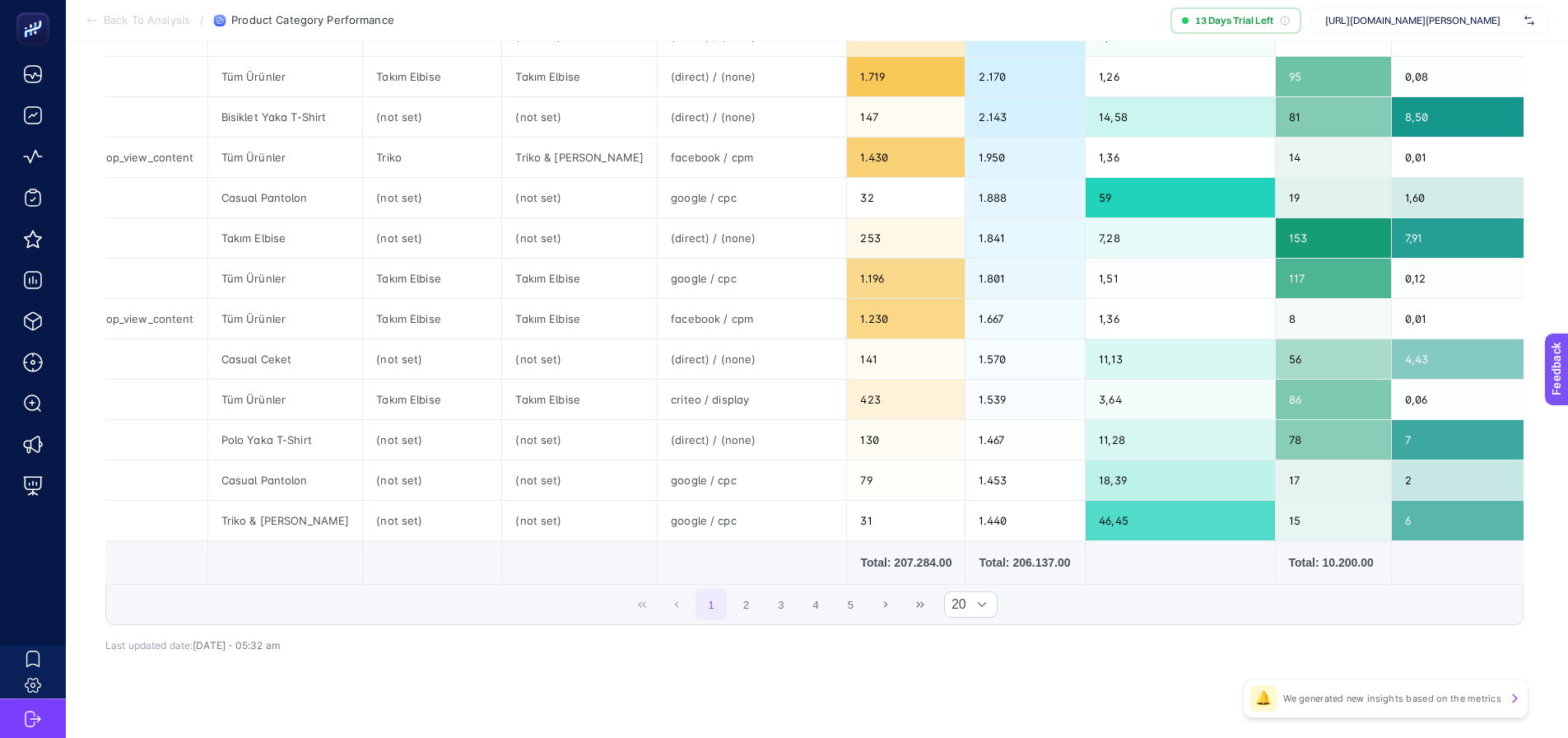
scroll to position [576, 3]
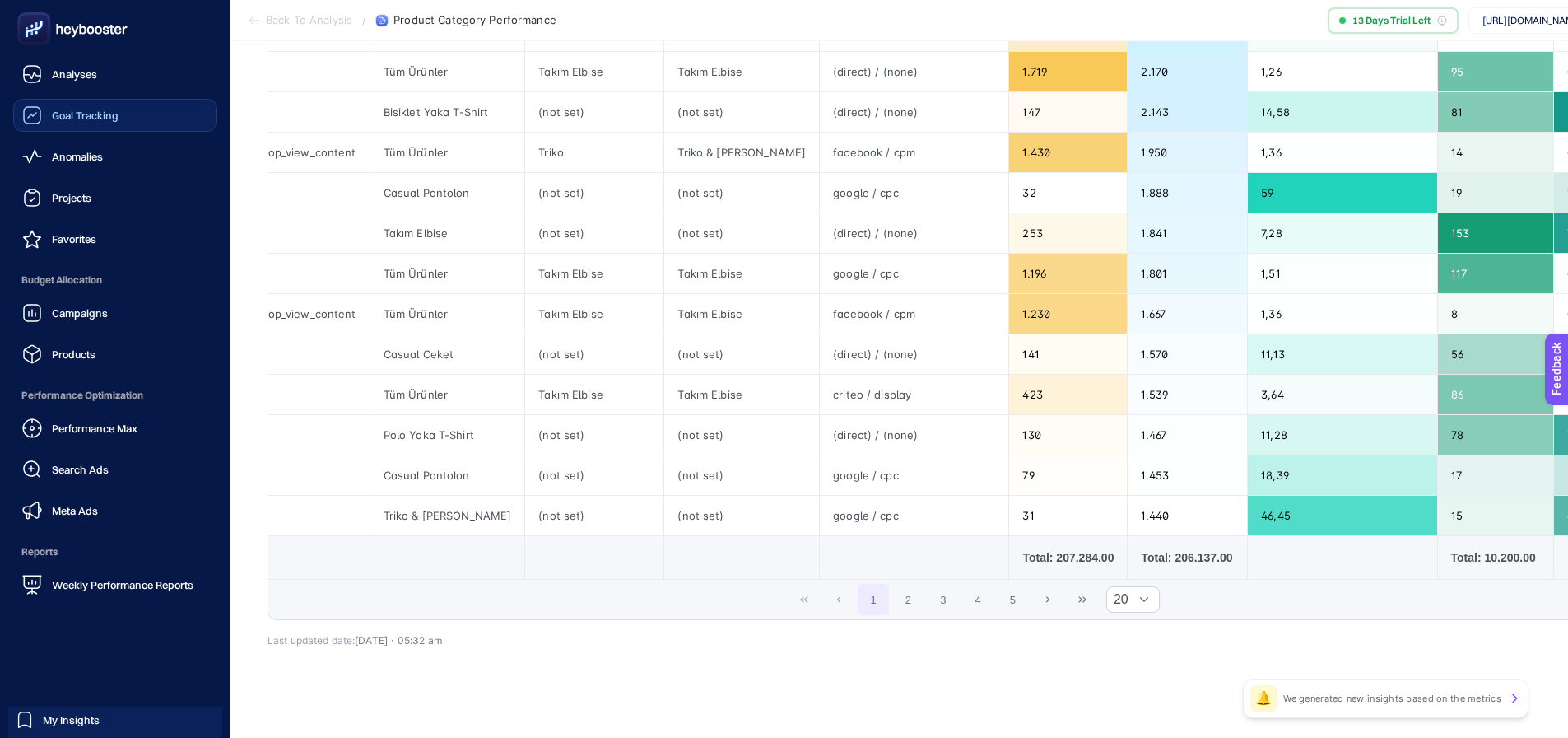
click at [87, 114] on span "Goal Tracking" at bounding box center [85, 115] width 67 height 14
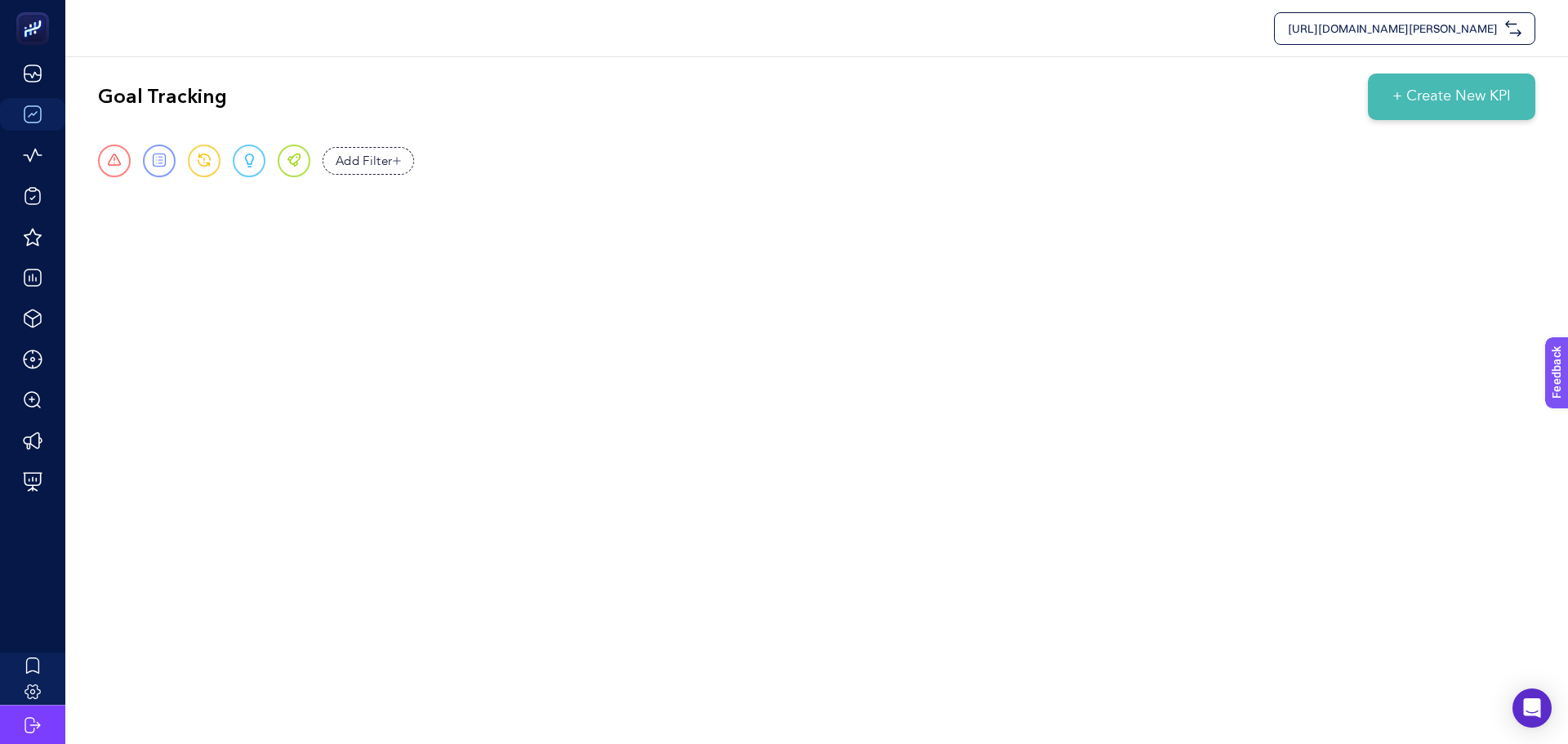
click at [1471, 106] on span "+ Create New KPI" at bounding box center [1452, 97] width 118 height 22
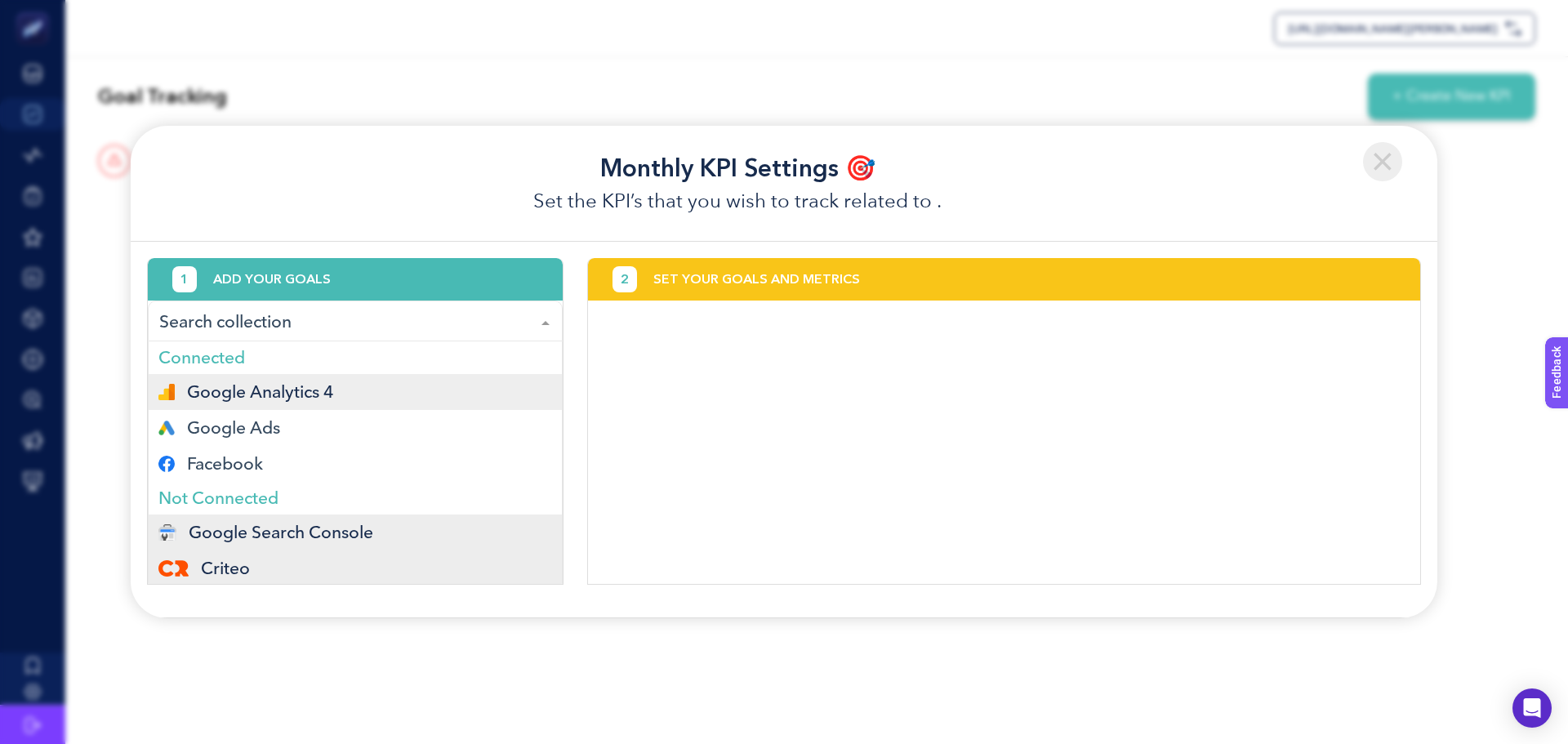
click at [331, 399] on span "Google Analytics 4" at bounding box center [261, 392] width 147 height 13
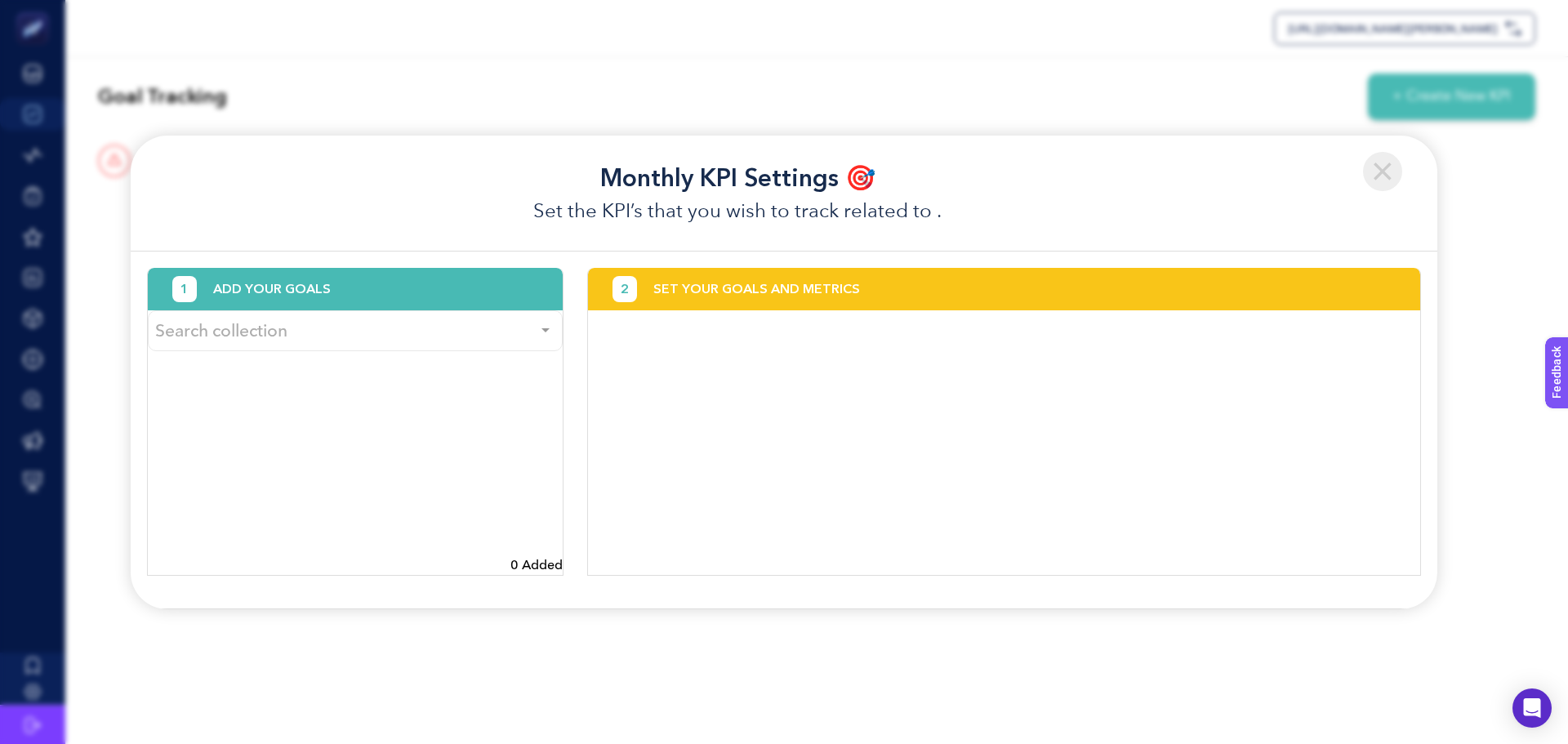
click at [478, 334] on div "Search collection" at bounding box center [355, 331] width 415 height 41
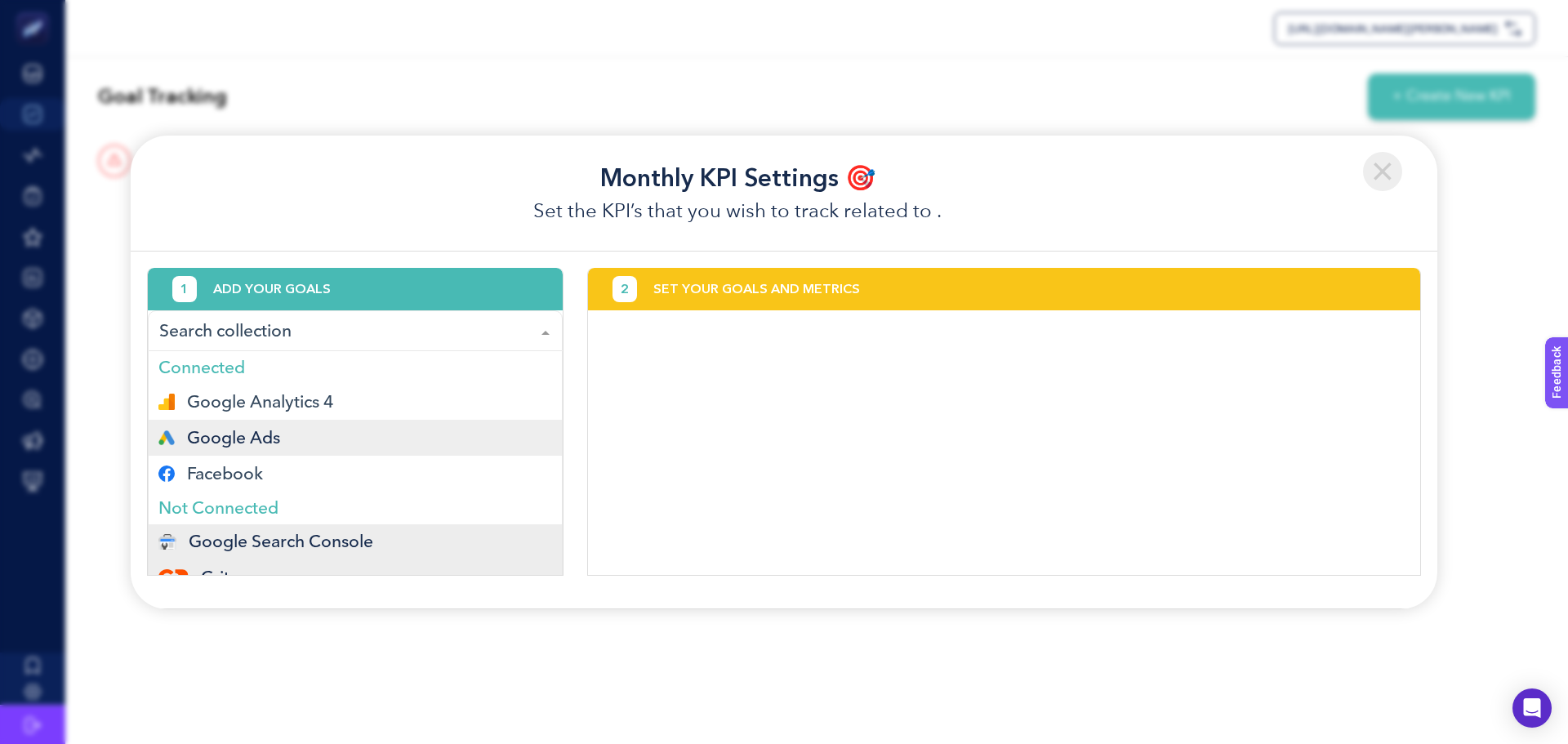
click at [342, 441] on div "Google Ads" at bounding box center [355, 437] width 393 height 16
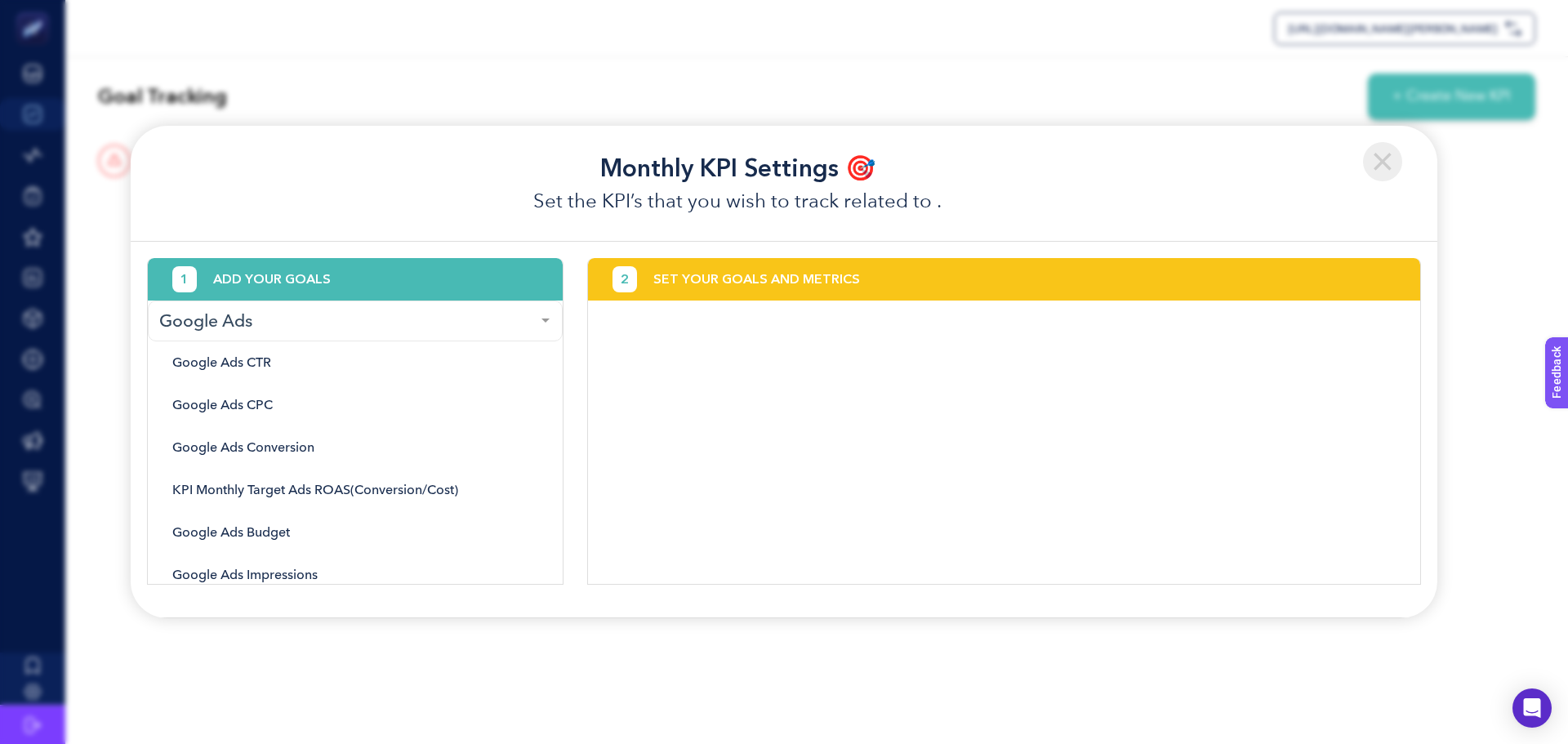
scroll to position [172, 0]
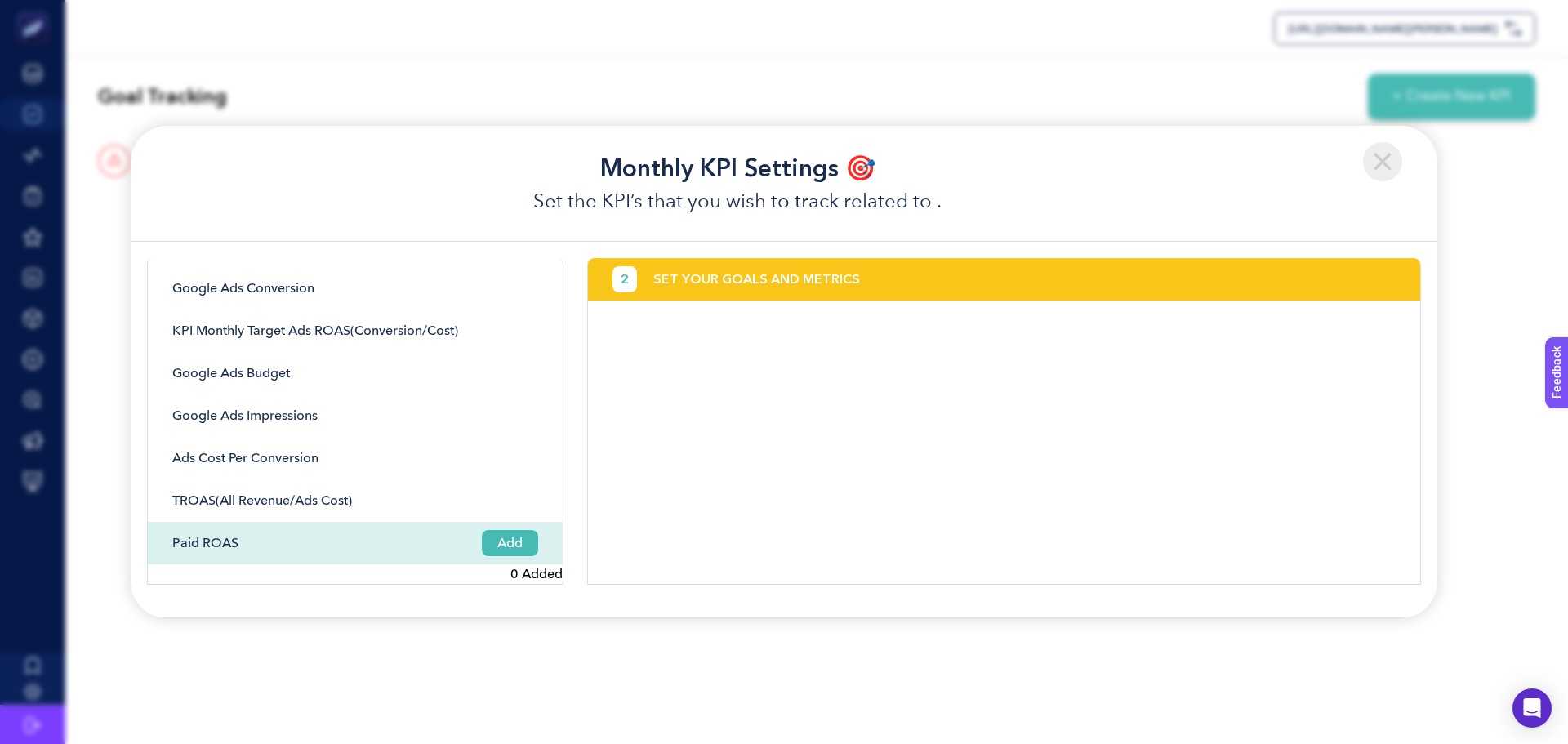
click at [283, 537] on div "Paid ROAS Add" at bounding box center [355, 542] width 415 height 42
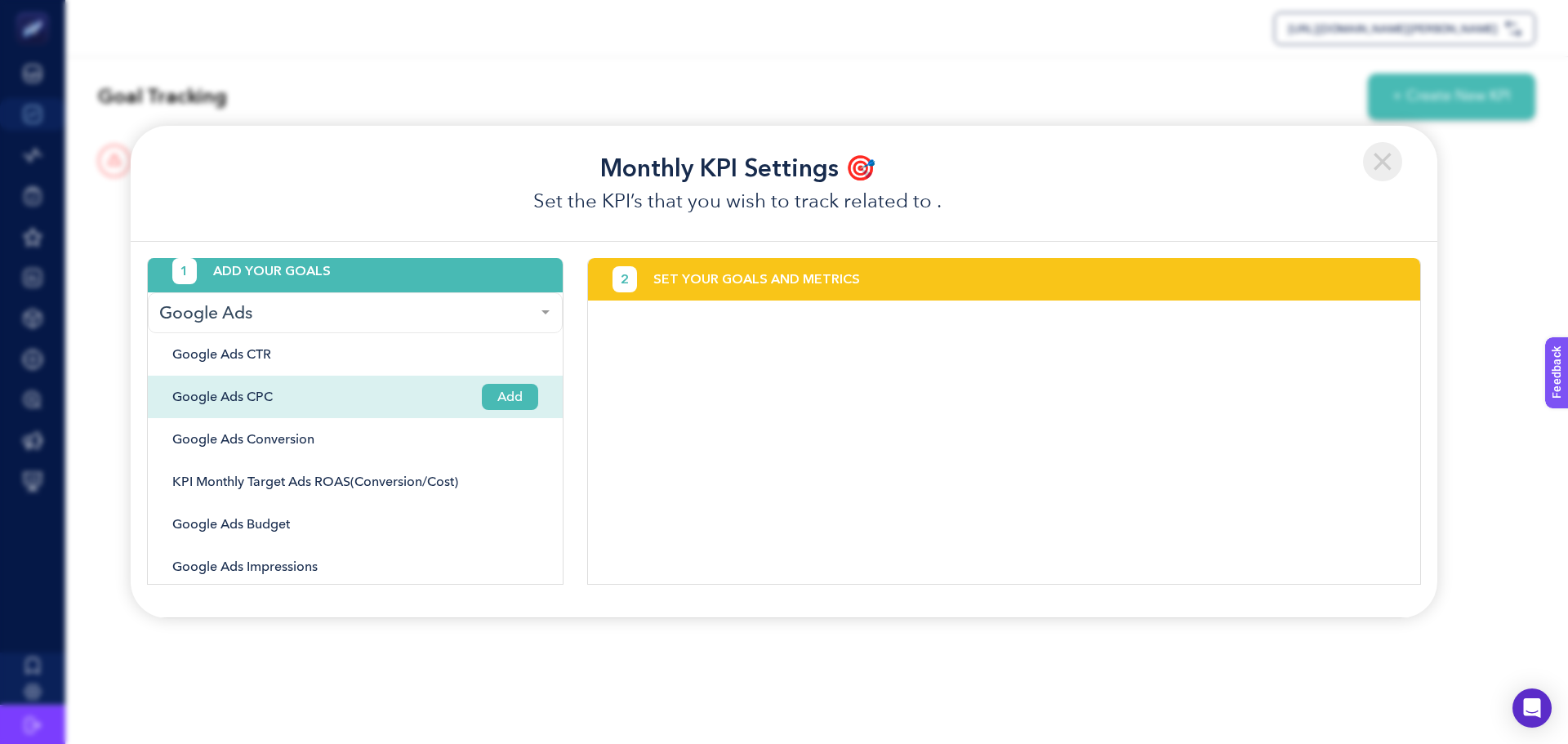
scroll to position [0, 0]
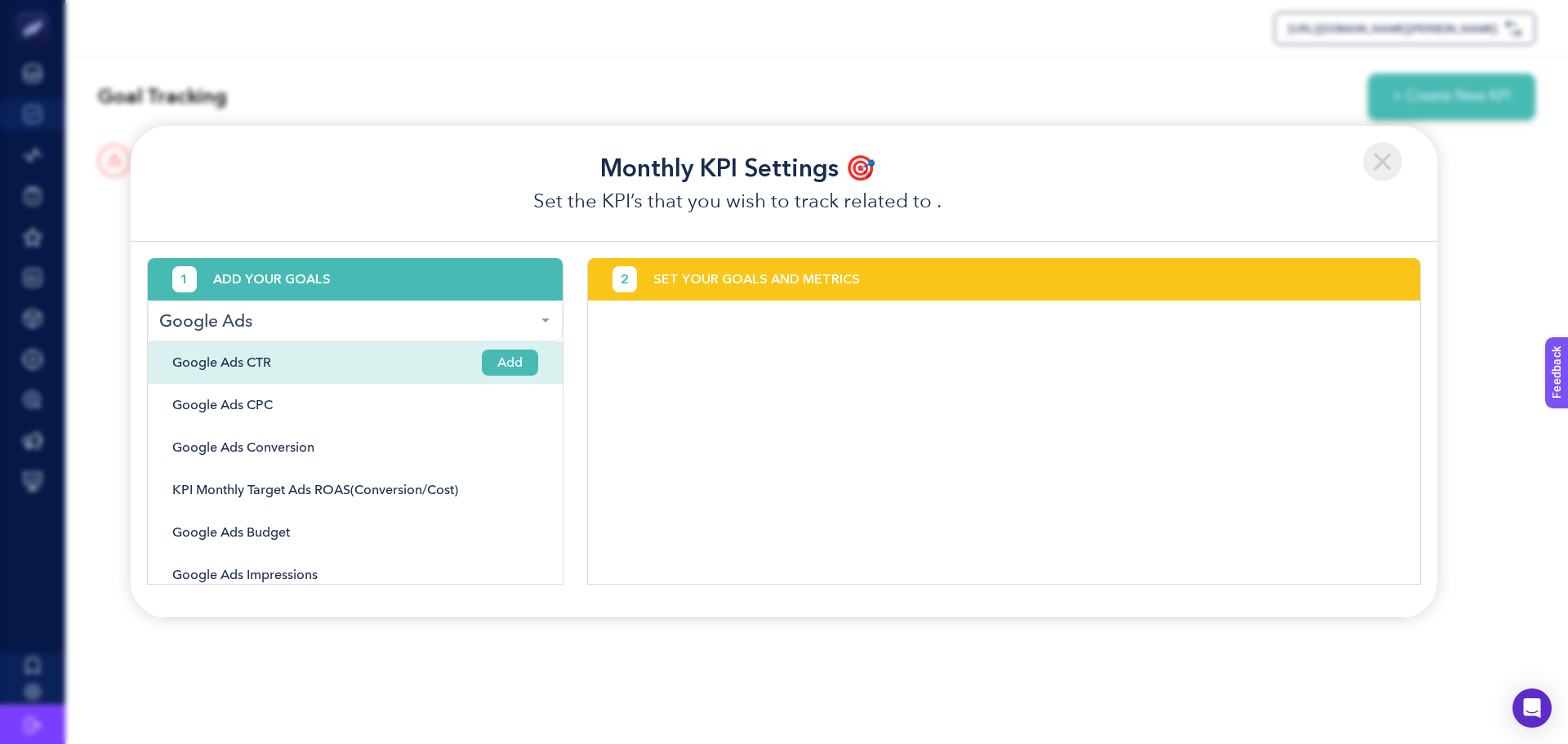
click at [492, 364] on span "Add" at bounding box center [510, 362] width 56 height 26
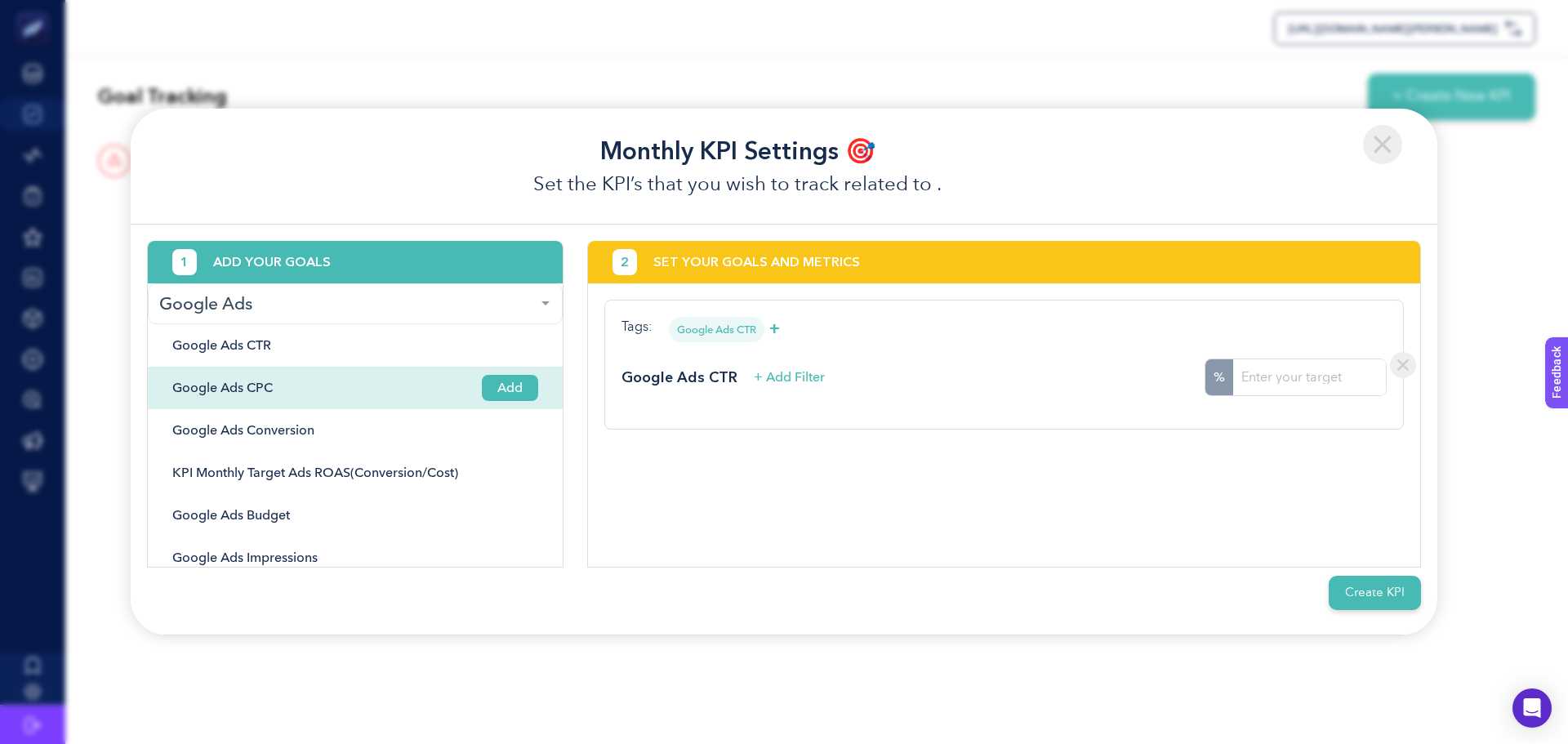
click at [493, 385] on span "Add" at bounding box center [510, 387] width 56 height 26
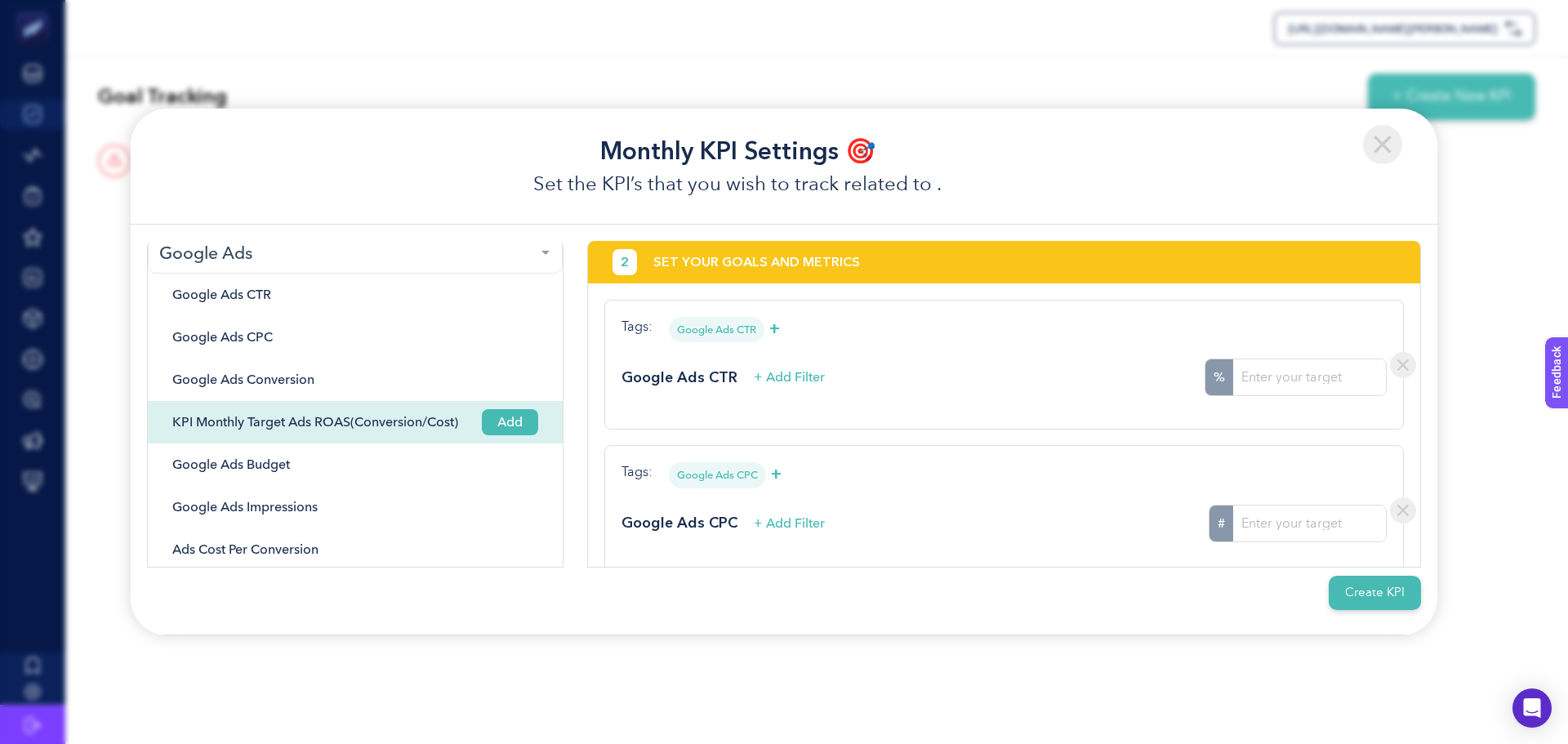
scroll to position [172, 0]
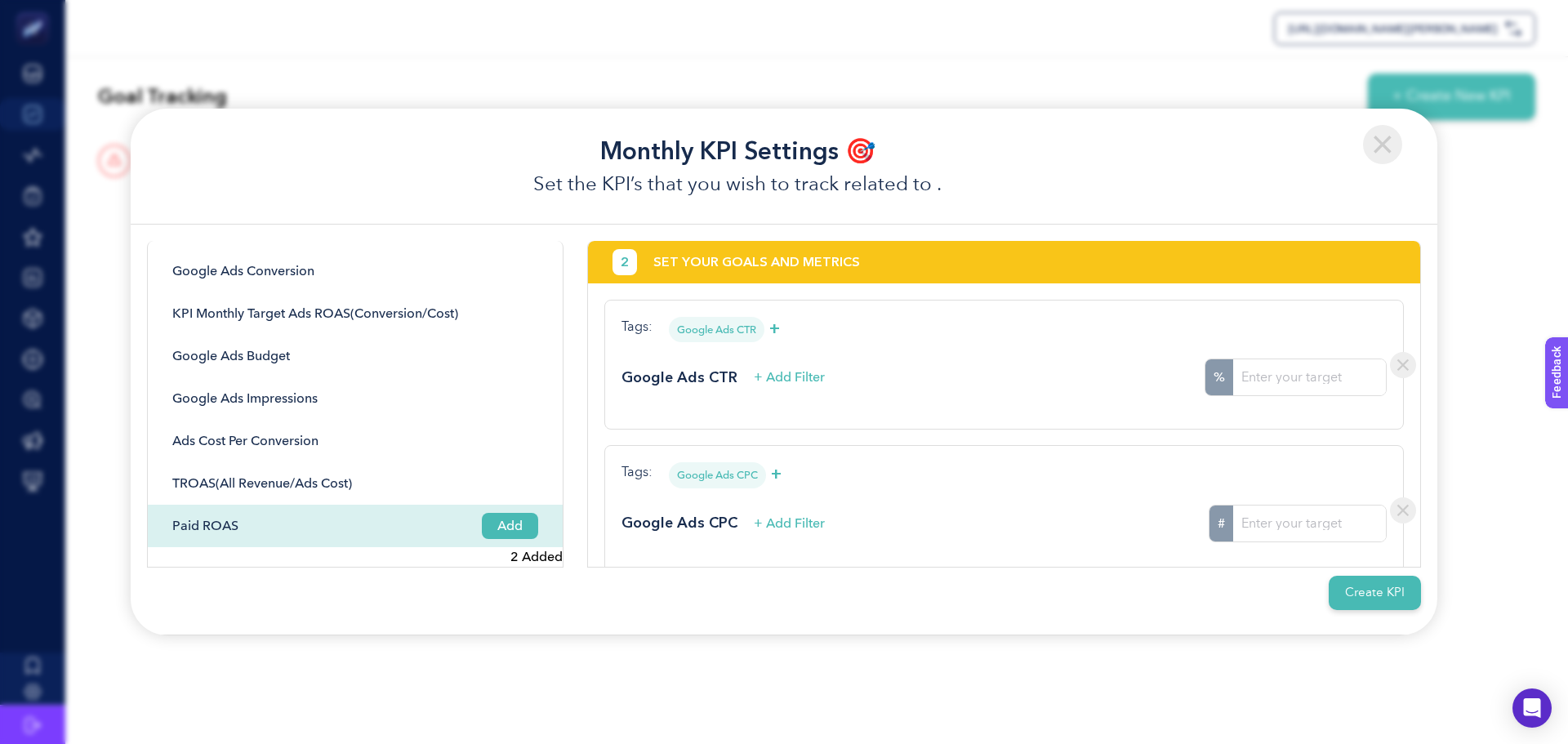
click at [500, 520] on span "Add" at bounding box center [510, 525] width 56 height 26
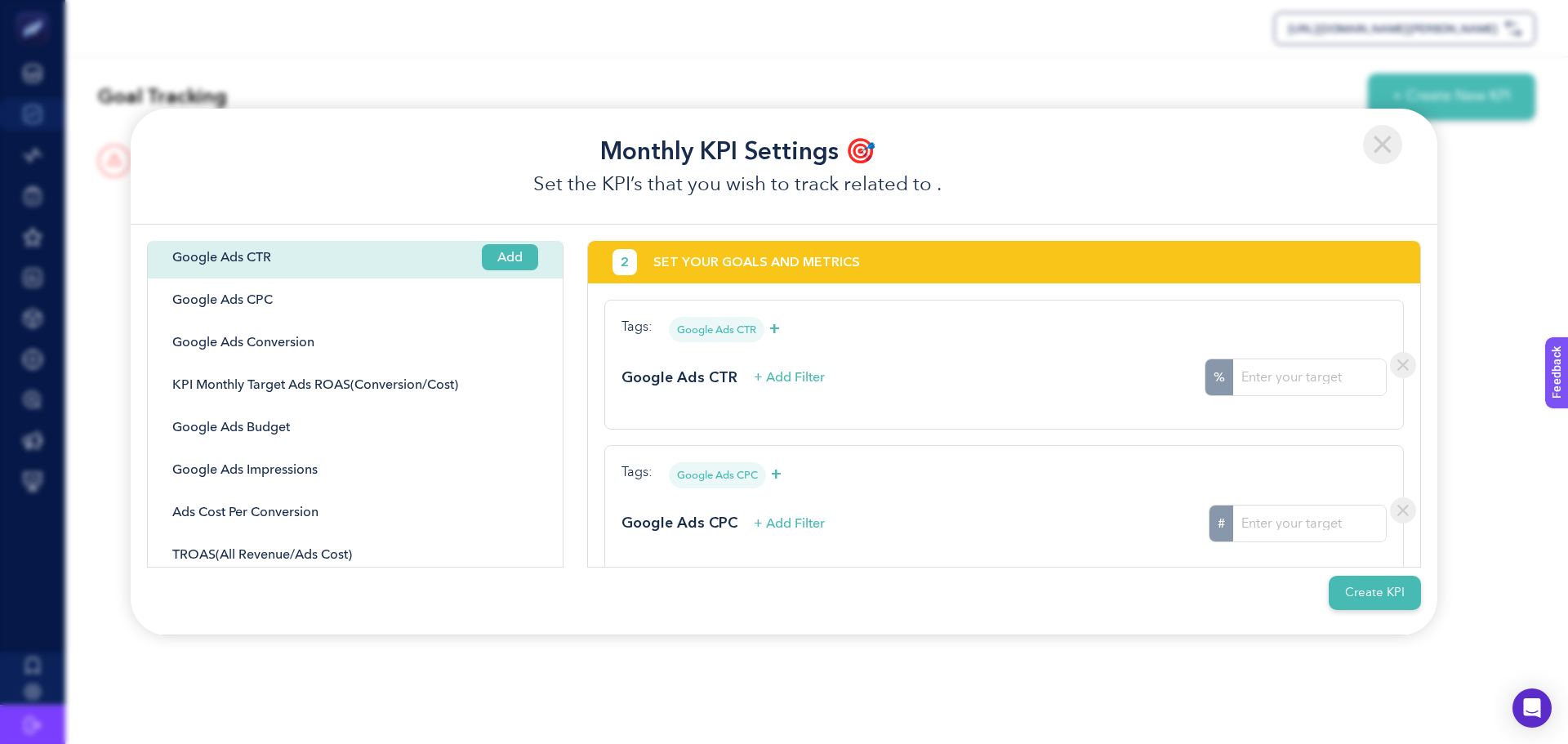
scroll to position [9, 0]
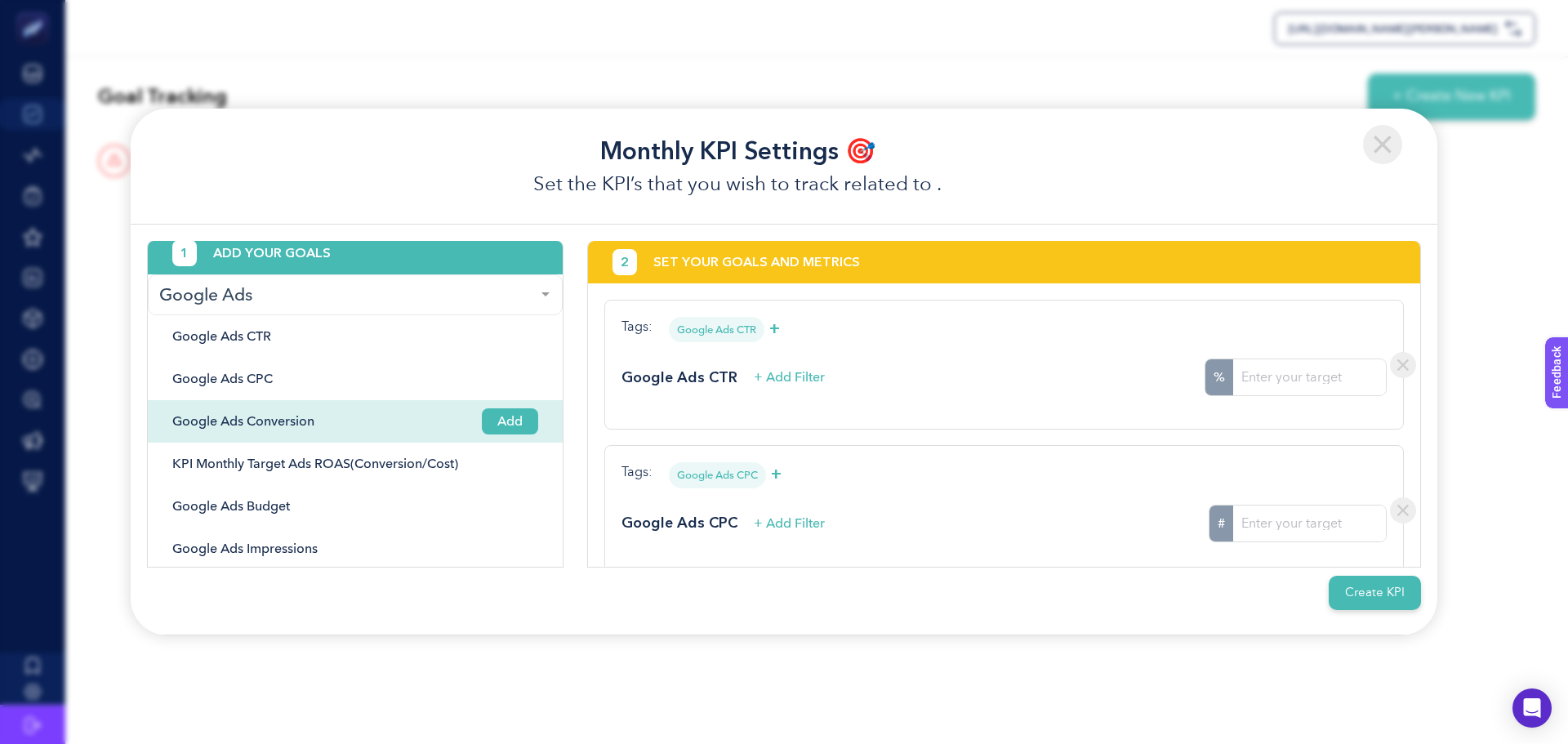
click at [496, 443] on div "Google Ads Conversion Add" at bounding box center [355, 463] width 415 height 42
click at [496, 420] on span "Add" at bounding box center [510, 421] width 56 height 26
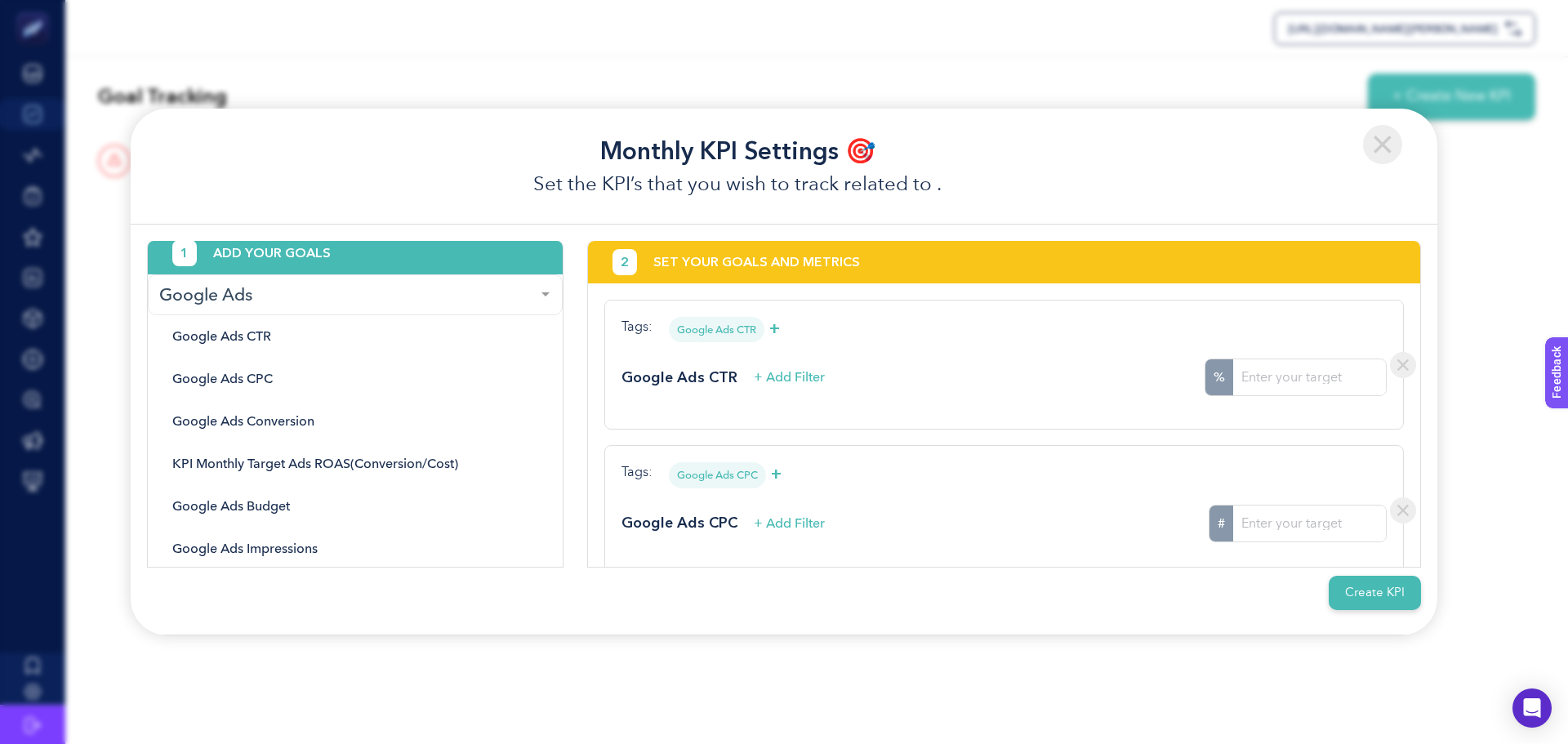
scroll to position [317, 0]
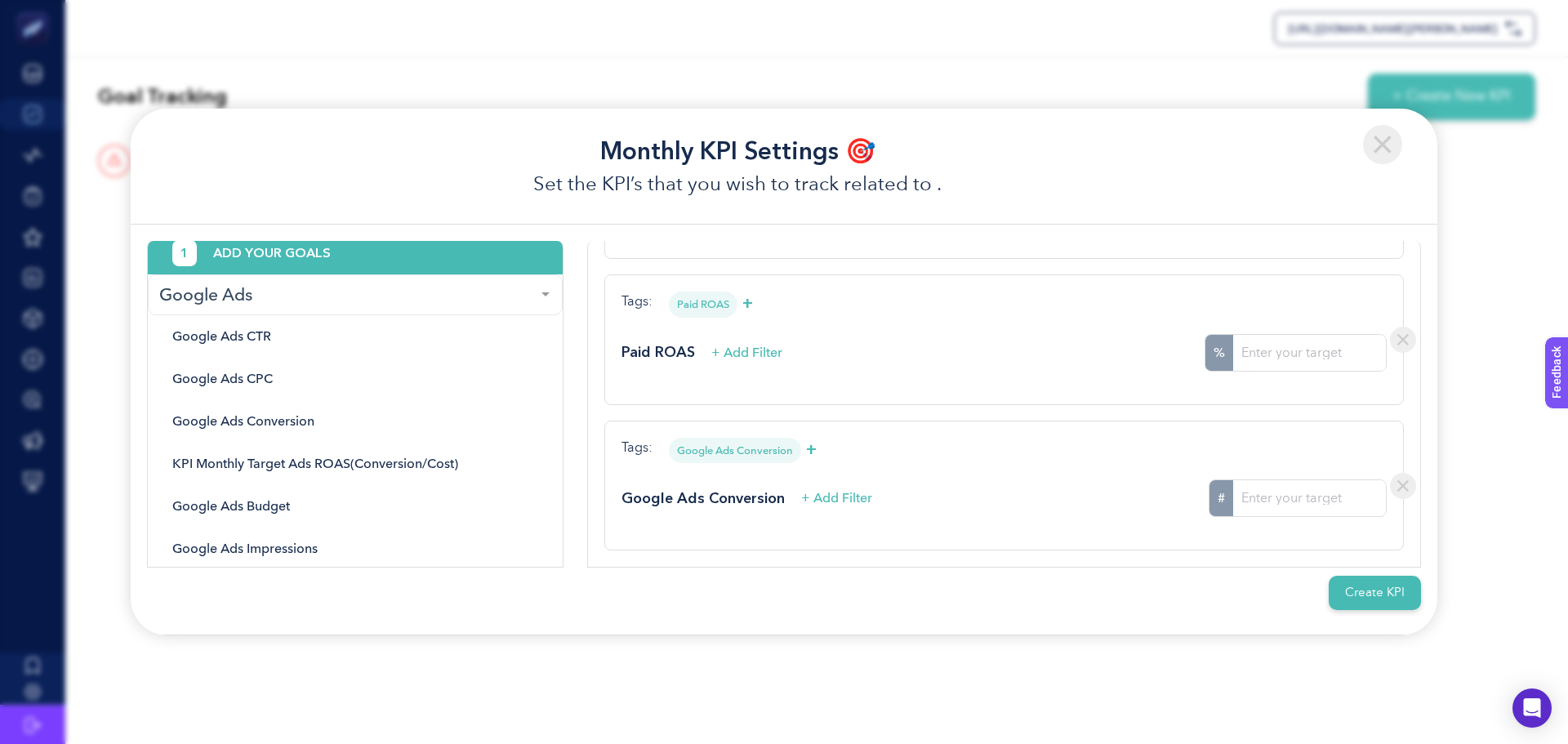
click at [1390, 336] on img at bounding box center [1402, 340] width 26 height 26
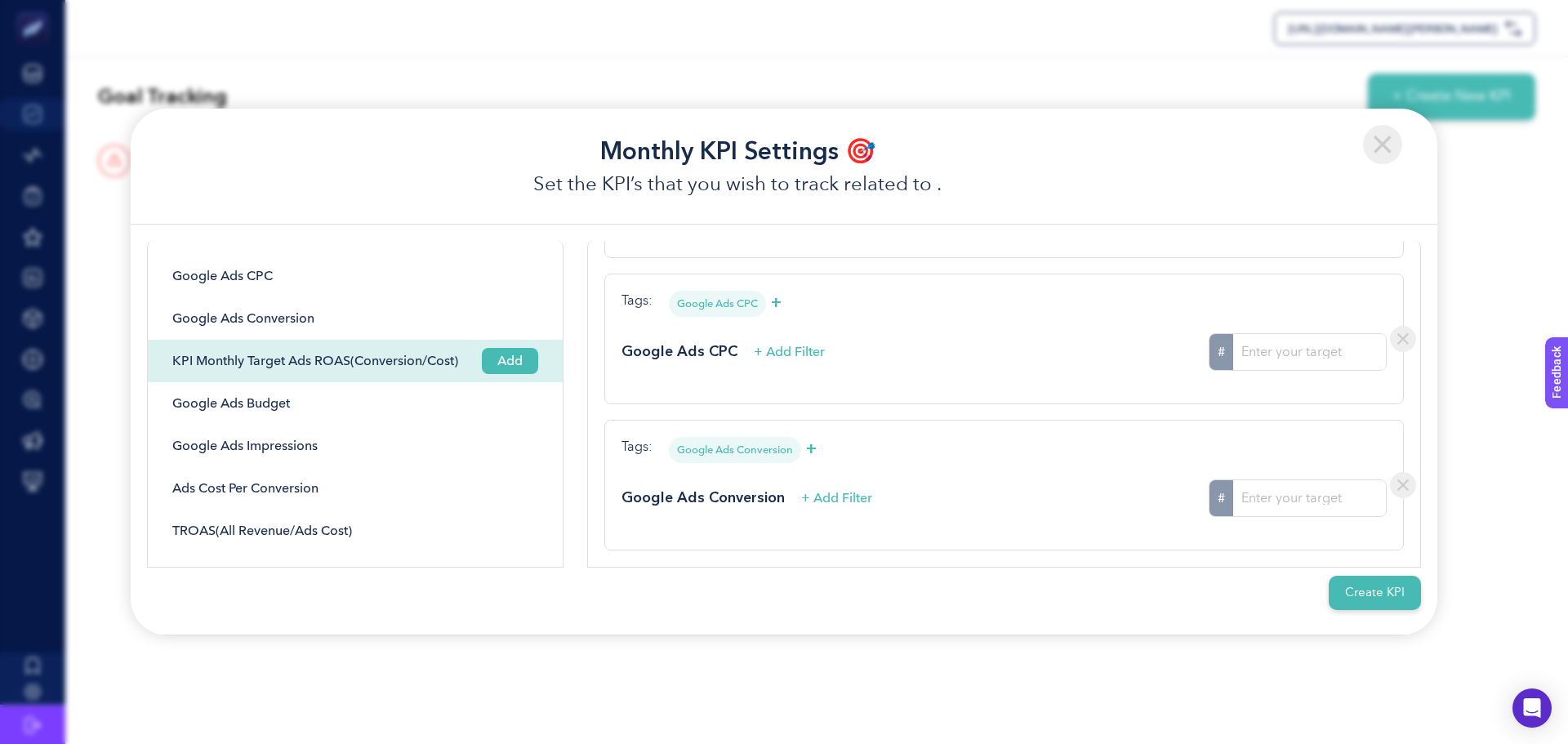
scroll to position [172, 0]
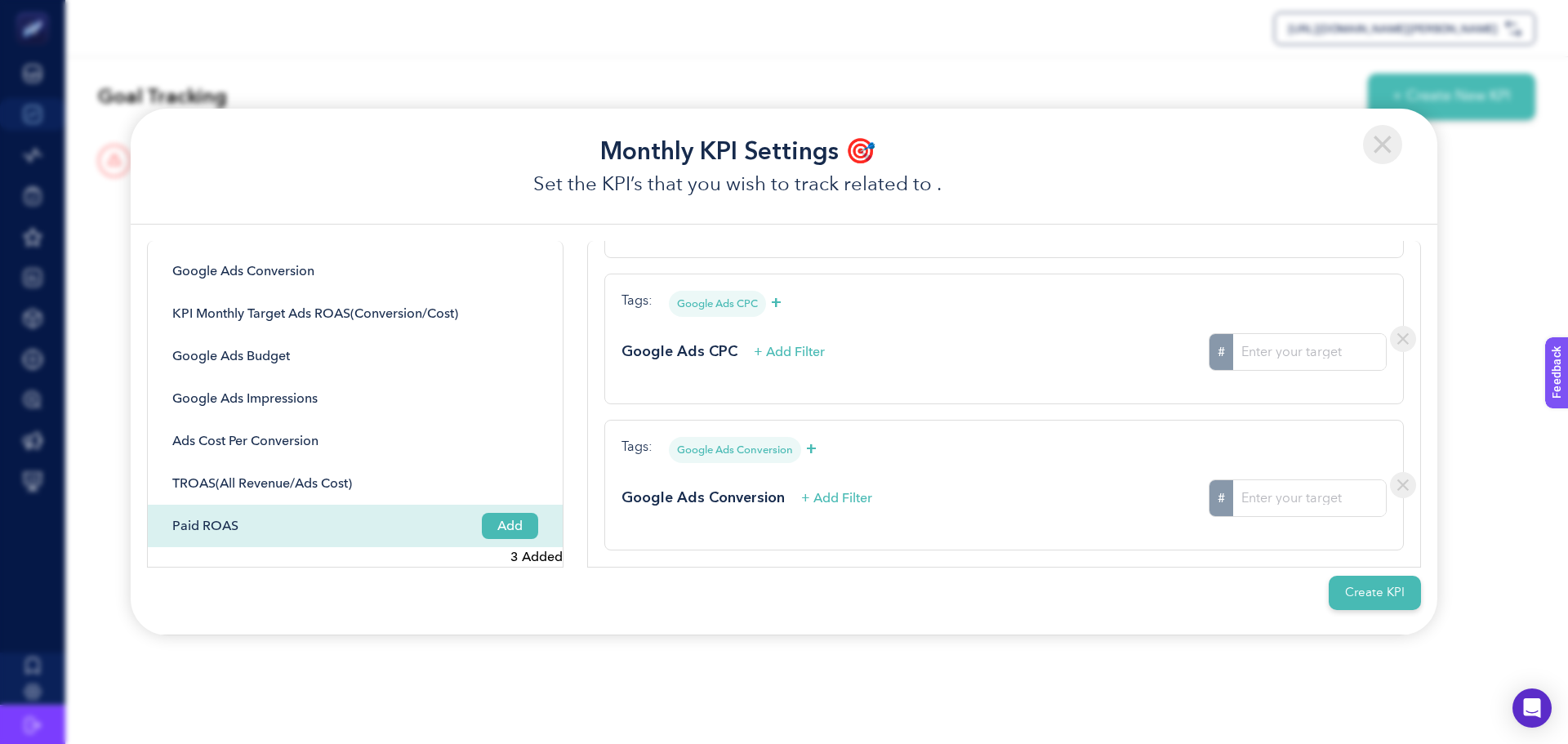
click at [495, 529] on span "Add" at bounding box center [510, 525] width 56 height 26
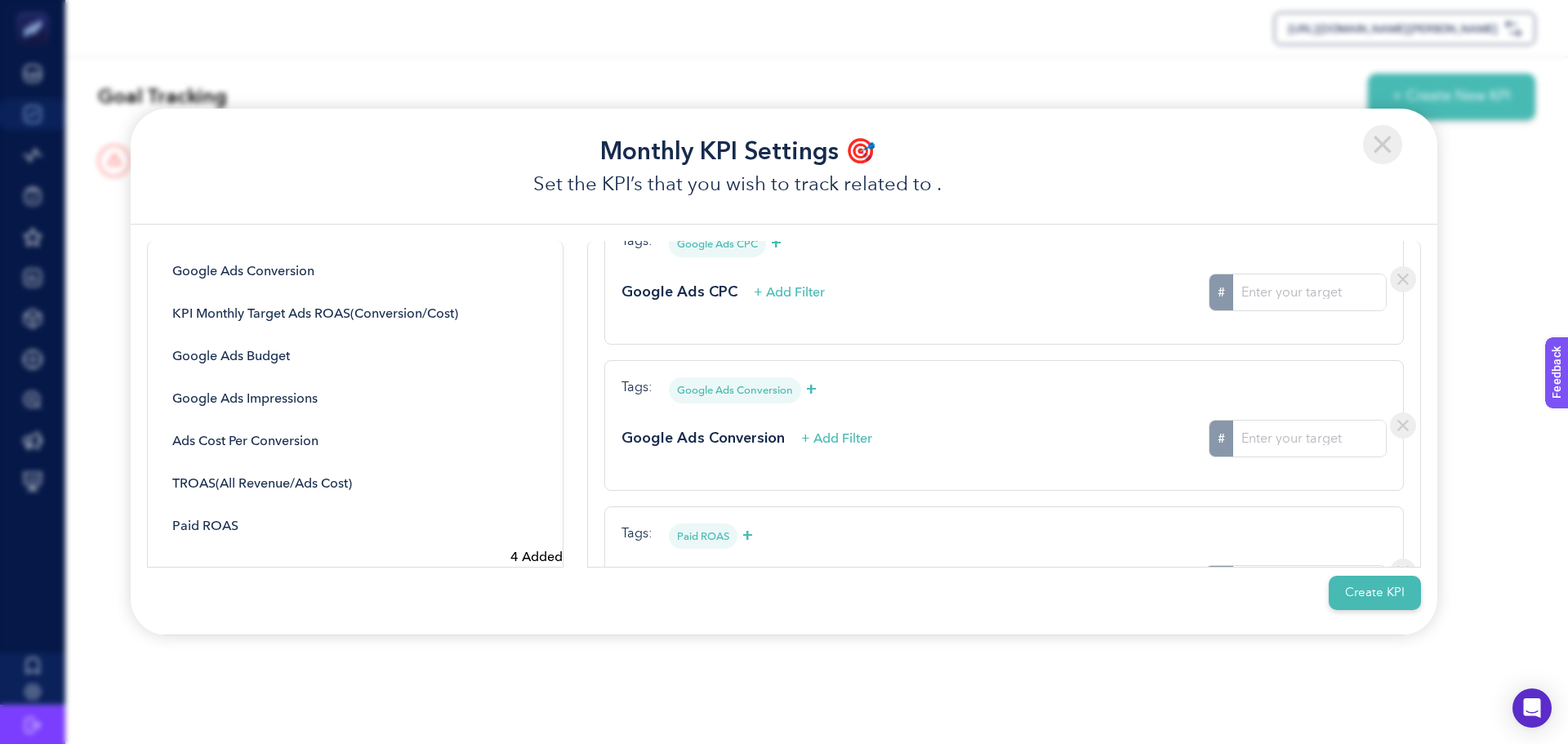
scroll to position [317, 0]
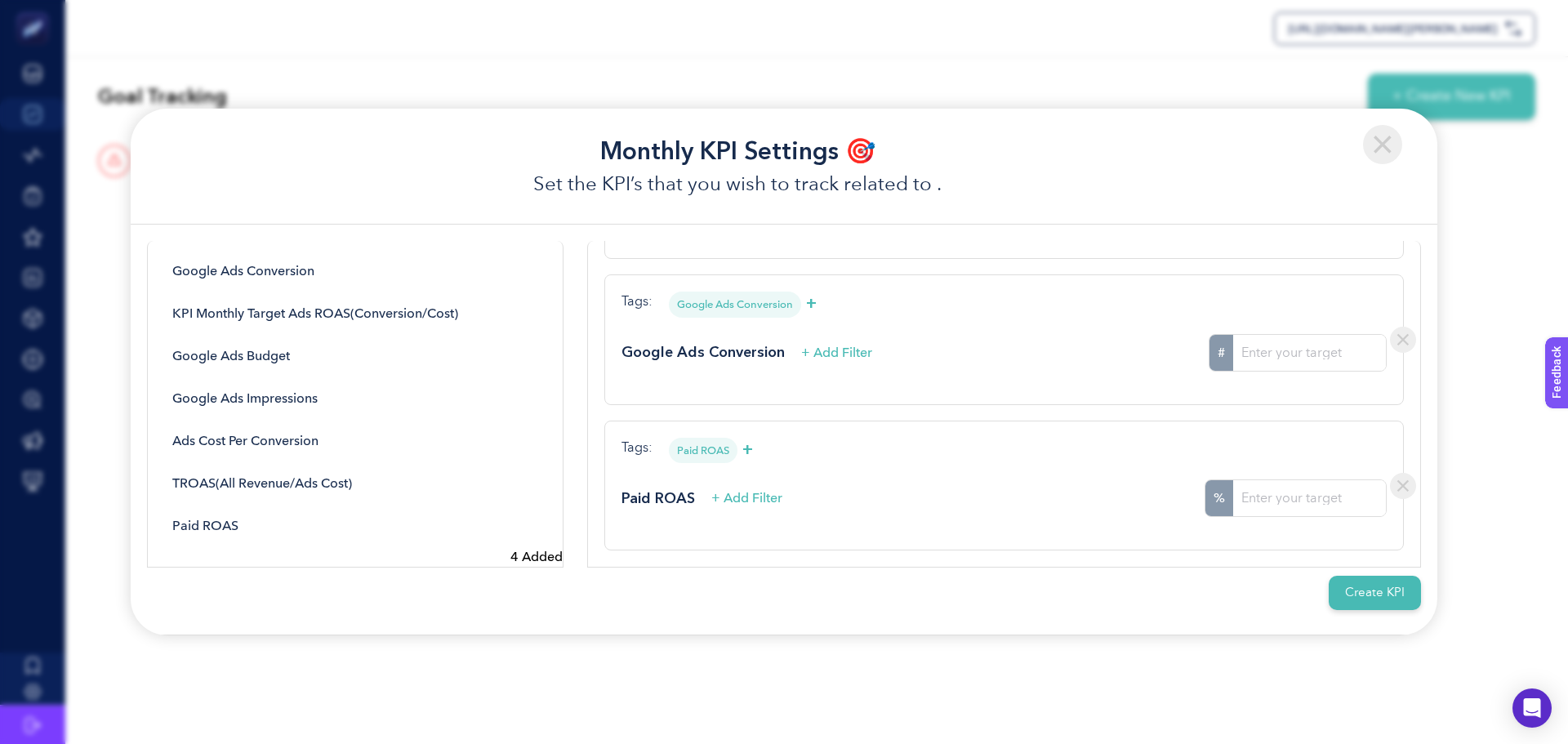
click at [1358, 586] on button "Create KPI" at bounding box center [1374, 593] width 92 height 35
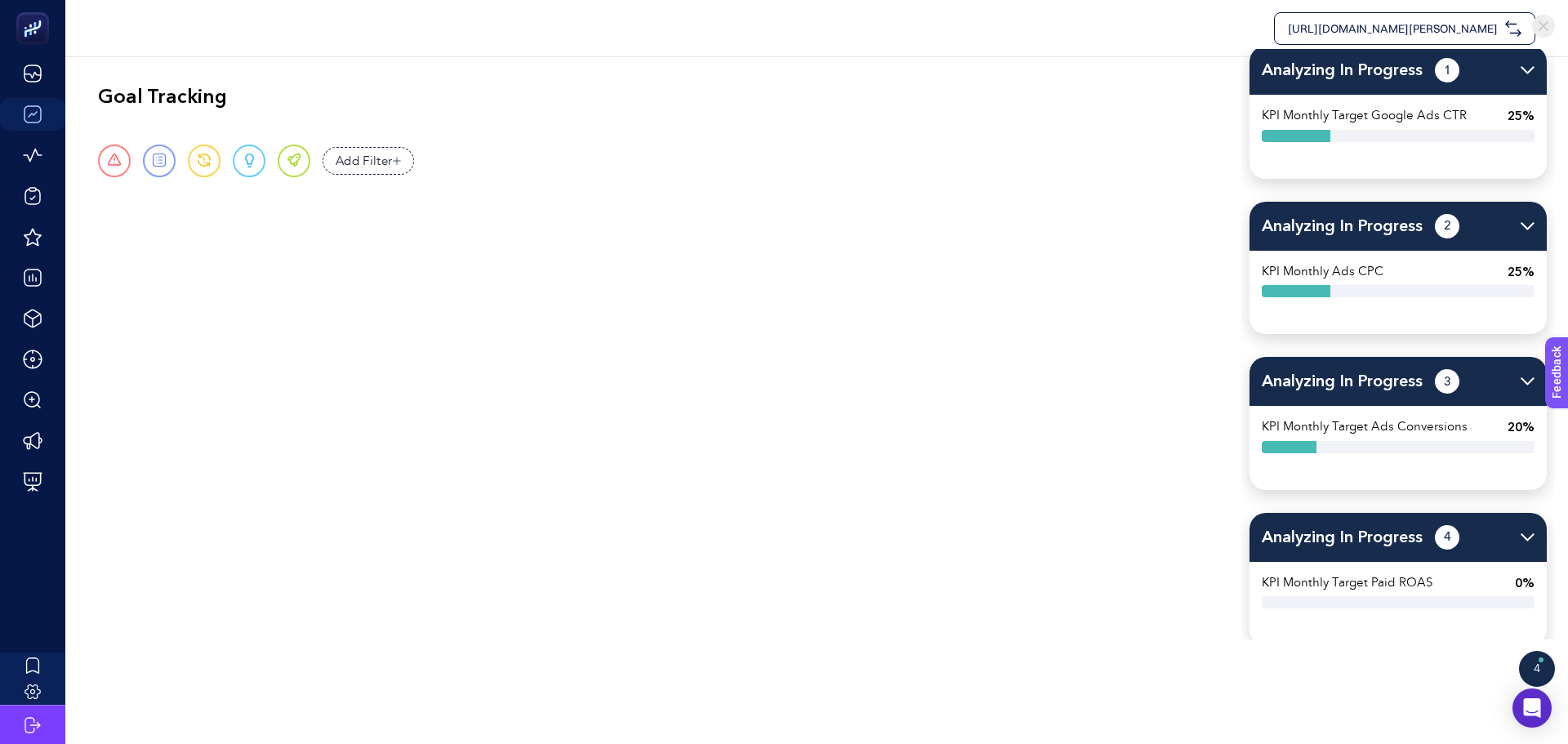
scroll to position [9, 0]
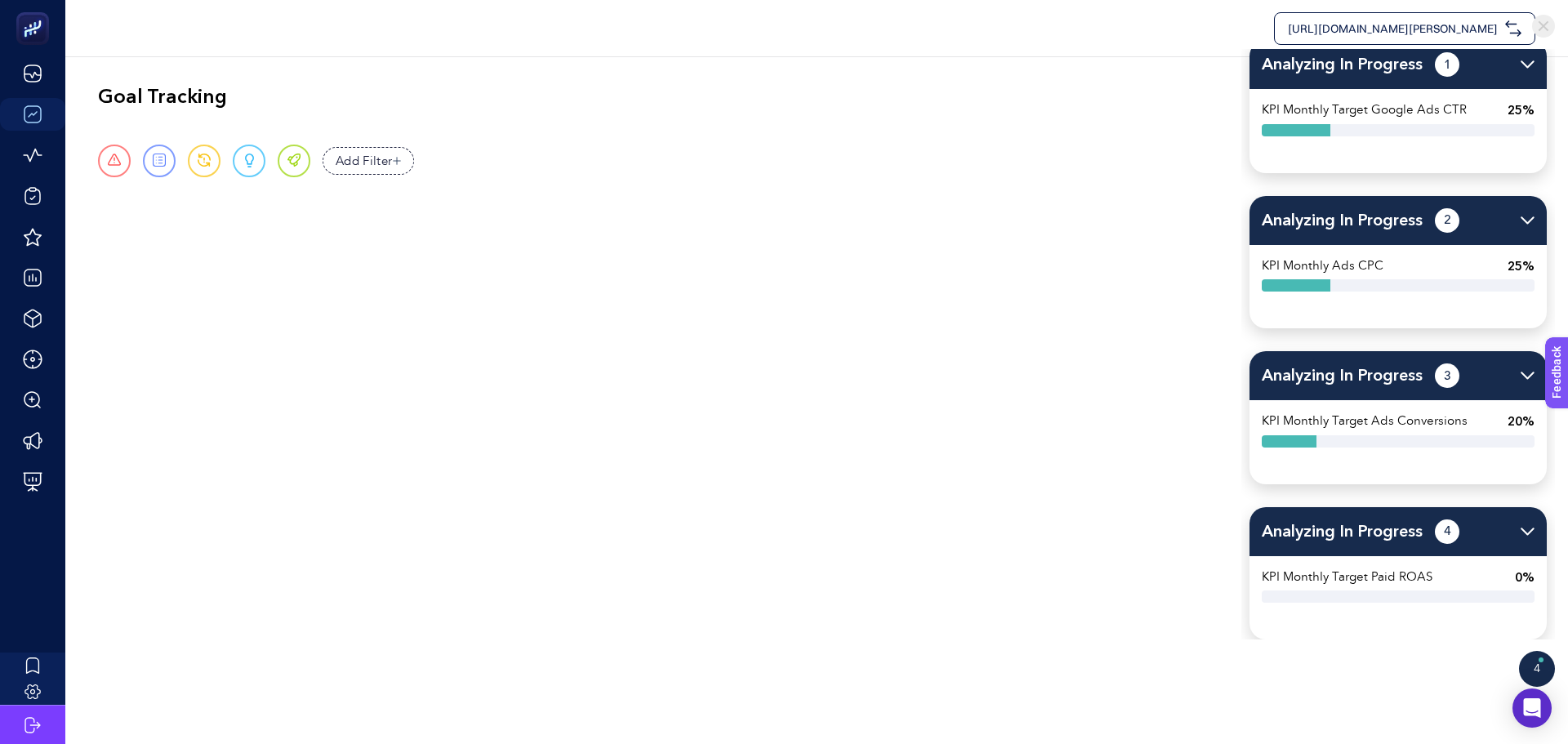
click at [369, 158] on span "Add Filter" at bounding box center [365, 161] width 57 height 19
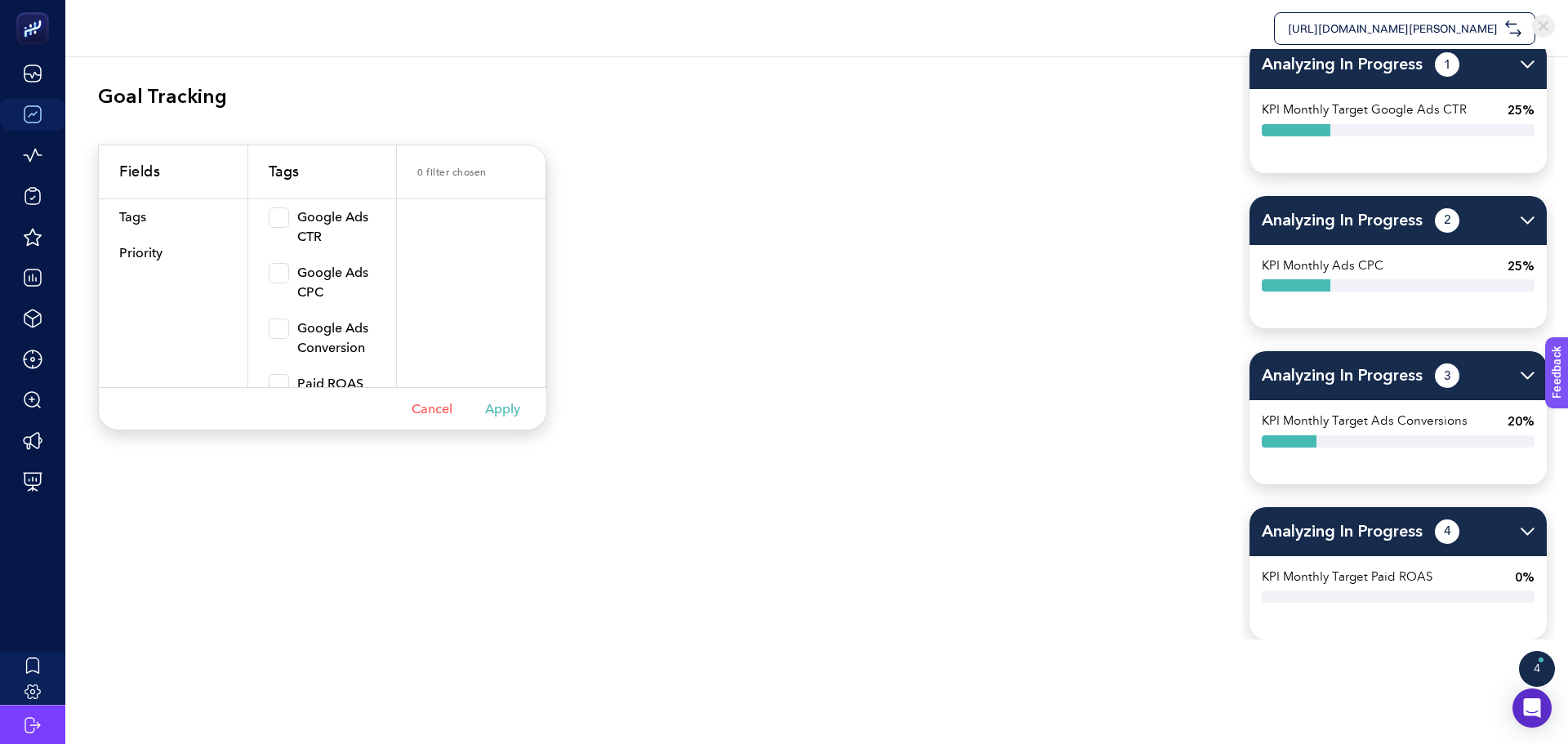
click at [460, 85] on div "Goal Tracking + Create New KPI" at bounding box center [816, 97] width 1437 height 47
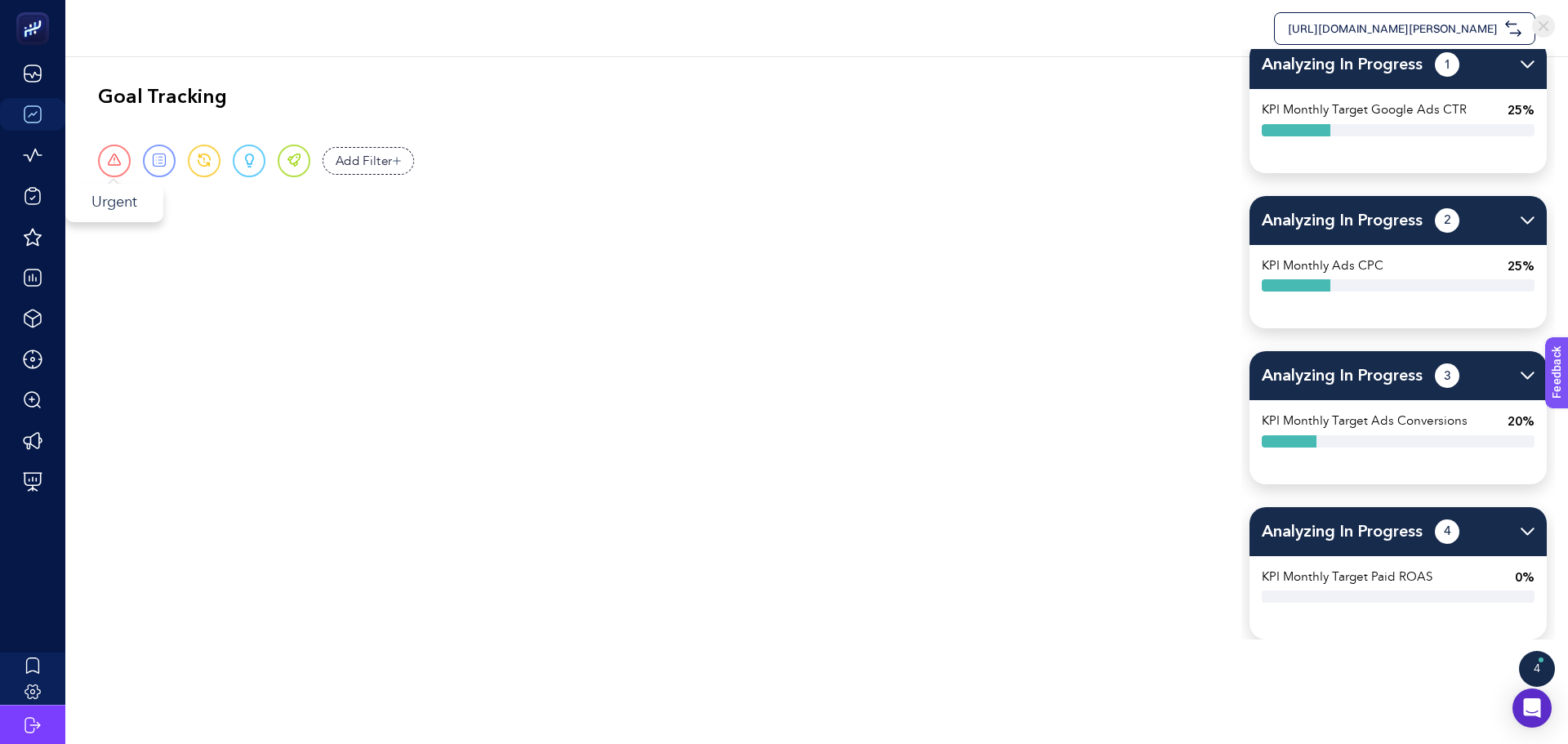
click at [121, 158] on span at bounding box center [114, 160] width 13 height 14
click at [119, 163] on span at bounding box center [114, 160] width 13 height 14
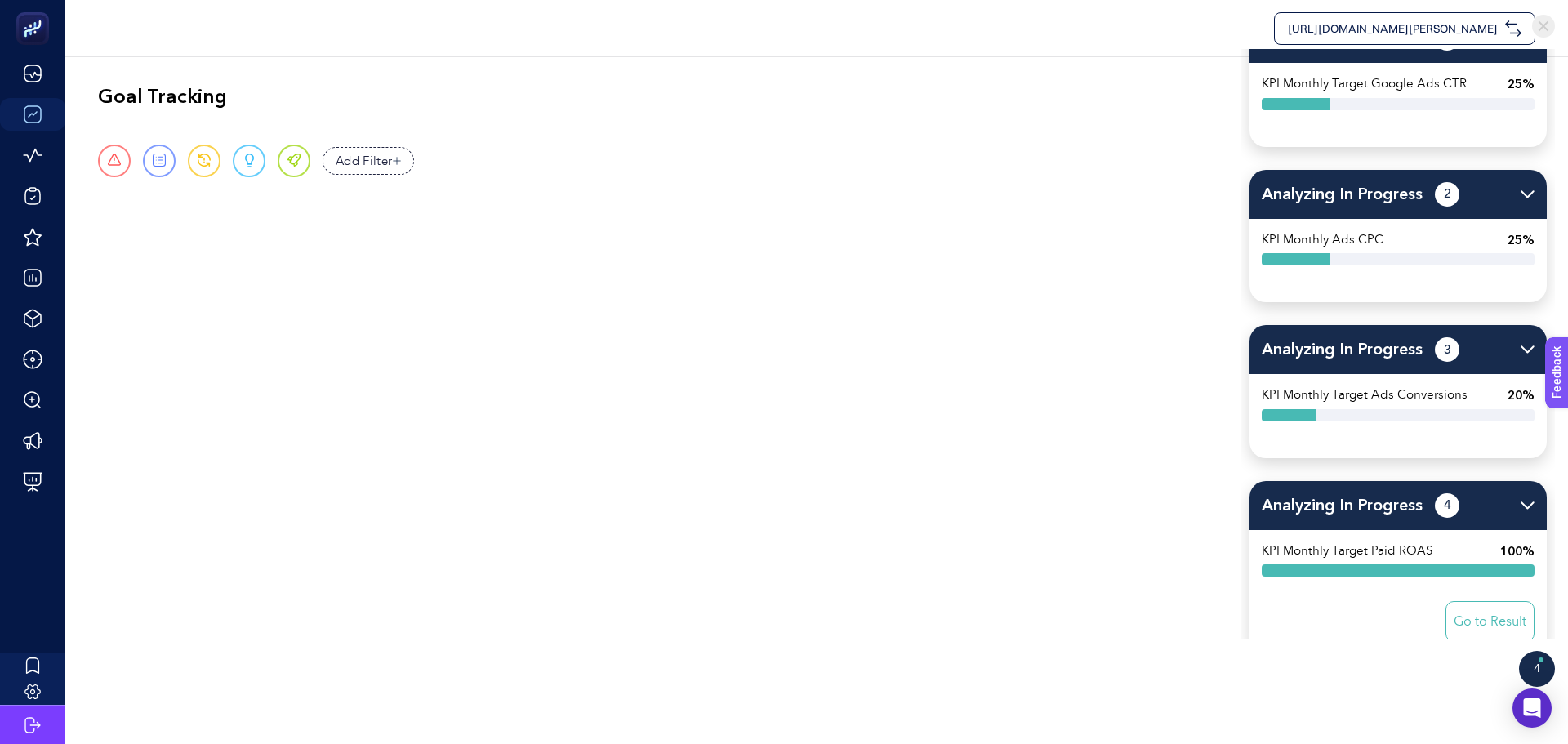
scroll to position [50, 0]
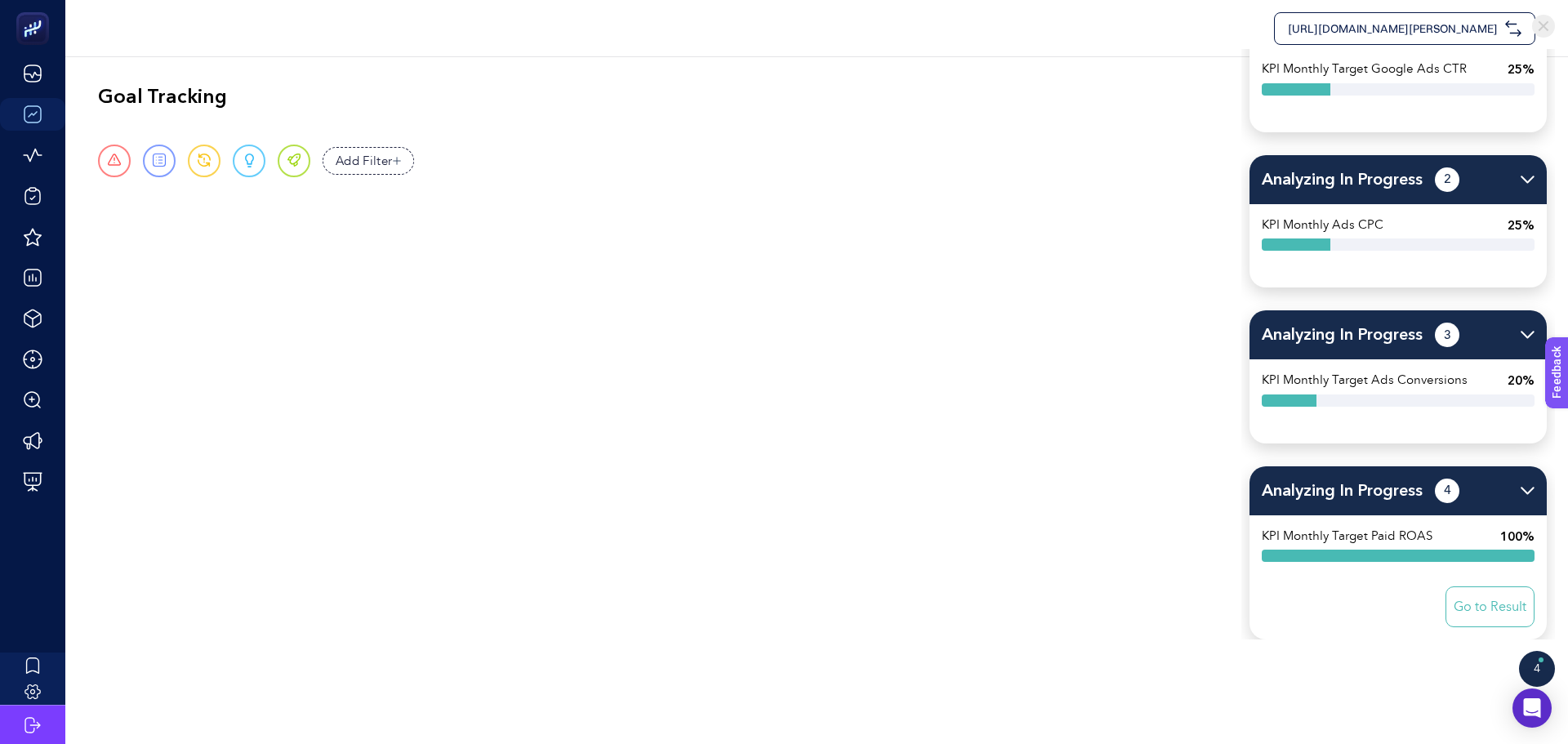
click at [1488, 627] on div "Go to Result" at bounding box center [1398, 607] width 297 height 65
click at [1487, 619] on button "Go to Result" at bounding box center [1489, 607] width 89 height 41
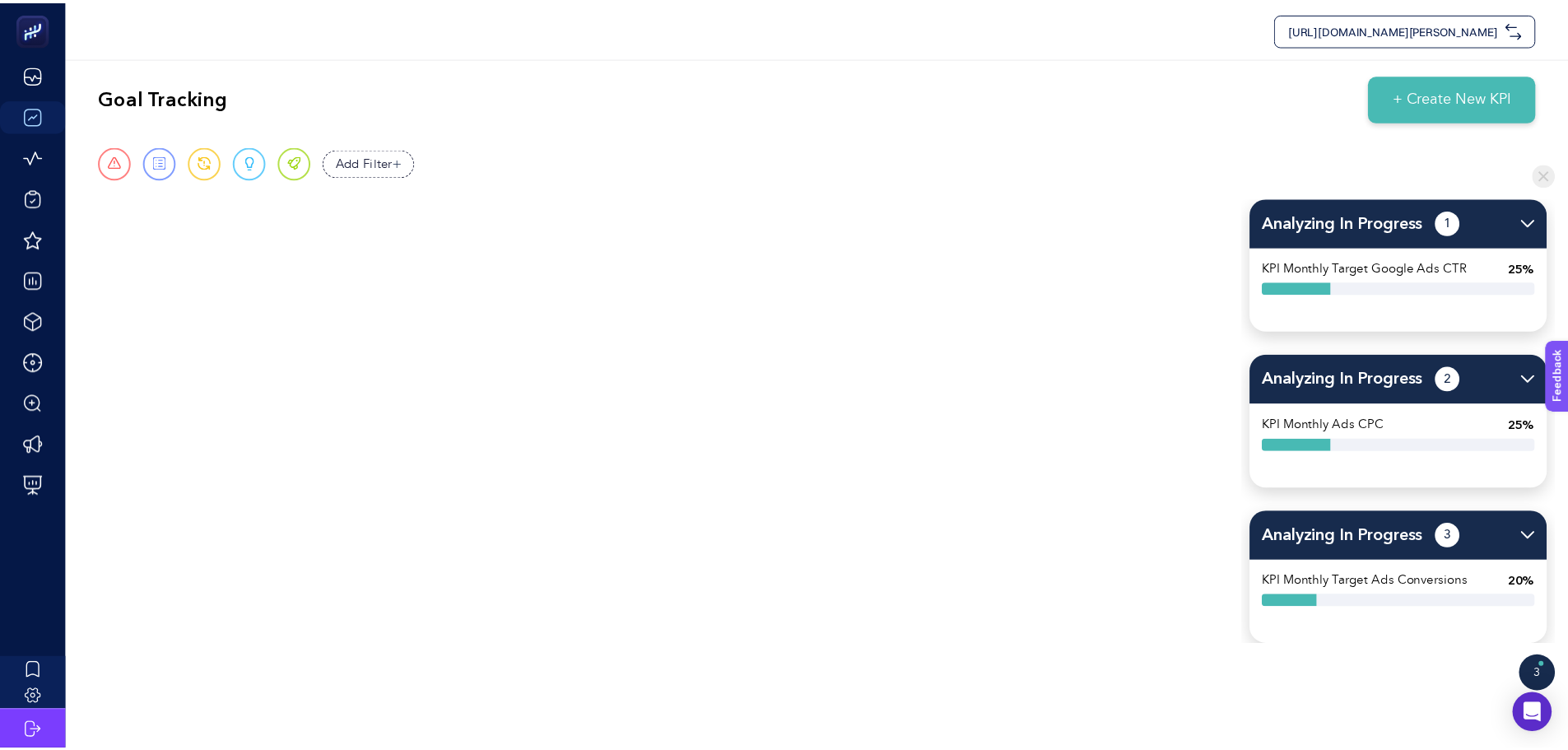
scroll to position [0, 0]
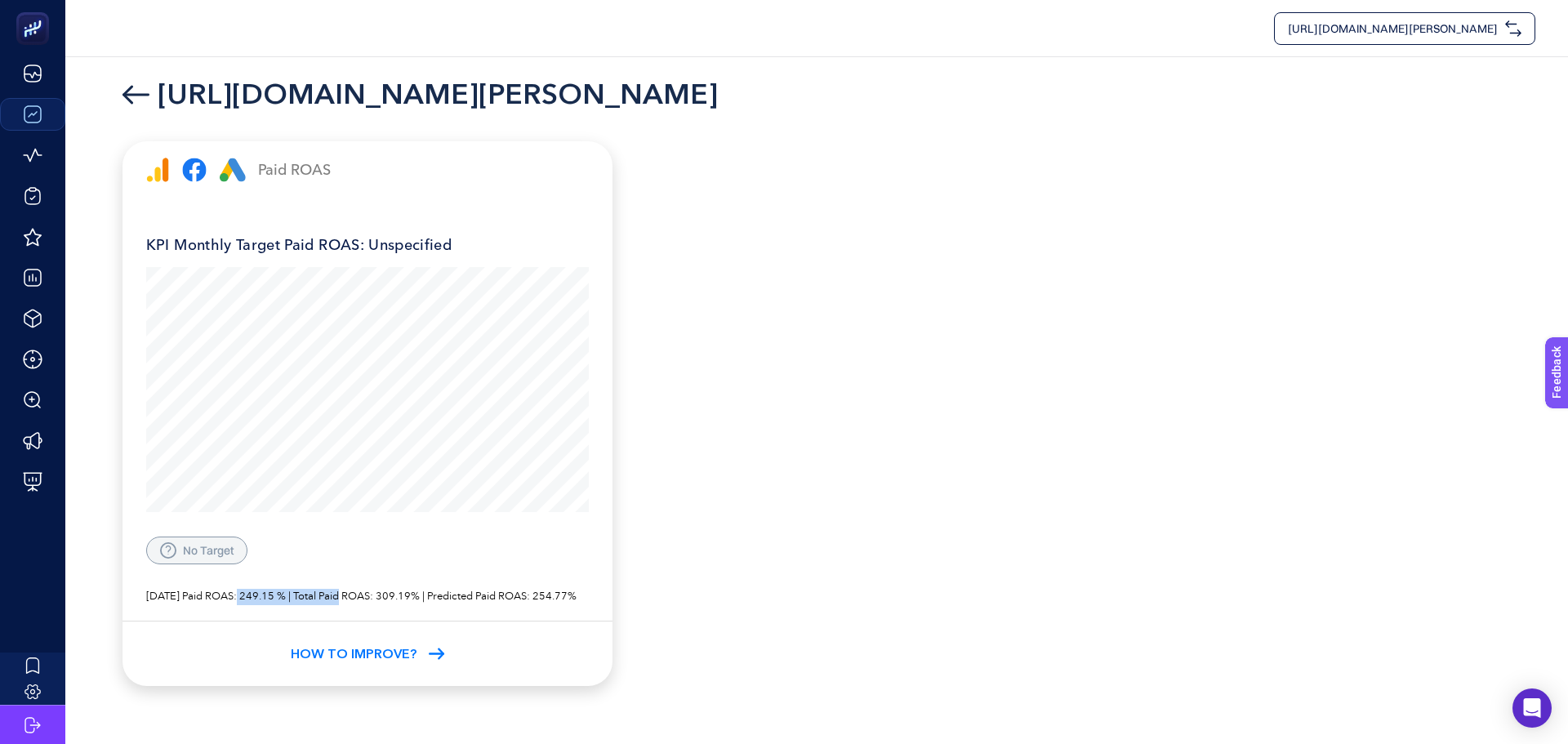
drag, startPoint x: 237, startPoint y: 601, endPoint x: 349, endPoint y: 600, distance: 112.0
click at [348, 600] on p "[DATE] Paid ROAS: 249.15 % | Total Paid ROAS: 309.19% | Predicted Paid ROAS: 25…" at bounding box center [367, 597] width 443 height 16
click at [372, 600] on p "[DATE] Paid ROAS: 249.15 % | Total Paid ROAS: 309.19% | Predicted Paid ROAS: 25…" at bounding box center [367, 597] width 443 height 16
click at [151, 94] on link at bounding box center [140, 95] width 35 height 20
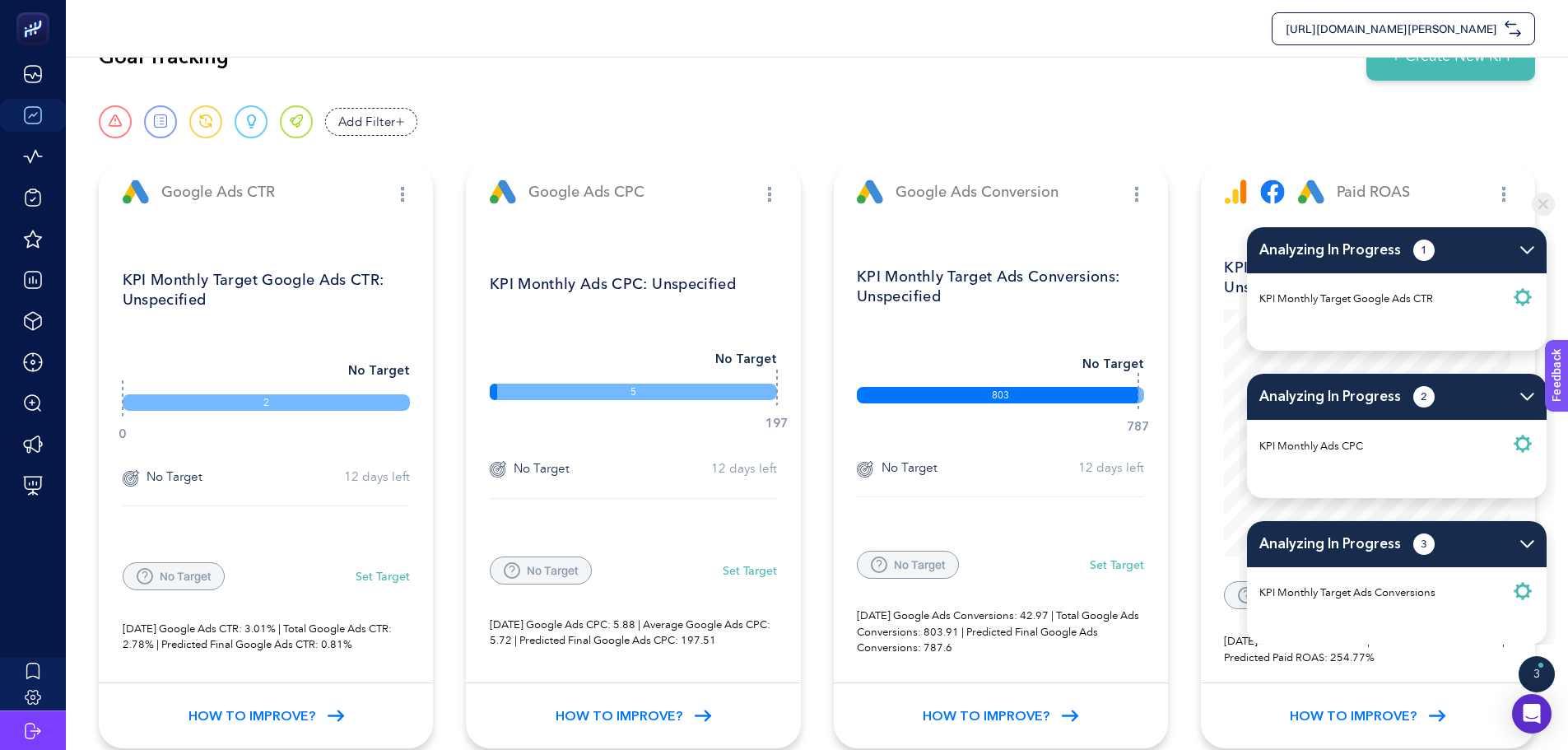
scroll to position [61, 0]
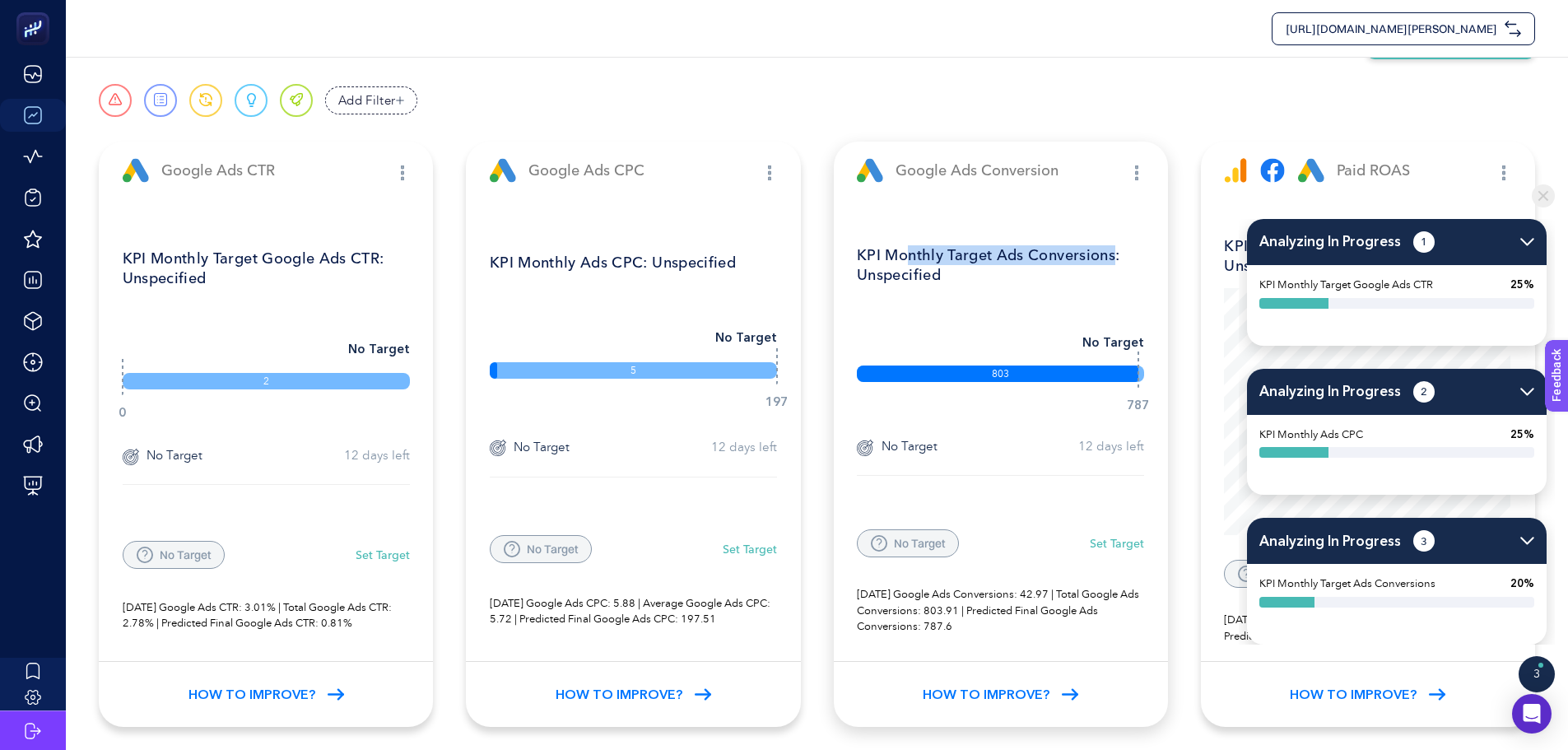
drag, startPoint x: 910, startPoint y: 258, endPoint x: 1115, endPoint y: 255, distance: 205.0
click at [1116, 239] on p "KPI Monthly Target Ads Conversions: Unspecified" at bounding box center [1001, 265] width 287 height 57
click at [975, 303] on div "KPI Monthly Target Ads Conversions: Unspecified No Target 803 787 No Target 12 …" at bounding box center [1001, 430] width 334 height 462
drag, startPoint x: 835, startPoint y: 283, endPoint x: 933, endPoint y: 283, distance: 98.0
click at [925, 283] on div "KPI Monthly Target Ads Conversions: Unspecified No Target 803 787 No Target 12 …" at bounding box center [1001, 430] width 334 height 462
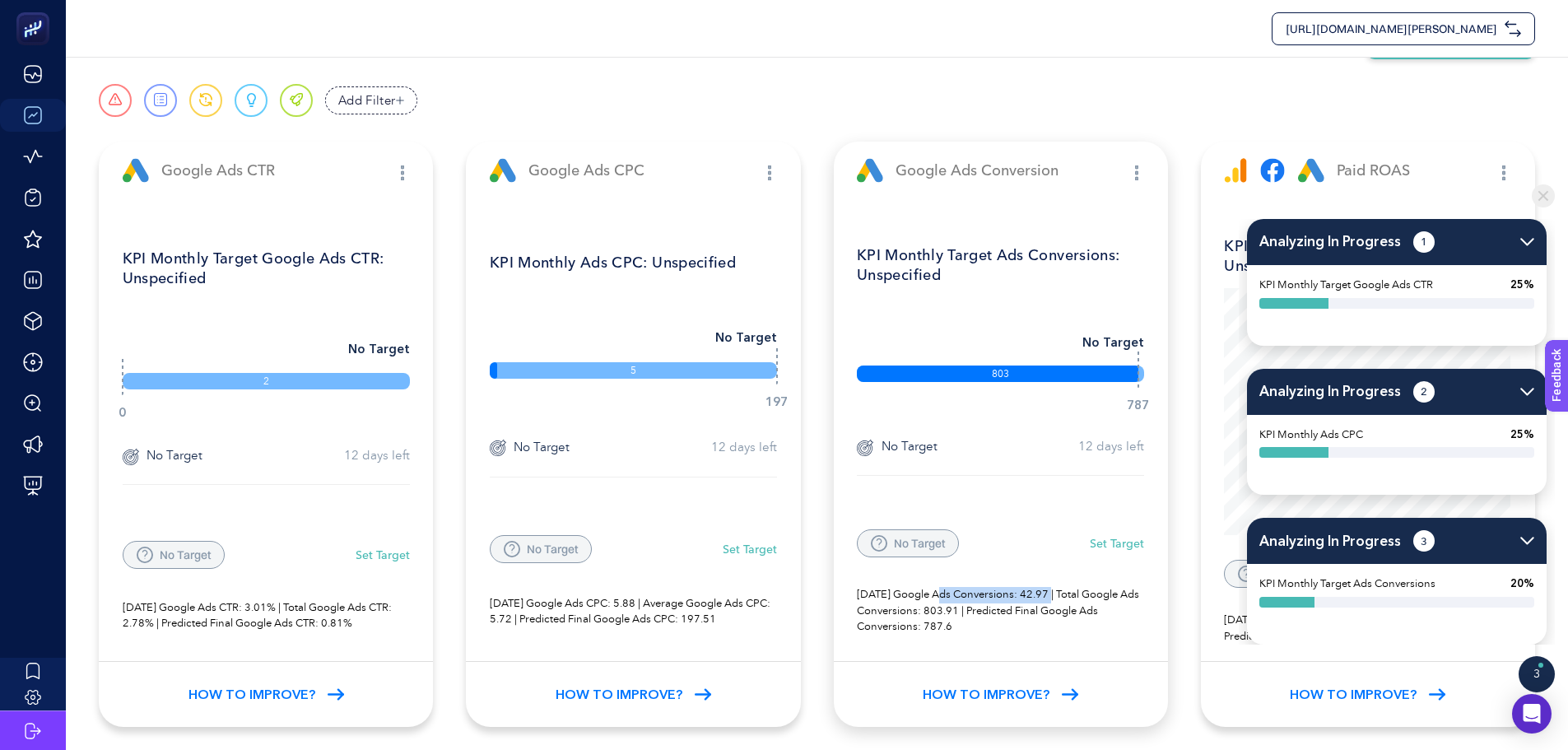
drag, startPoint x: 959, startPoint y: 595, endPoint x: 1050, endPoint y: 596, distance: 91.0
click at [1050, 596] on p "[DATE] Google Ads Conversions: 42.97 | Total Google Ads Conversions: 803.91 | P…" at bounding box center [1001, 612] width 287 height 49
click at [1233, 173] on icon at bounding box center [1236, 170] width 23 height 24
click at [1505, 173] on div at bounding box center [1397, 195] width 316 height 46
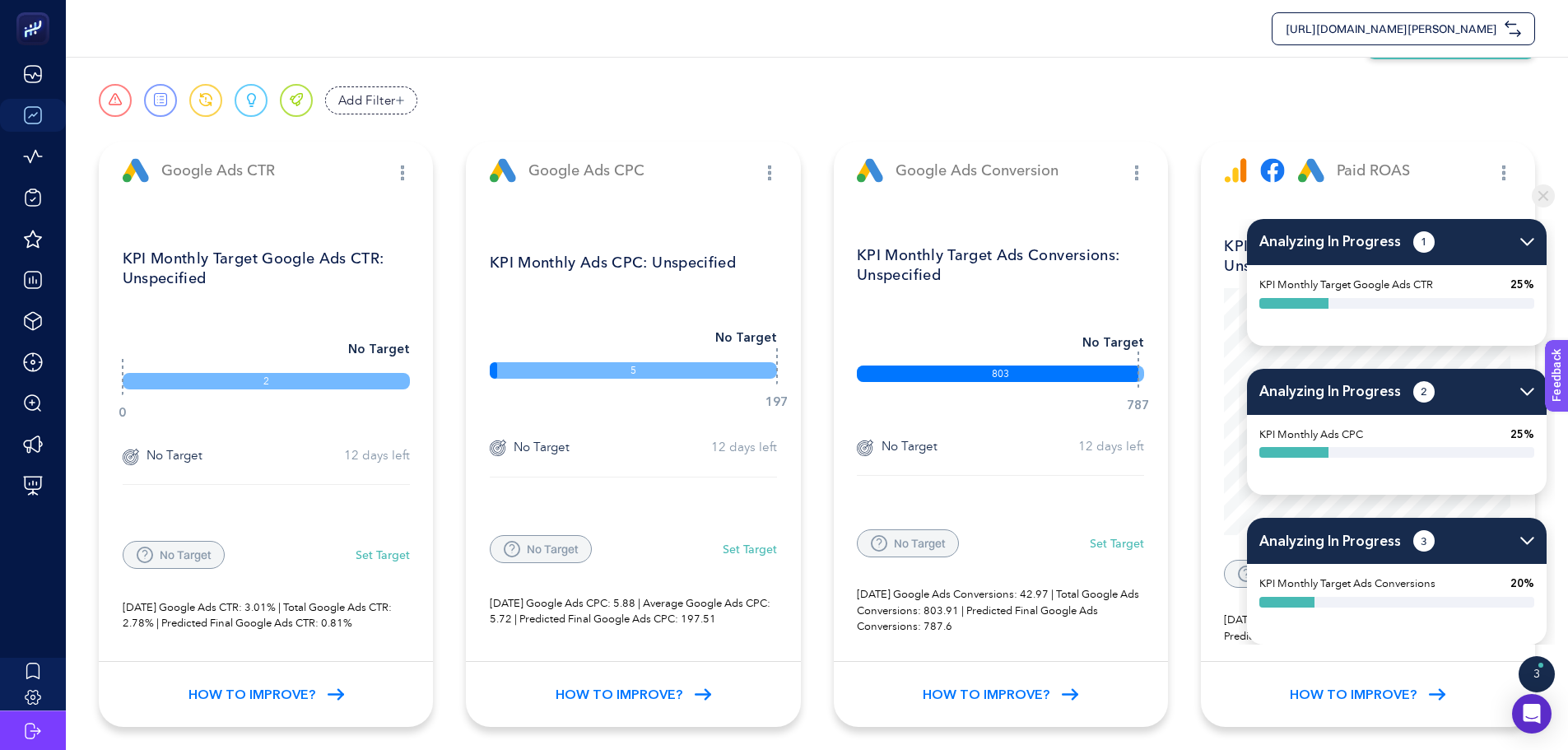
click at [1537, 184] on img at bounding box center [1544, 196] width 23 height 23
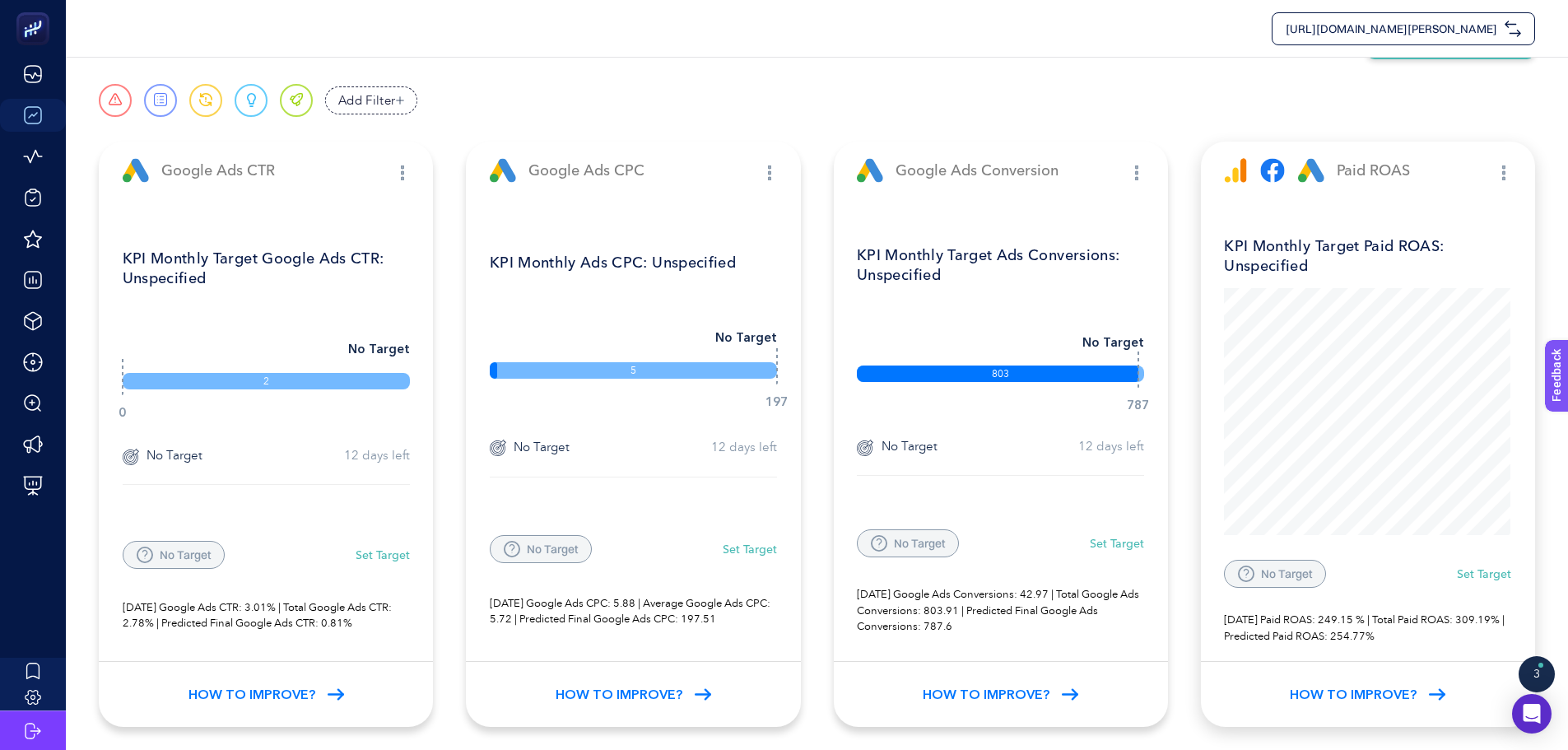
click at [1515, 174] on div "Paid ROAS" at bounding box center [1368, 171] width 334 height 58
click at [1508, 173] on div at bounding box center [1504, 171] width 14 height 20
click at [1500, 172] on div at bounding box center [1504, 171] width 14 height 20
click at [1498, 172] on div at bounding box center [1504, 171] width 14 height 20
click at [1504, 173] on img "button" at bounding box center [1504, 173] width 4 height 14
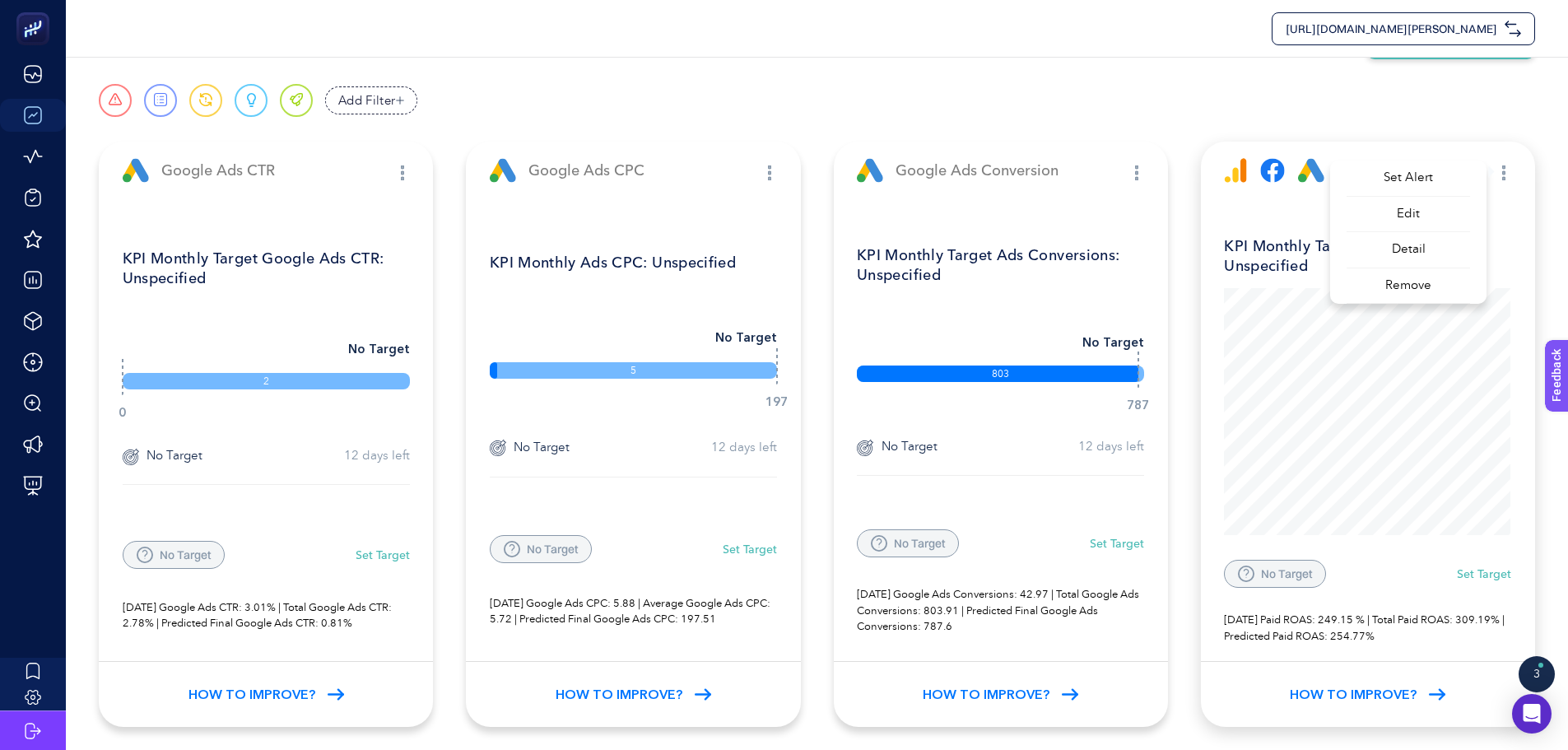
click at [1420, 286] on span "Remove" at bounding box center [1409, 286] width 125 height 36
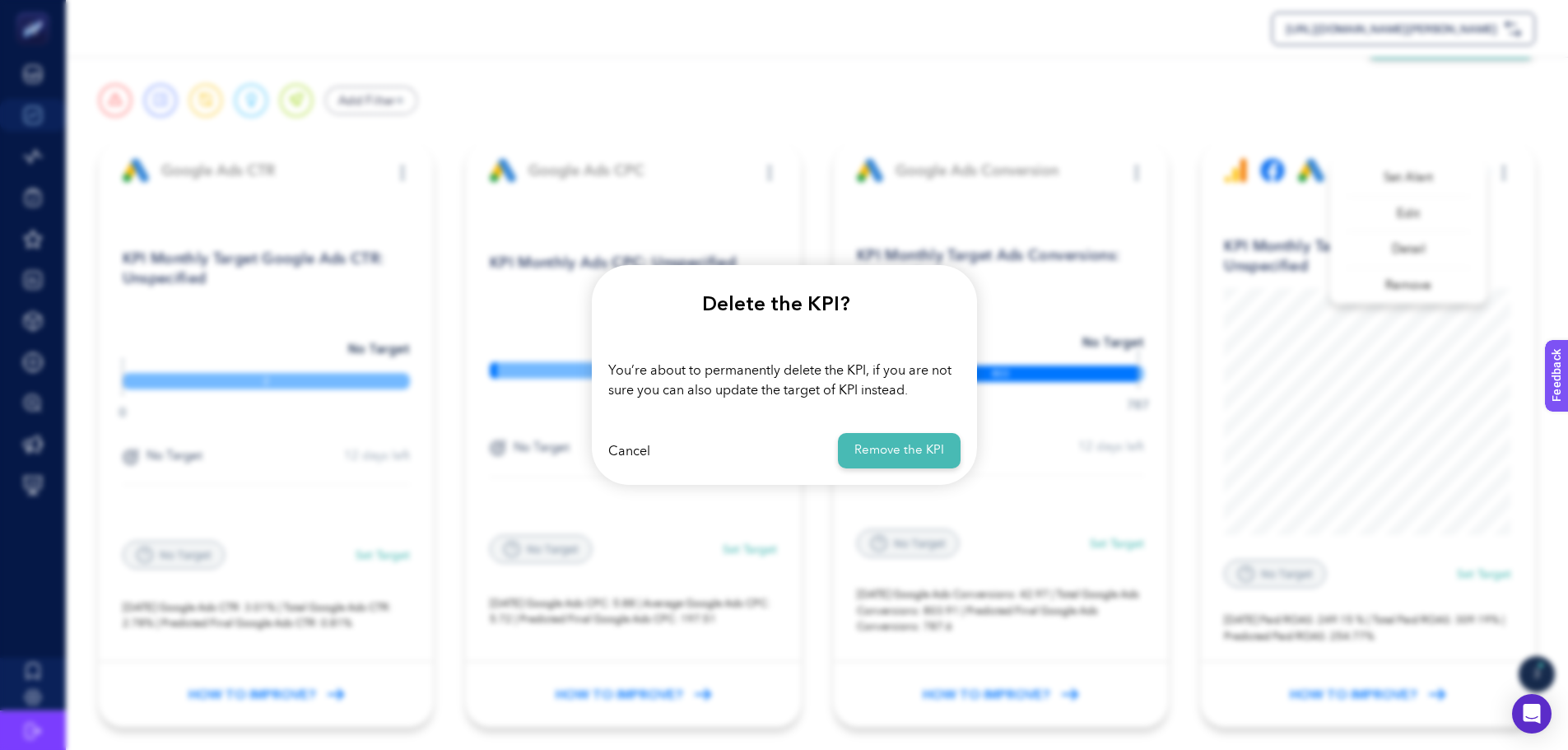
click at [883, 449] on button "Remove the KPI" at bounding box center [900, 450] width 123 height 35
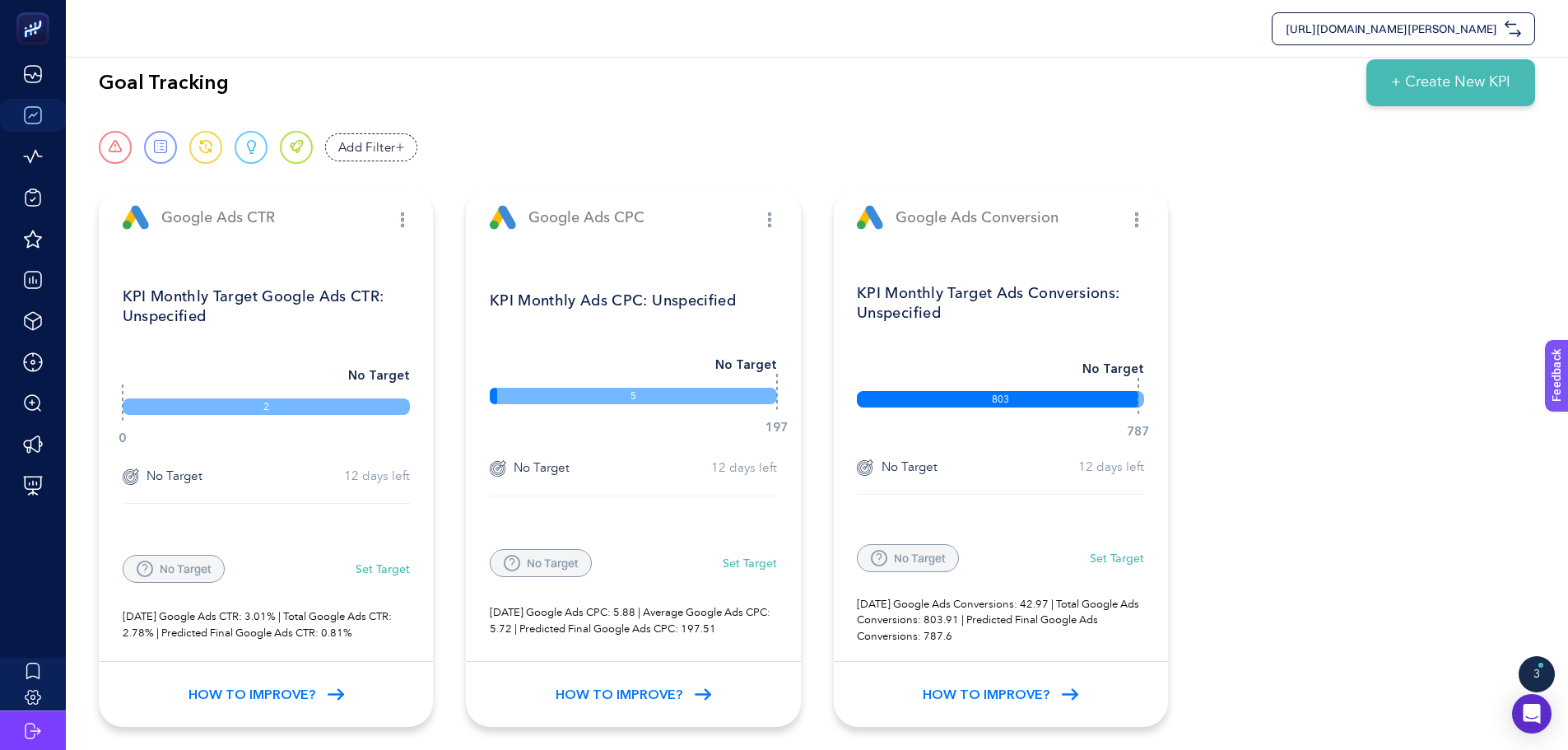
scroll to position [0, 0]
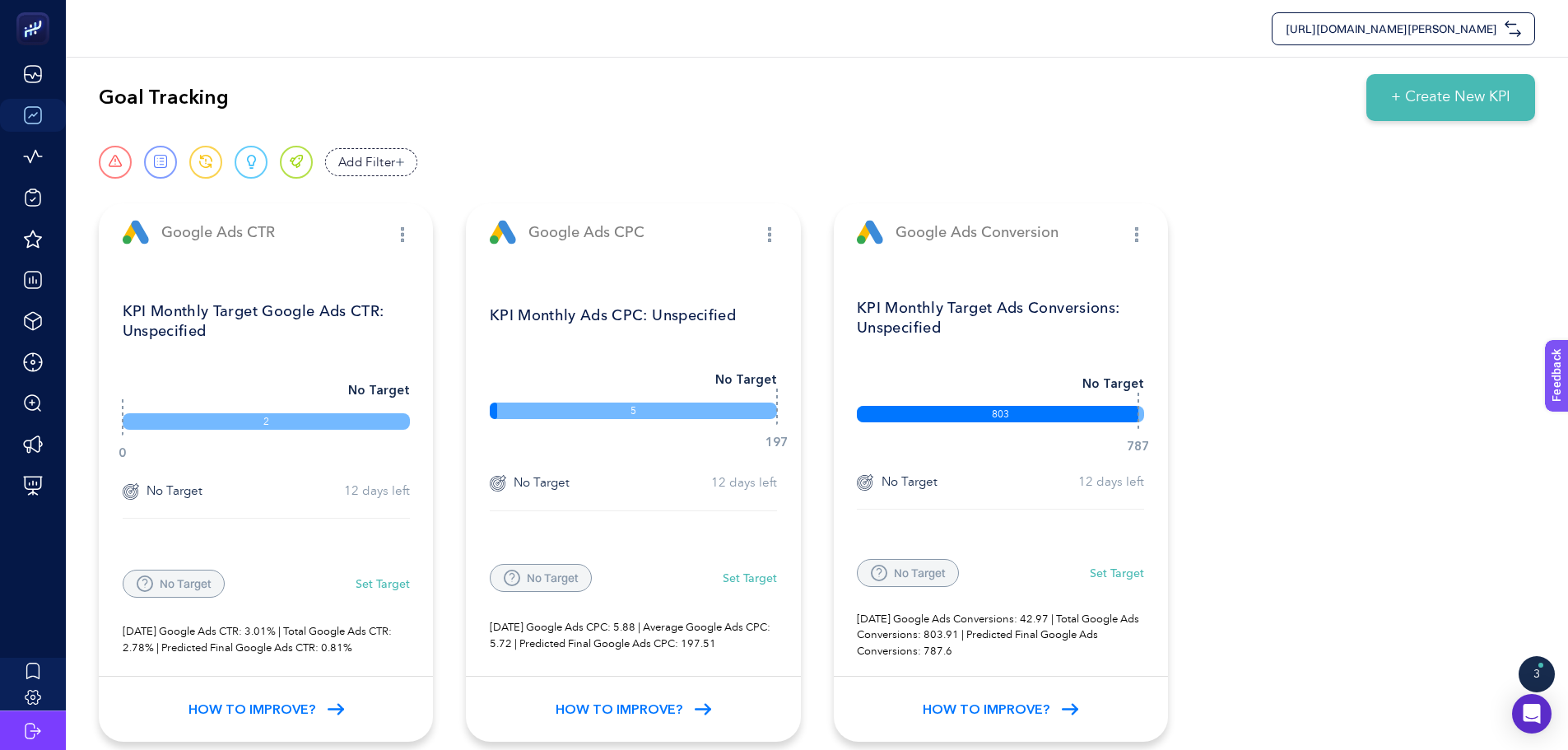
click at [616, 146] on div "Urgent Report Warning Opportunity Perfect Add Filter" at bounding box center [817, 162] width 1436 height 33
click at [1446, 97] on span "+ Create New KPI" at bounding box center [1451, 98] width 119 height 23
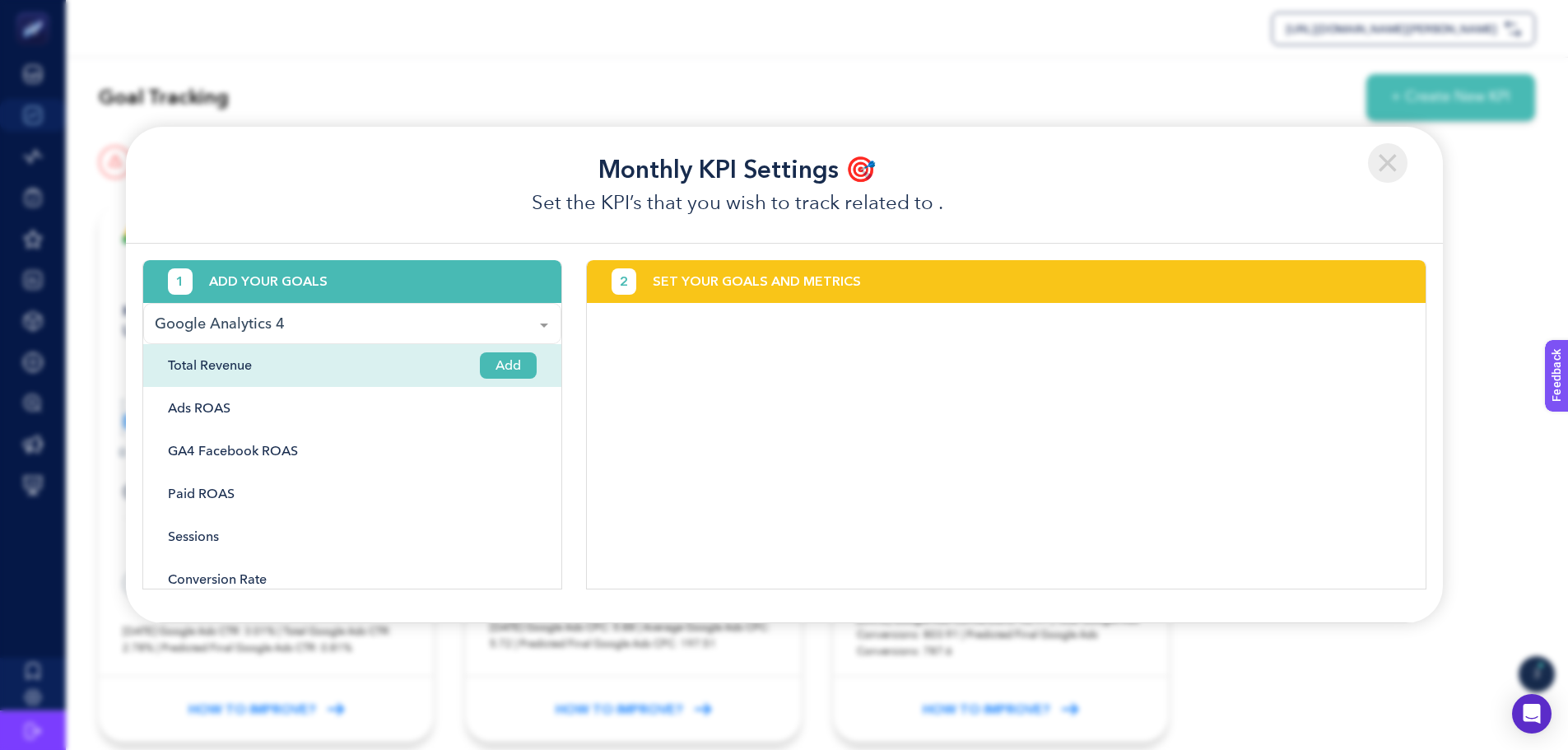
click at [324, 387] on div "Total Revenue Add" at bounding box center [352, 408] width 418 height 42
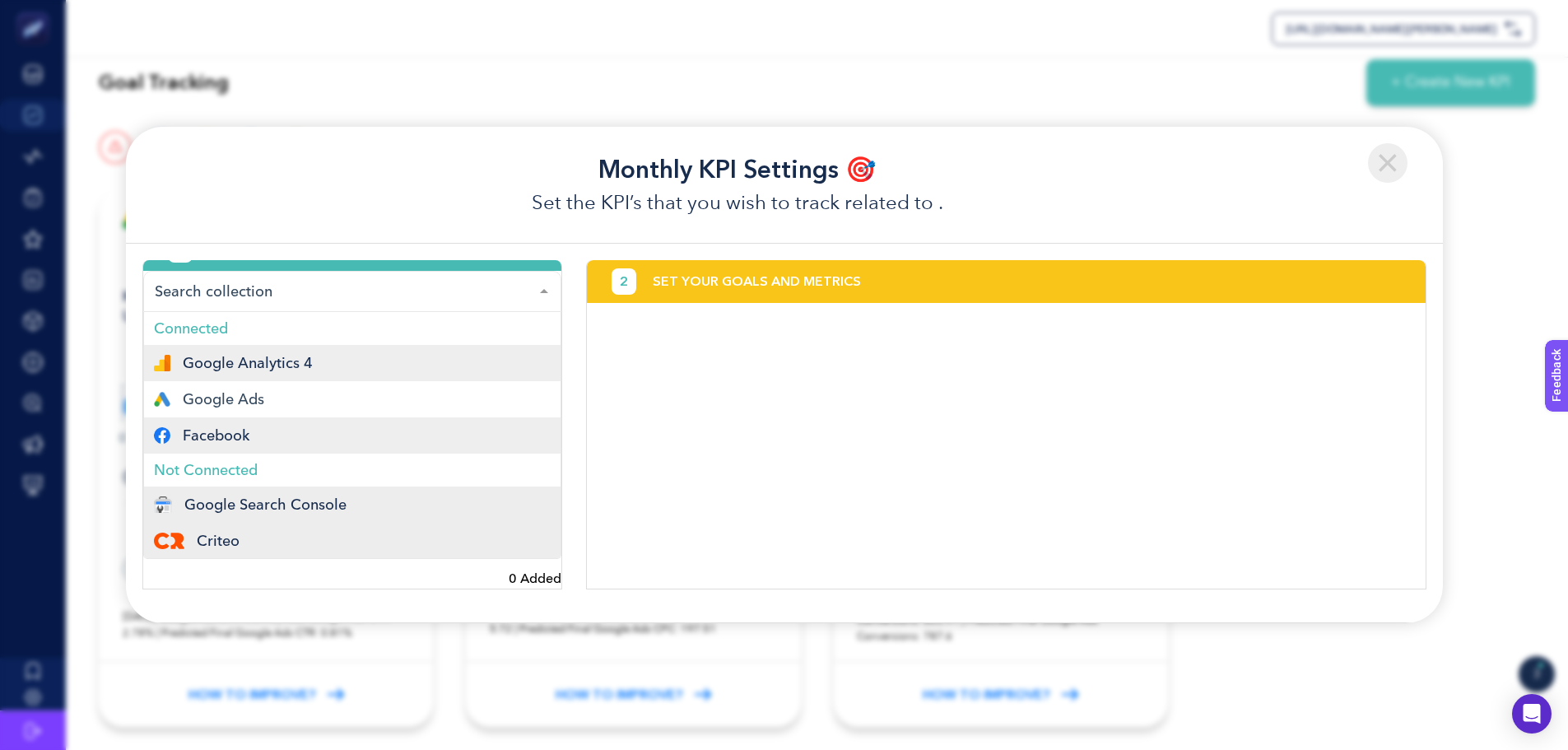
click at [274, 435] on div "Facebook" at bounding box center [351, 436] width 397 height 16
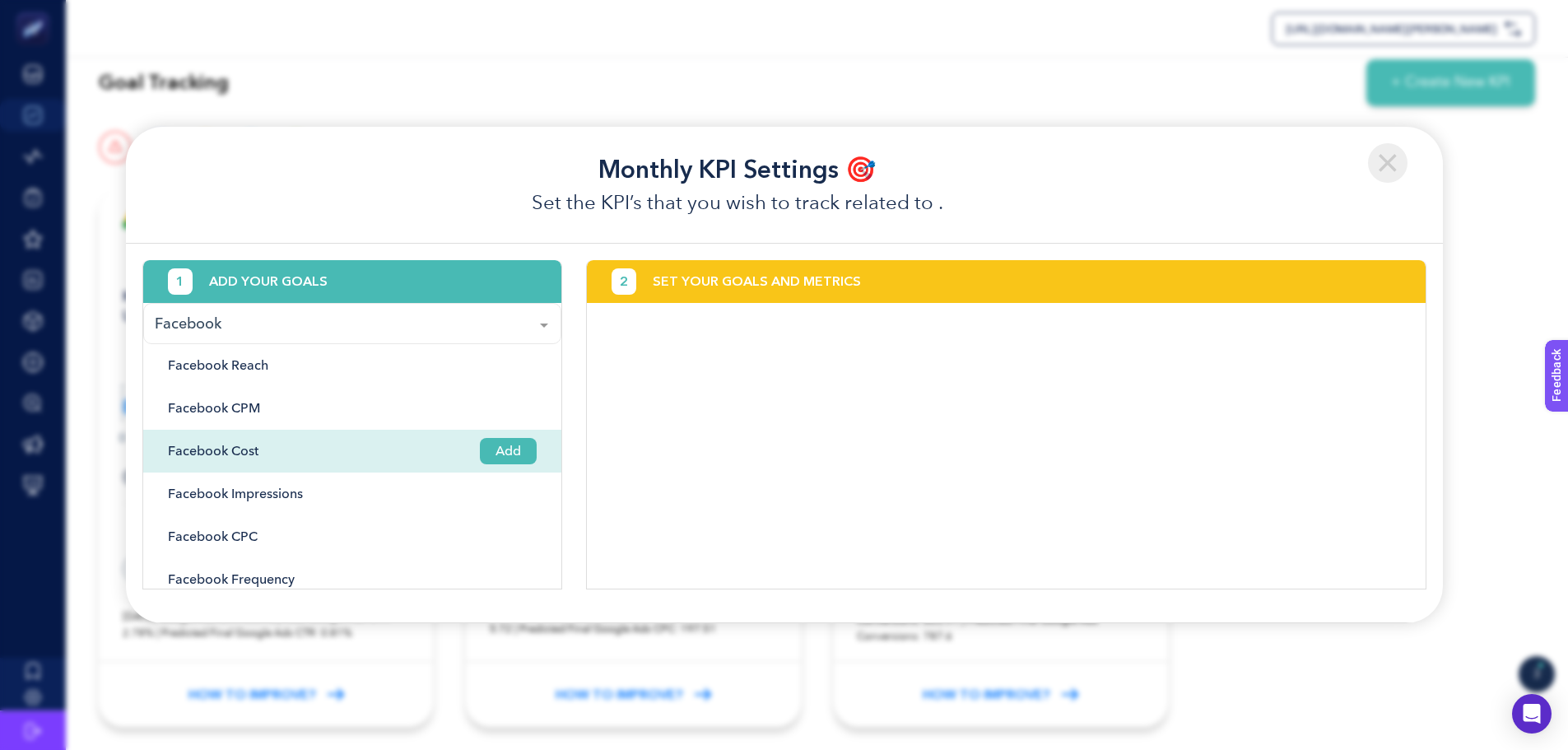
click at [508, 457] on span "Add" at bounding box center [508, 451] width 57 height 26
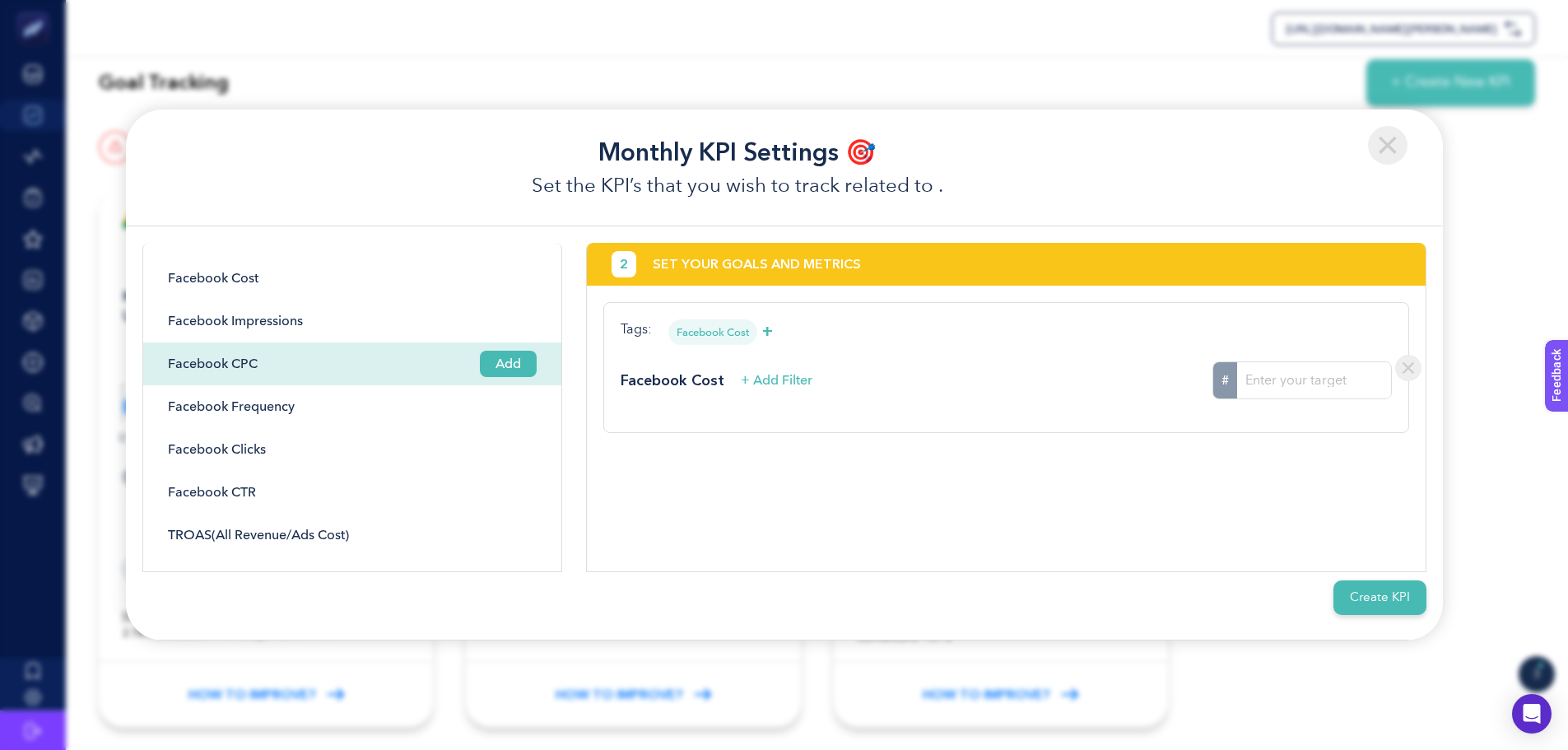
scroll to position [247, 0]
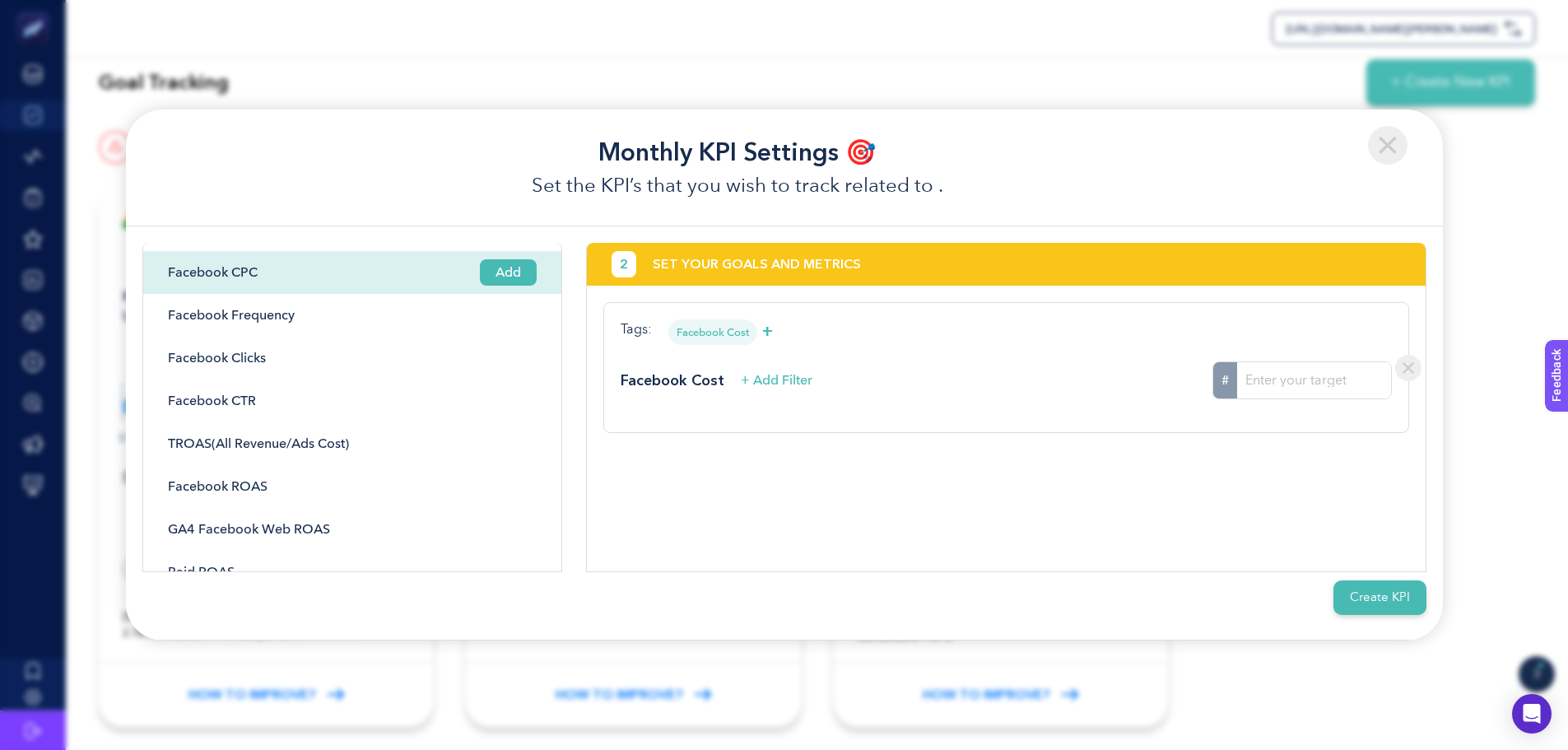
click at [496, 280] on span "Add" at bounding box center [508, 272] width 57 height 26
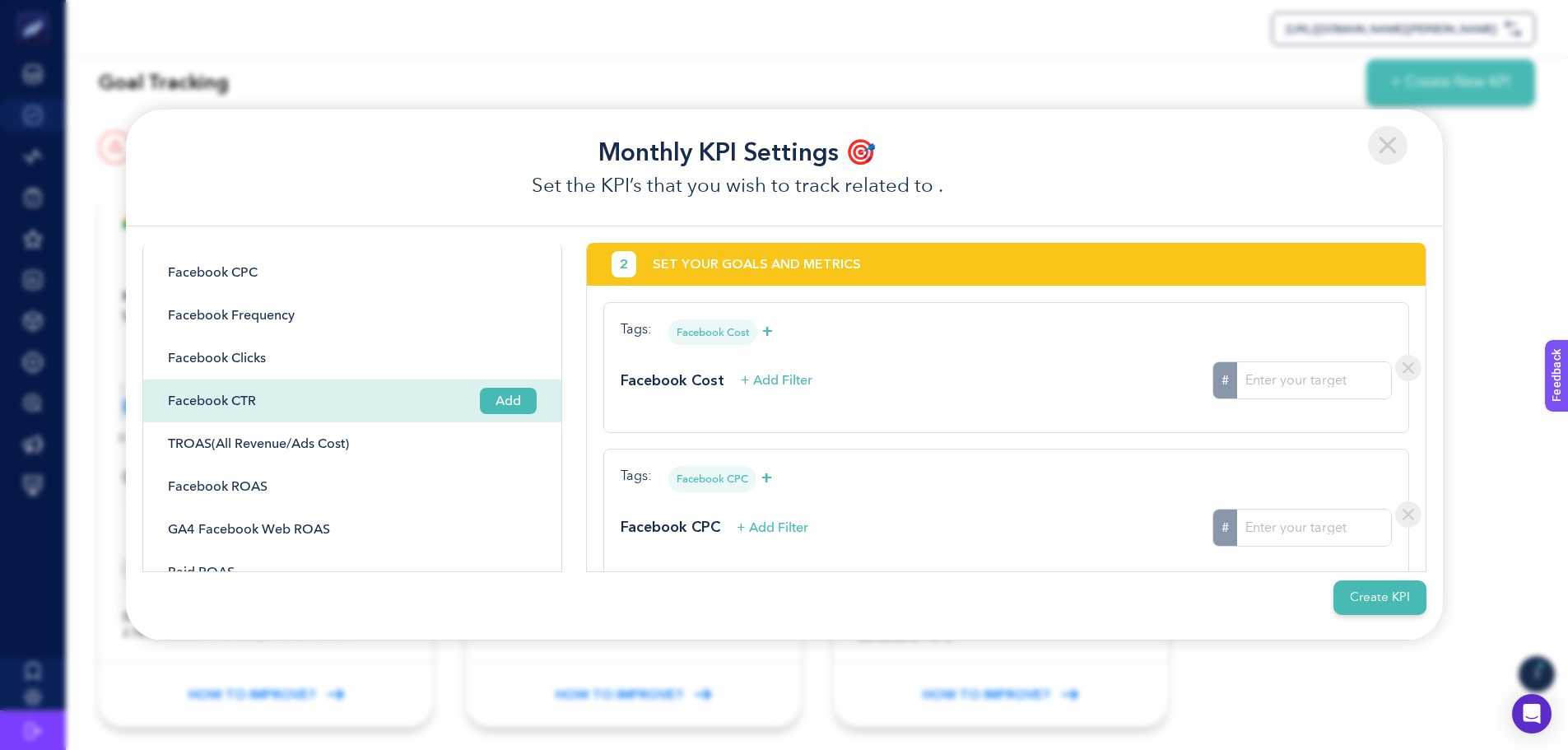
click at [493, 395] on span "Add" at bounding box center [508, 400] width 57 height 26
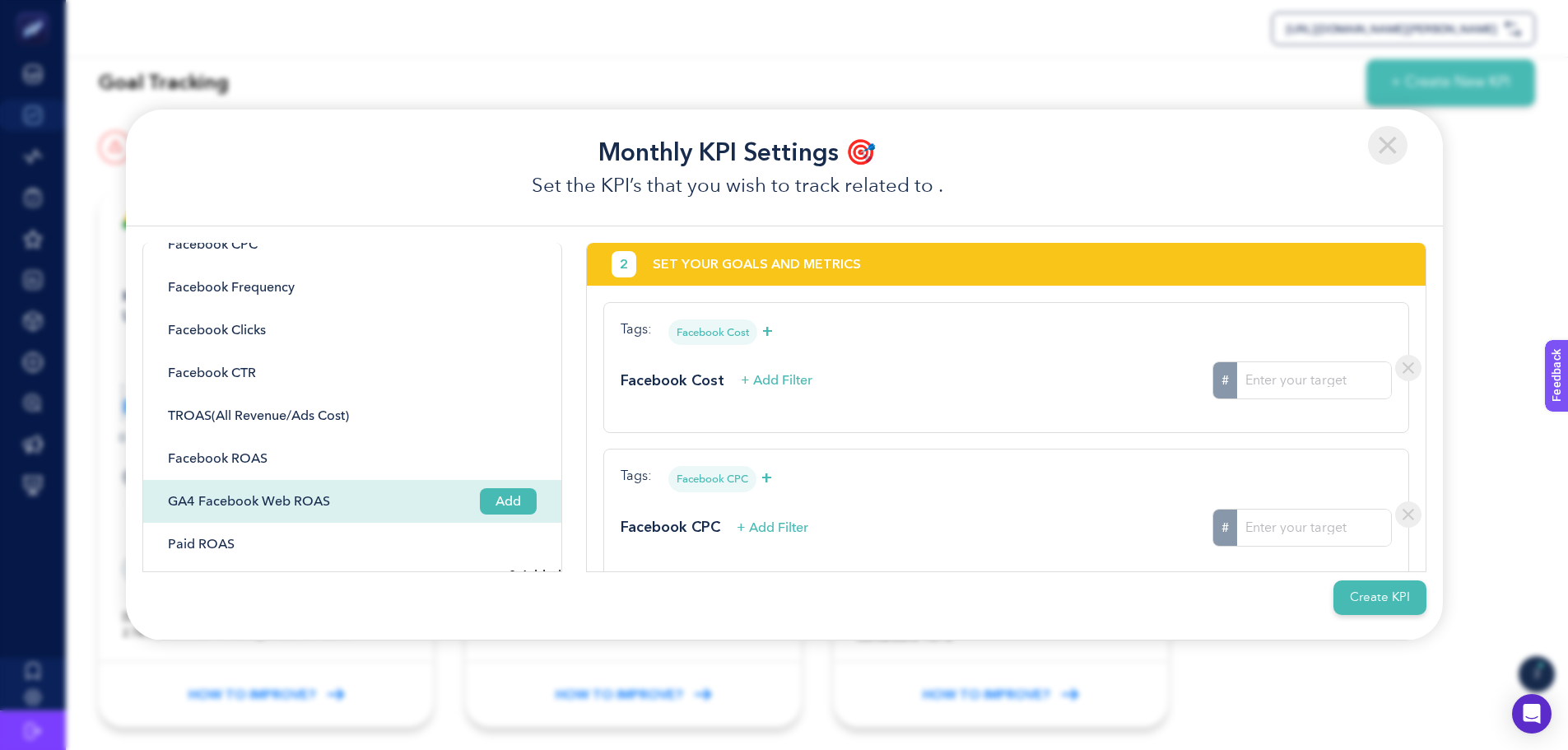
scroll to position [289, 0]
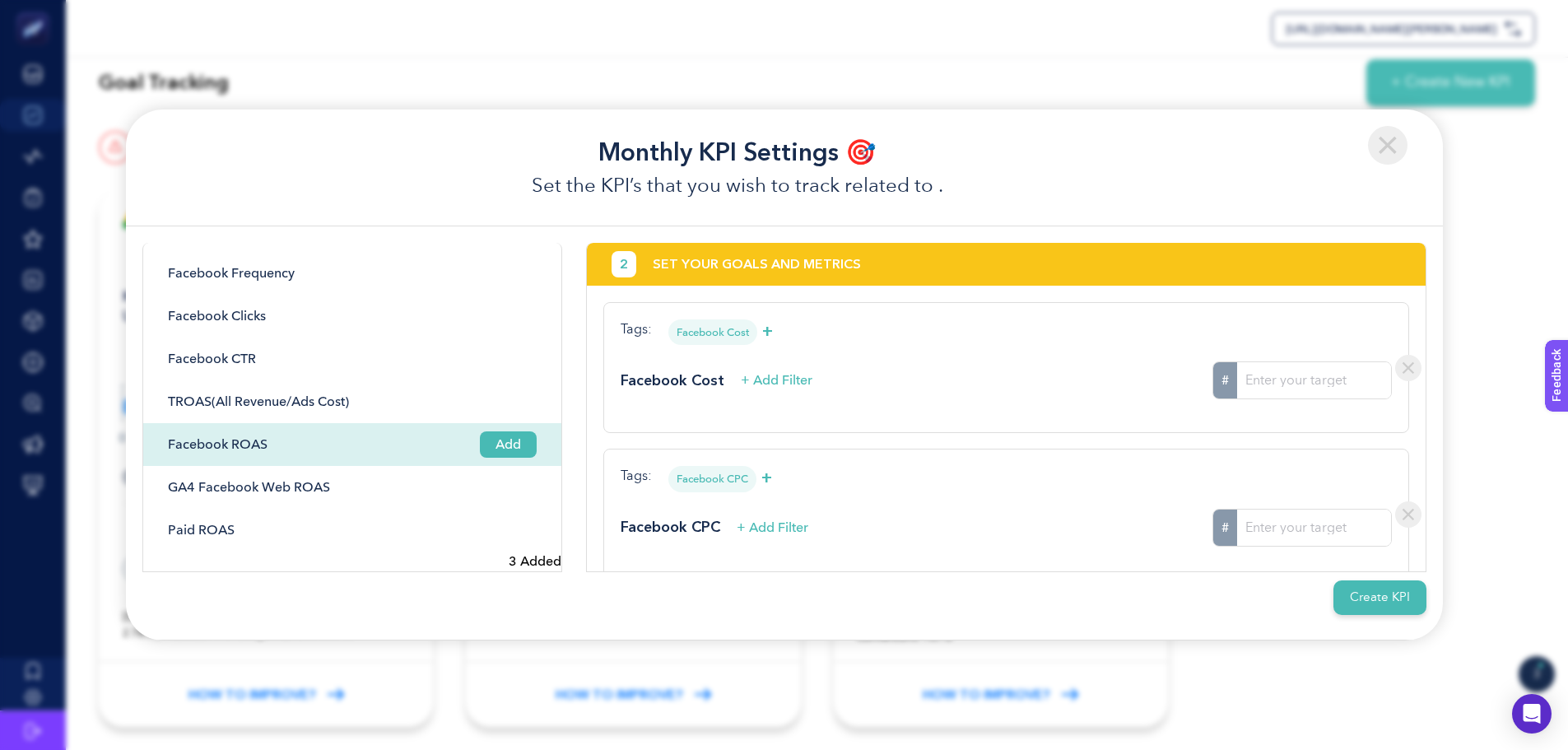
click at [495, 450] on span "Add" at bounding box center [508, 445] width 57 height 26
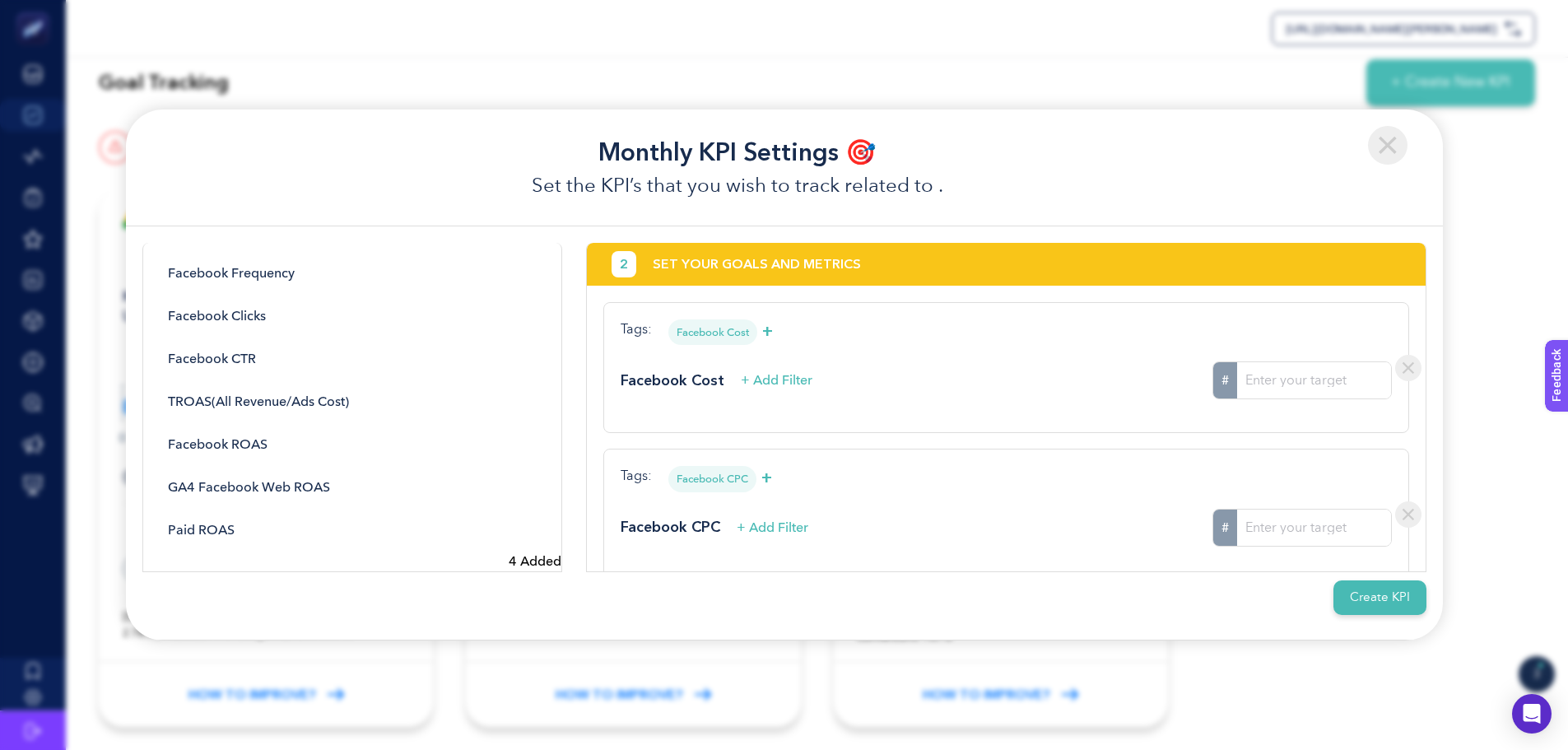
scroll to position [320, 0]
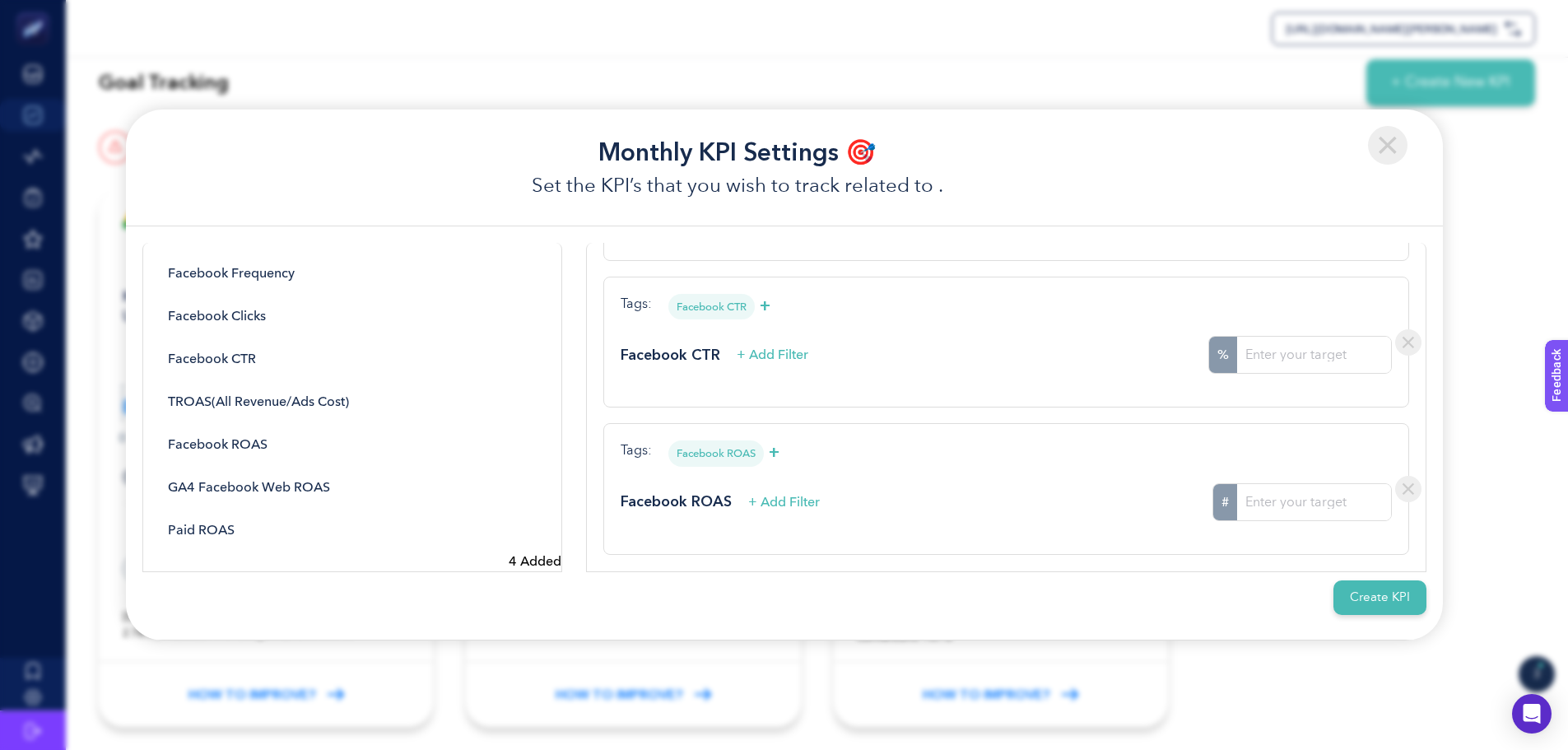
click at [1401, 608] on button "Create KPI" at bounding box center [1379, 597] width 93 height 35
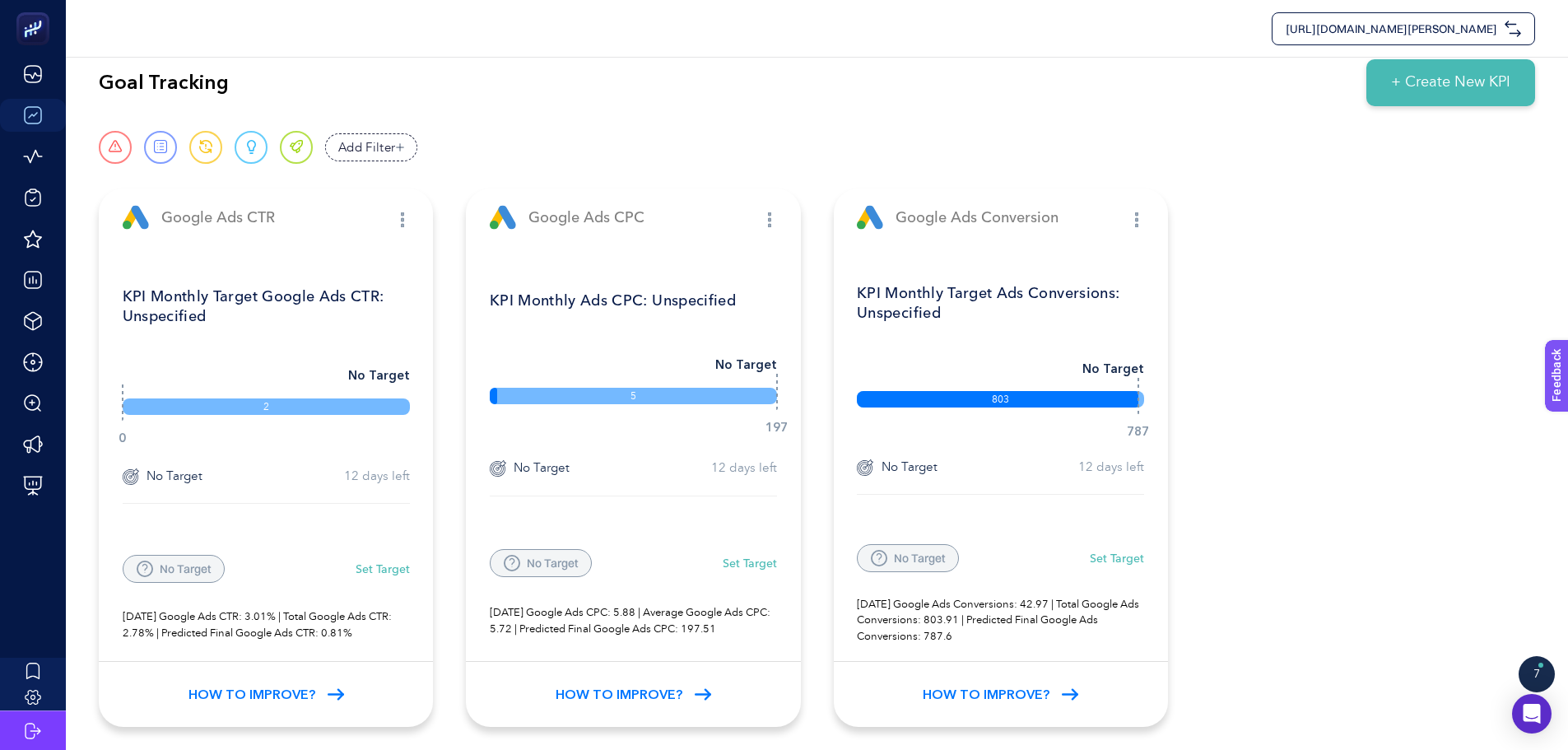
click at [1550, 670] on div "7" at bounding box center [1536, 674] width 36 height 36
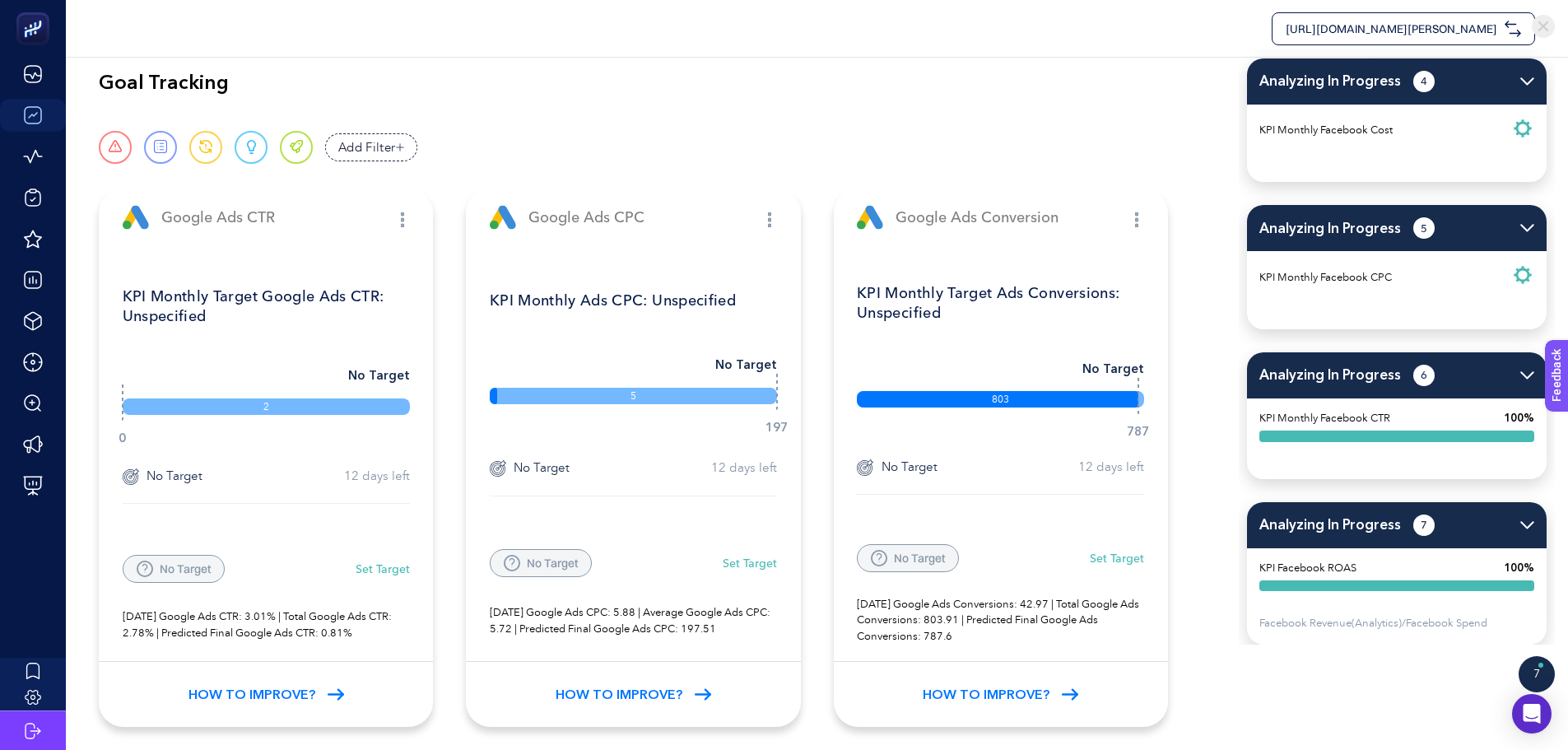
scroll to position [497, 0]
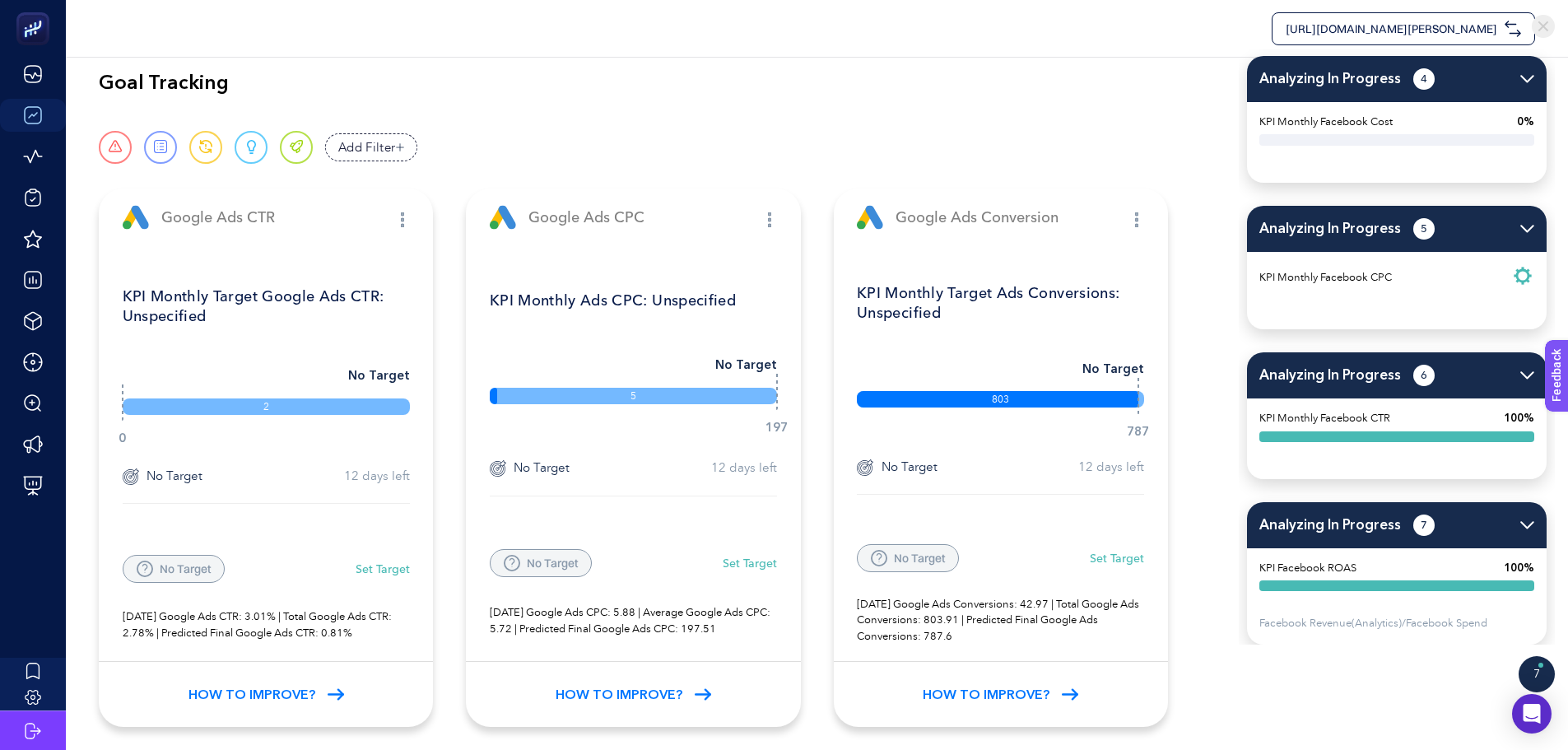
click at [1007, 100] on div "Goal Tracking + Create New KPI" at bounding box center [817, 83] width 1436 height 47
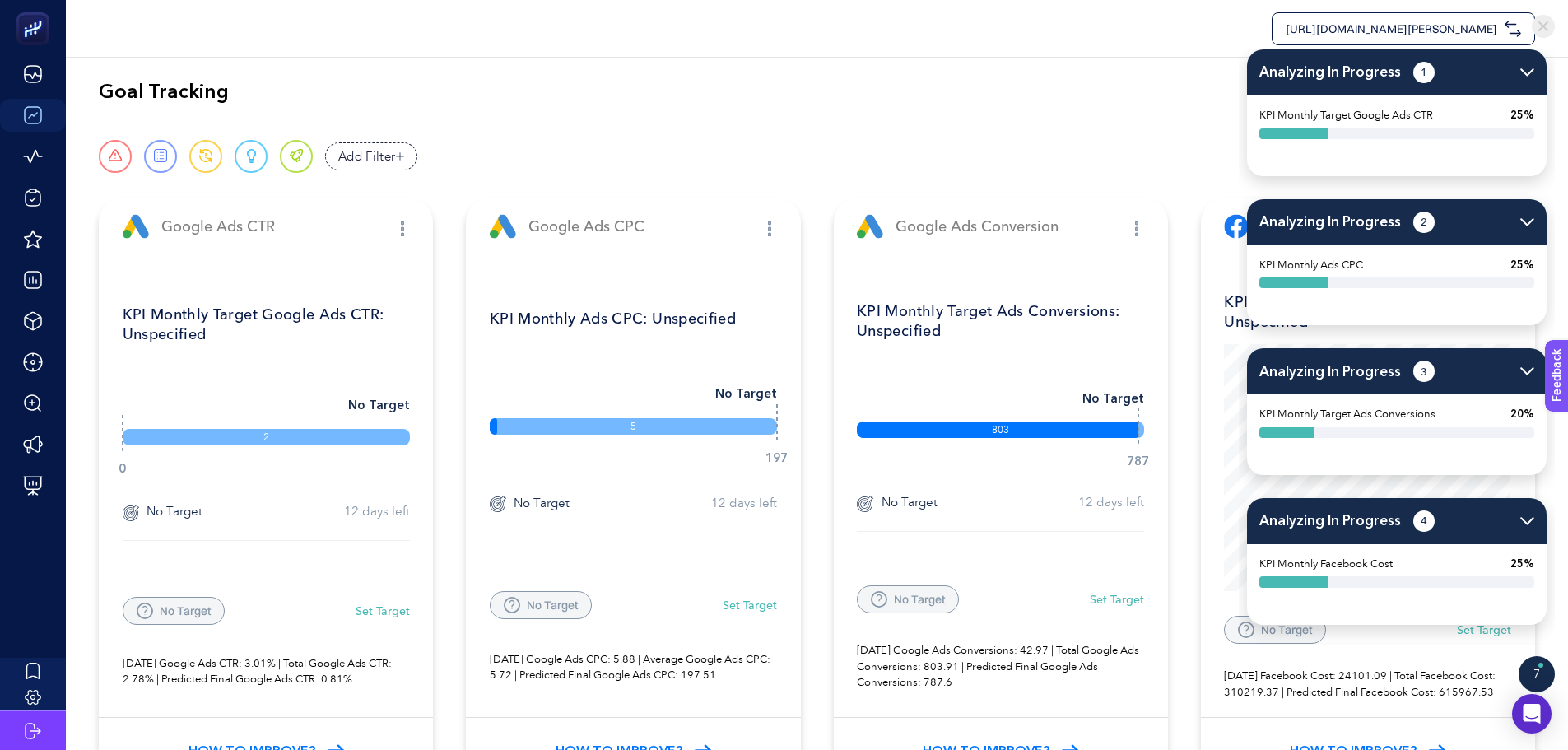
scroll to position [0, 0]
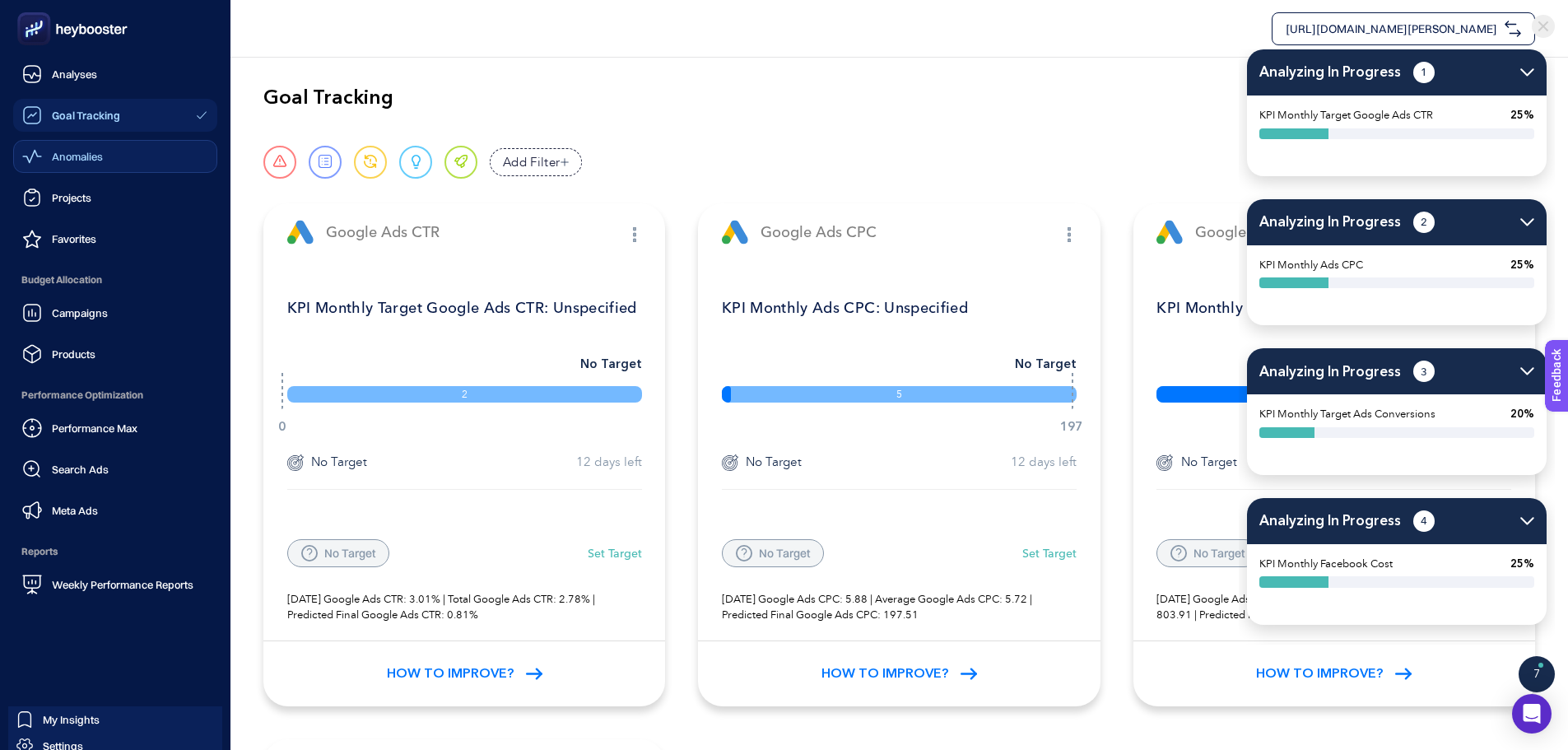
click at [48, 154] on div "Anomalies" at bounding box center [62, 156] width 80 height 20
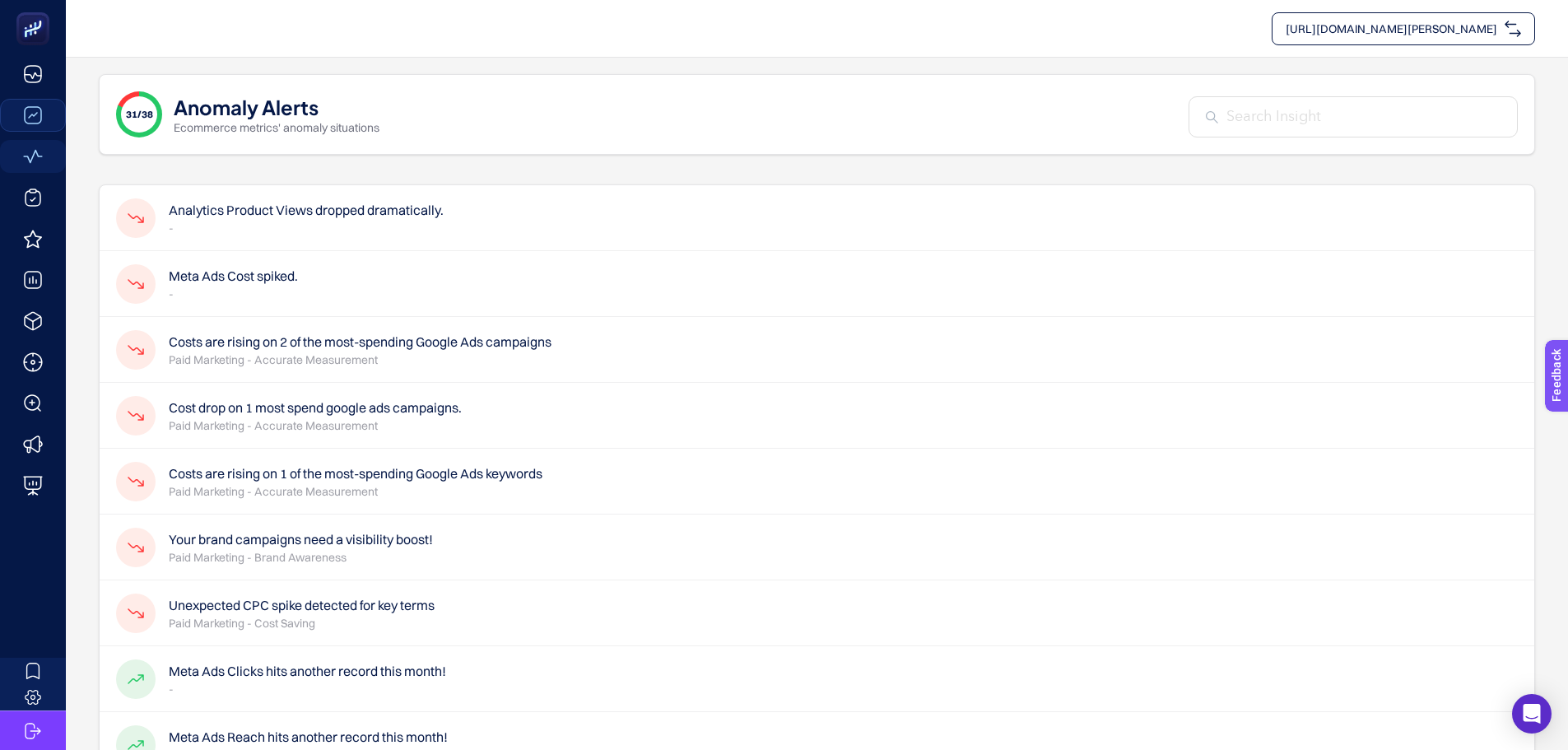
click at [356, 238] on div "Analytics Product Views dropped dramatically. -" at bounding box center [279, 219] width 328 height 40
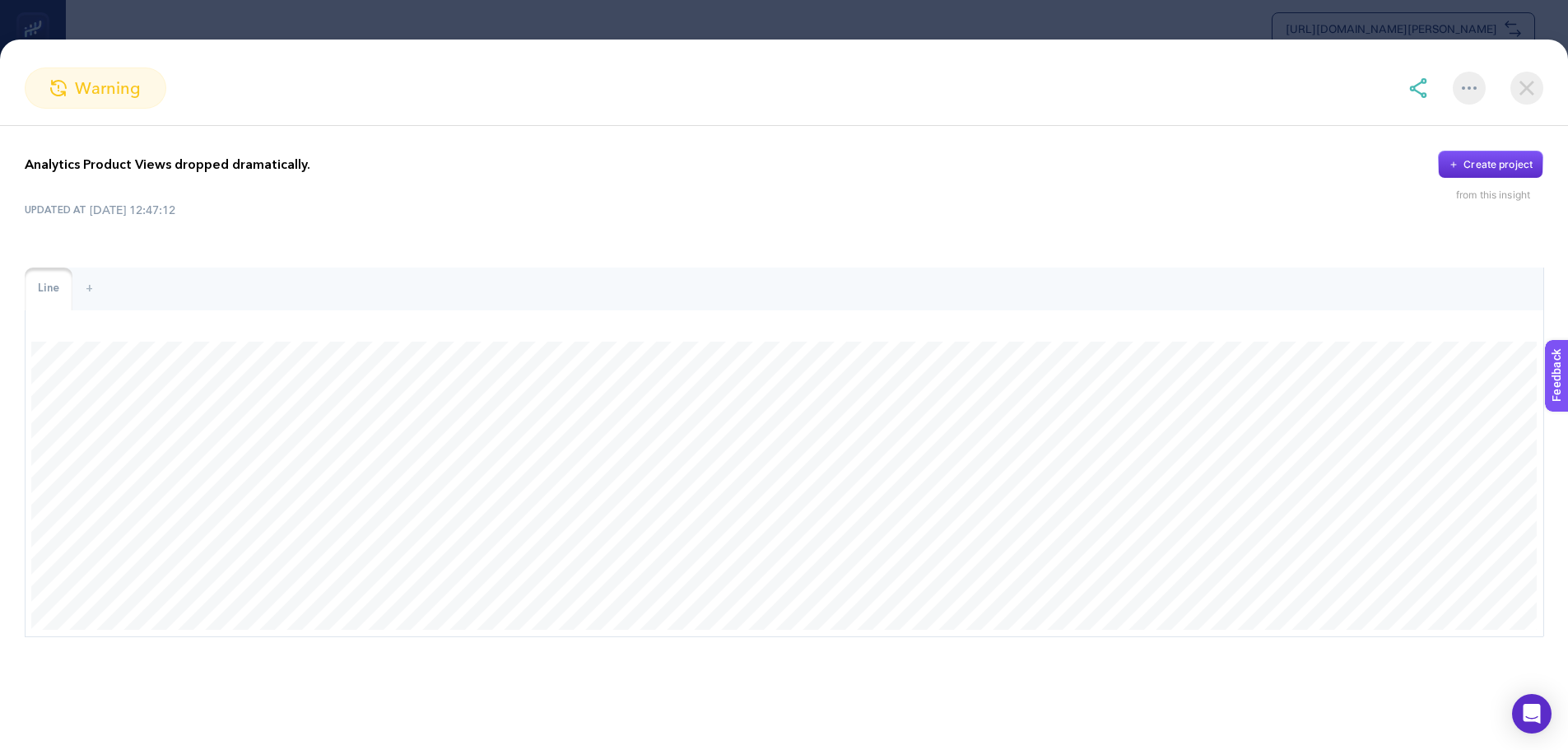
click at [575, 26] on section "warning Analytics Product Views dropped dramatically. Create project from this …" at bounding box center [784, 375] width 1568 height 750
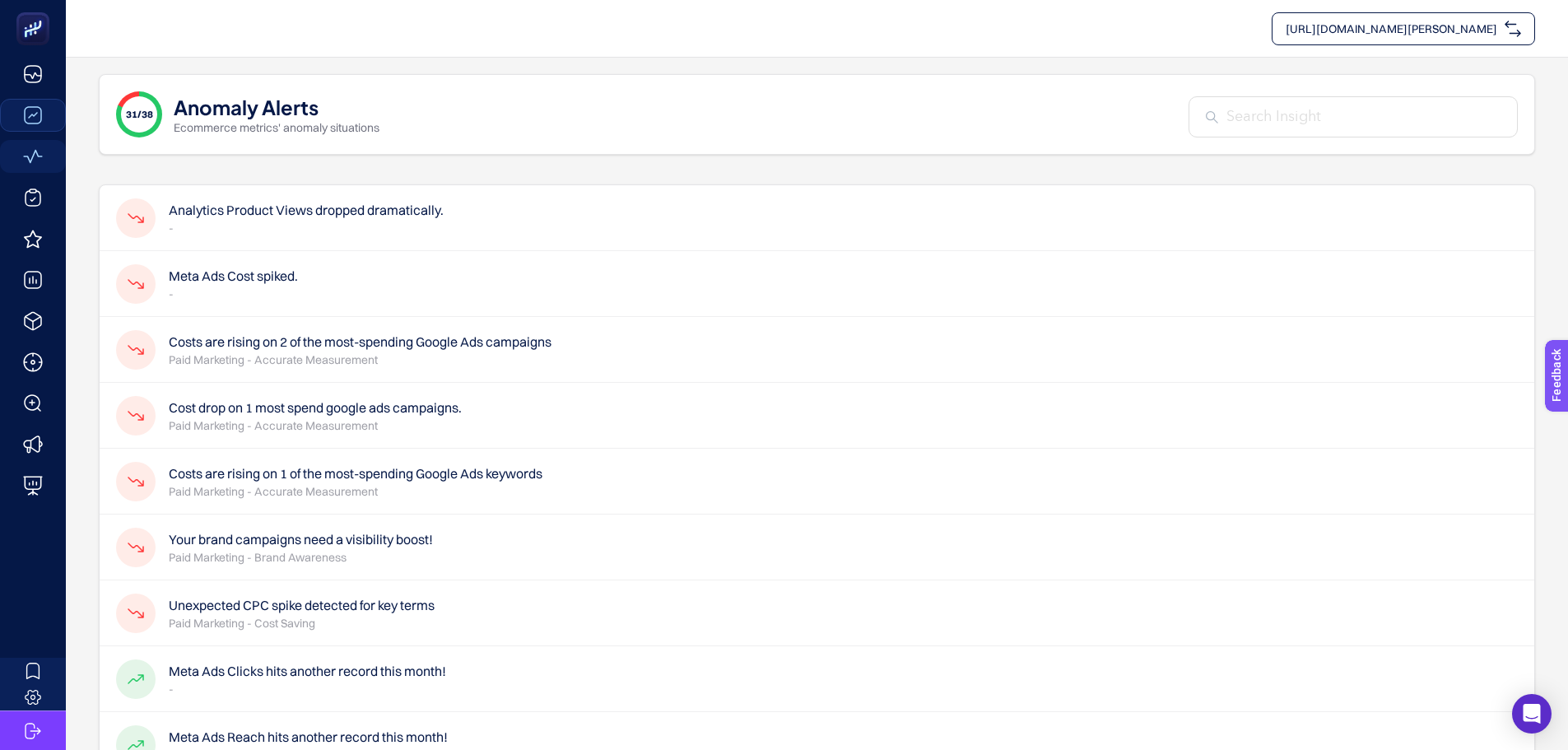
click at [293, 293] on p "-" at bounding box center [233, 294] width 129 height 16
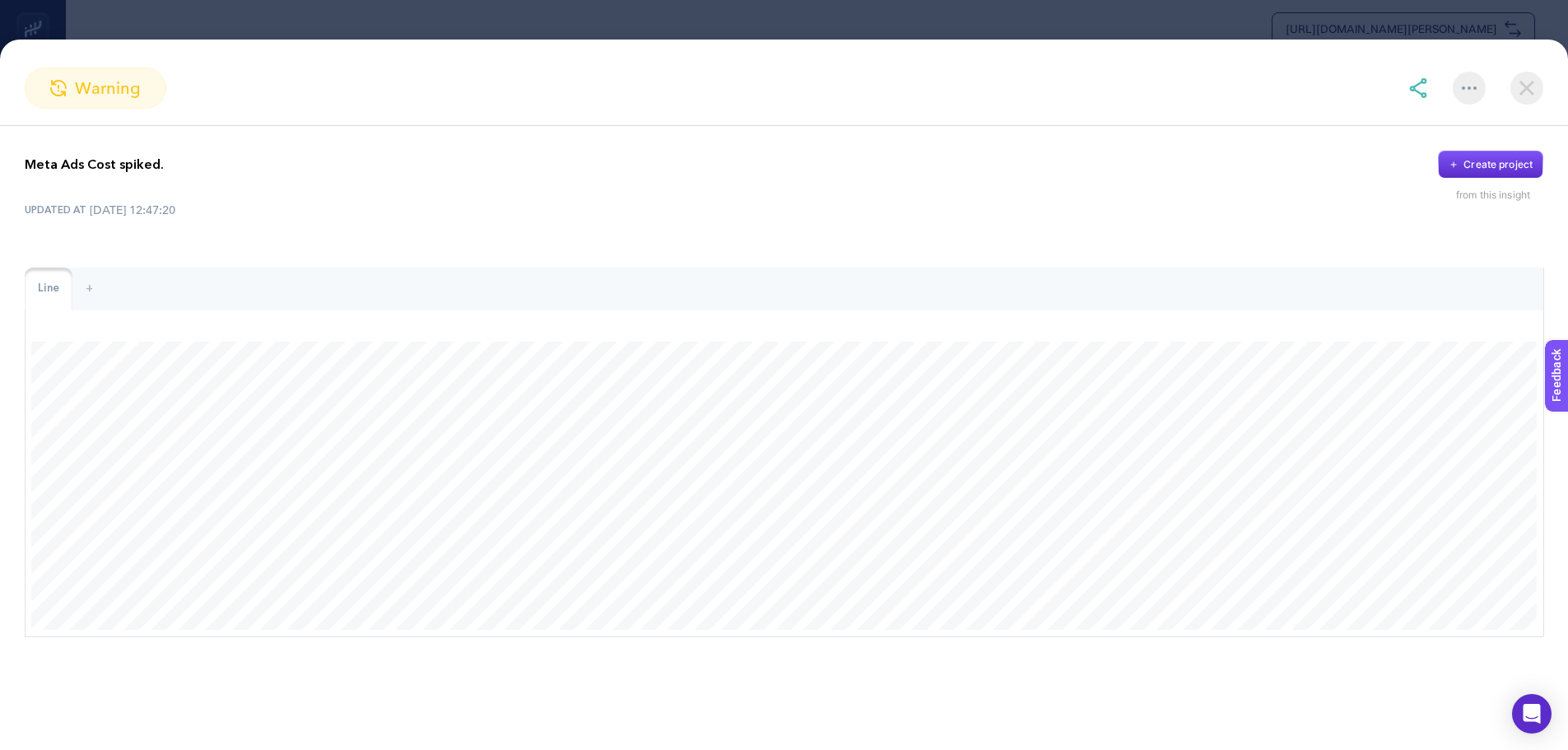
click at [1537, 75] on img at bounding box center [1526, 88] width 33 height 33
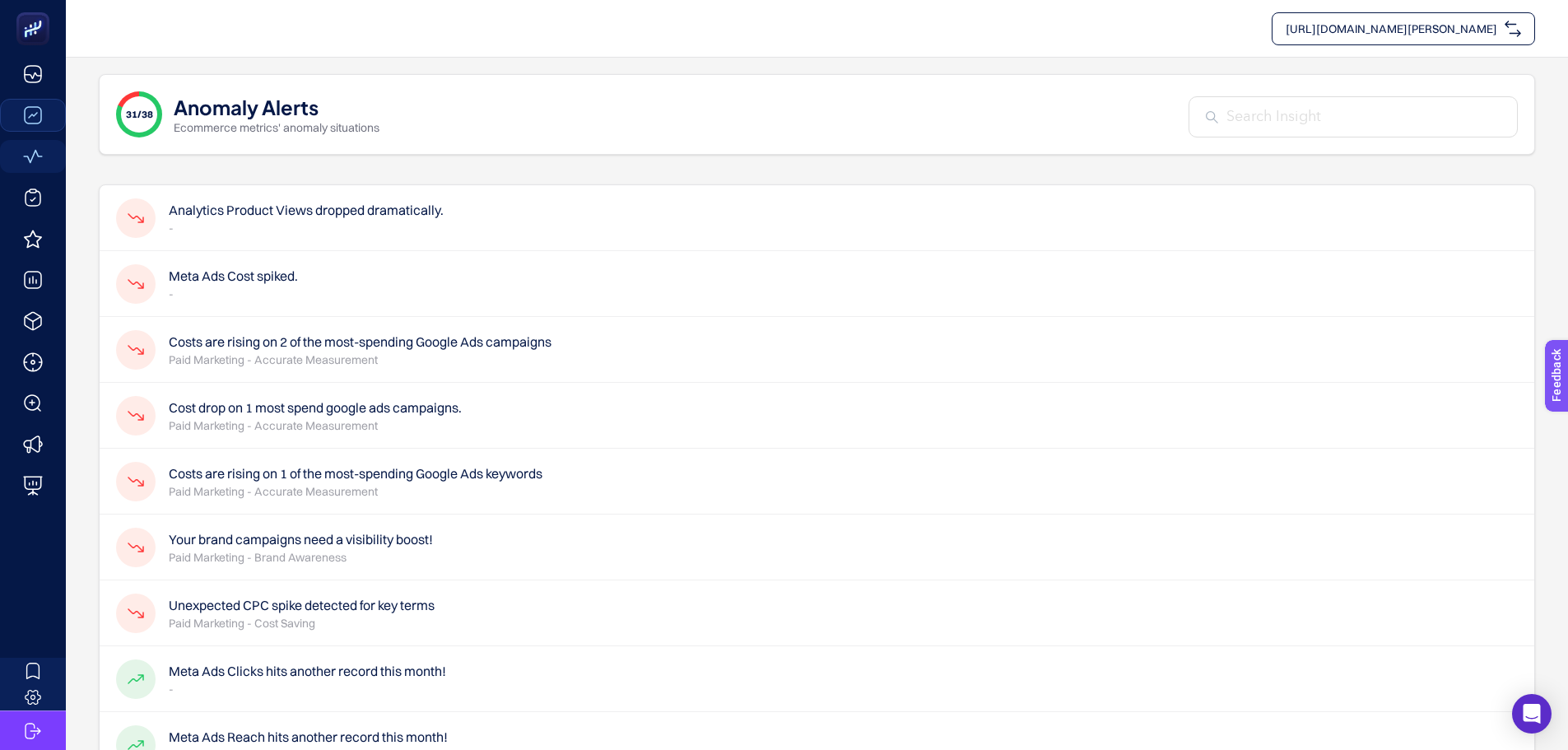
click at [317, 367] on p "Paid Marketing - Accurate Measurement" at bounding box center [360, 360] width 383 height 16
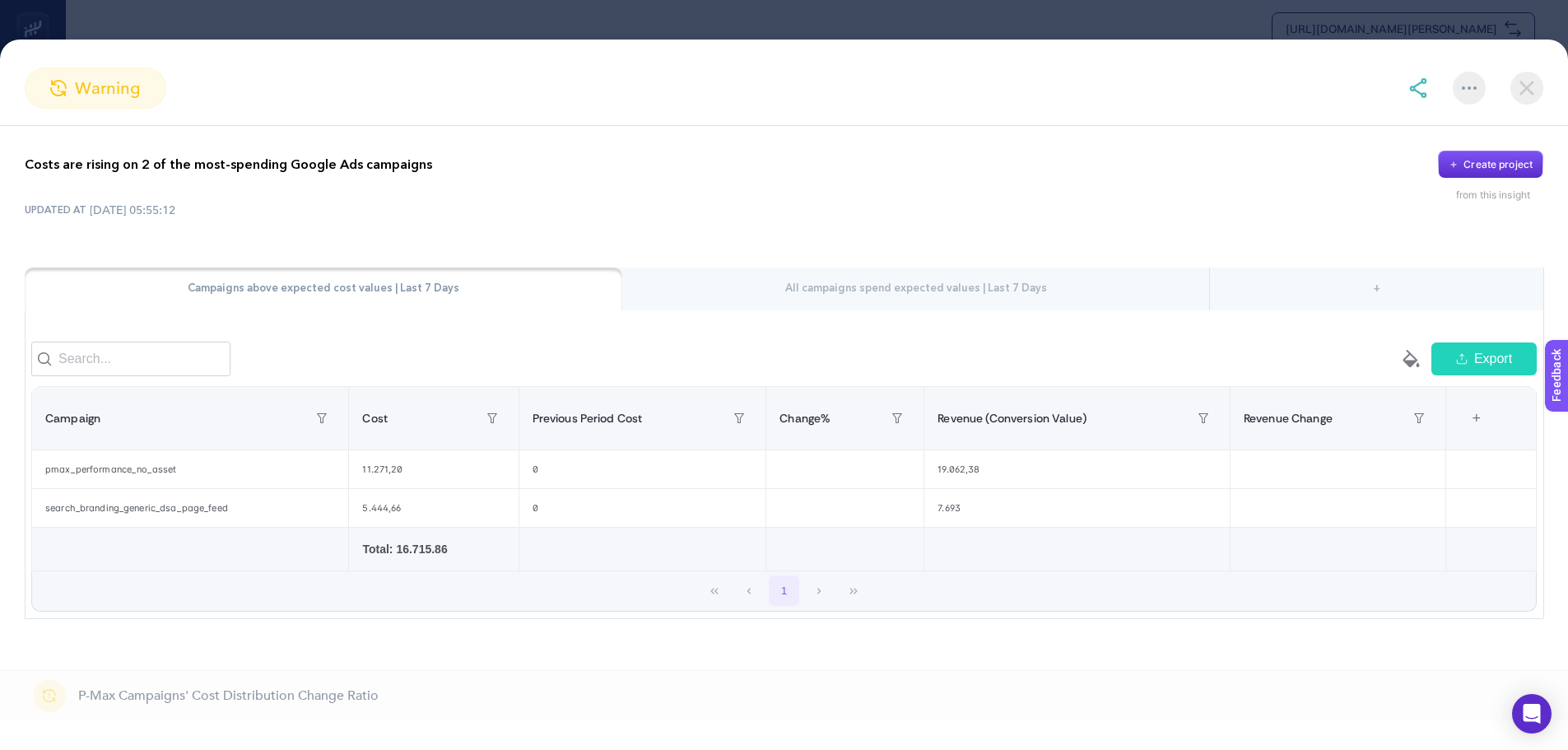
click at [1100, 33] on section "warning Costs are rising on 2 of the most-spending Google Ads campaigns Create …" at bounding box center [784, 375] width 1568 height 750
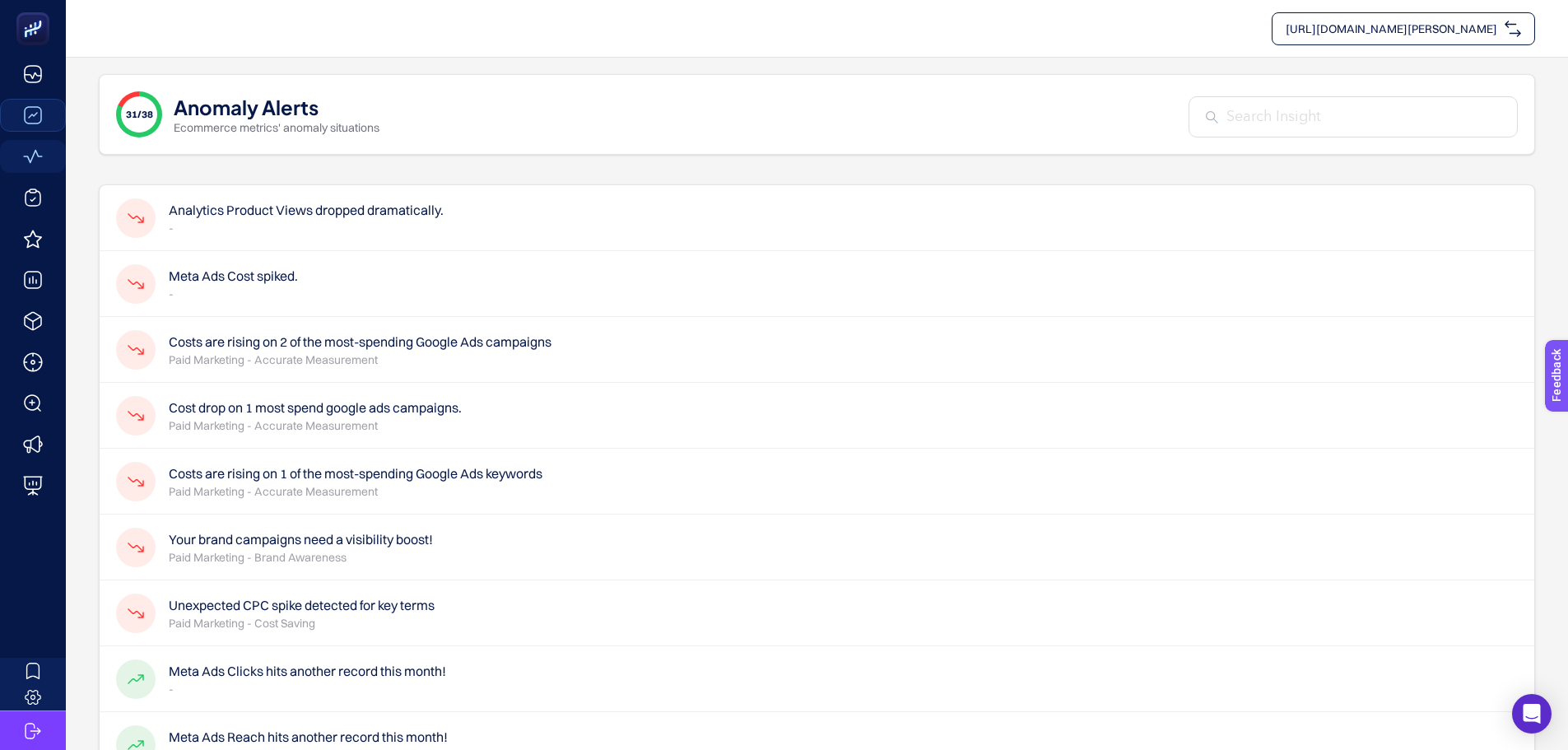
click at [274, 220] on h4 "Analytics Product Views dropped dramatically." at bounding box center [306, 210] width 275 height 20
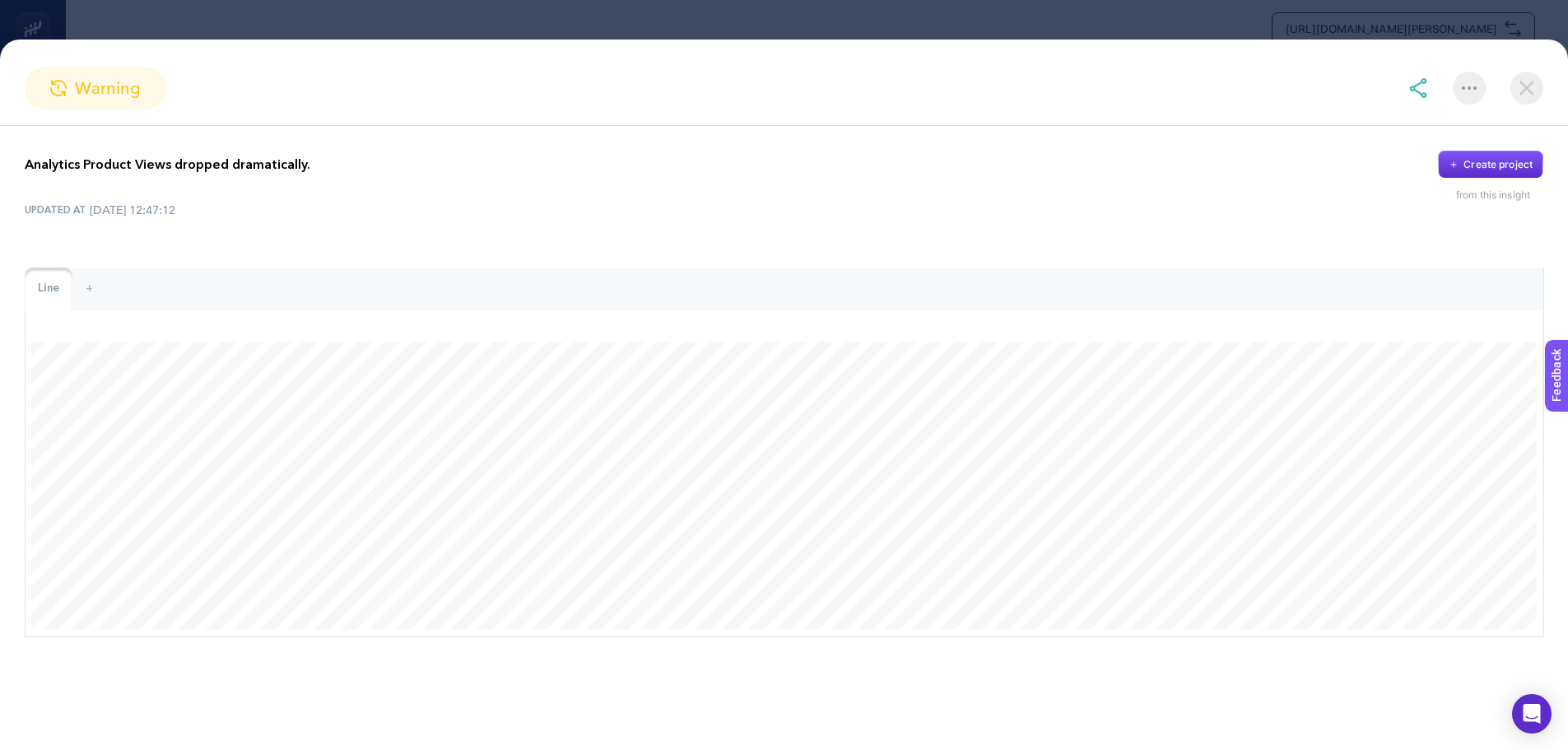
click at [1431, 89] on div at bounding box center [1475, 88] width 135 height 33
click at [1424, 85] on img at bounding box center [1418, 89] width 20 height 20
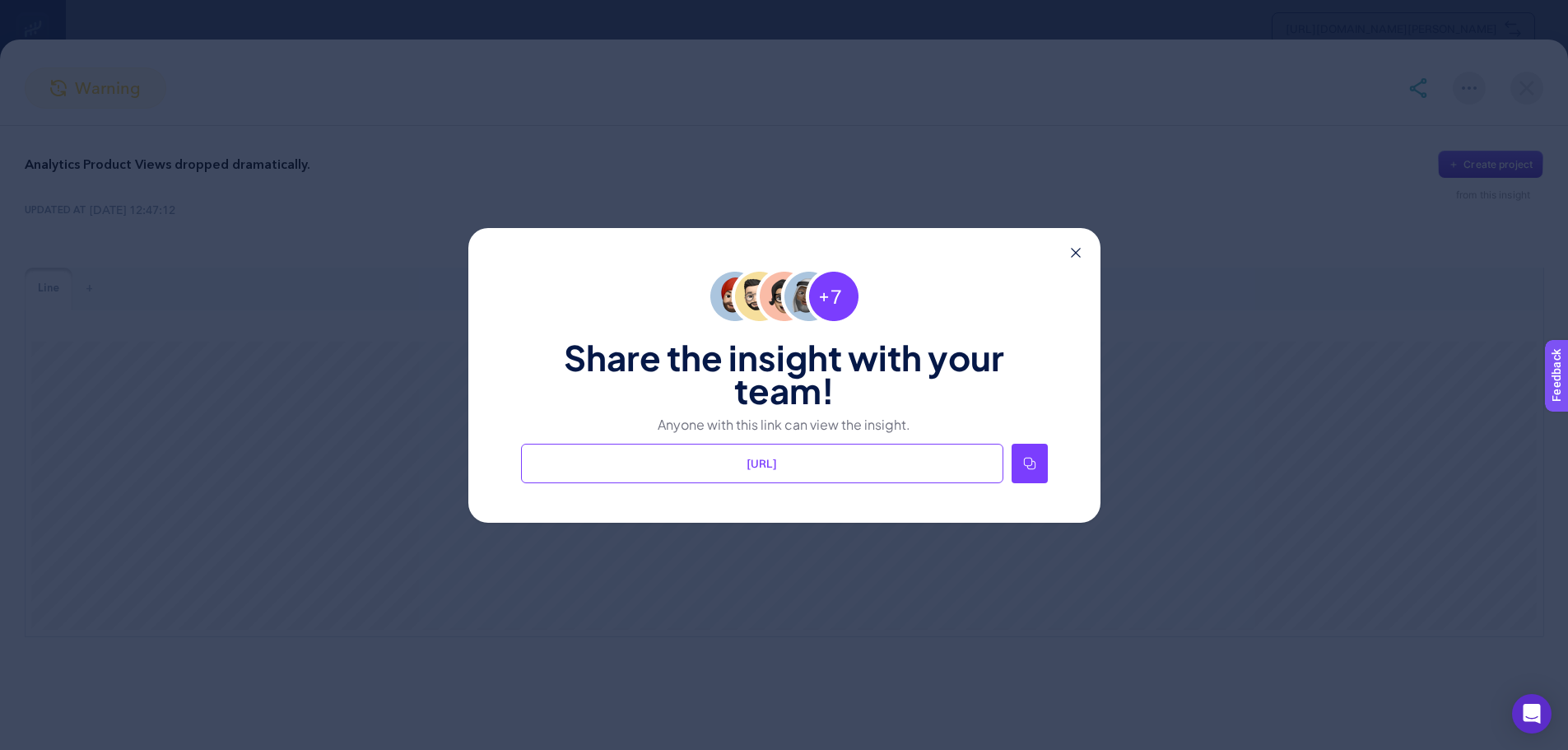
click at [1032, 458] on icon at bounding box center [1030, 464] width 14 height 14
click at [1076, 253] on icon at bounding box center [1076, 252] width 10 height 10
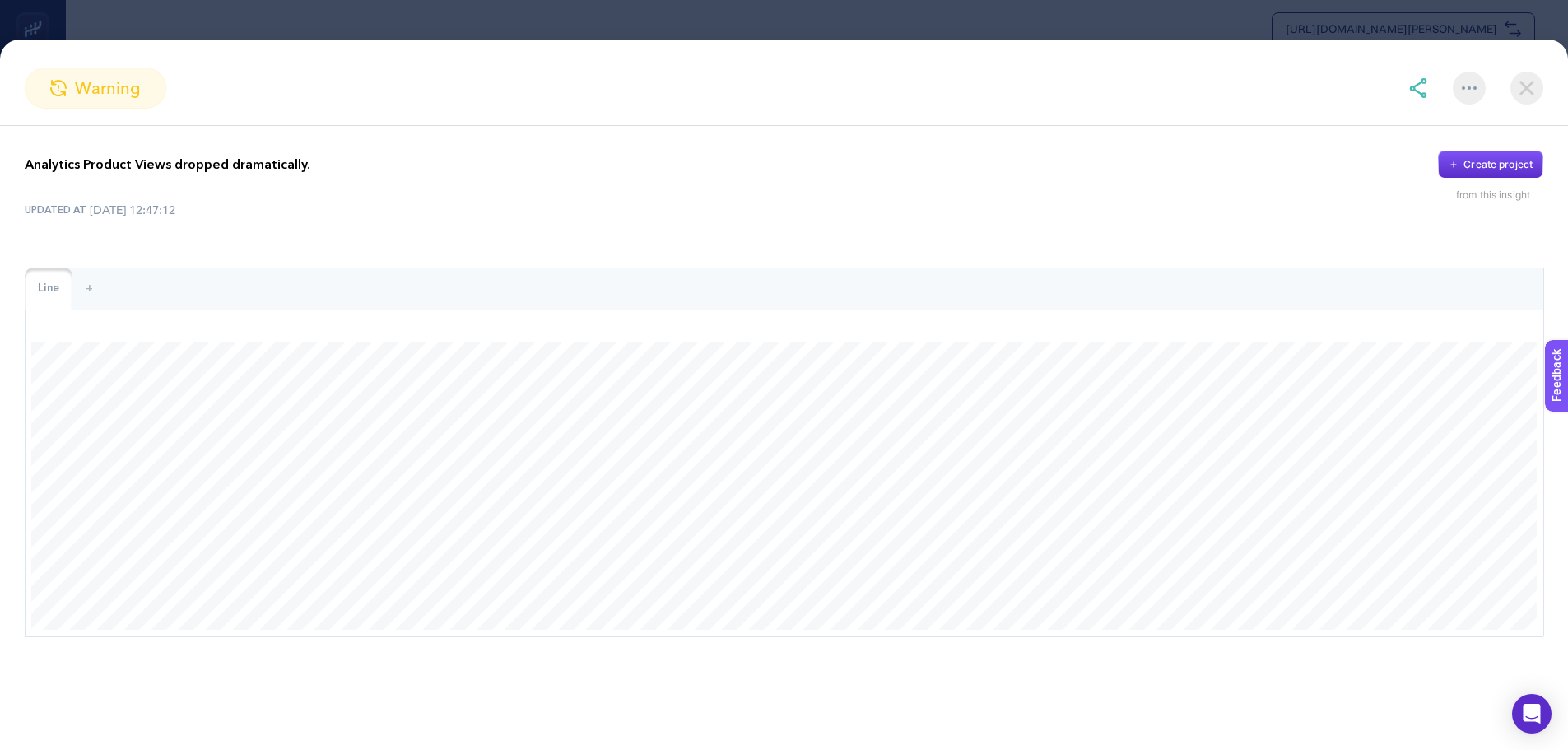
click at [1536, 79] on img at bounding box center [1526, 88] width 33 height 33
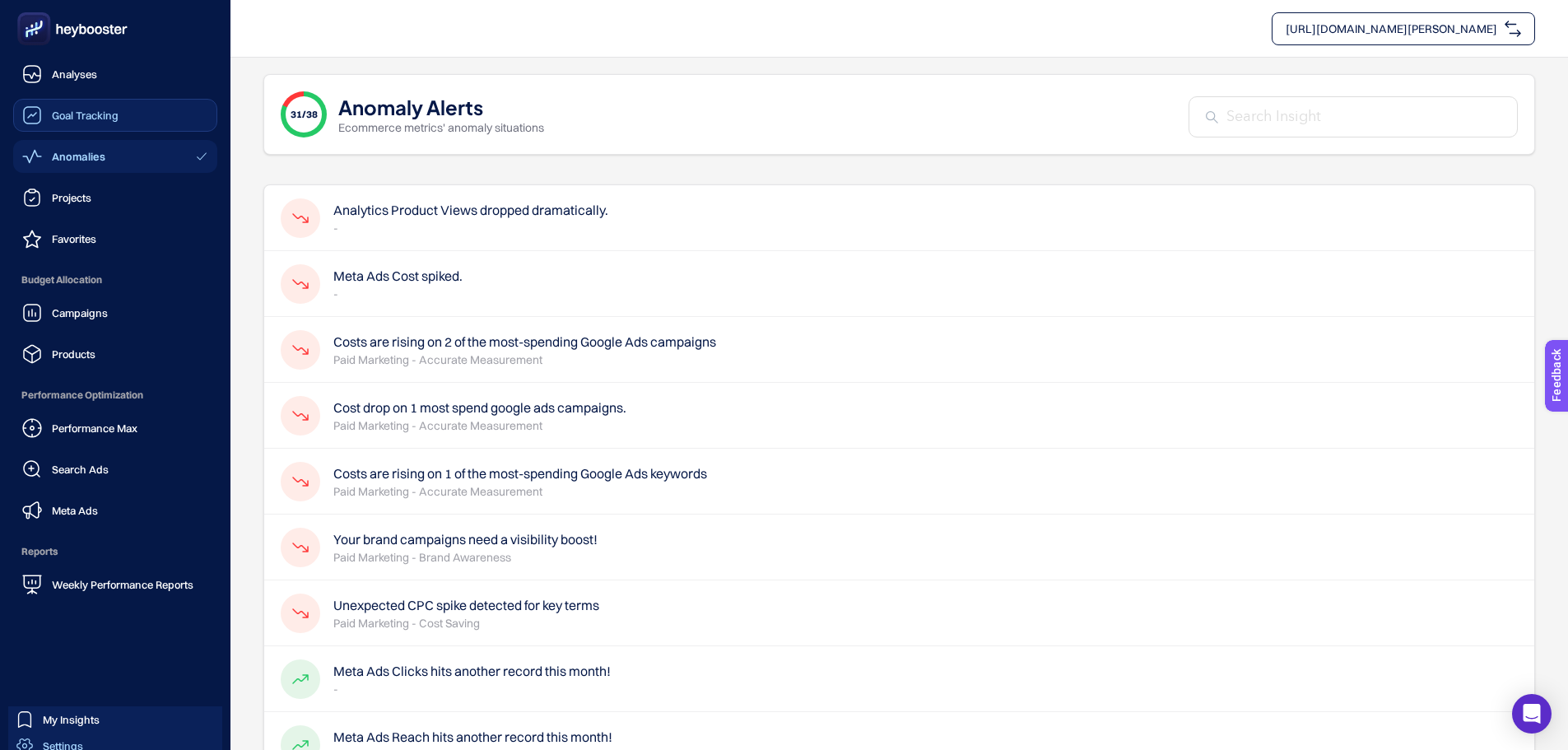
click at [47, 738] on div "Settings" at bounding box center [50, 746] width 67 height 16
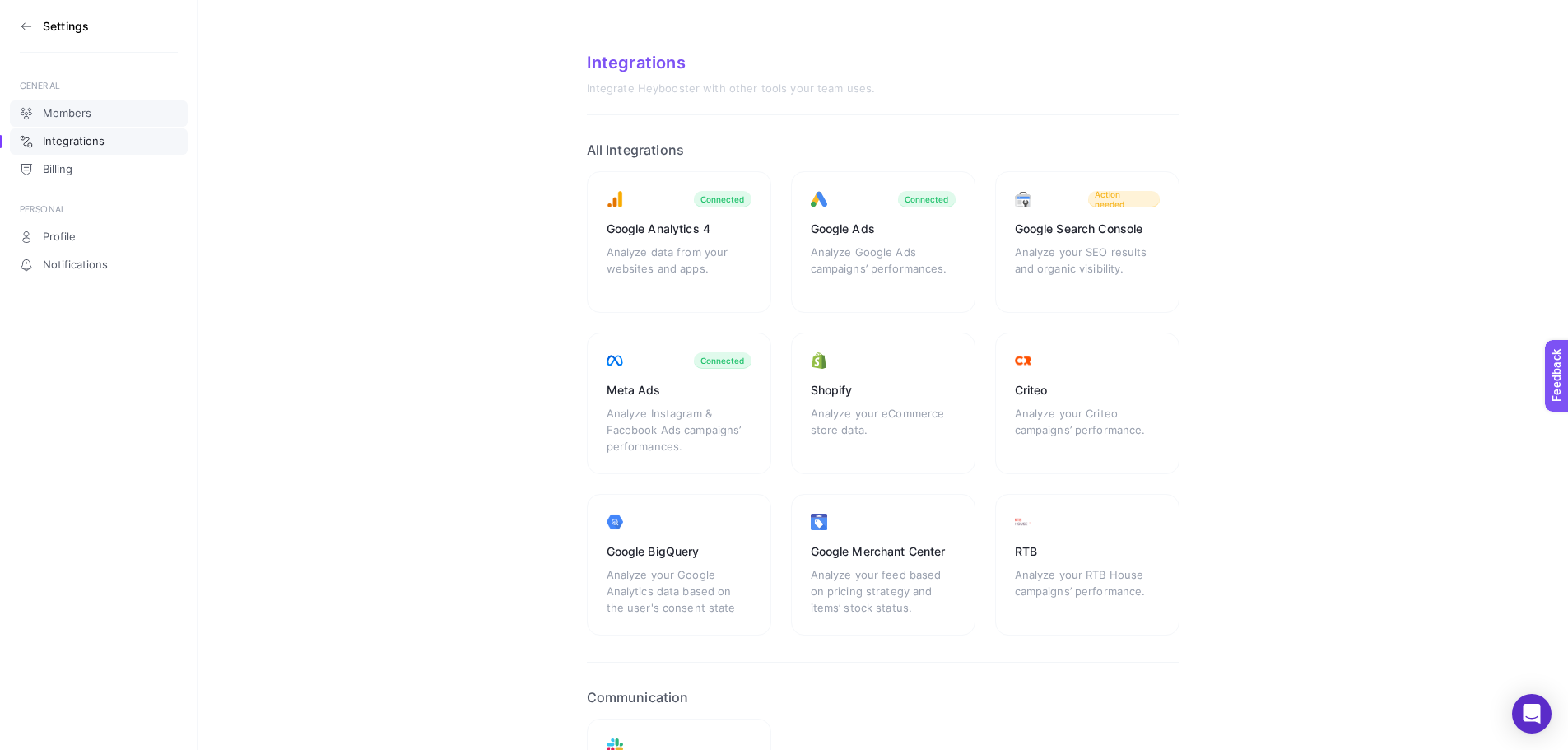
click at [99, 115] on link "Members" at bounding box center [98, 113] width 178 height 26
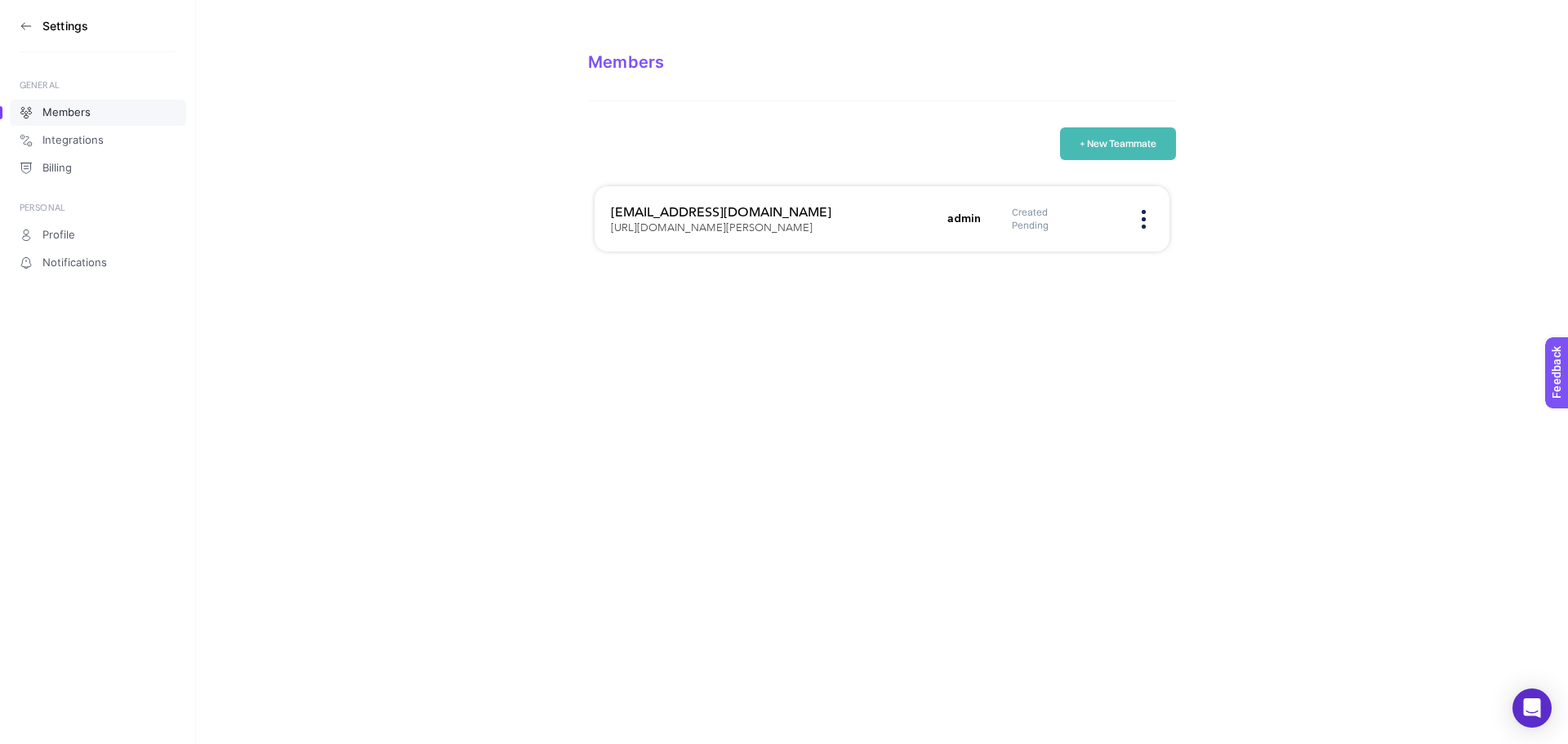
click at [1149, 148] on button "+ New Teammate" at bounding box center [1117, 143] width 116 height 32
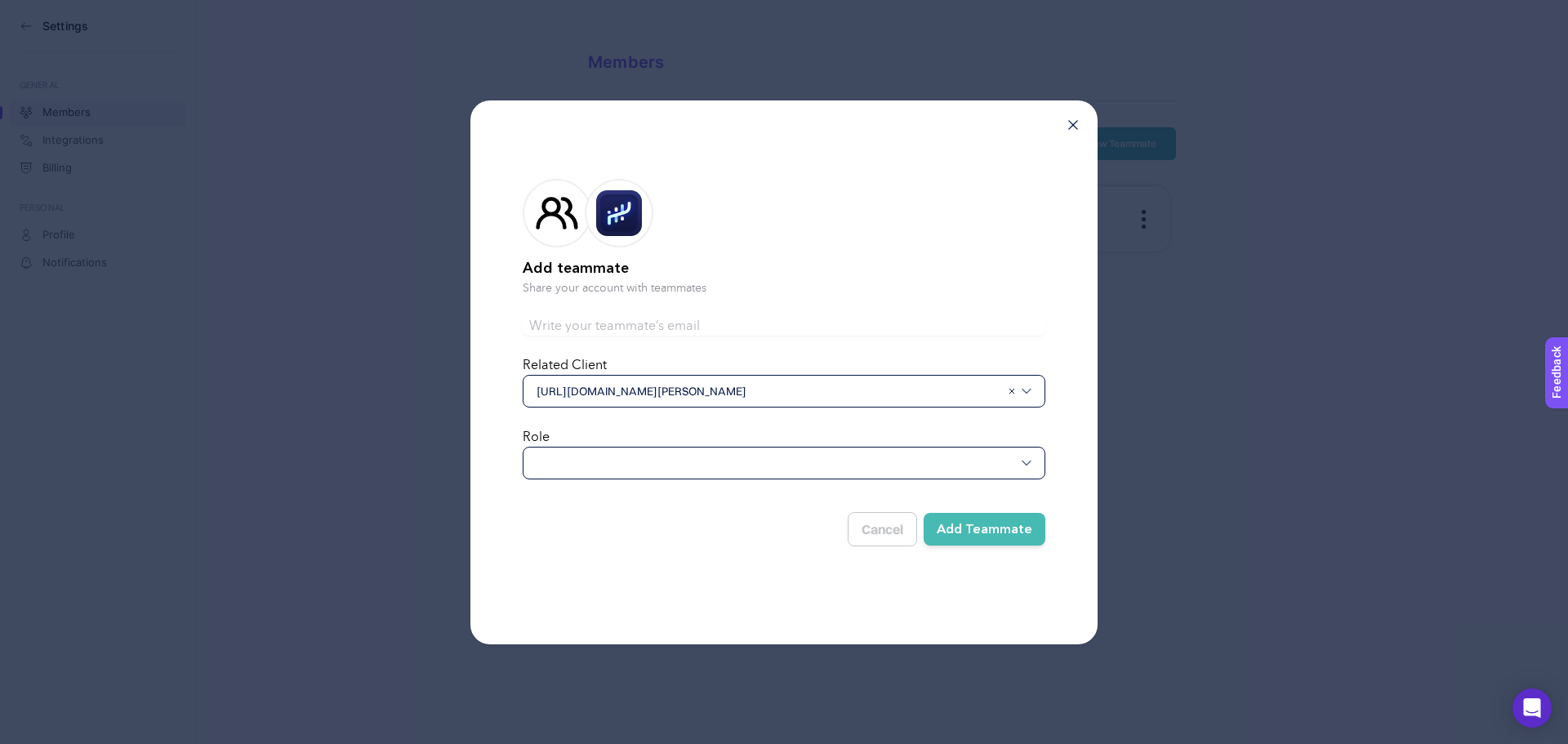
click at [659, 447] on div at bounding box center [783, 463] width 522 height 32
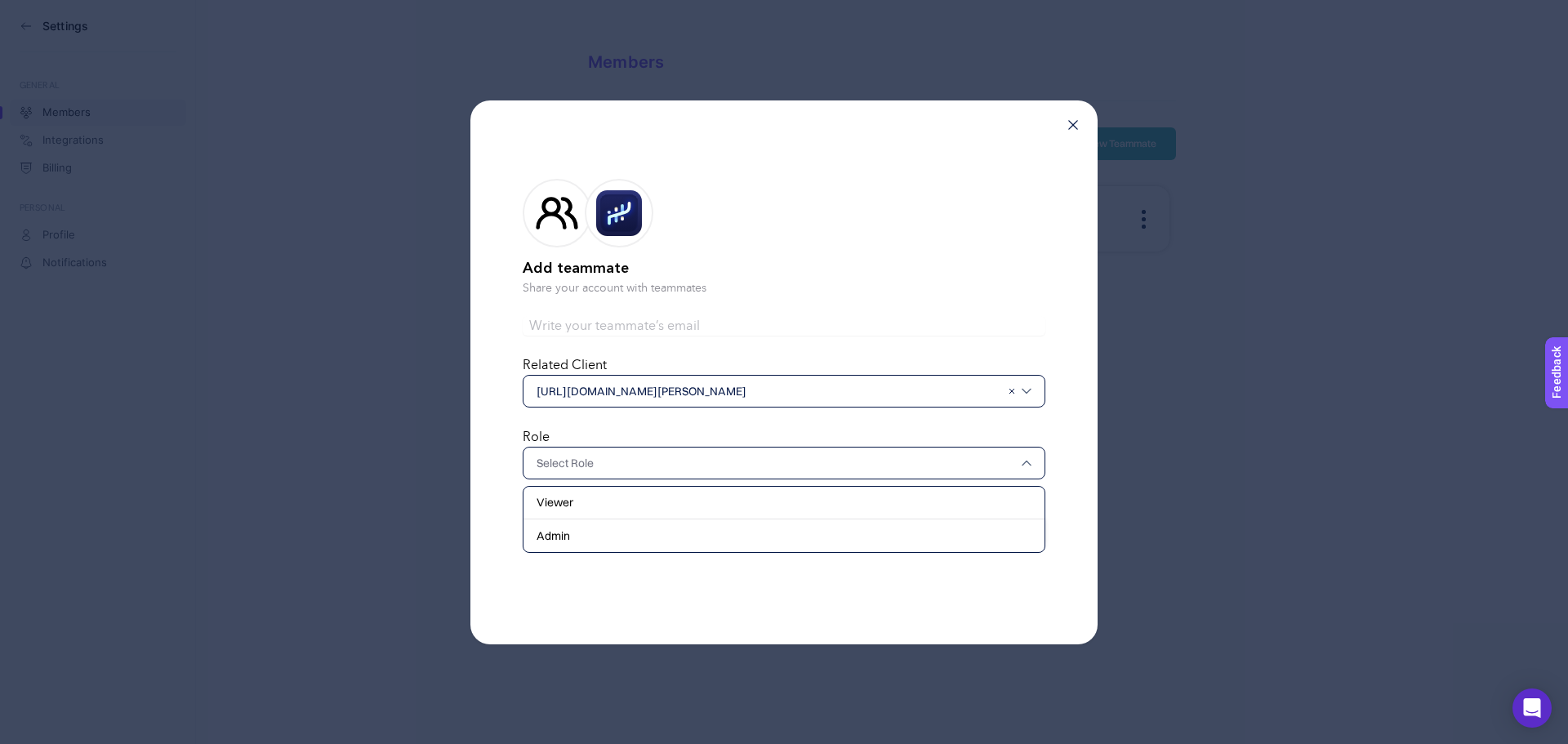
click at [651, 466] on input "text" at bounding box center [776, 463] width 478 height 16
click at [626, 528] on div "Admin" at bounding box center [783, 536] width 521 height 32
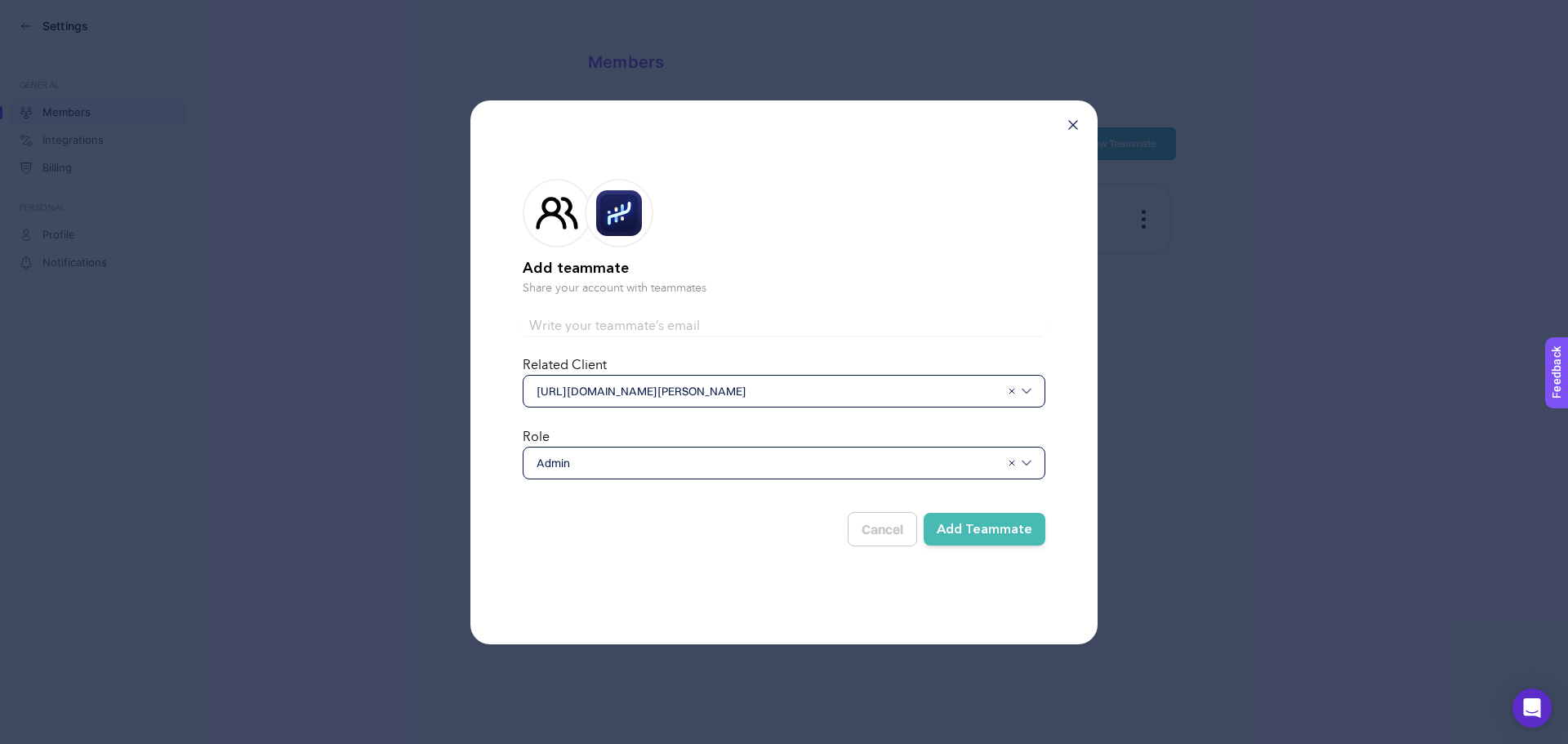
click at [611, 317] on input "text" at bounding box center [783, 326] width 522 height 20
paste input "[EMAIL_ADDRESS][DOMAIN_NAME]"
type input "[EMAIL_ADDRESS][DOMAIN_NAME]"
click at [969, 535] on button "Add Teammate" at bounding box center [985, 529] width 122 height 32
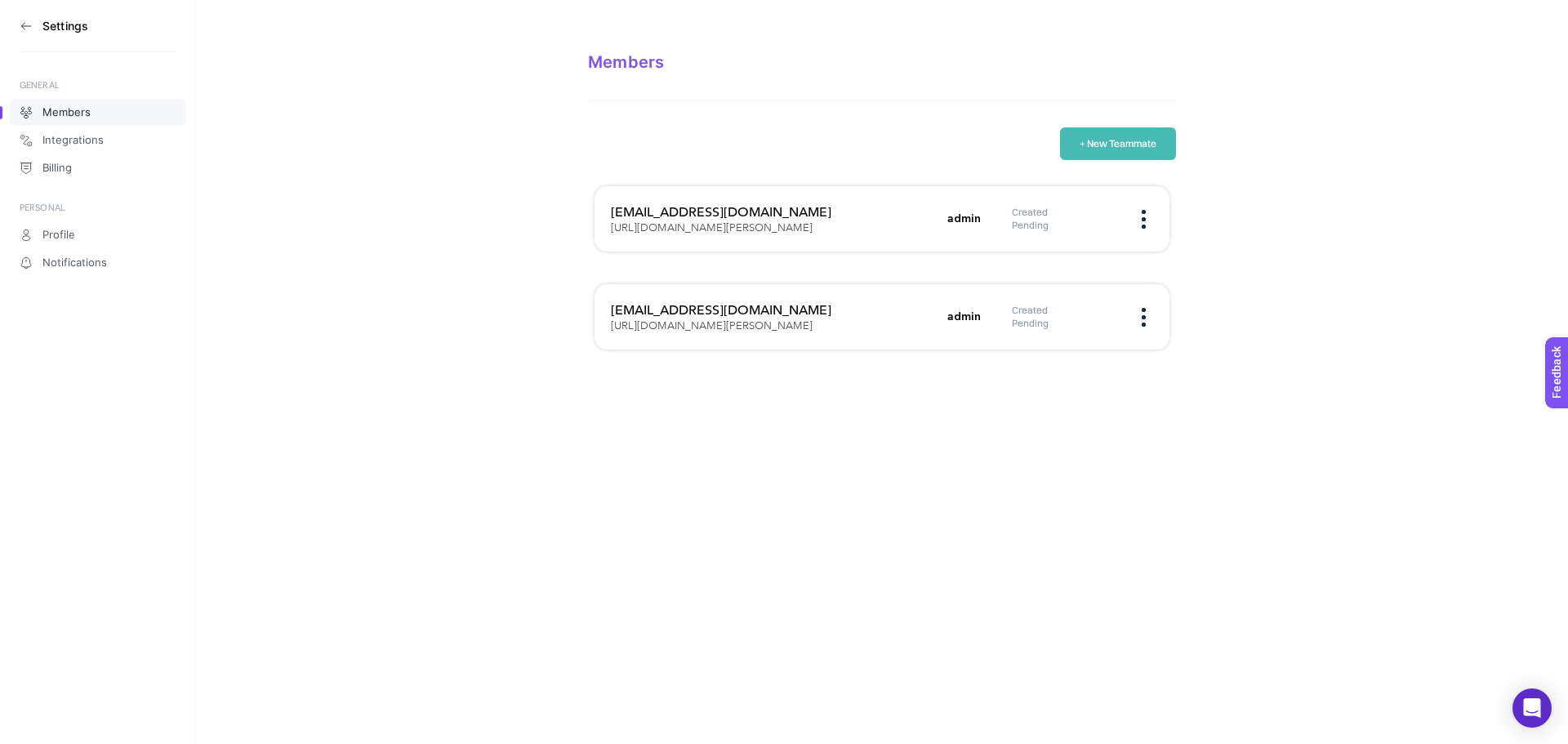
click at [30, 22] on icon at bounding box center [26, 26] width 13 height 13
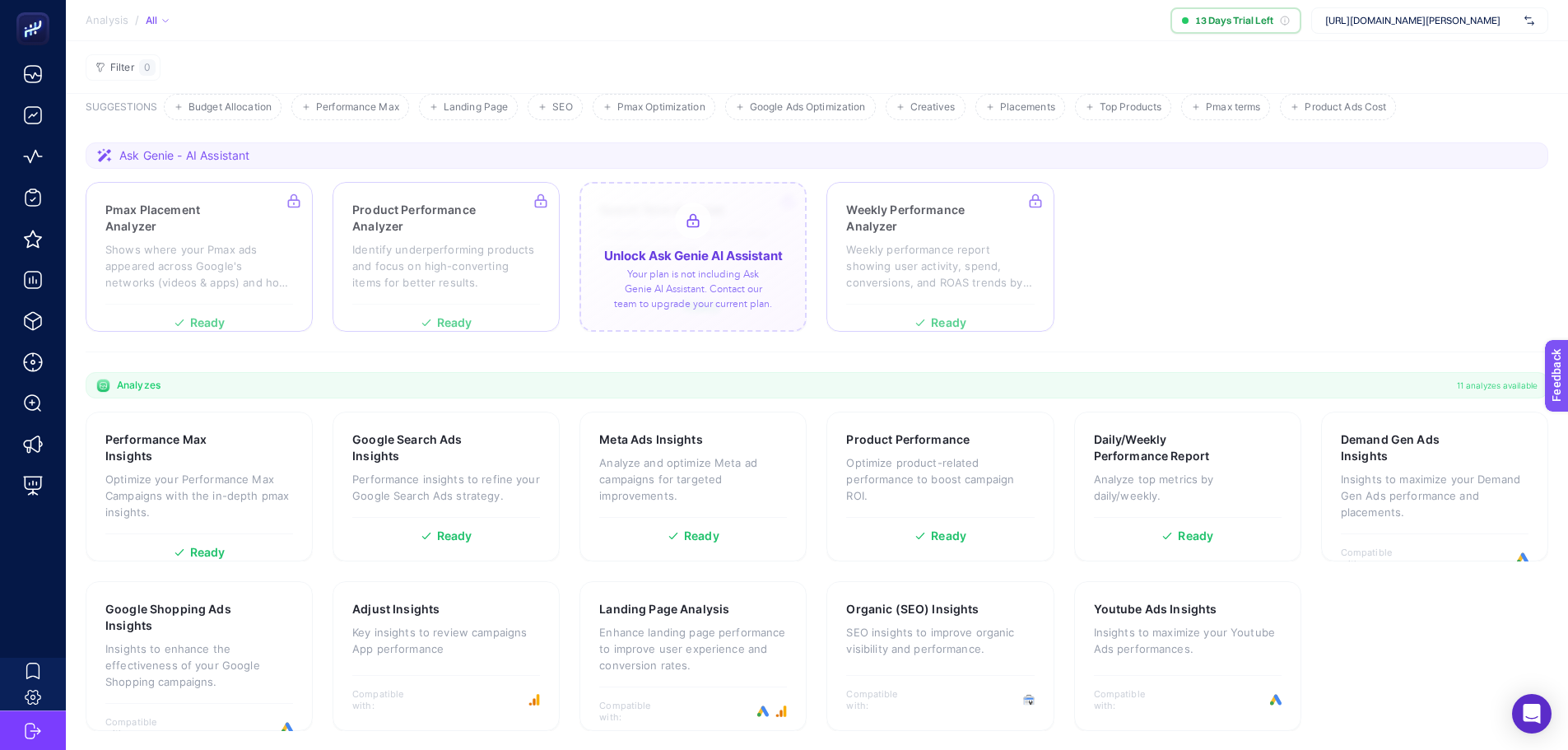
scroll to position [91, 0]
click at [271, 515] on p "Optimize your Performance Max Campaigns with the in-depth pmax insights." at bounding box center [200, 494] width 188 height 50
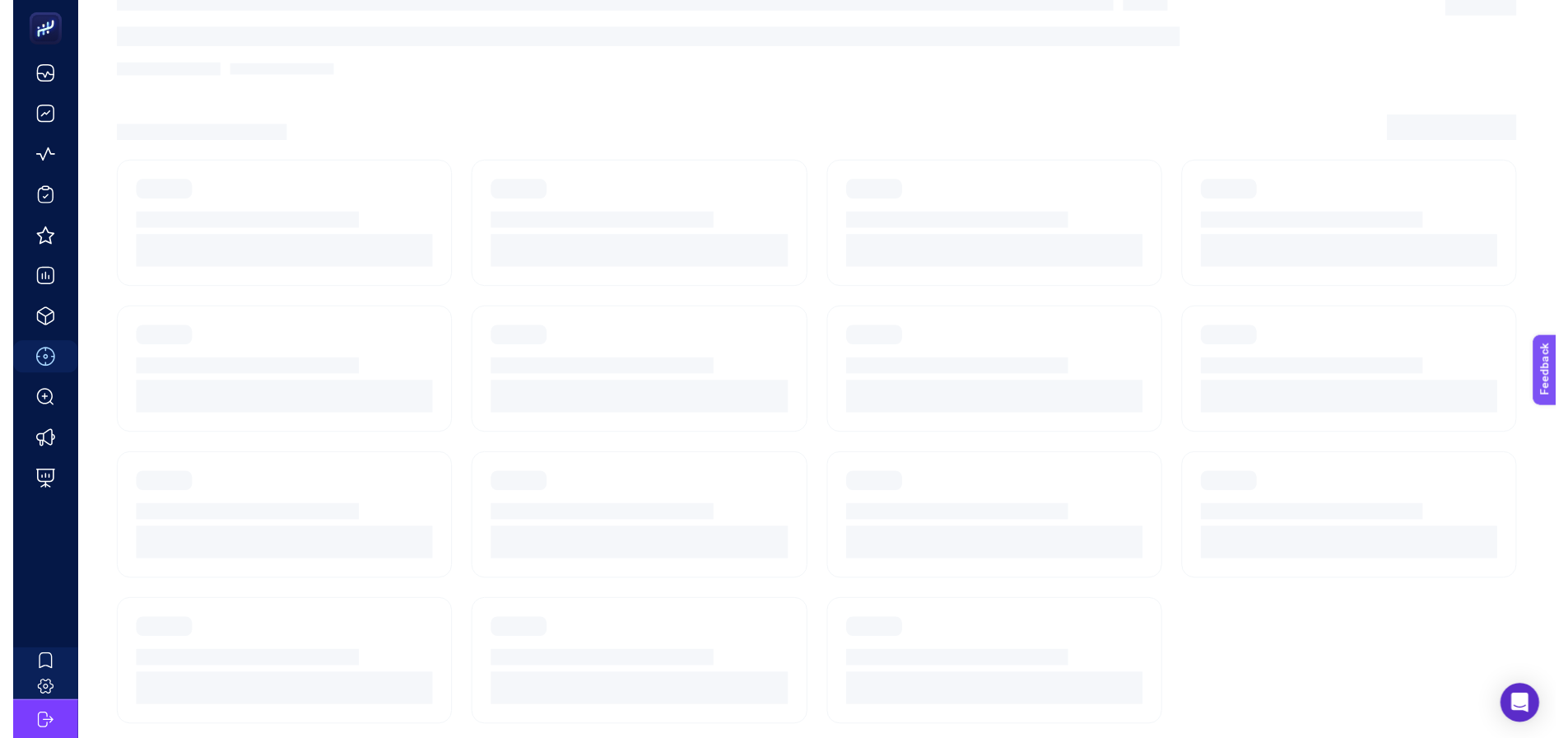
scroll to position [70, 0]
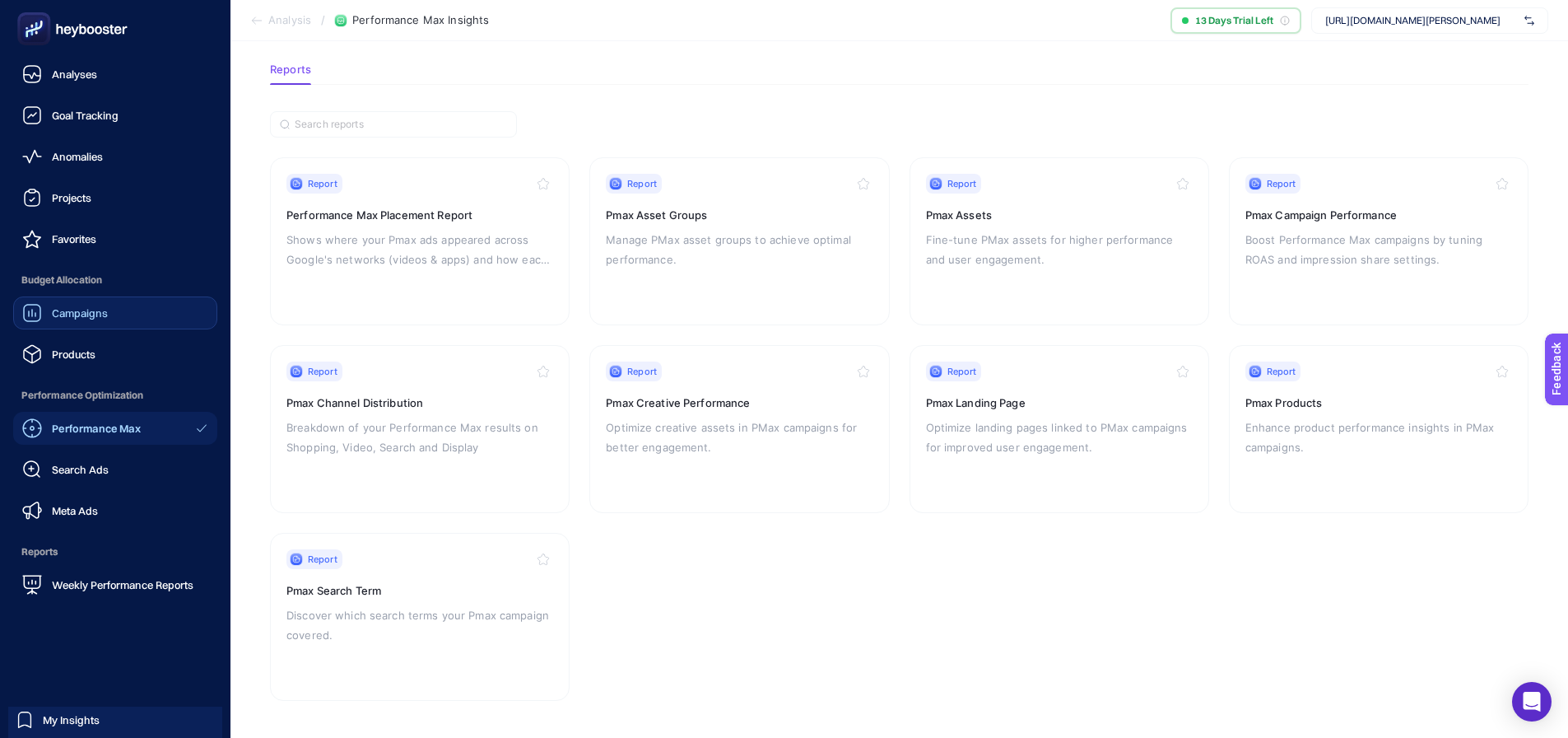
click at [43, 320] on div "Campaigns" at bounding box center [65, 313] width 86 height 20
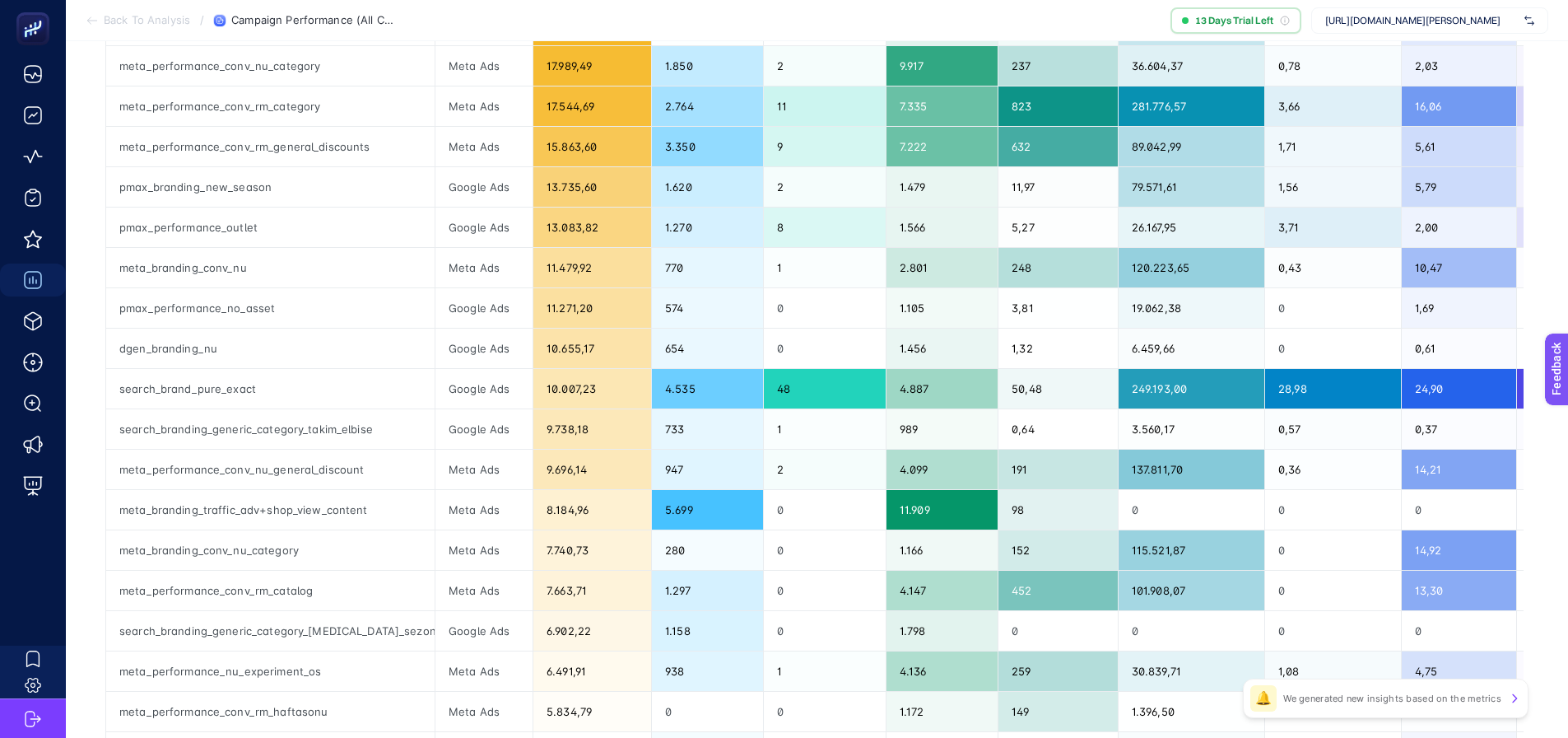
scroll to position [412, 0]
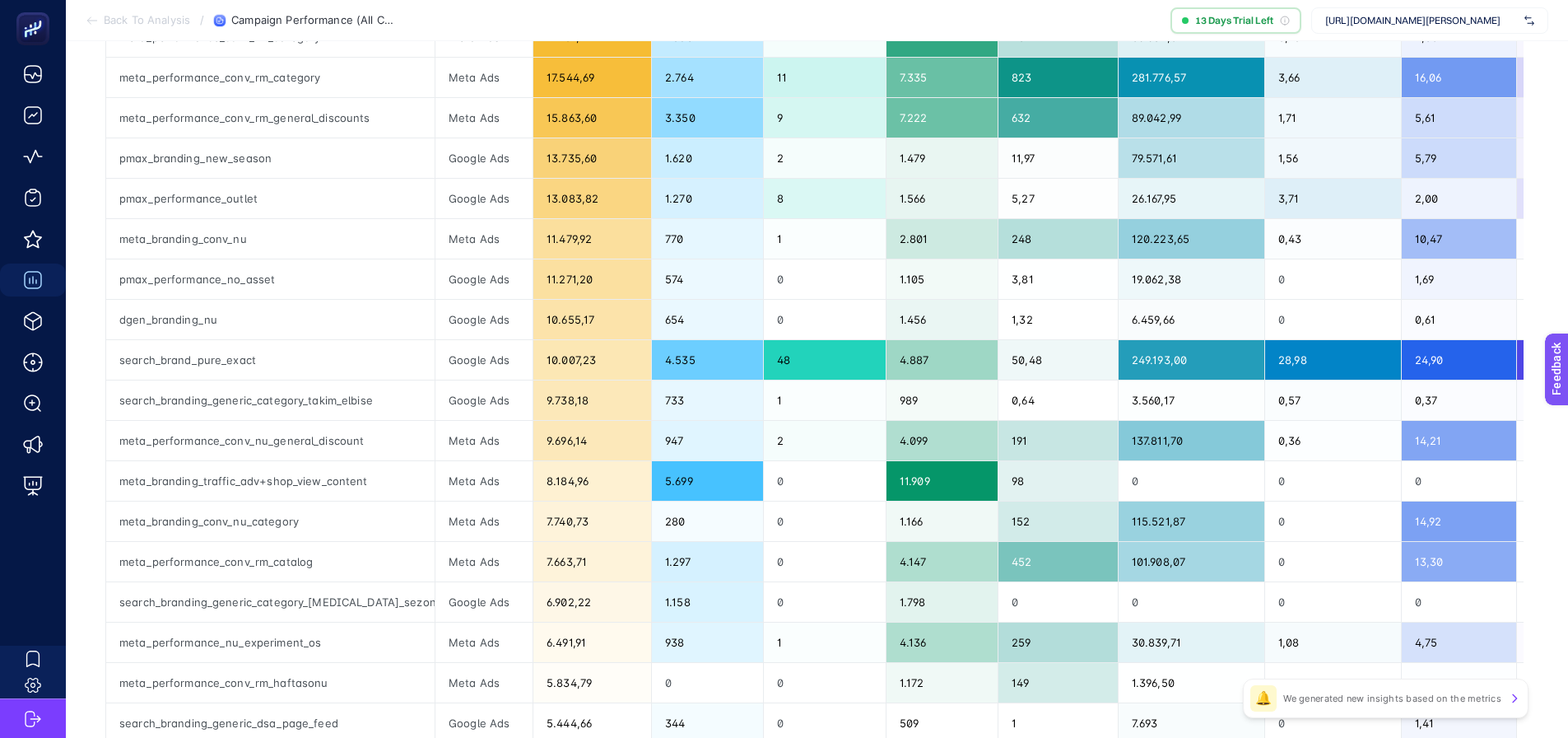
click at [1465, 702] on p "We generated new insights based on the metrics" at bounding box center [1393, 698] width 219 height 14
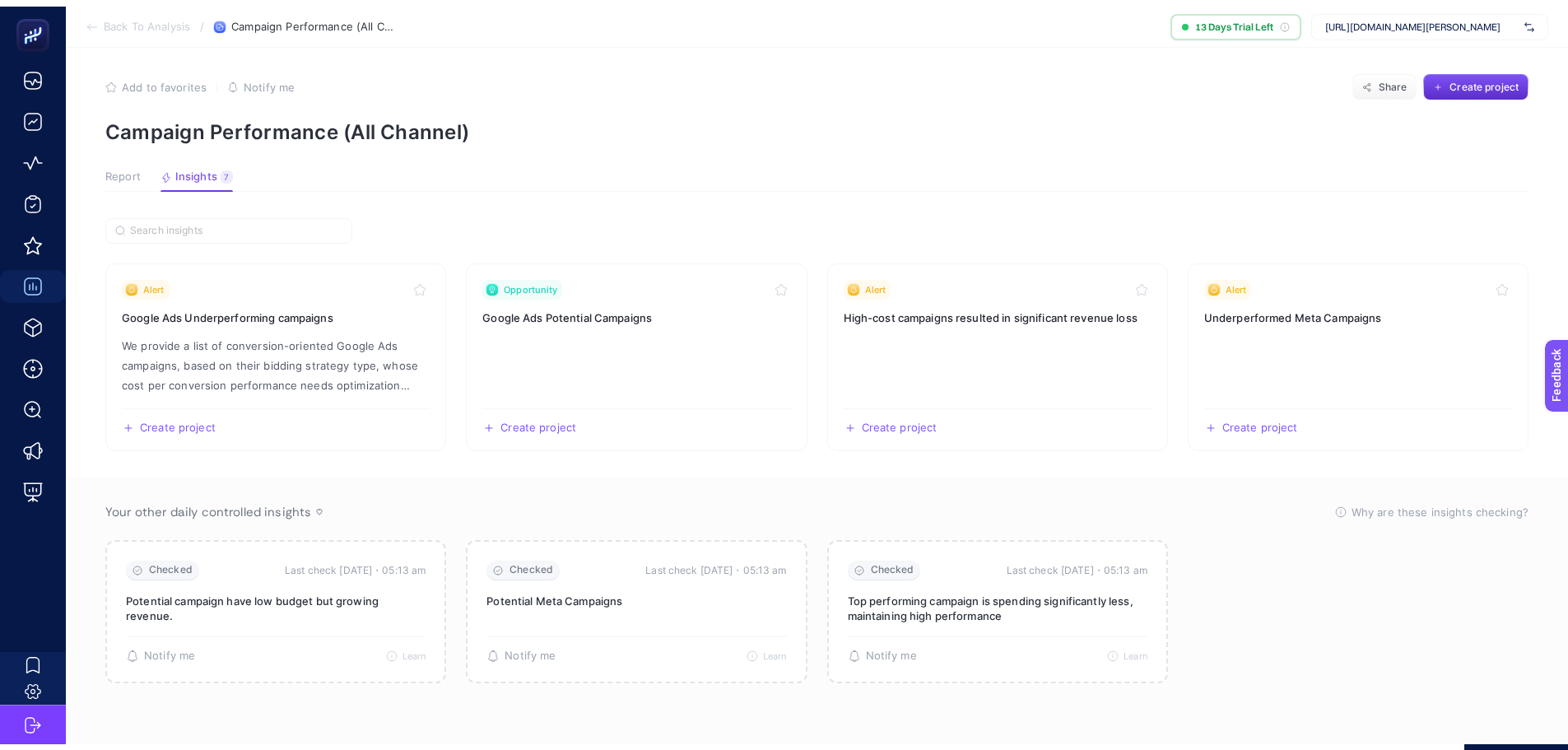
scroll to position [6, 0]
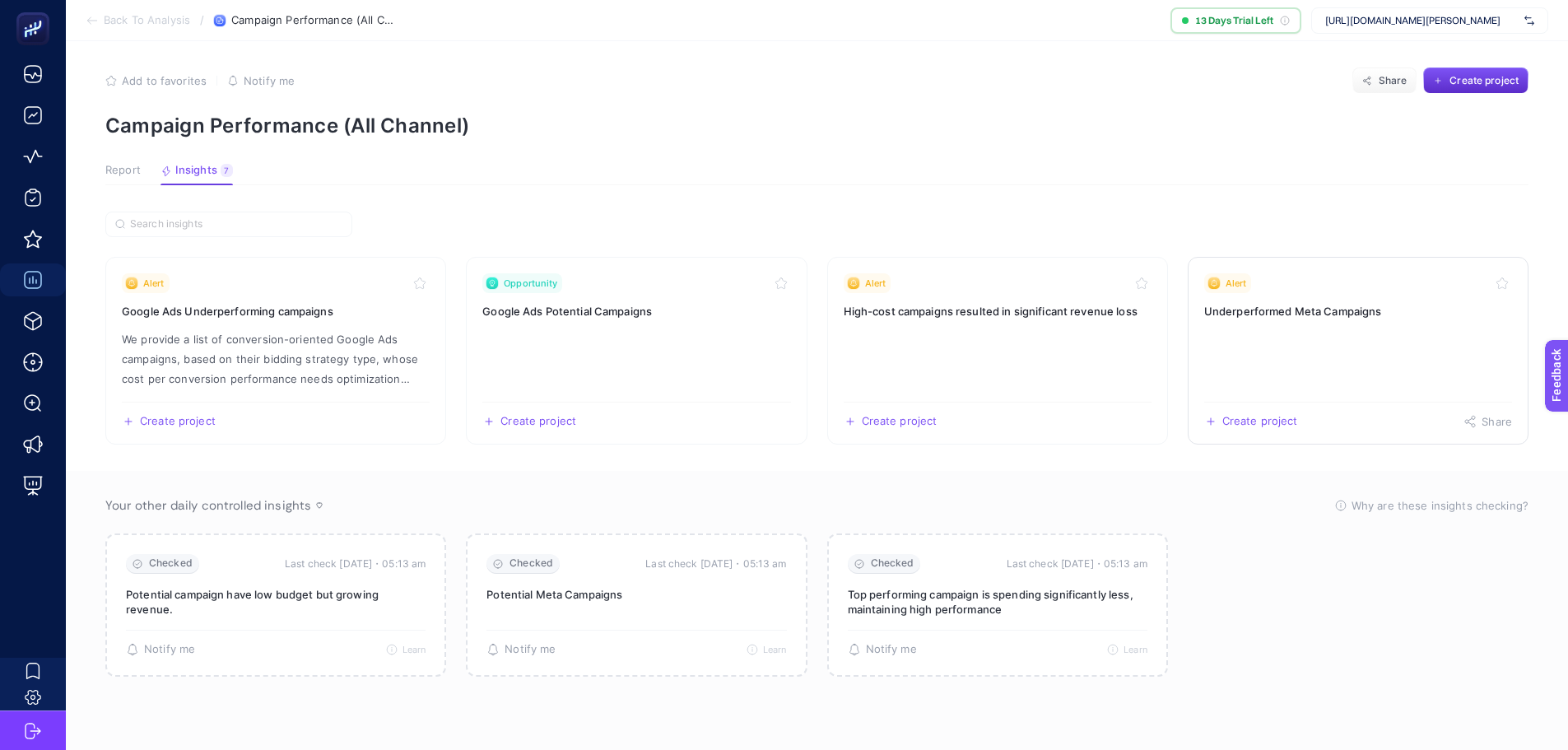
click at [1372, 313] on h3 "Underperformed Meta Campaigns" at bounding box center [1358, 311] width 308 height 16
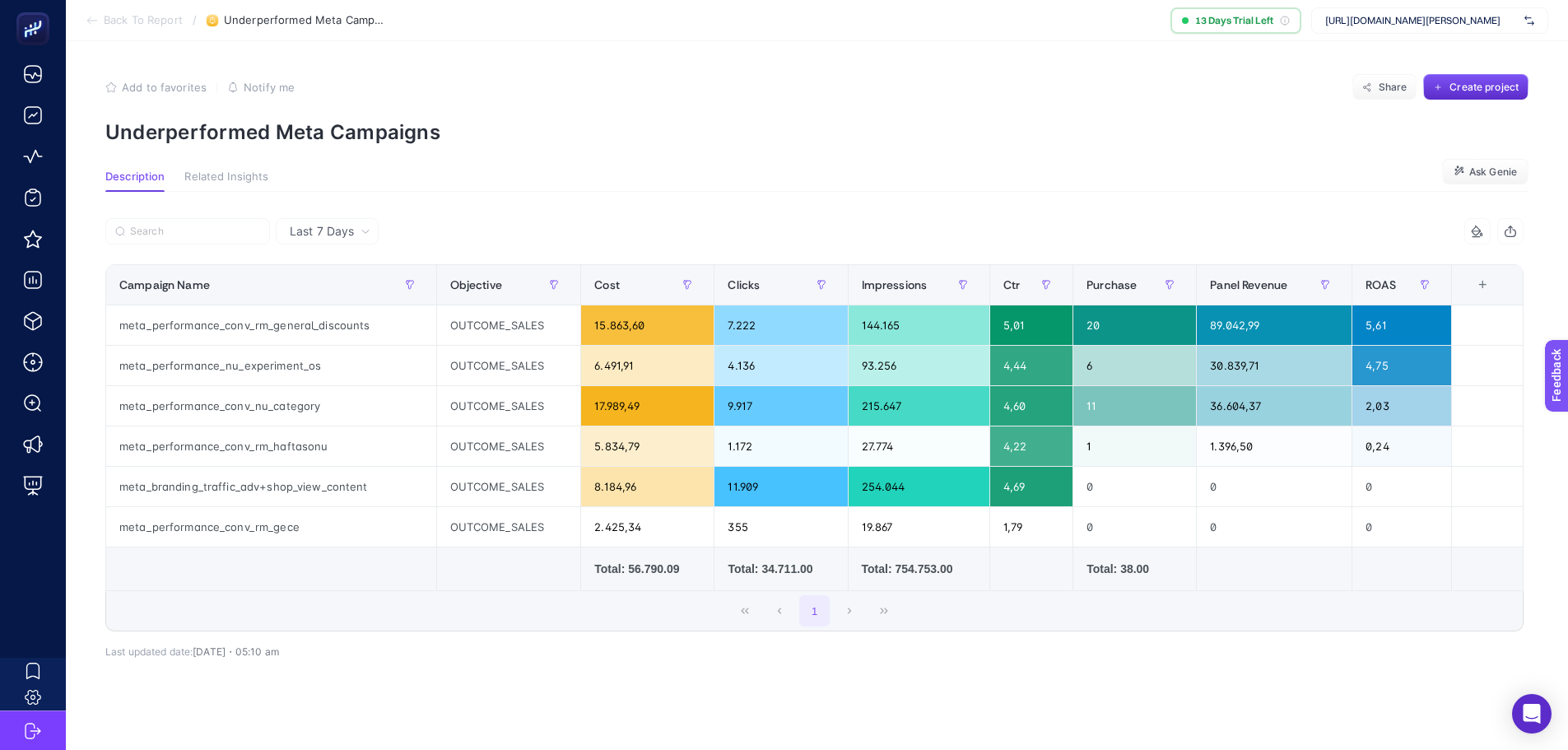
click at [251, 173] on span "Related Insights" at bounding box center [226, 177] width 84 height 14
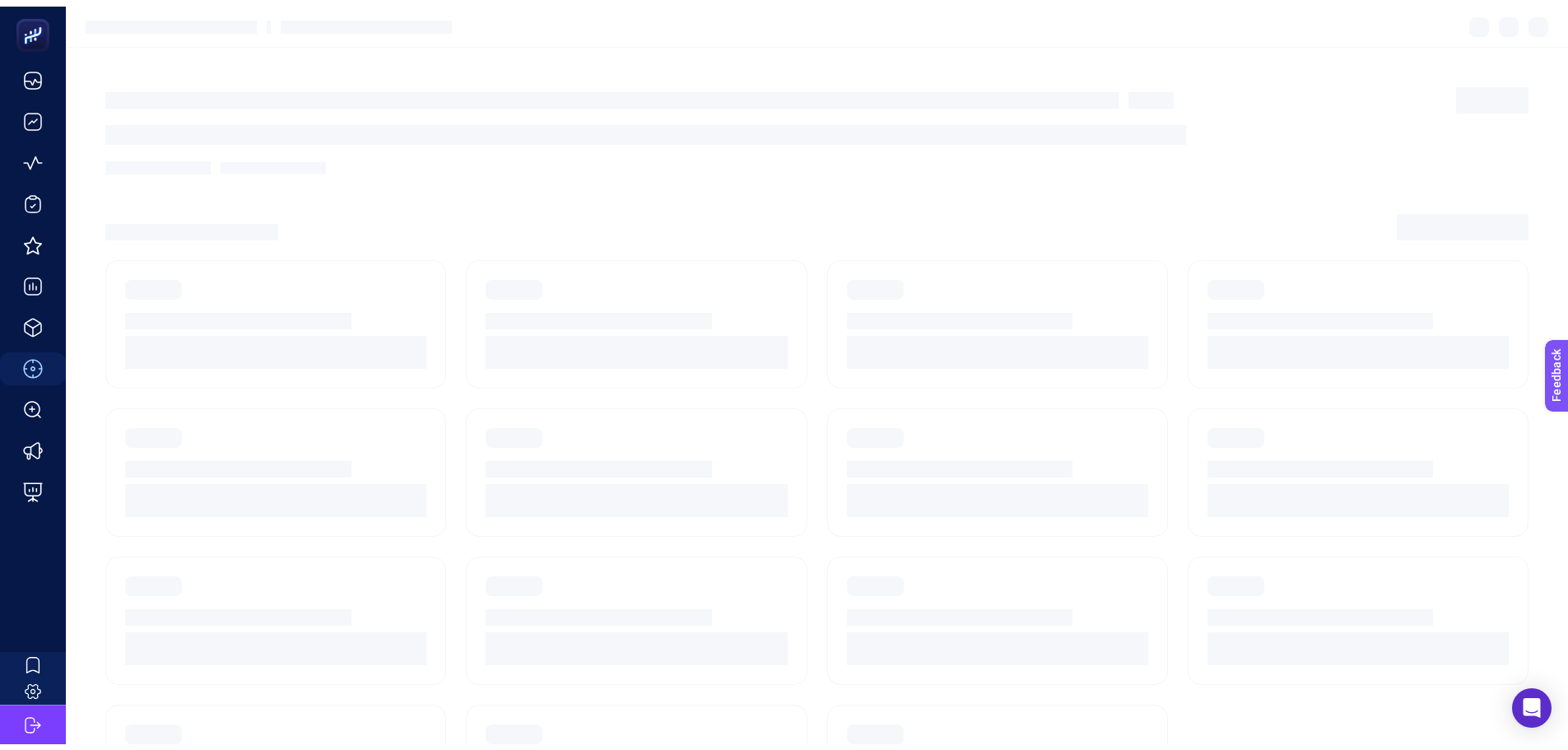
scroll to position [70, 0]
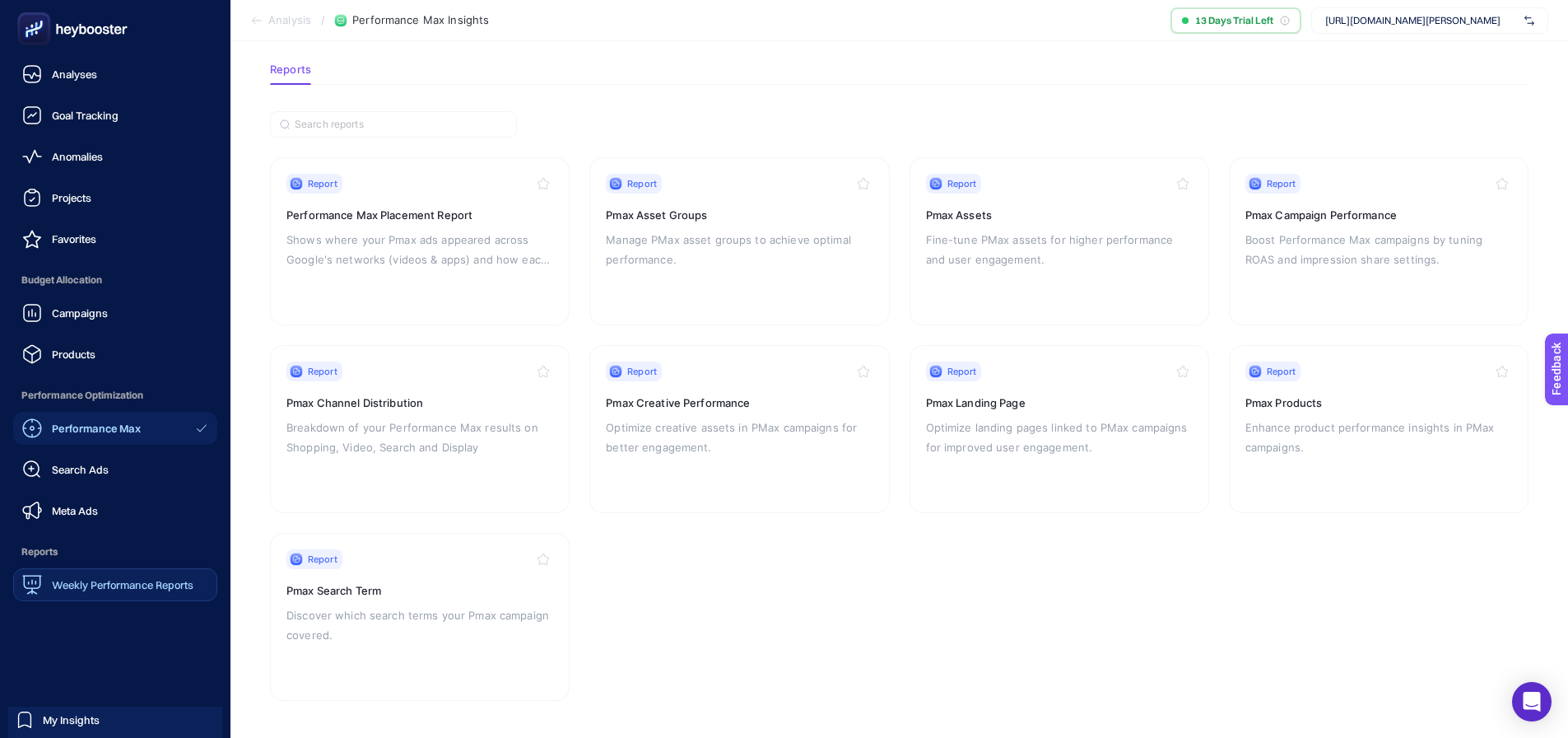
click at [109, 598] on link "Weekly Performance Reports" at bounding box center [116, 584] width 204 height 33
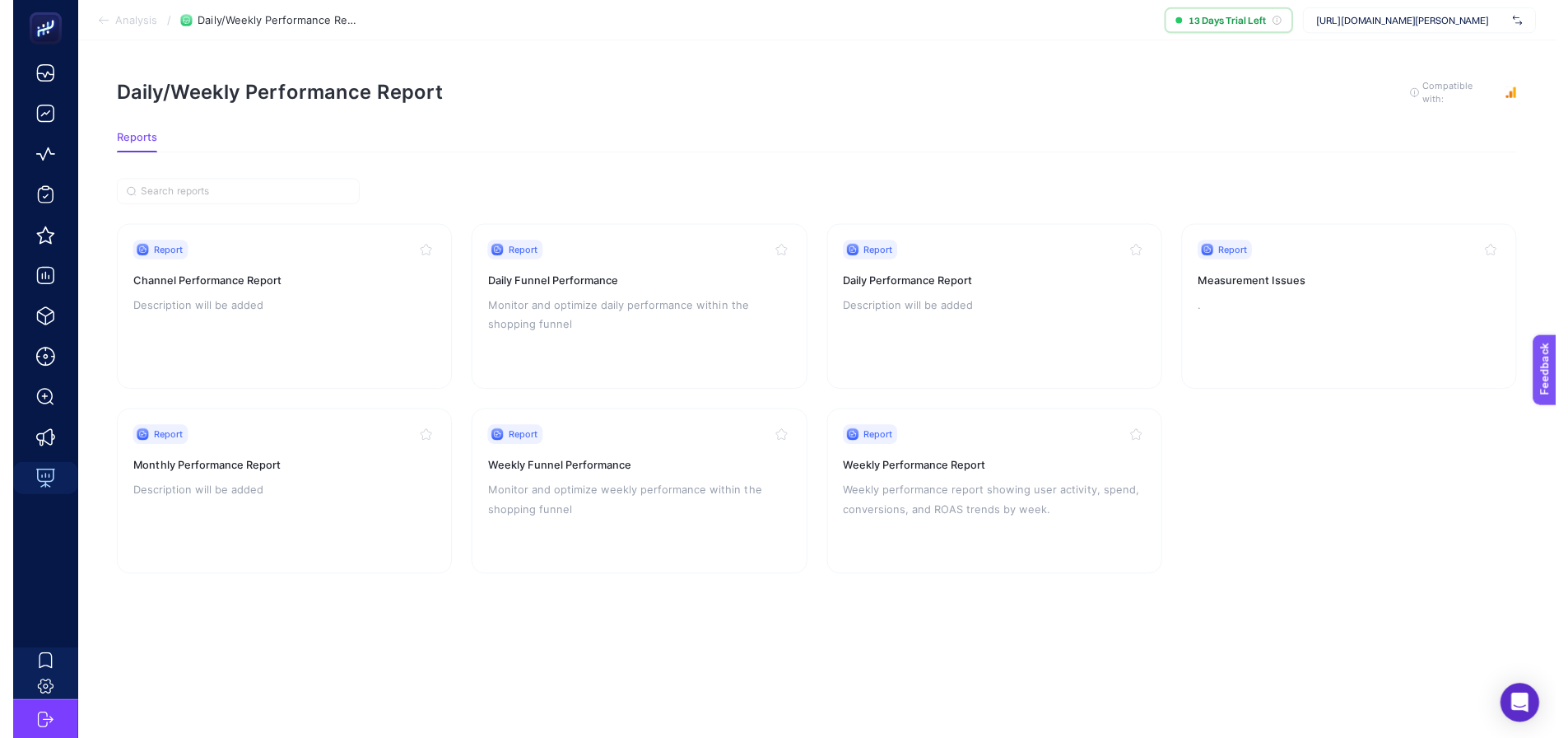
scroll to position [13, 0]
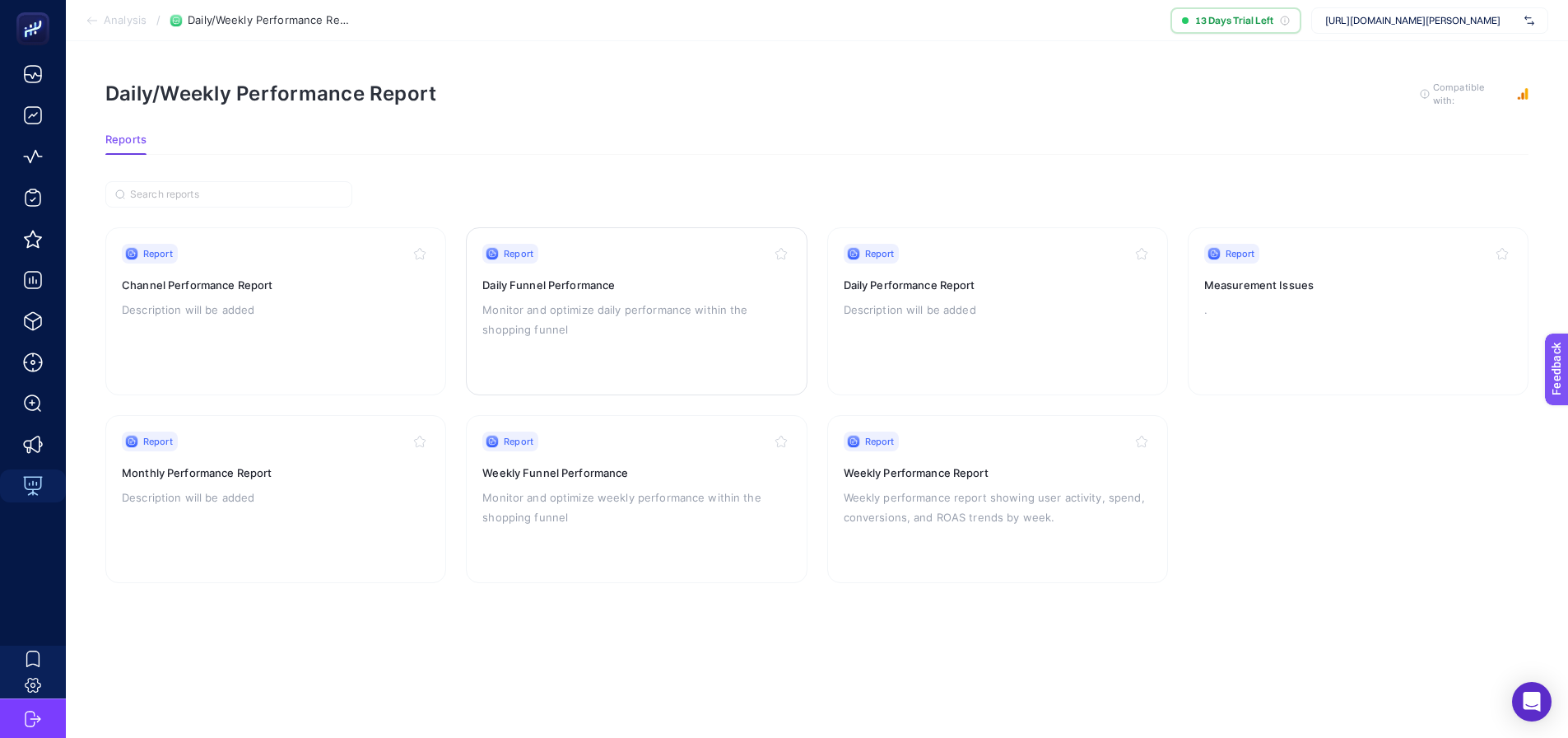
click at [553, 284] on div "Report Daily Funnel Performance Monitor and optimize daily performance within t…" at bounding box center [636, 311] width 308 height 135
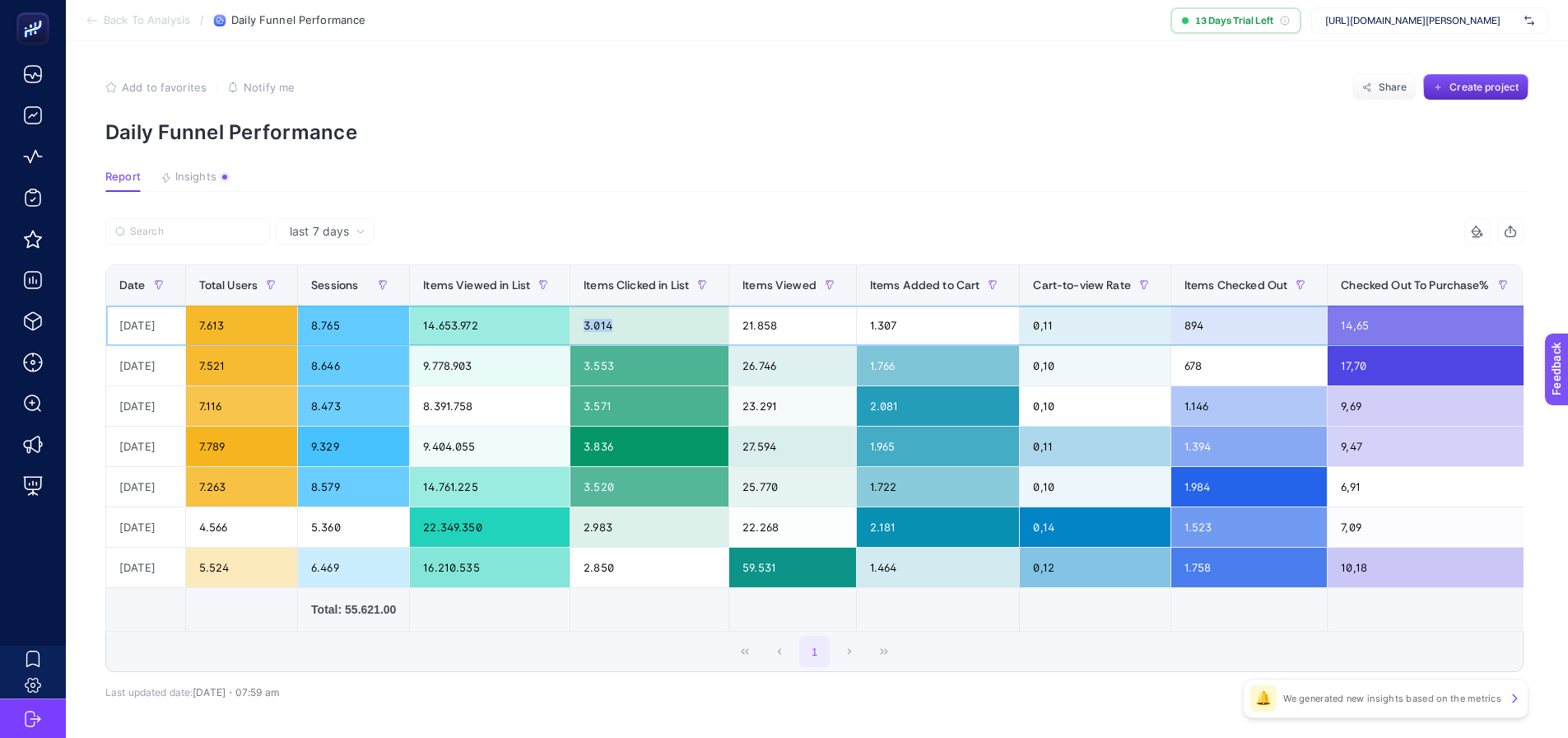
drag, startPoint x: 580, startPoint y: 322, endPoint x: 665, endPoint y: 324, distance: 85.0
click at [632, 324] on div "3.014" at bounding box center [649, 325] width 158 height 40
drag, startPoint x: 840, startPoint y: 320, endPoint x: 968, endPoint y: 324, distance: 128.1
click at [959, 386] on tr "[DATE] 7.613 8.765 14.653.972 3.014 21.858 1.307 0,11 894 14,65 131 0,01" at bounding box center [1009, 406] width 1806 height 41
click at [952, 334] on div "1.307" at bounding box center [938, 325] width 163 height 40
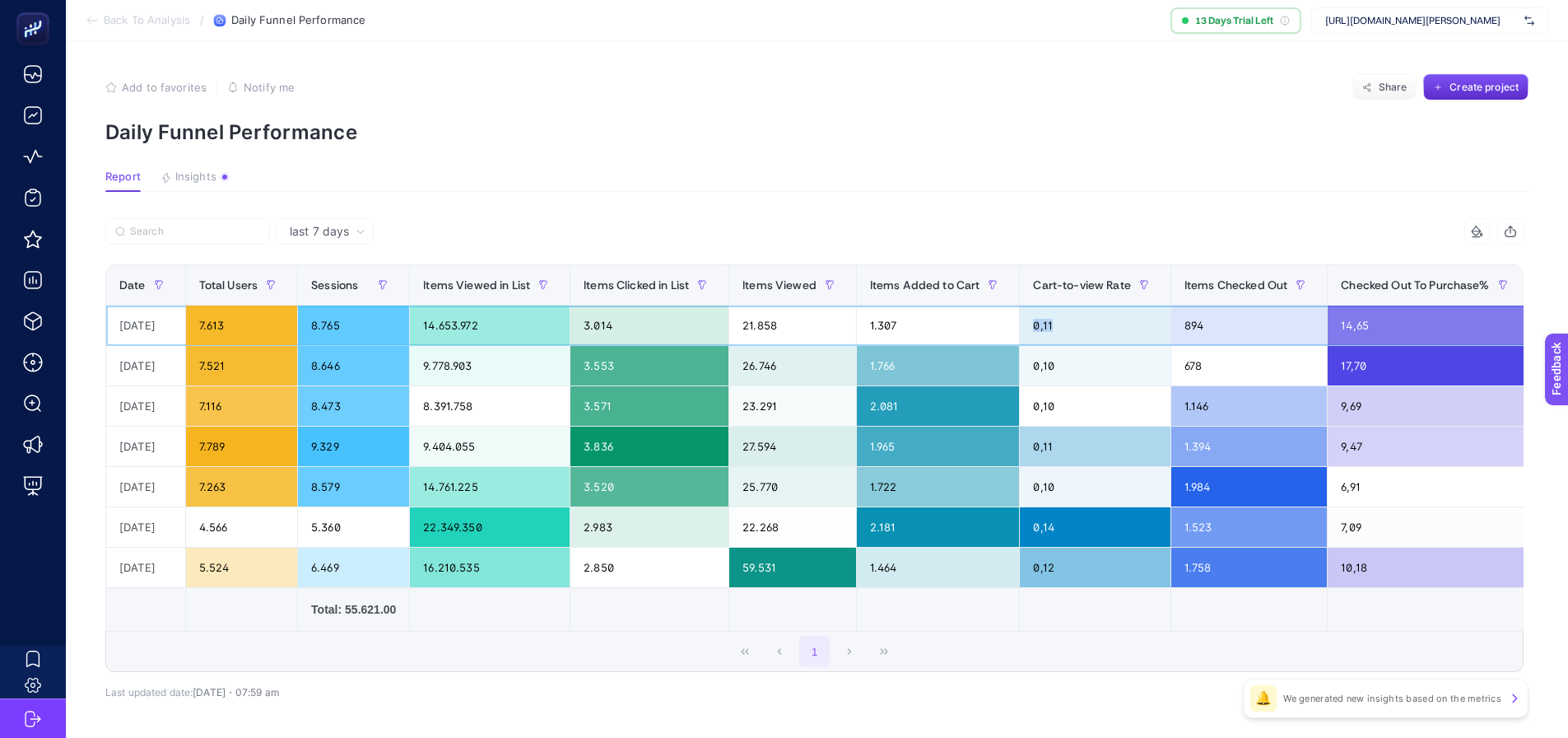
drag, startPoint x: 1016, startPoint y: 323, endPoint x: 1093, endPoint y: 330, distance: 77.3
click at [1091, 386] on tr "[DATE] 7.613 8.765 14.653.972 3.014 21.858 1.307 0,11 894 14,65 131 0,01" at bounding box center [1009, 406] width 1806 height 41
drag, startPoint x: 1185, startPoint y: 324, endPoint x: 1234, endPoint y: 322, distance: 49.0
click at [1232, 321] on div "894" at bounding box center [1249, 325] width 155 height 40
click at [1235, 326] on div "894" at bounding box center [1249, 325] width 155 height 40
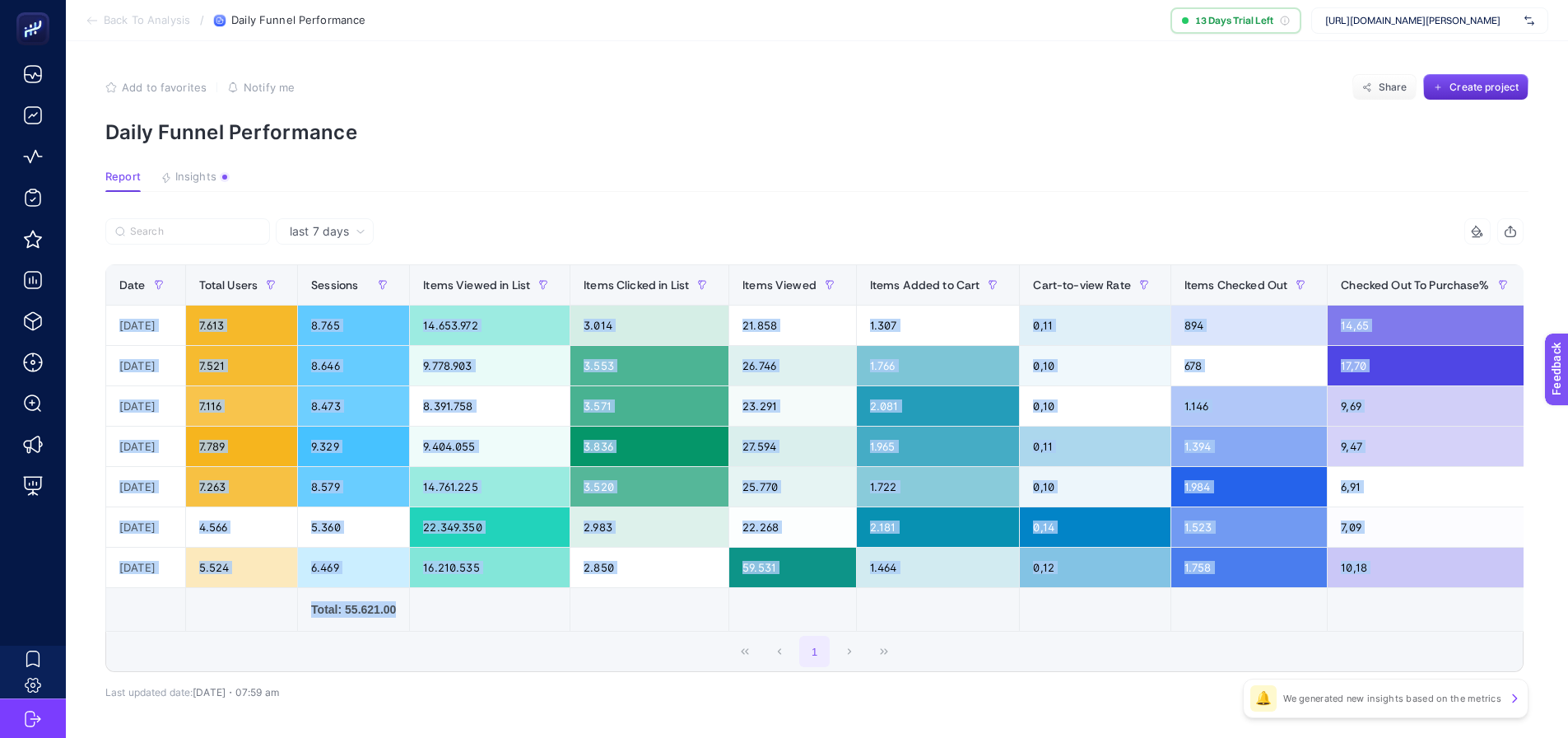
drag, startPoint x: 1219, startPoint y: 638, endPoint x: 1326, endPoint y: 629, distance: 107.4
click at [1327, 629] on div "Date Total Users Sessions Items Viewed in List Items Clicked in List Items View…" at bounding box center [815, 448] width 1418 height 367
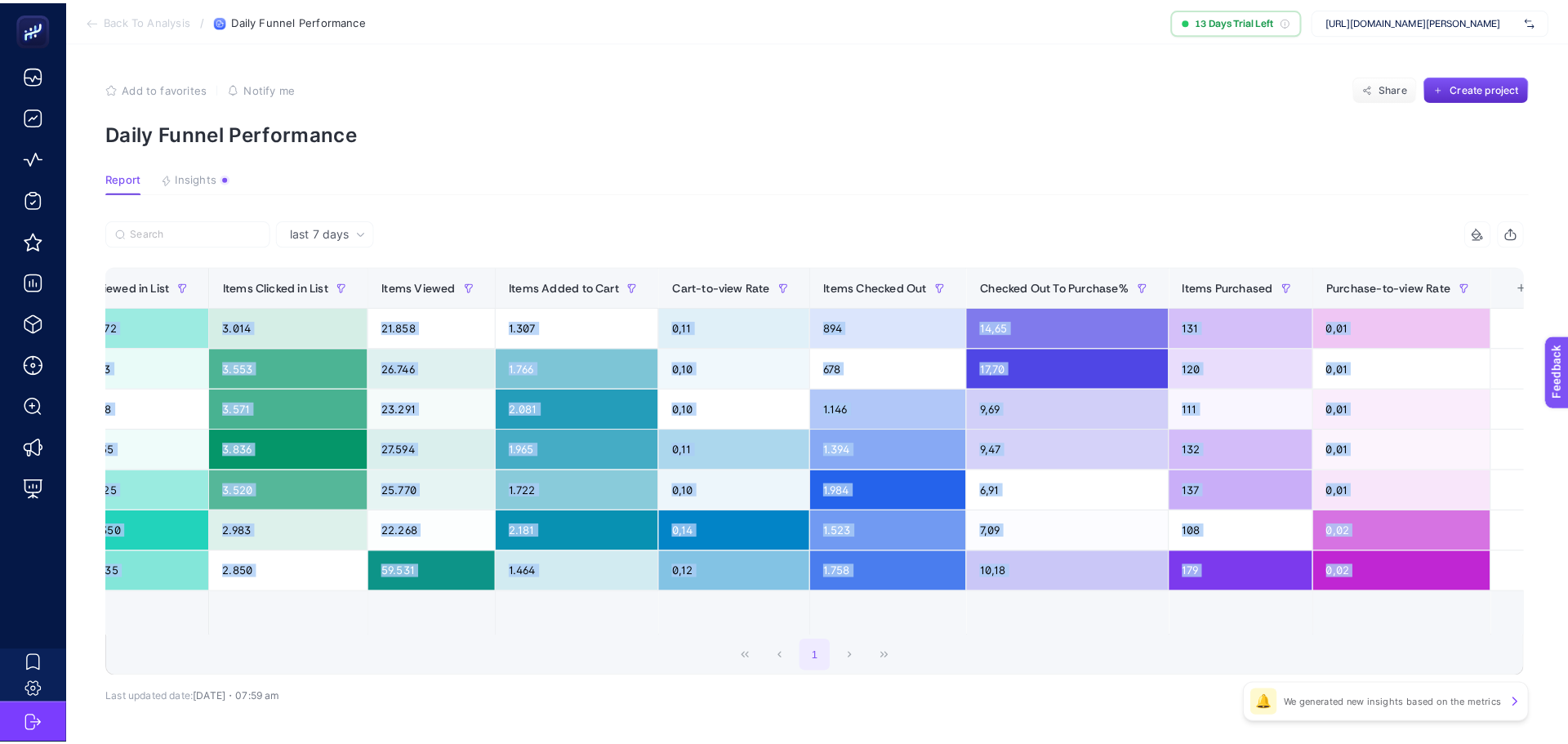
scroll to position [0, 374]
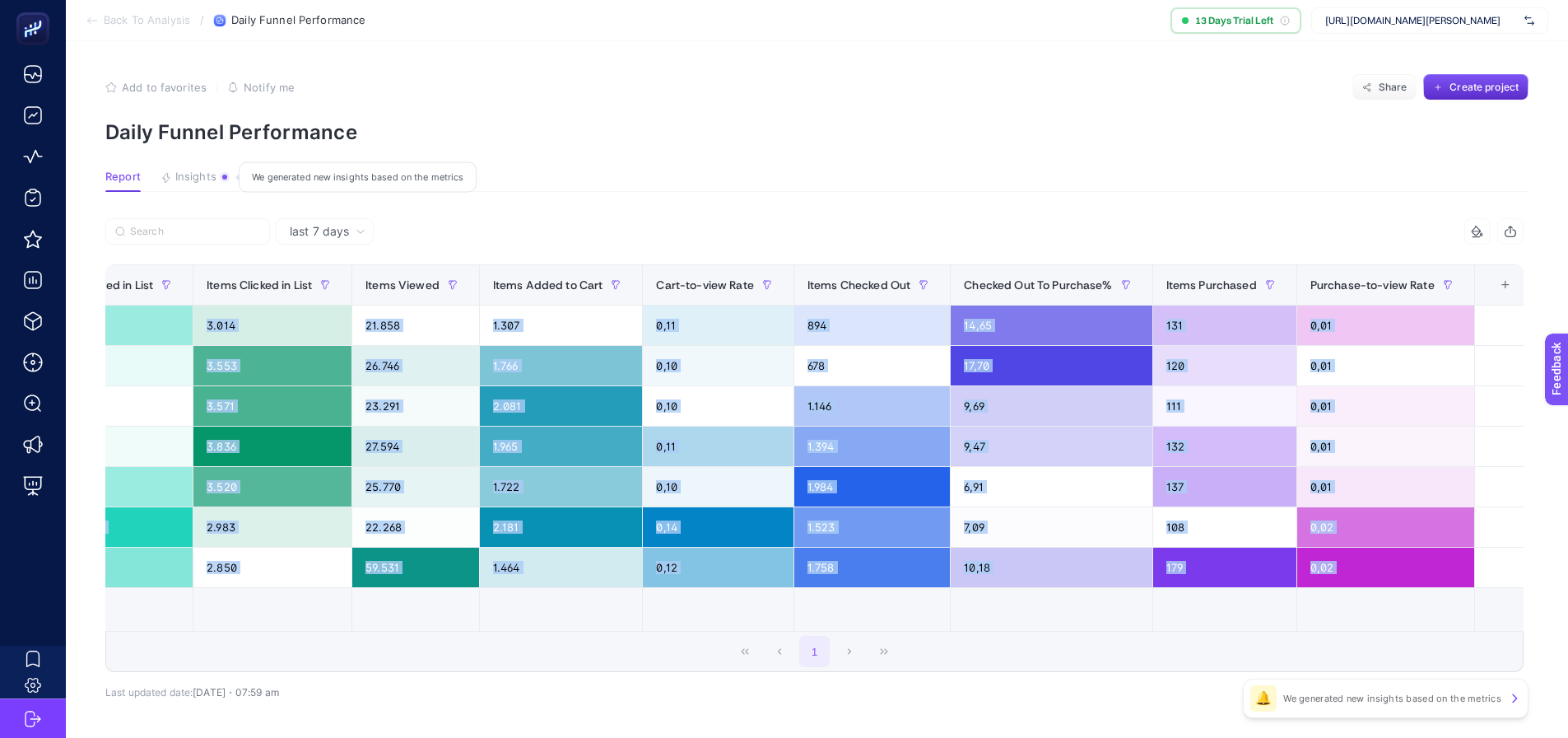
click at [198, 177] on span "Insights" at bounding box center [196, 177] width 42 height 14
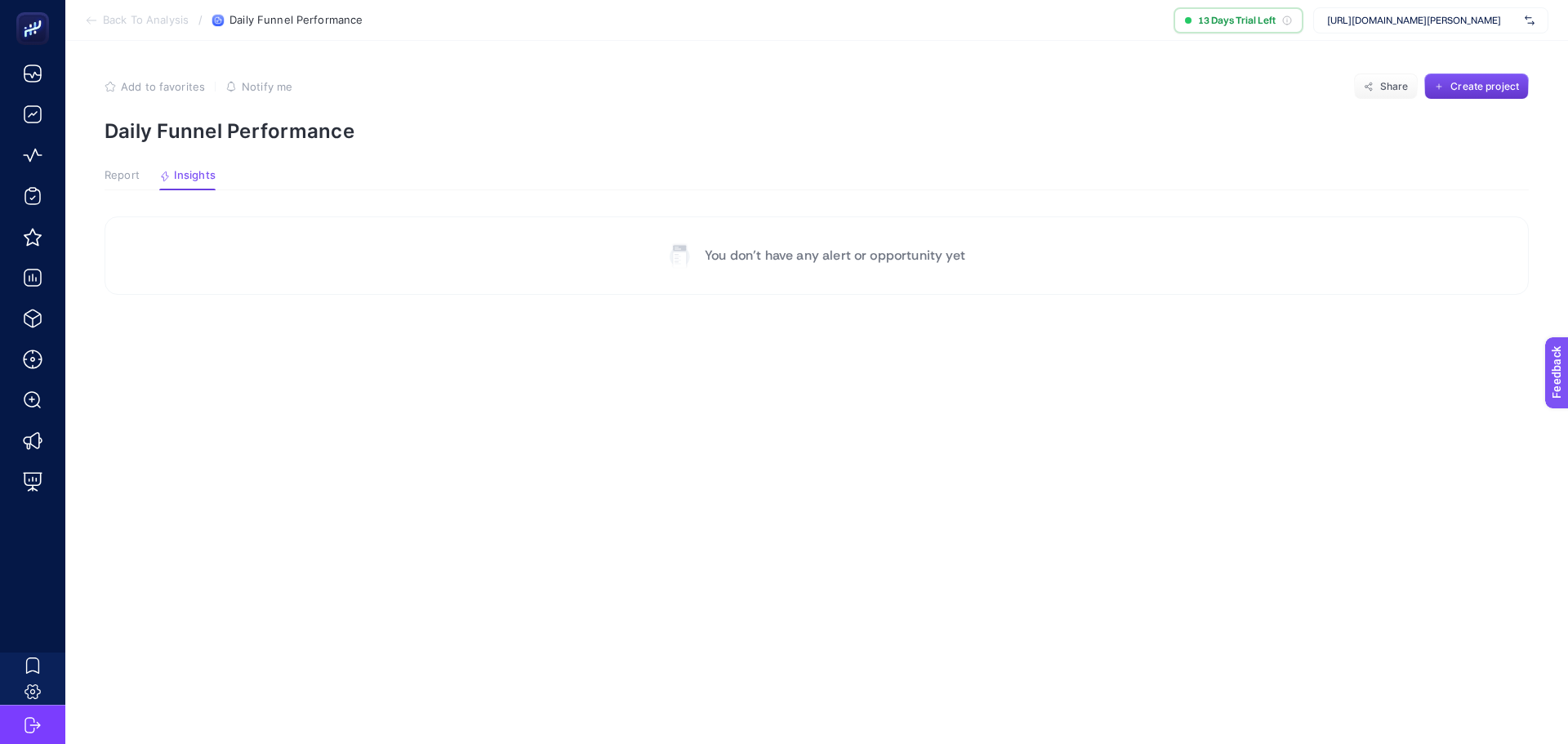
click at [1480, 97] on button "Create project" at bounding box center [1476, 86] width 105 height 26
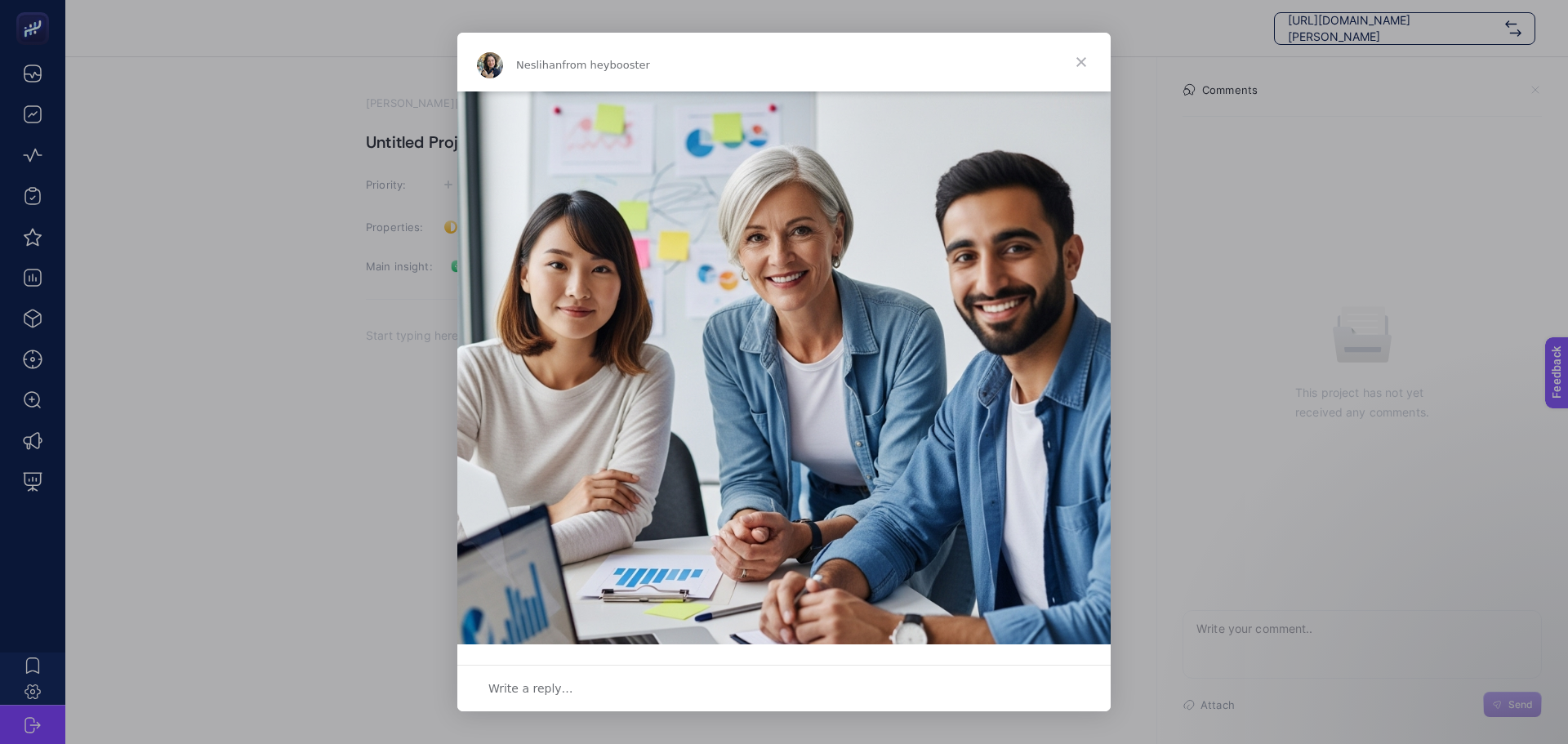
scroll to position [279, 0]
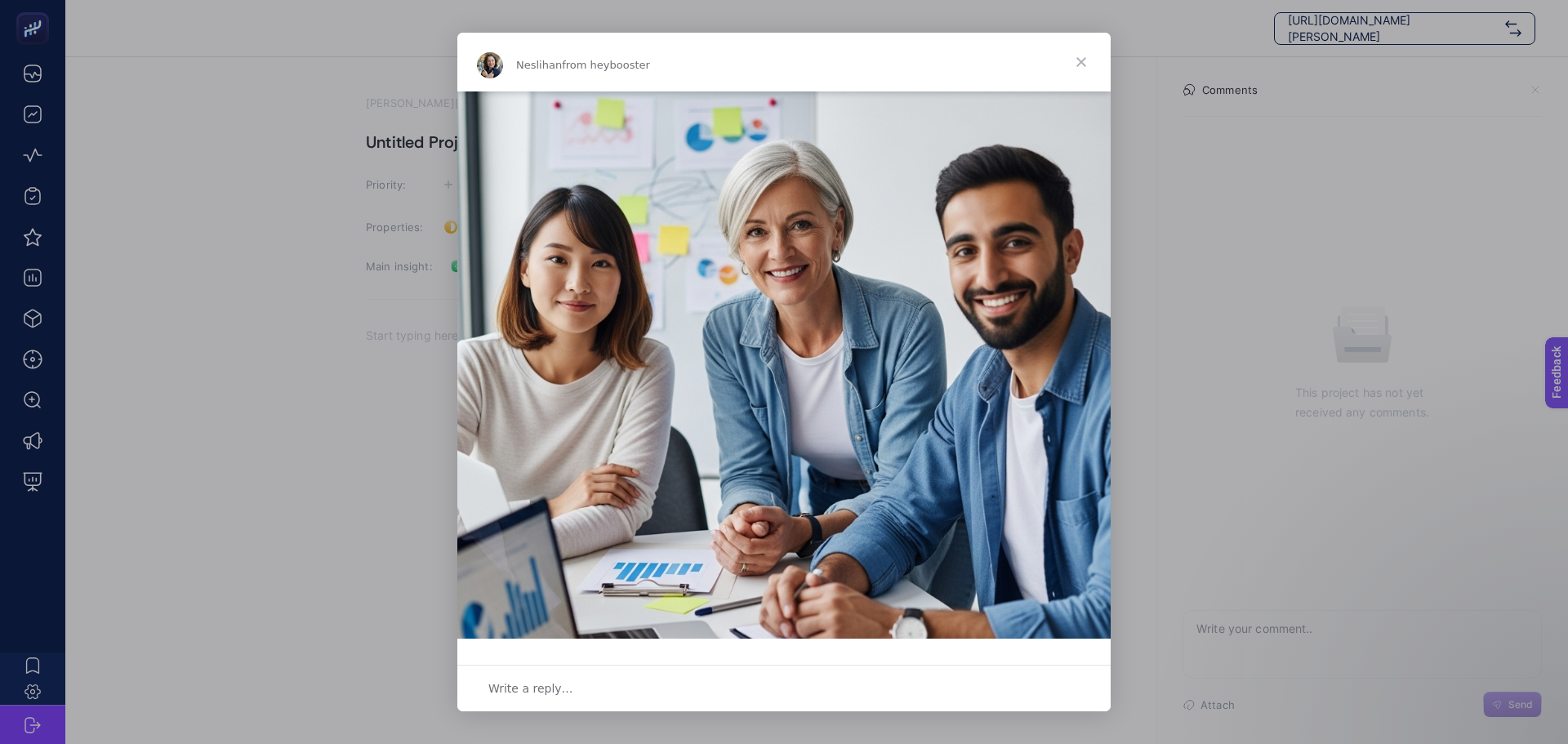
click at [1081, 61] on span "Close" at bounding box center [1081, 62] width 59 height 59
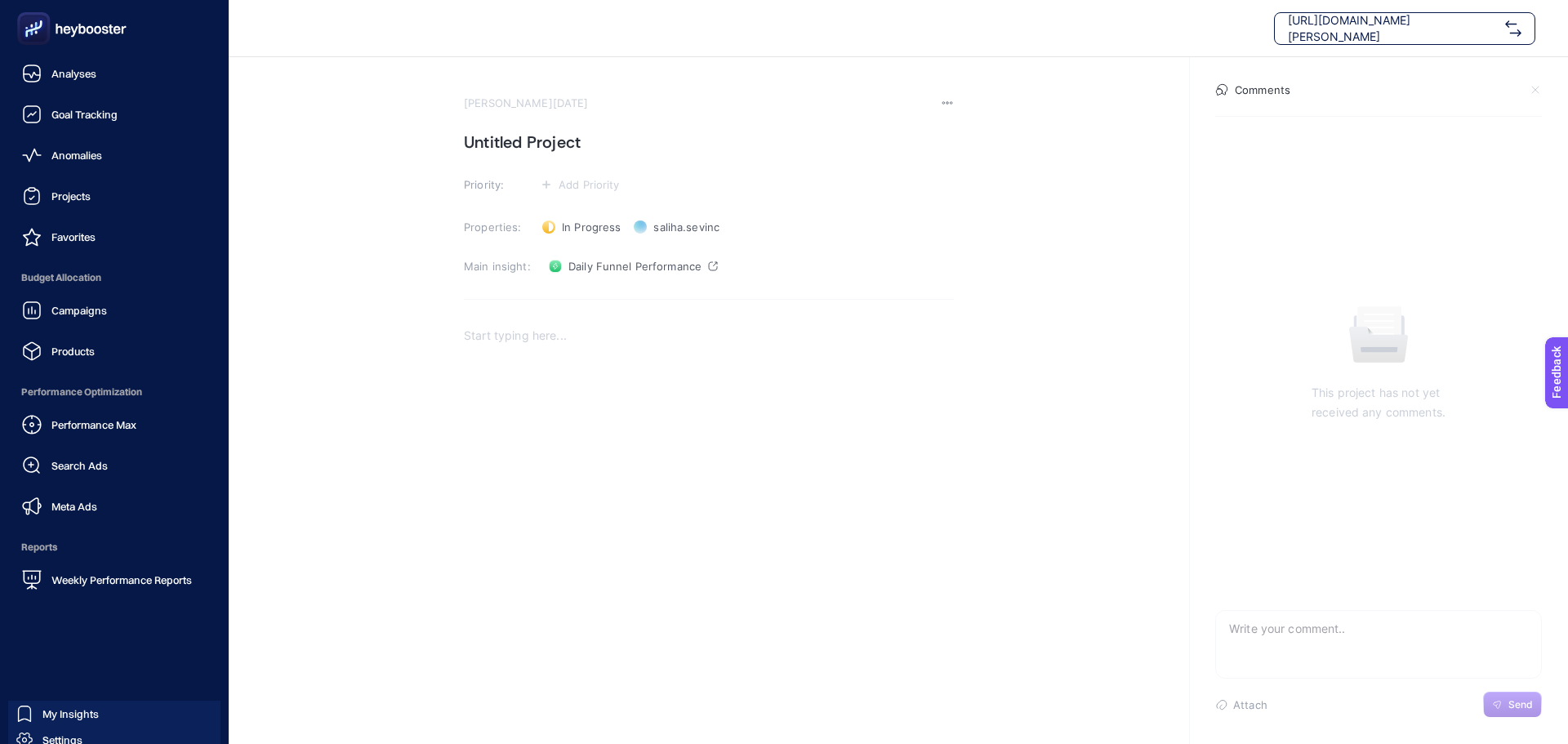
click at [51, 42] on icon at bounding box center [72, 29] width 117 height 32
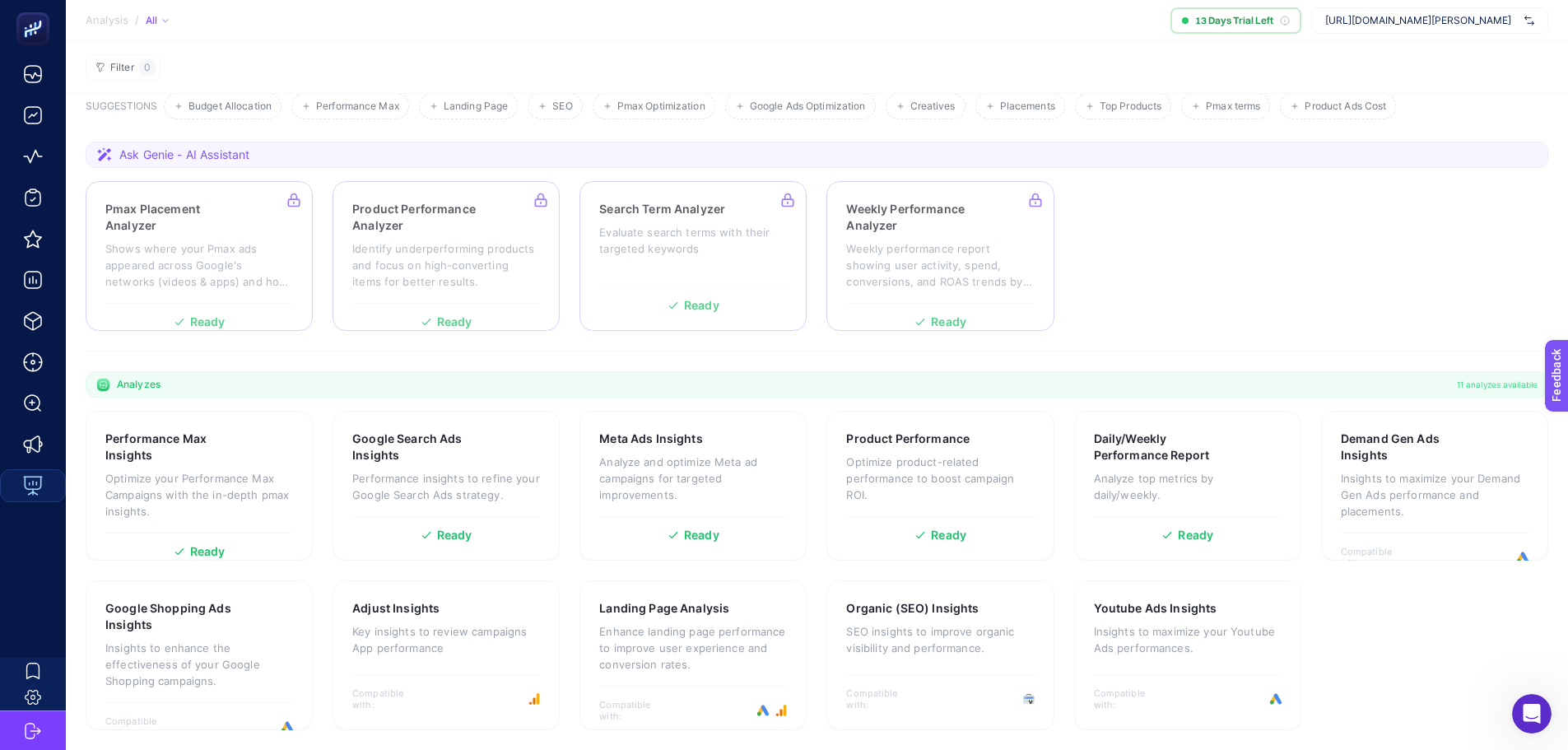
scroll to position [90, 0]
